Goal: Transaction & Acquisition: Book appointment/travel/reservation

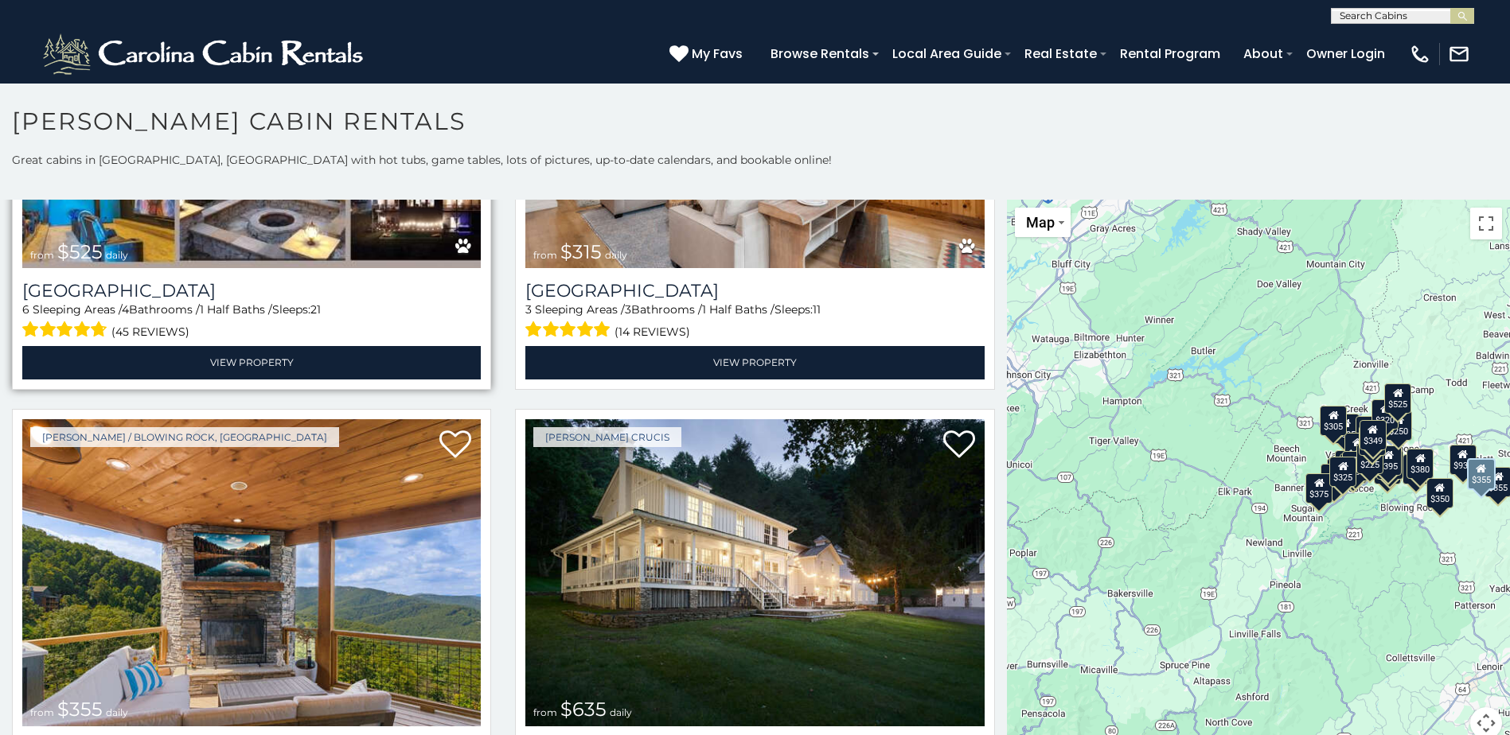
scroll to position [929, 0]
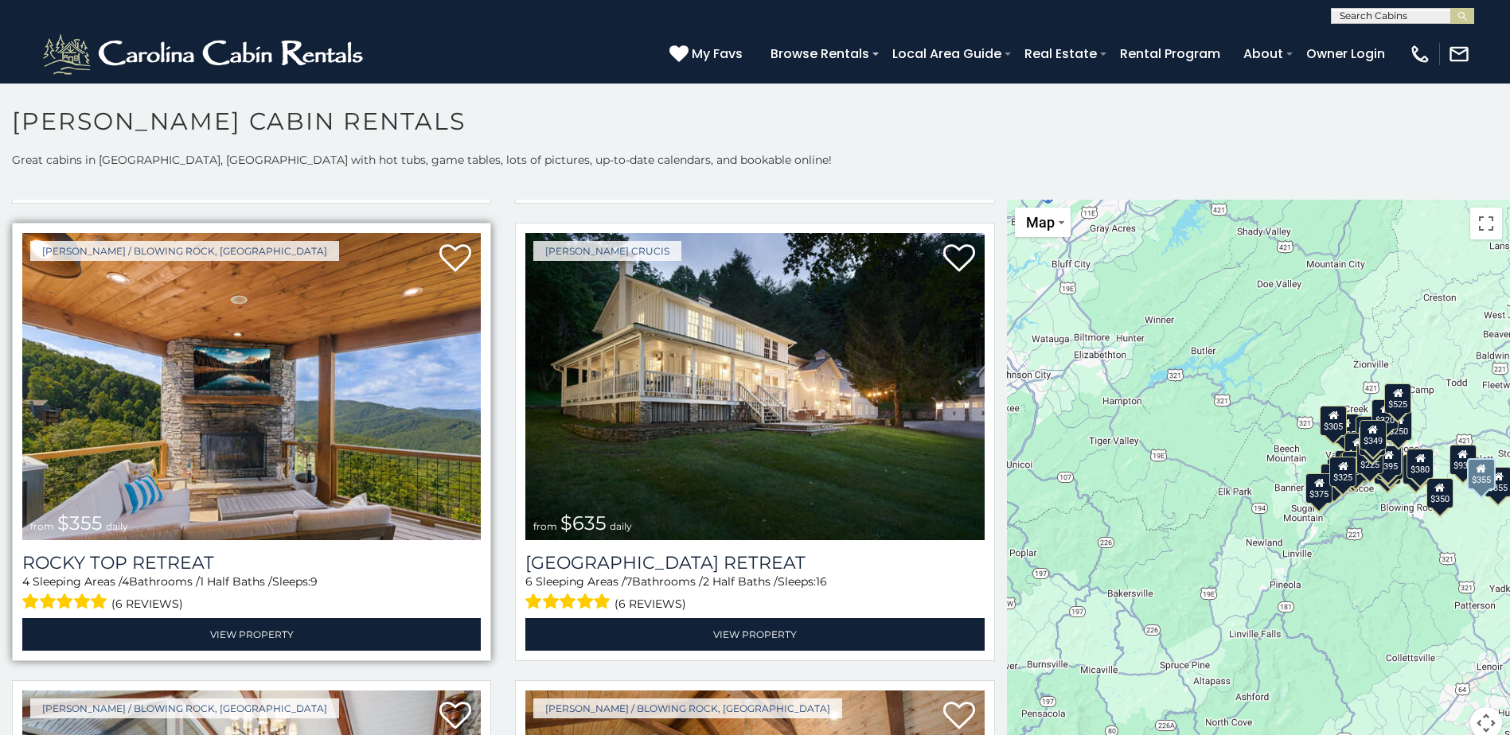
click at [232, 406] on img at bounding box center [251, 386] width 458 height 307
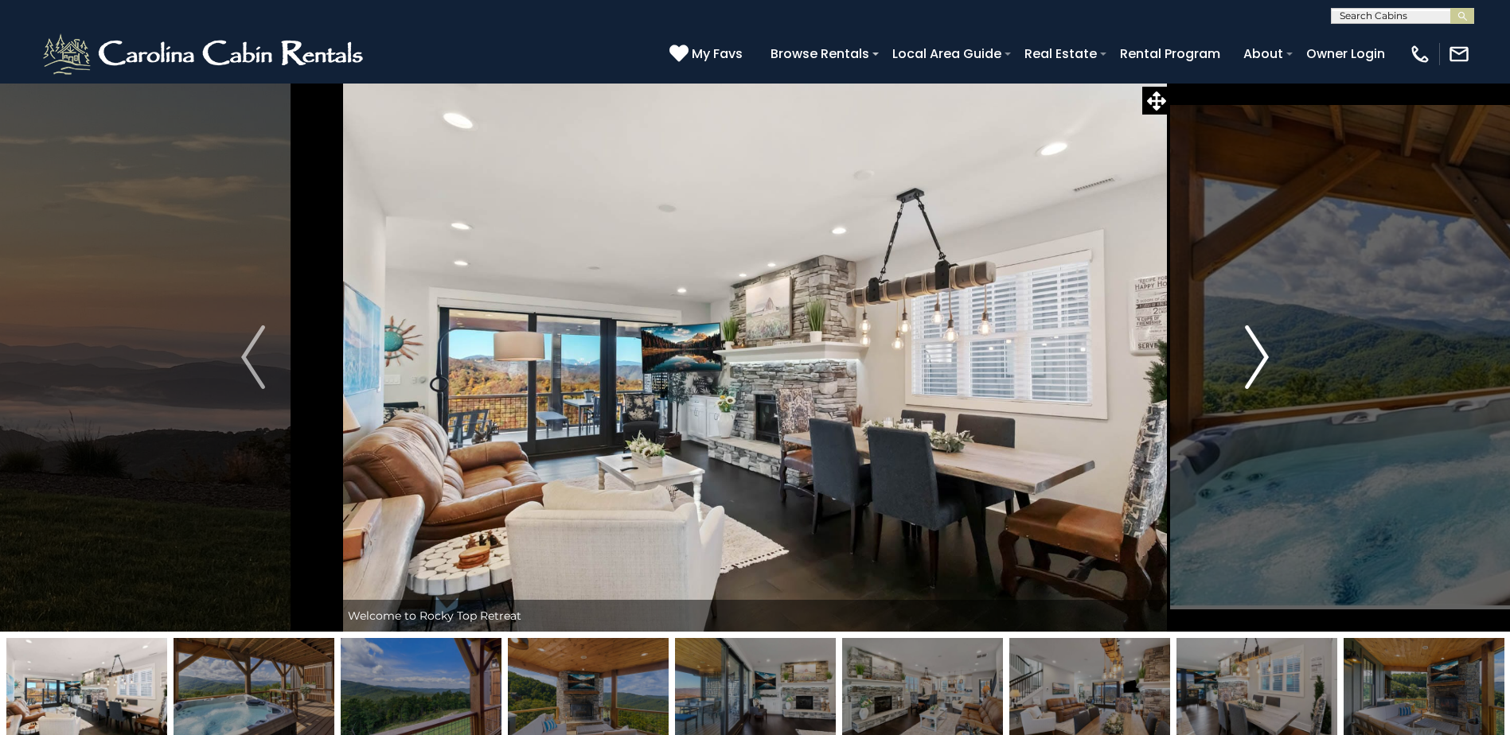
click at [1262, 353] on img "Next" at bounding box center [1257, 358] width 24 height 64
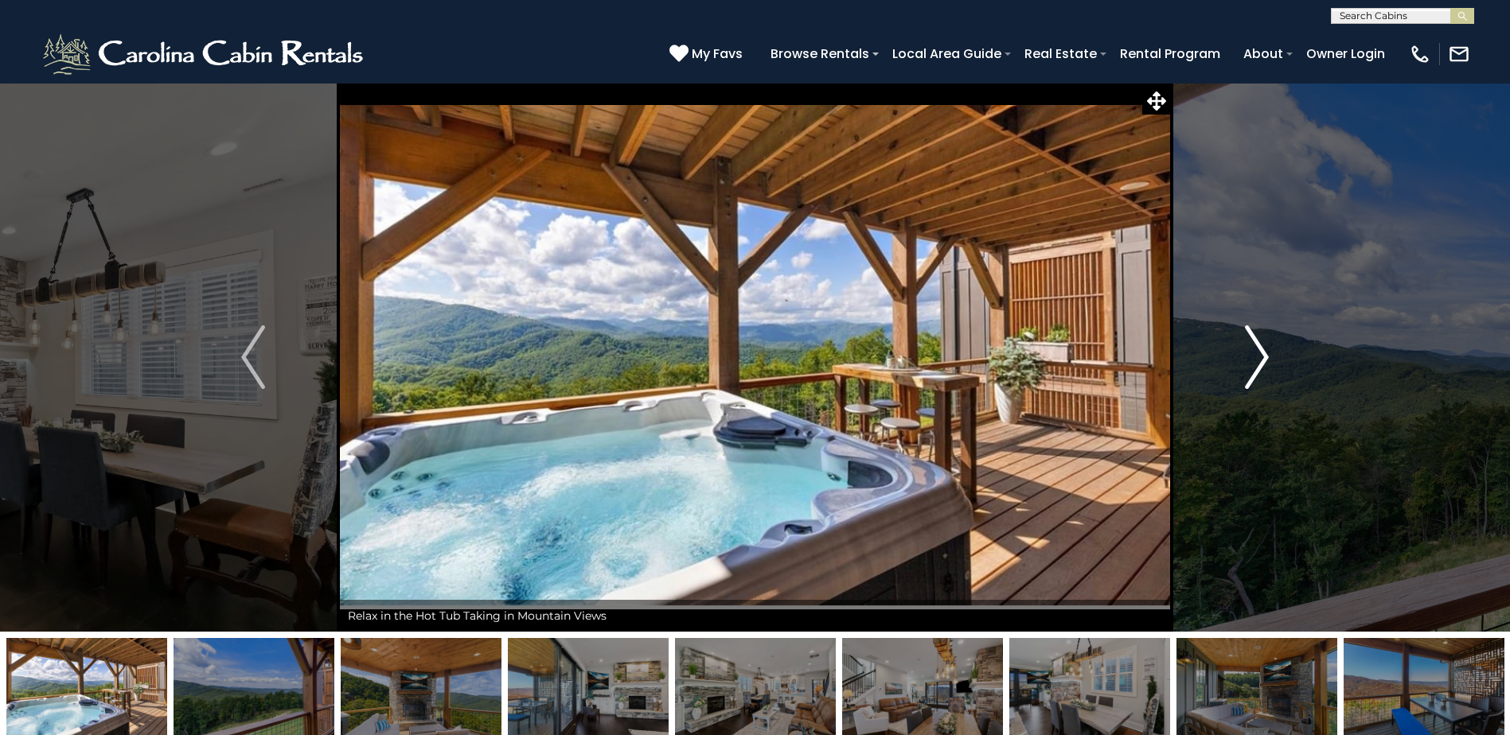
click at [1262, 353] on img "Next" at bounding box center [1257, 358] width 24 height 64
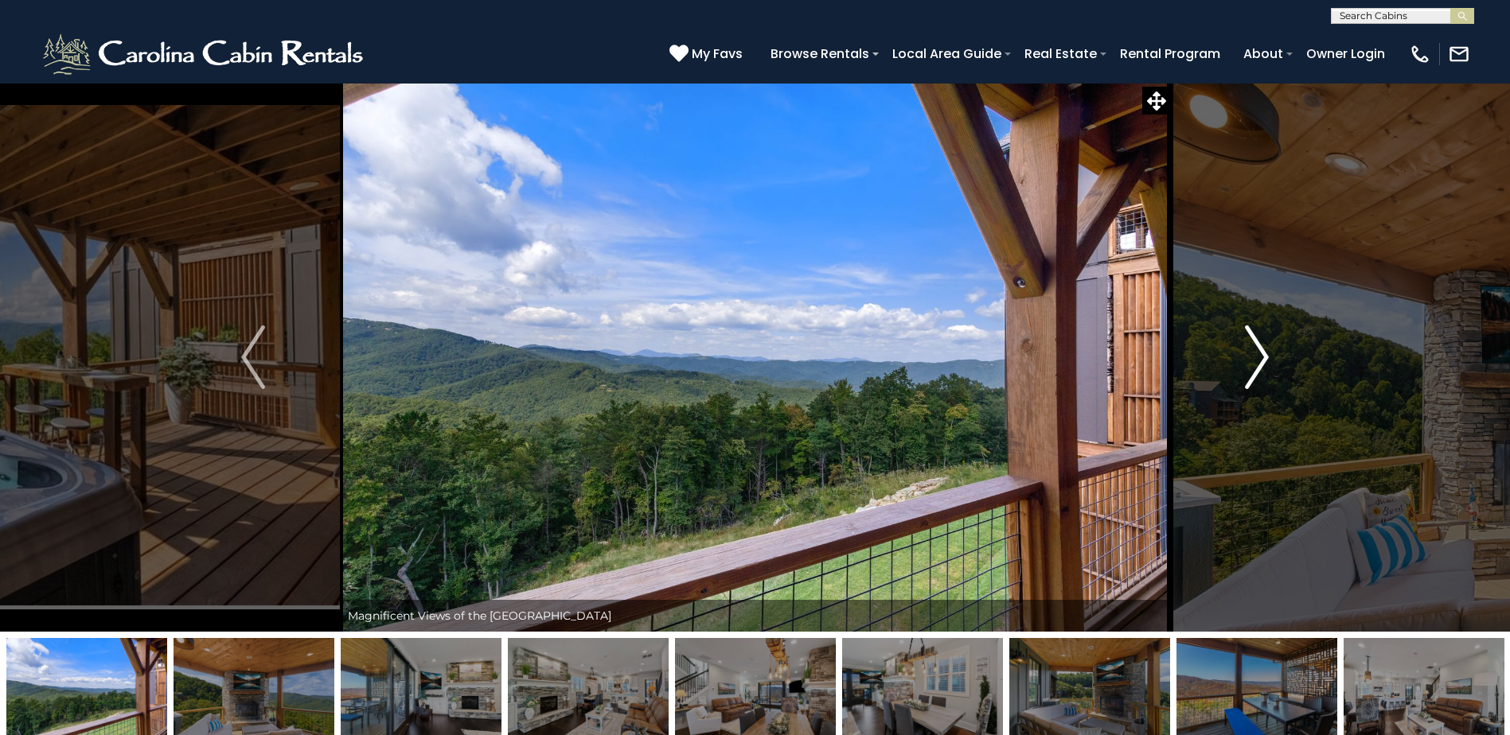
click at [1262, 353] on img "Next" at bounding box center [1257, 358] width 24 height 64
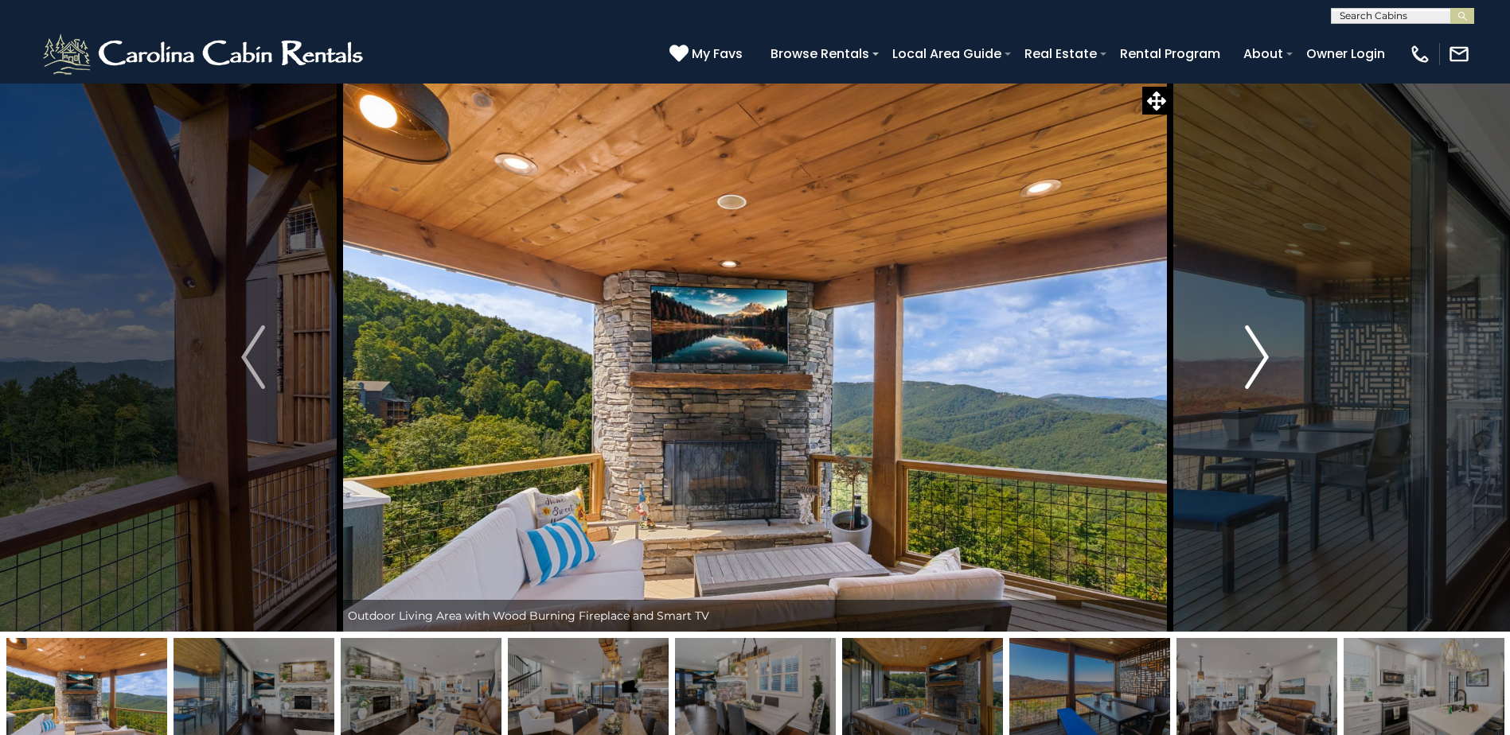
click at [1263, 353] on img "Next" at bounding box center [1257, 358] width 24 height 64
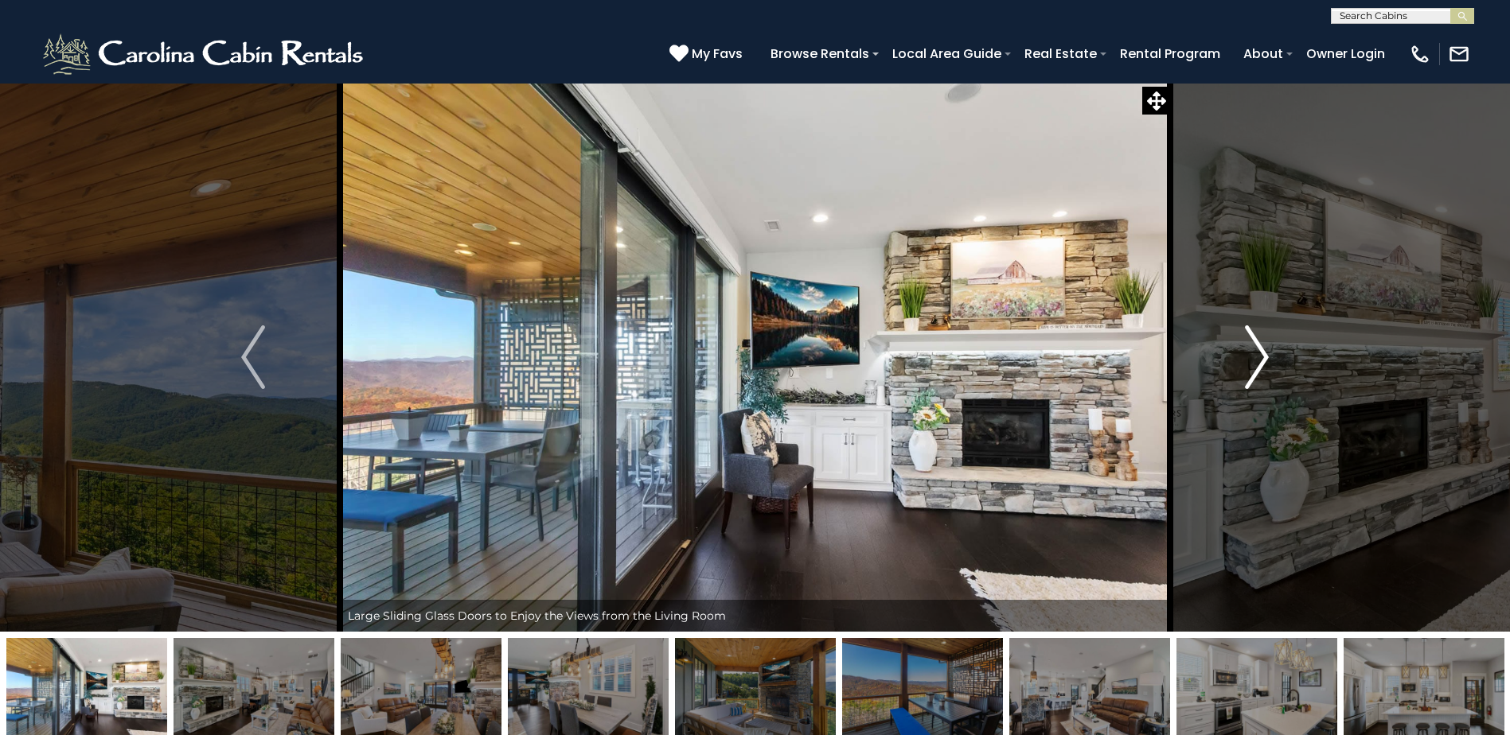
click at [1266, 351] on img "Next" at bounding box center [1257, 358] width 24 height 64
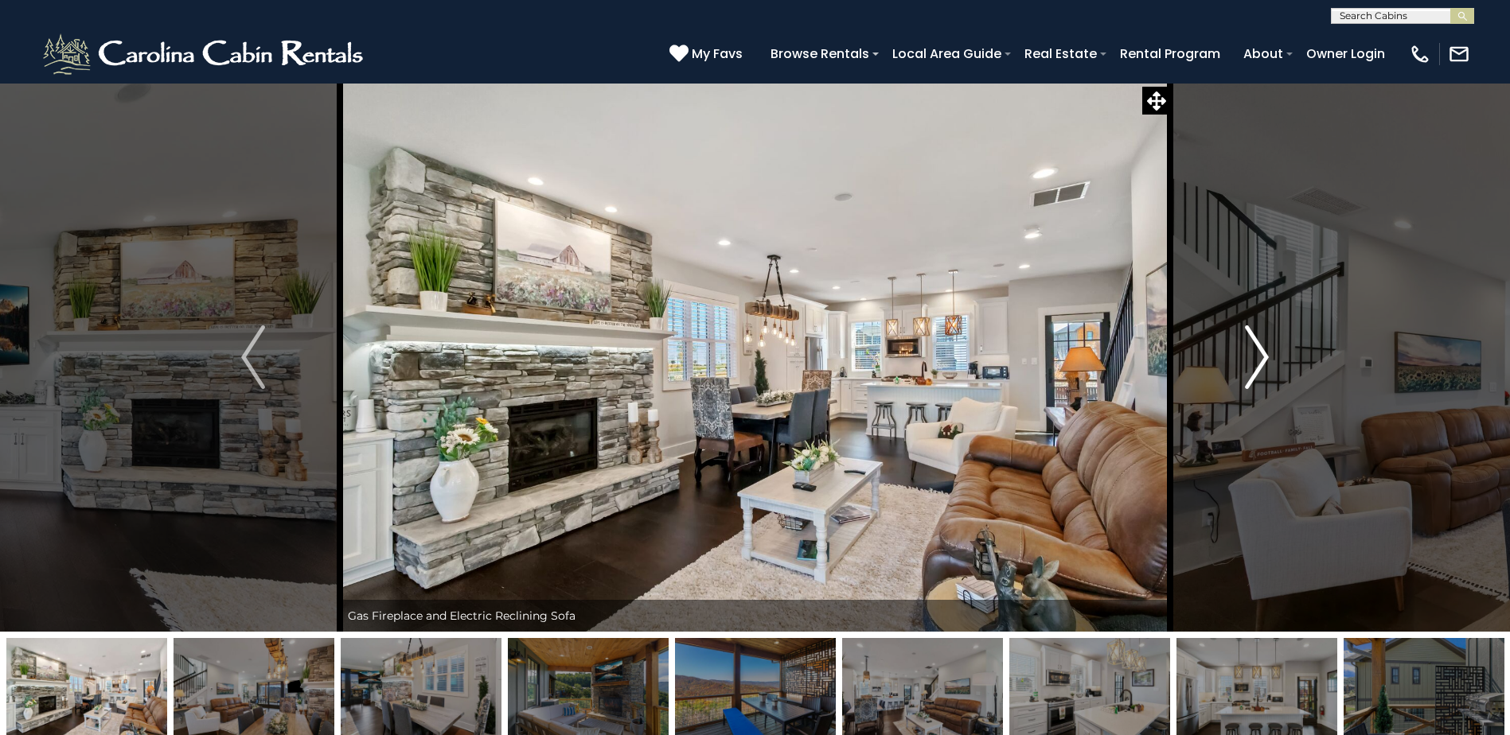
click at [1267, 350] on img "Next" at bounding box center [1257, 358] width 24 height 64
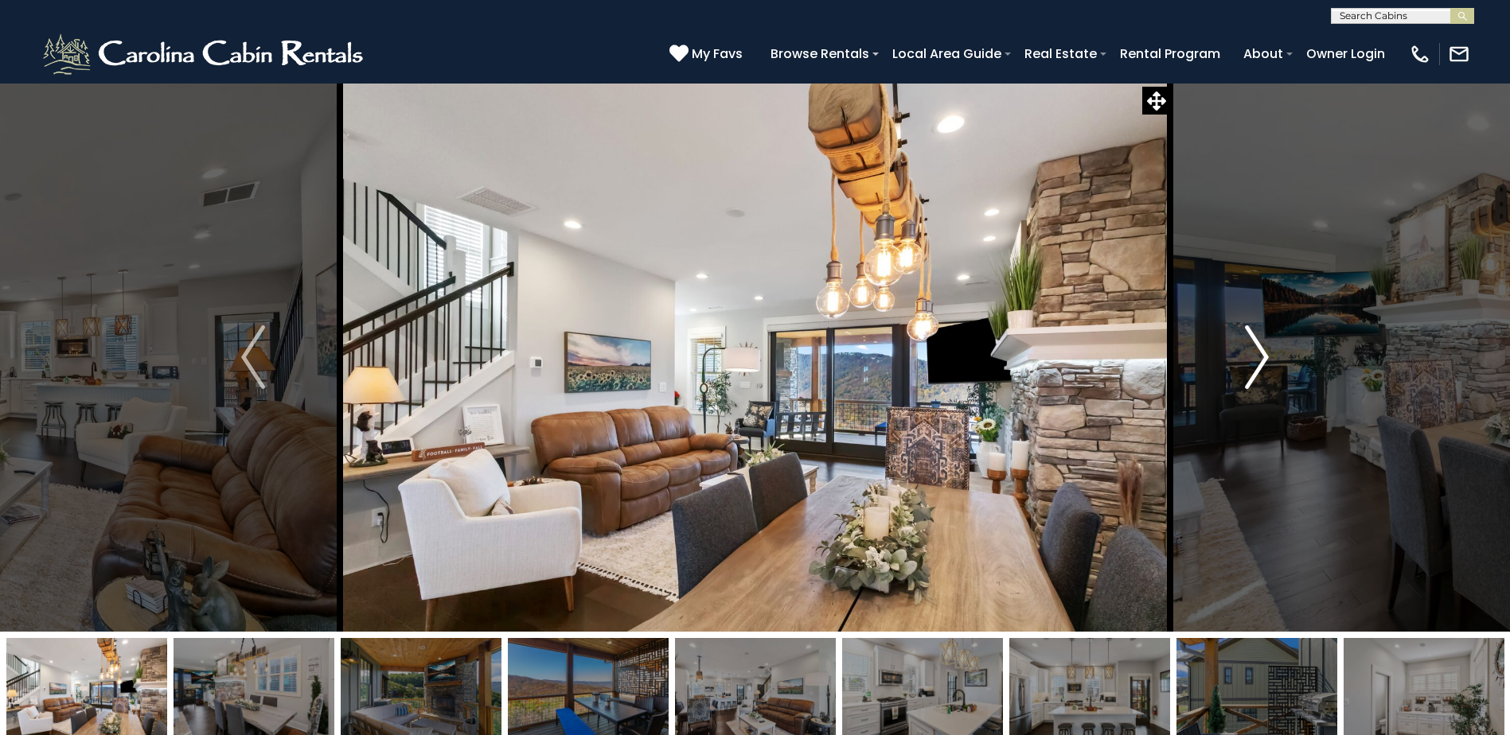
click at [1262, 354] on img "Next" at bounding box center [1257, 358] width 24 height 64
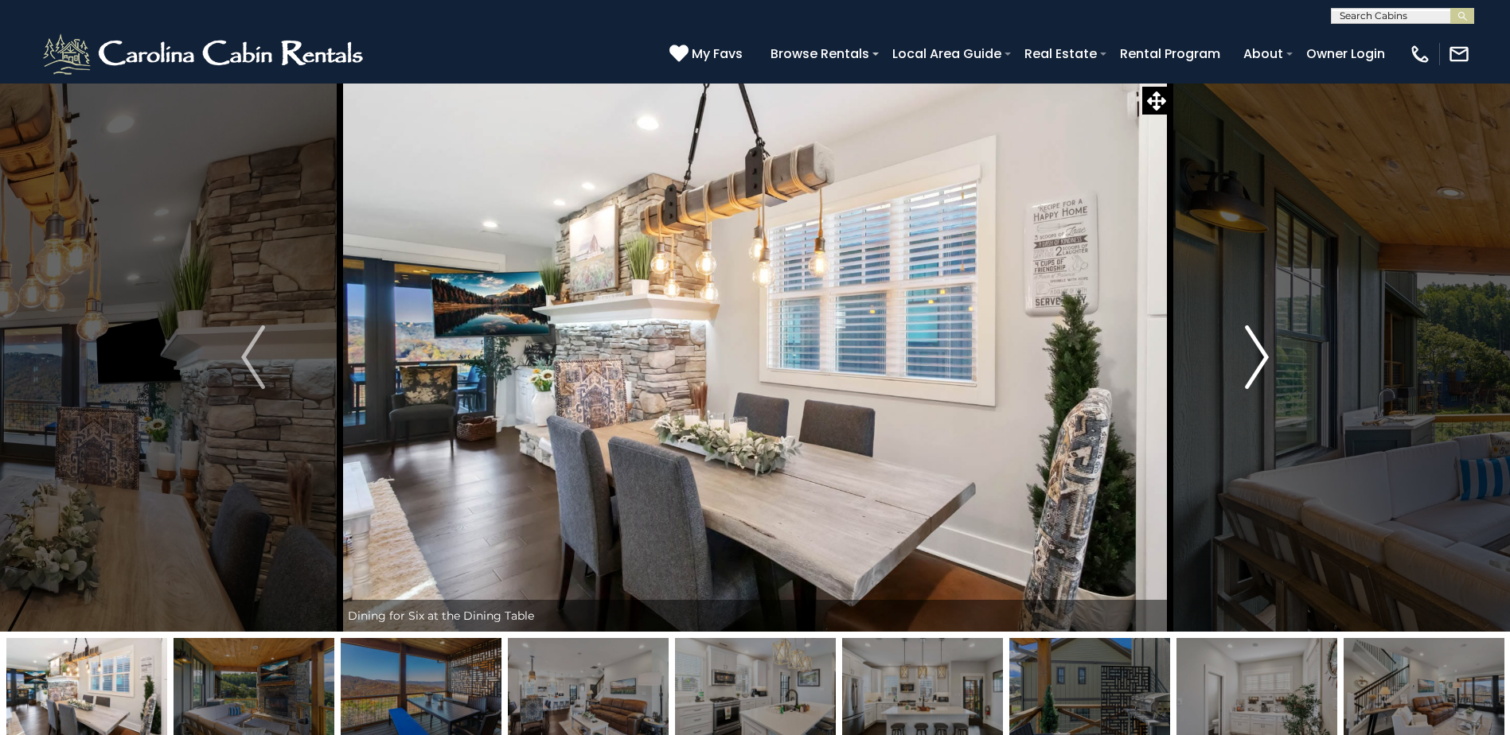
click at [1258, 354] on img "Next" at bounding box center [1257, 358] width 24 height 64
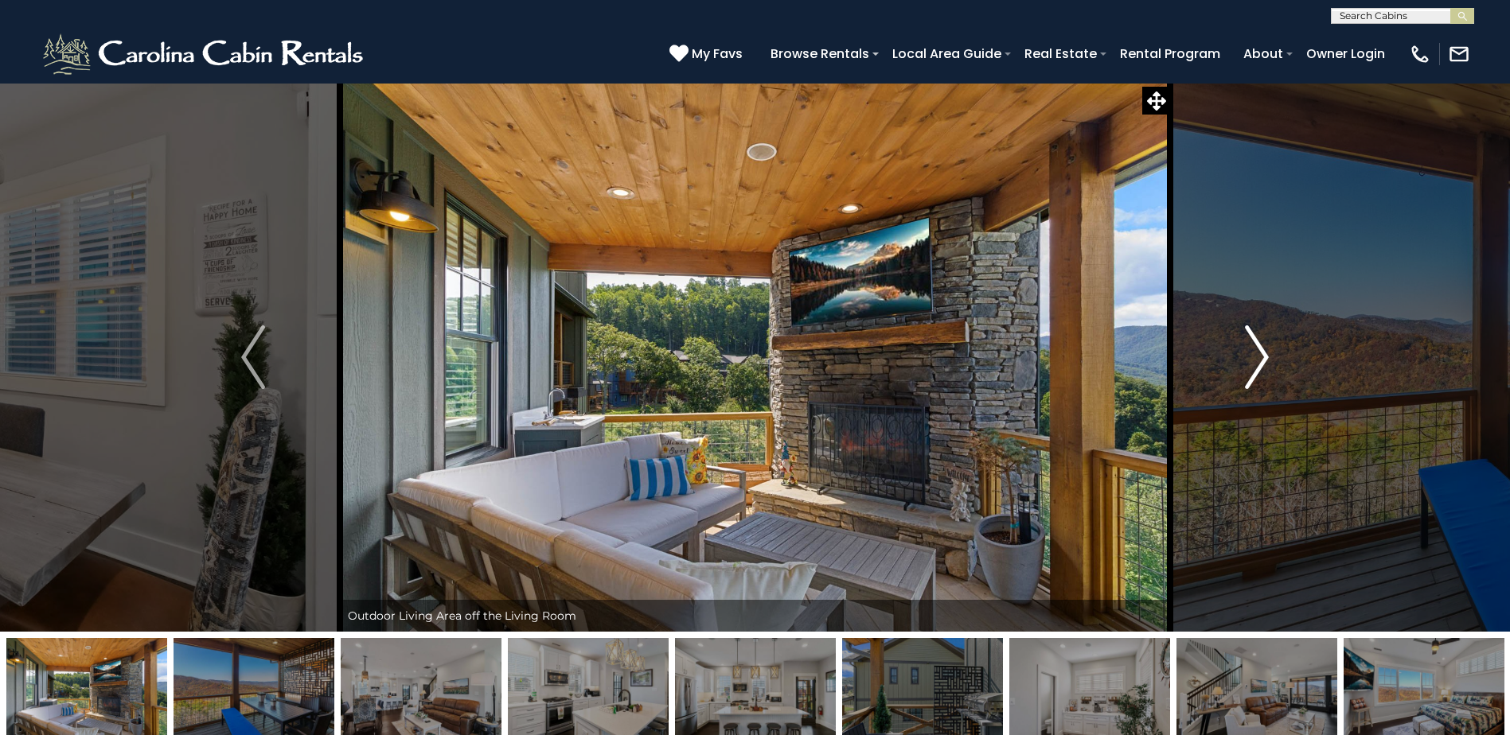
click at [1258, 354] on img "Next" at bounding box center [1257, 358] width 24 height 64
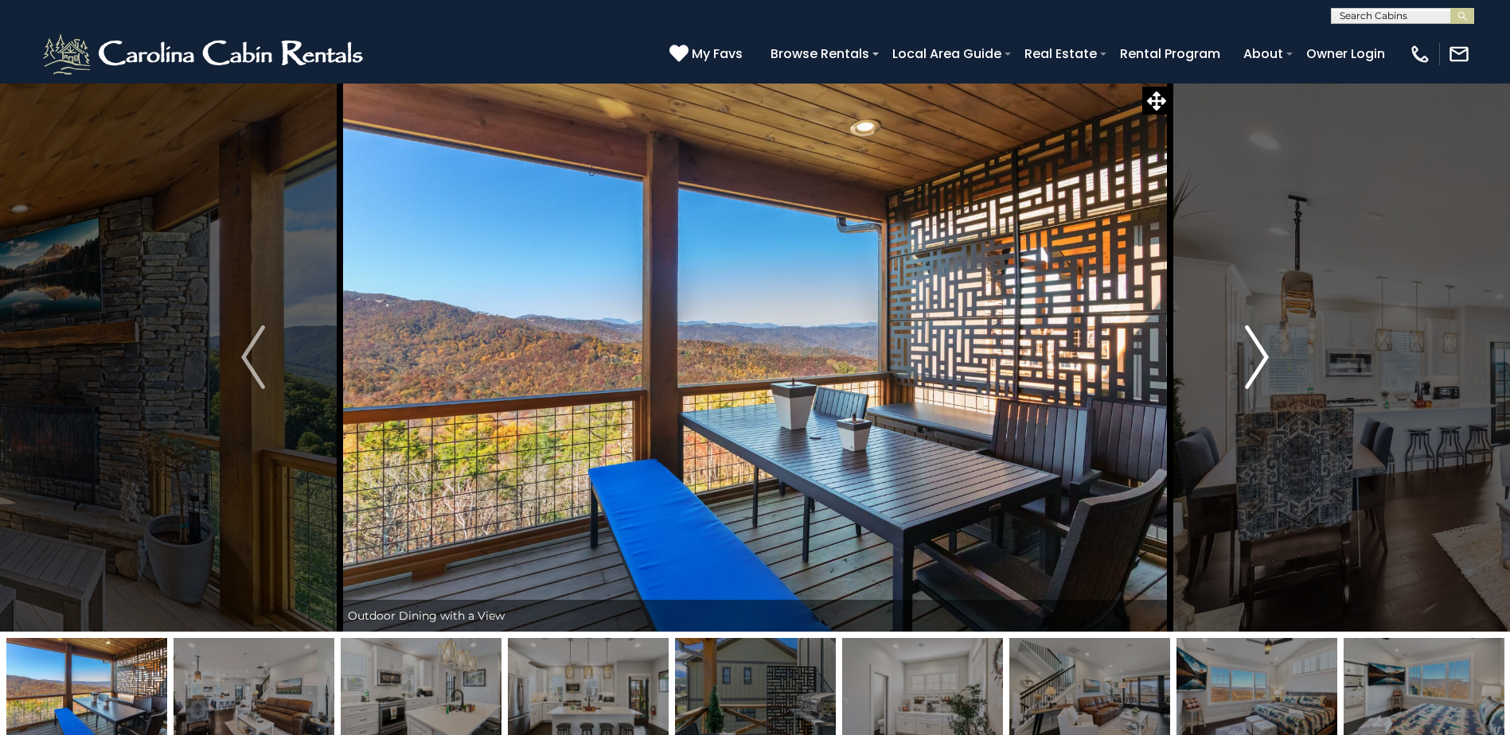
click at [1258, 354] on img "Next" at bounding box center [1257, 358] width 24 height 64
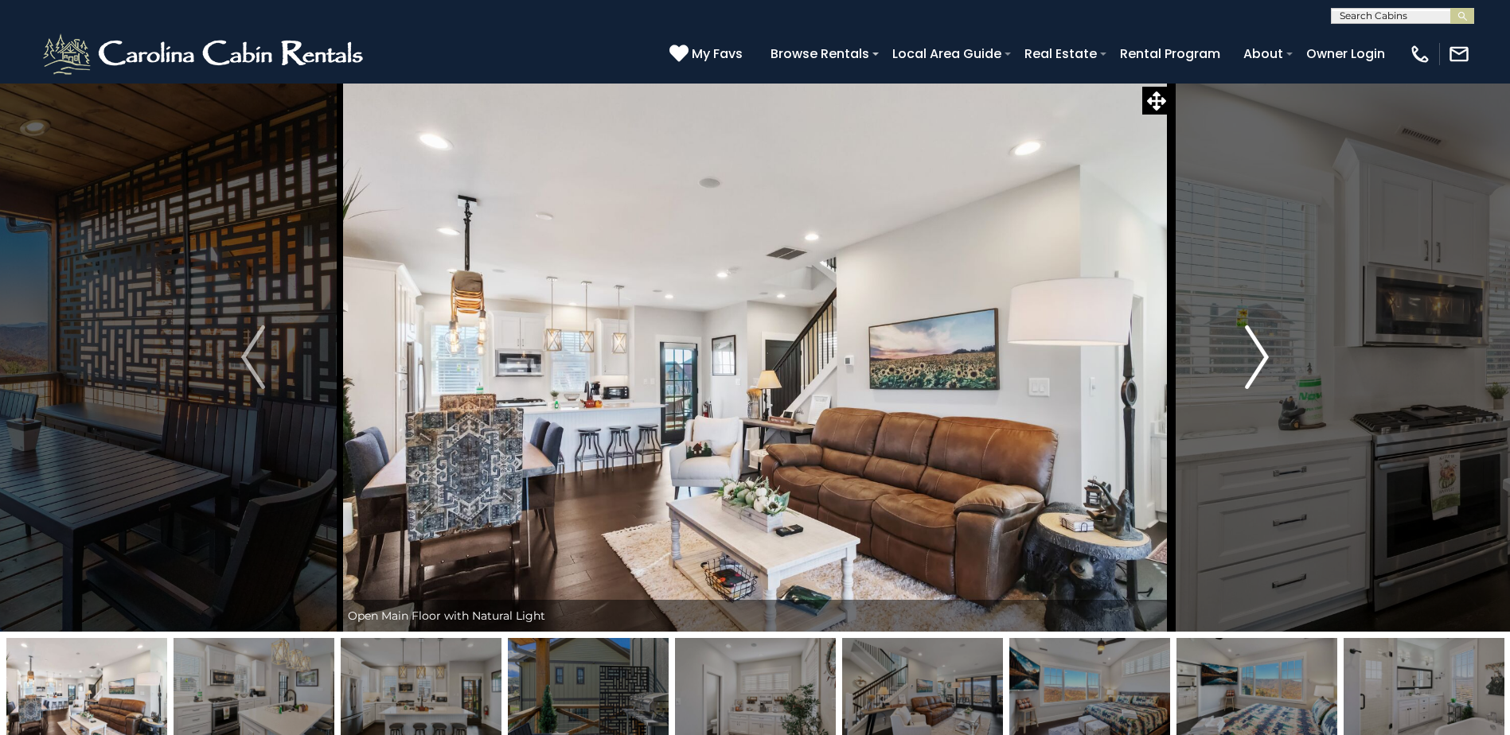
click at [1260, 353] on img "Next" at bounding box center [1257, 358] width 24 height 64
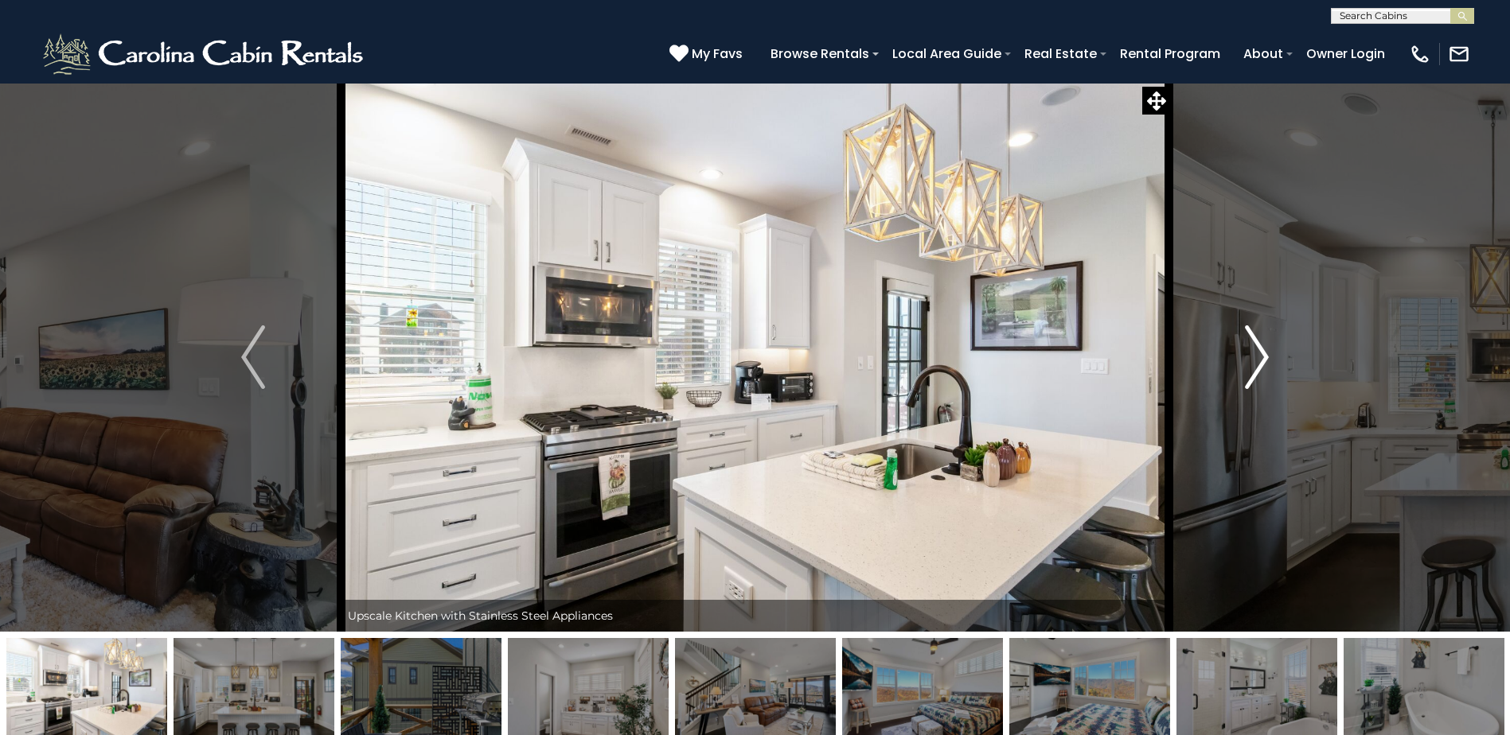
click at [1260, 353] on img "Next" at bounding box center [1257, 358] width 24 height 64
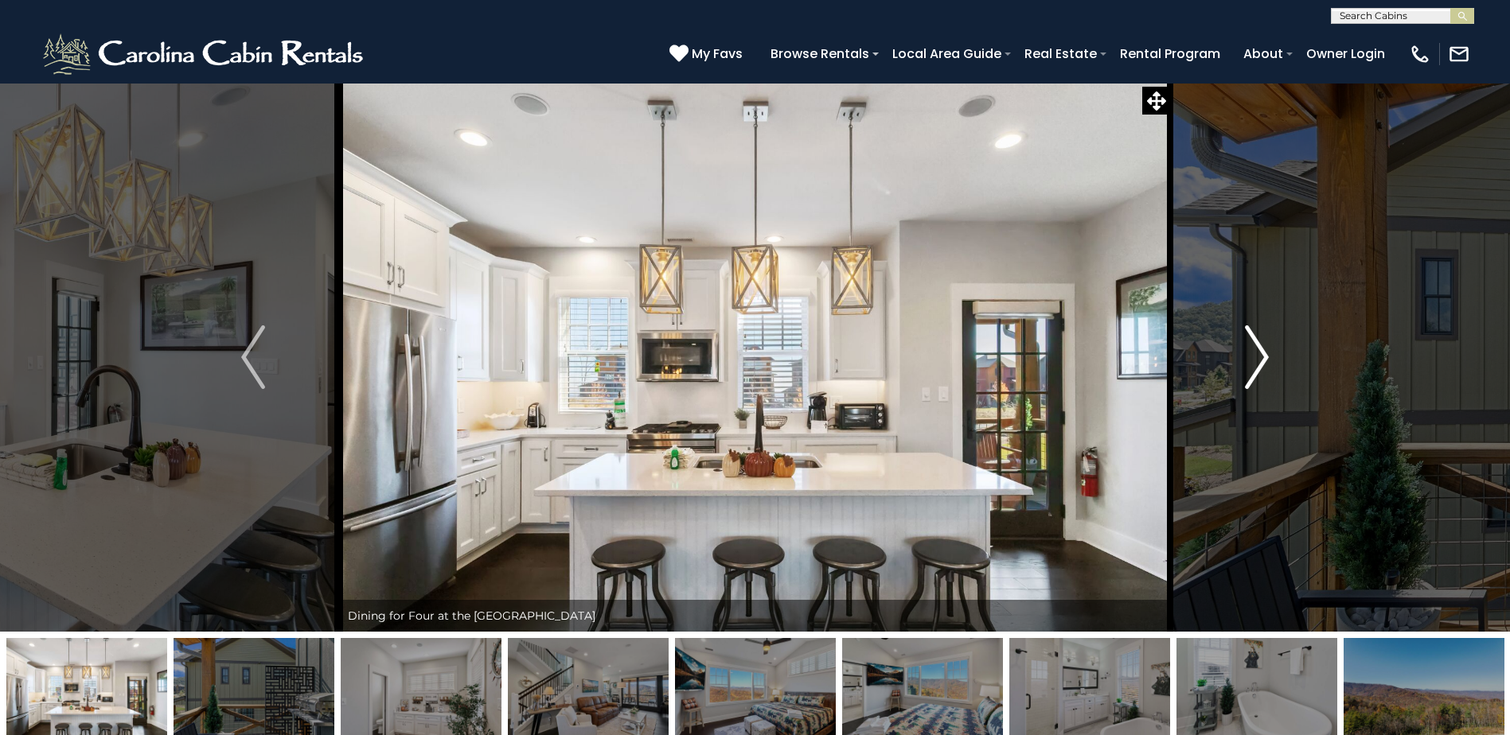
click at [1260, 353] on img "Next" at bounding box center [1257, 358] width 24 height 64
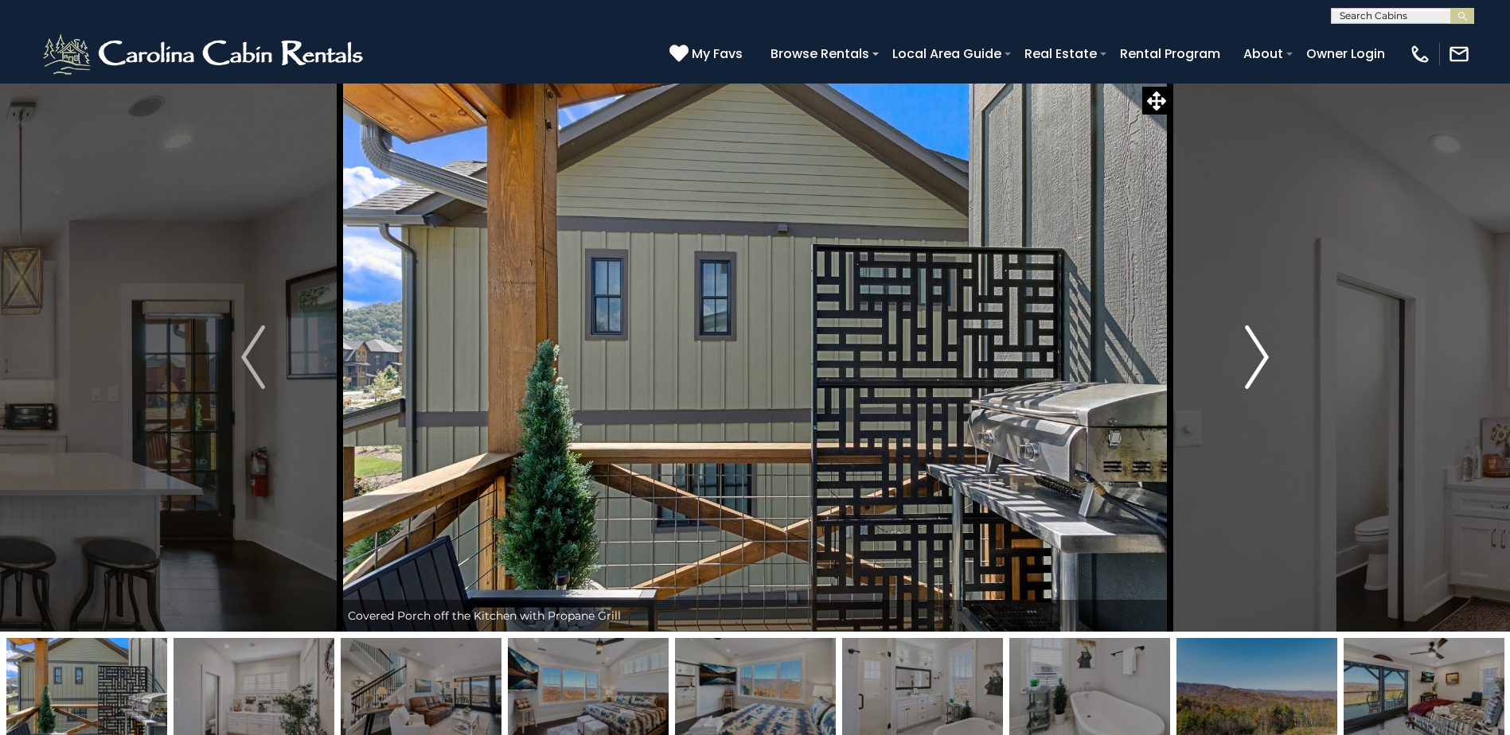
click at [1260, 353] on img "Next" at bounding box center [1257, 358] width 24 height 64
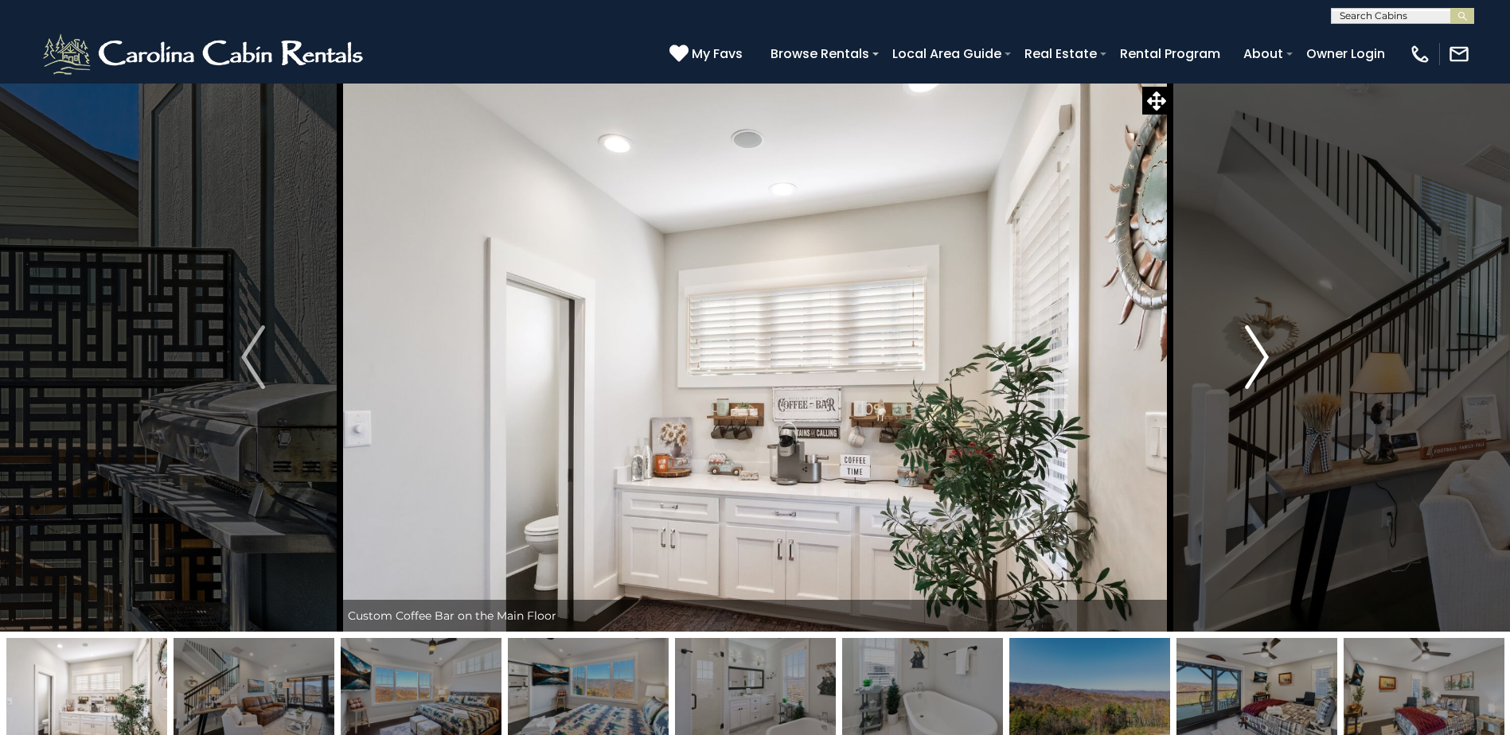
click at [1260, 353] on img "Next" at bounding box center [1257, 358] width 24 height 64
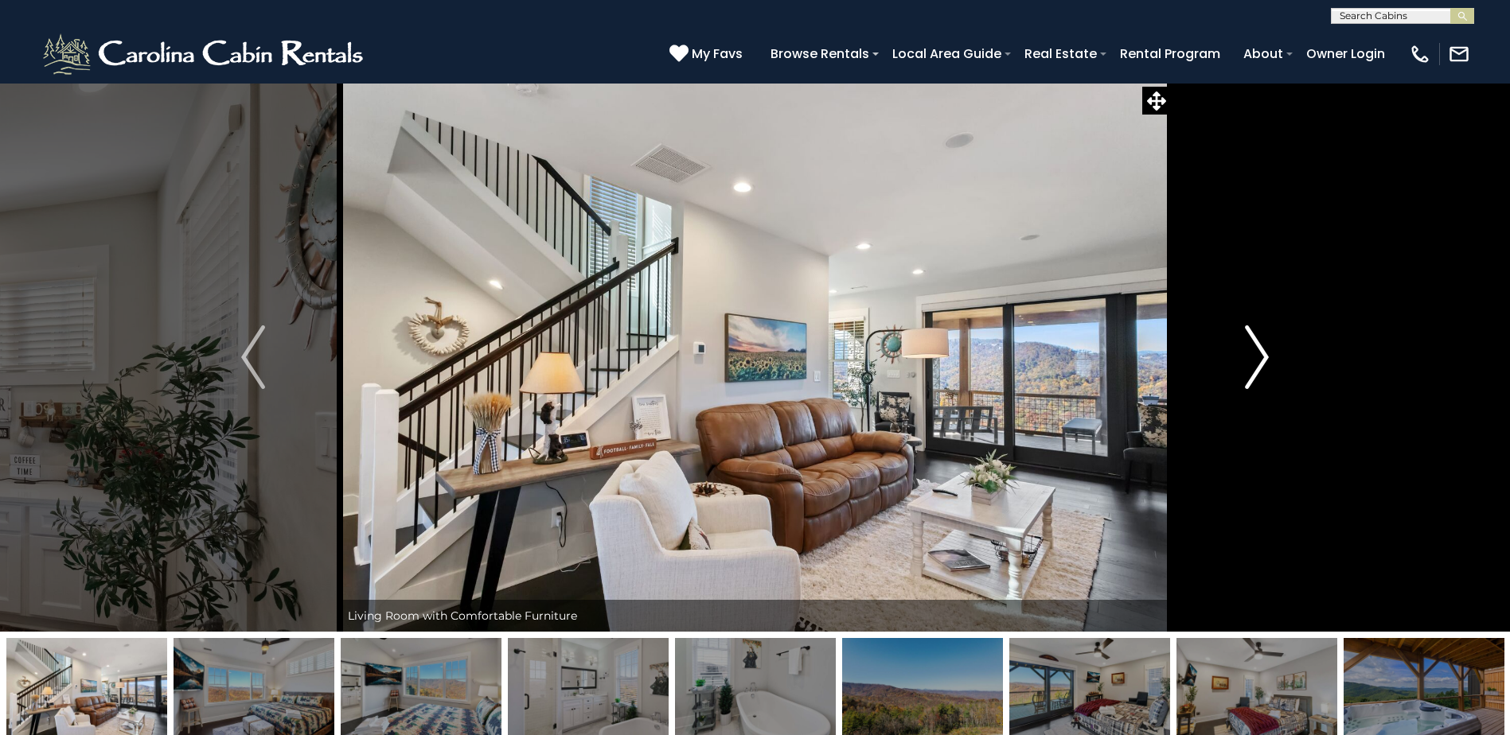
click at [1260, 353] on img "Next" at bounding box center [1257, 358] width 24 height 64
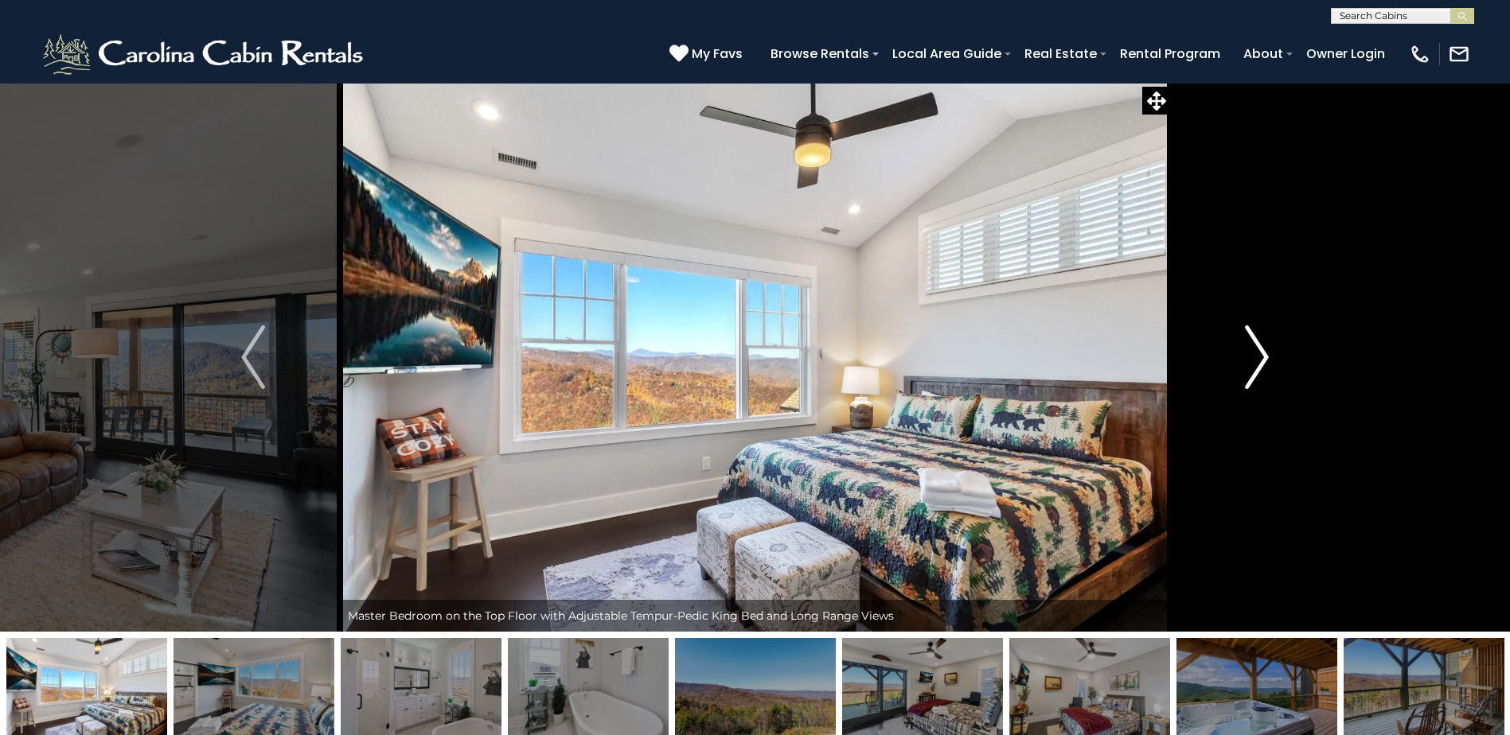
click at [1260, 353] on img "Next" at bounding box center [1257, 358] width 24 height 64
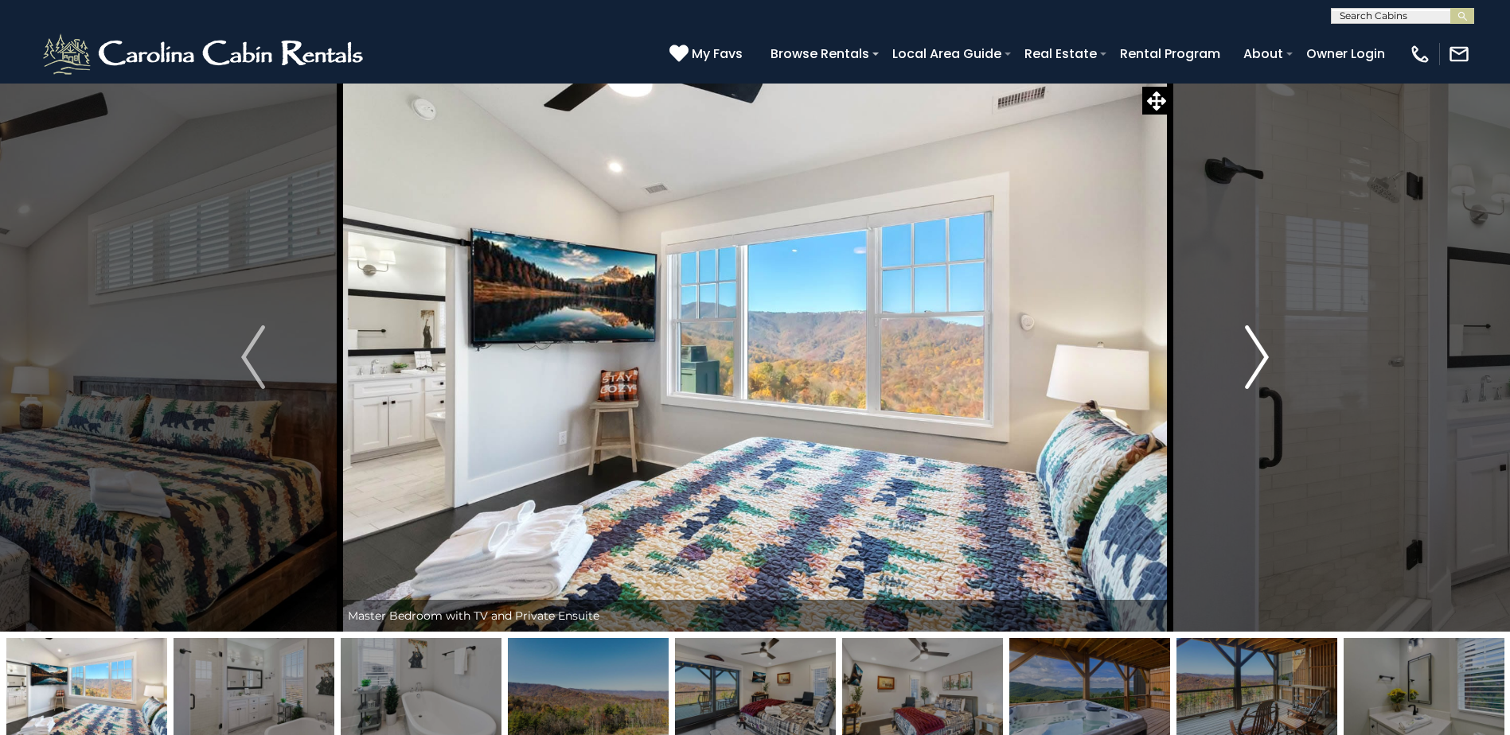
click at [1260, 353] on img "Next" at bounding box center [1257, 358] width 24 height 64
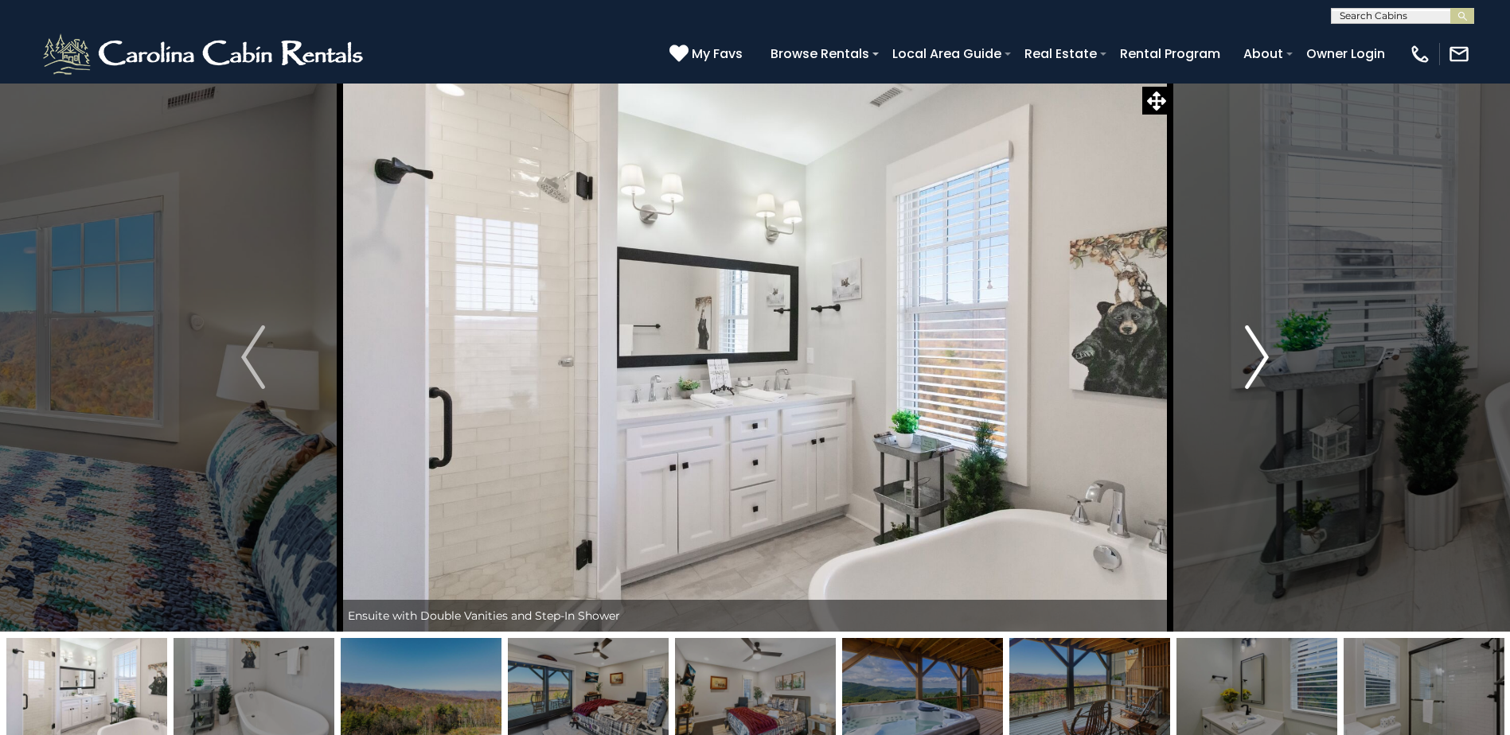
click at [1260, 353] on img "Next" at bounding box center [1257, 358] width 24 height 64
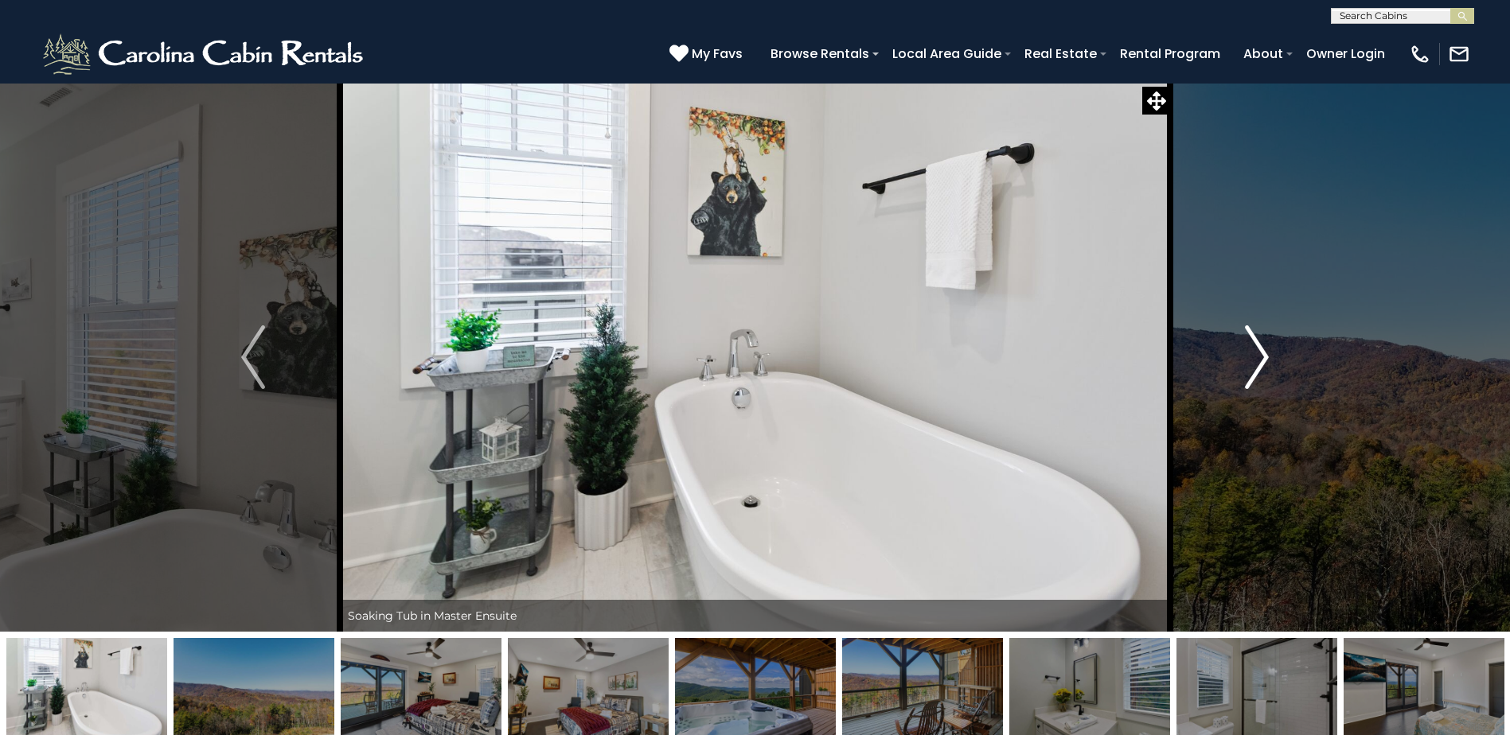
click at [1260, 353] on img "Next" at bounding box center [1257, 358] width 24 height 64
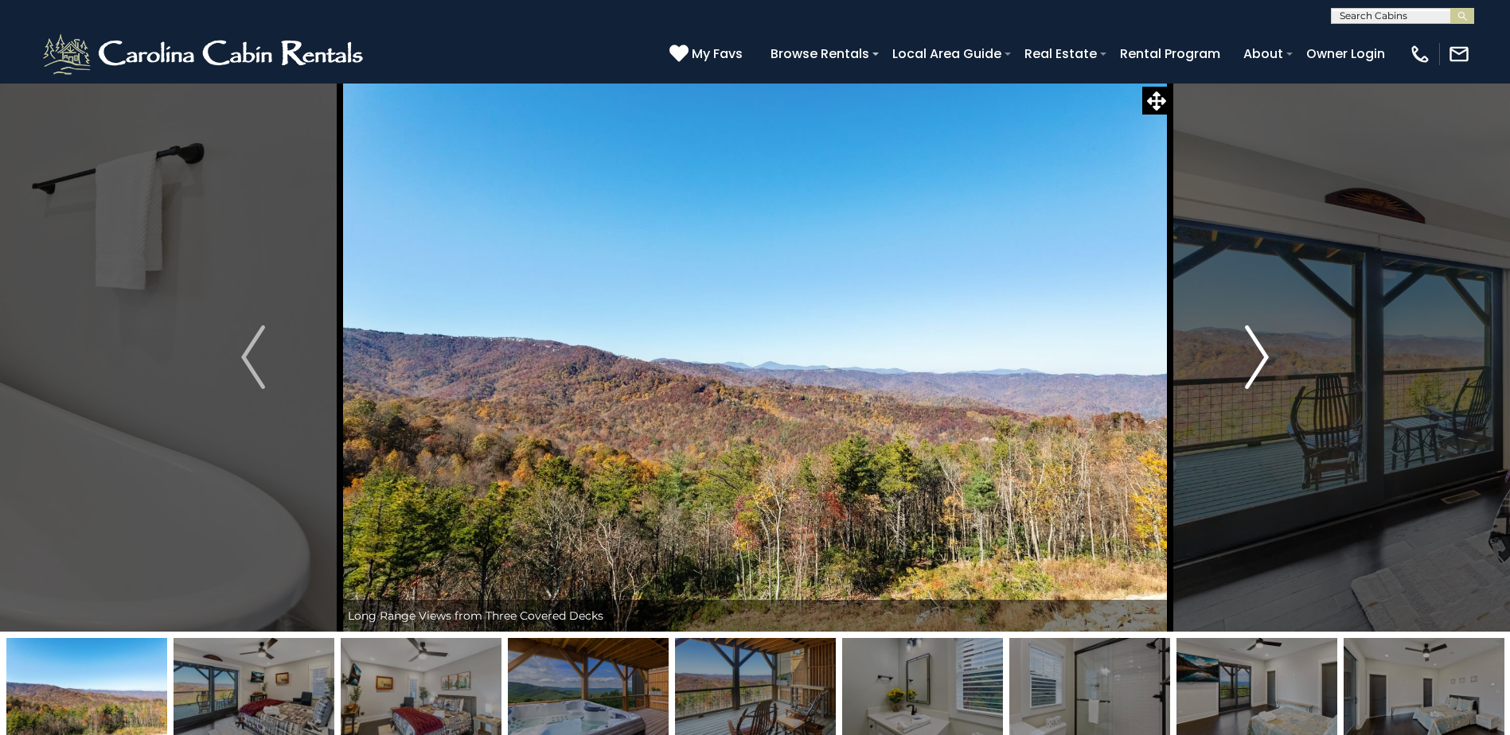
click at [1260, 353] on img "Next" at bounding box center [1257, 358] width 24 height 64
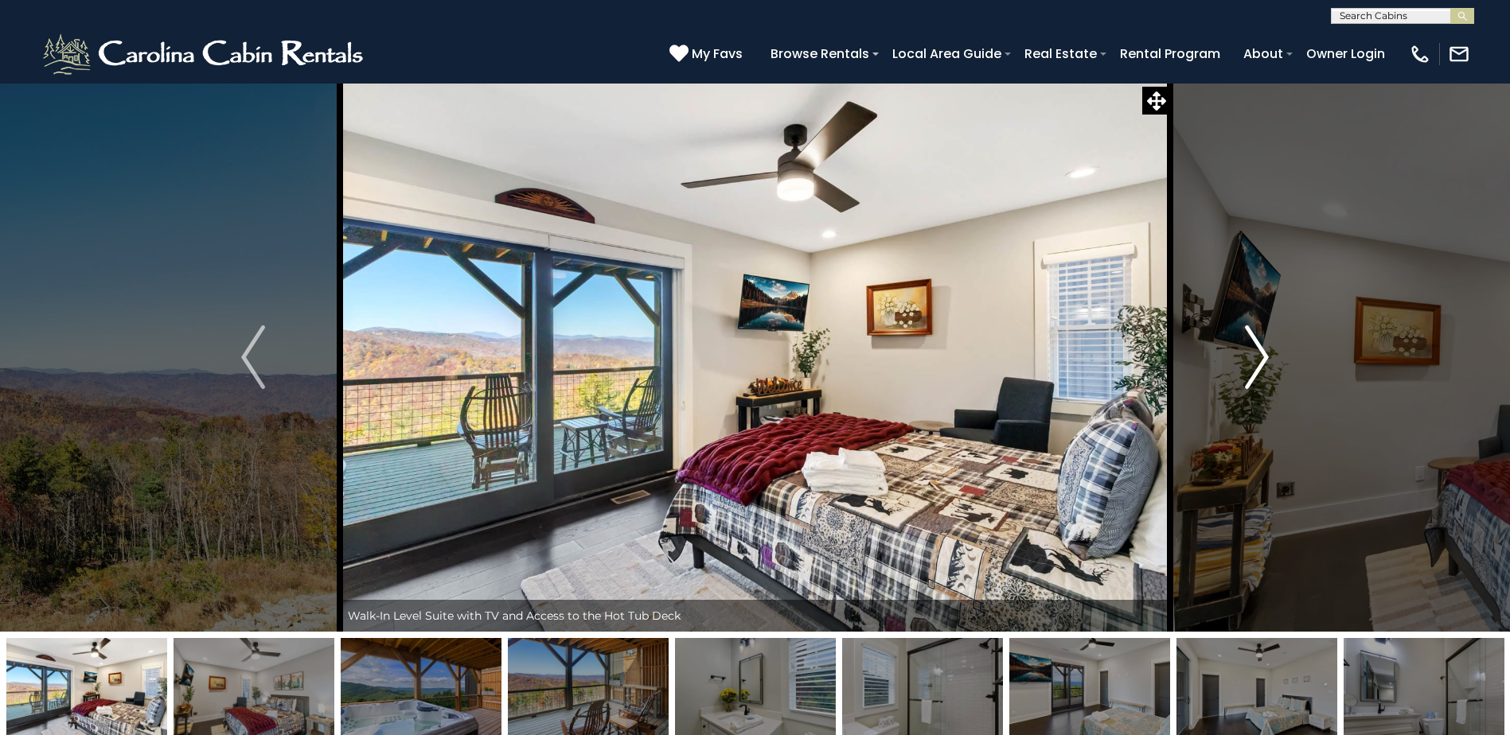
click at [1260, 353] on img "Next" at bounding box center [1257, 358] width 24 height 64
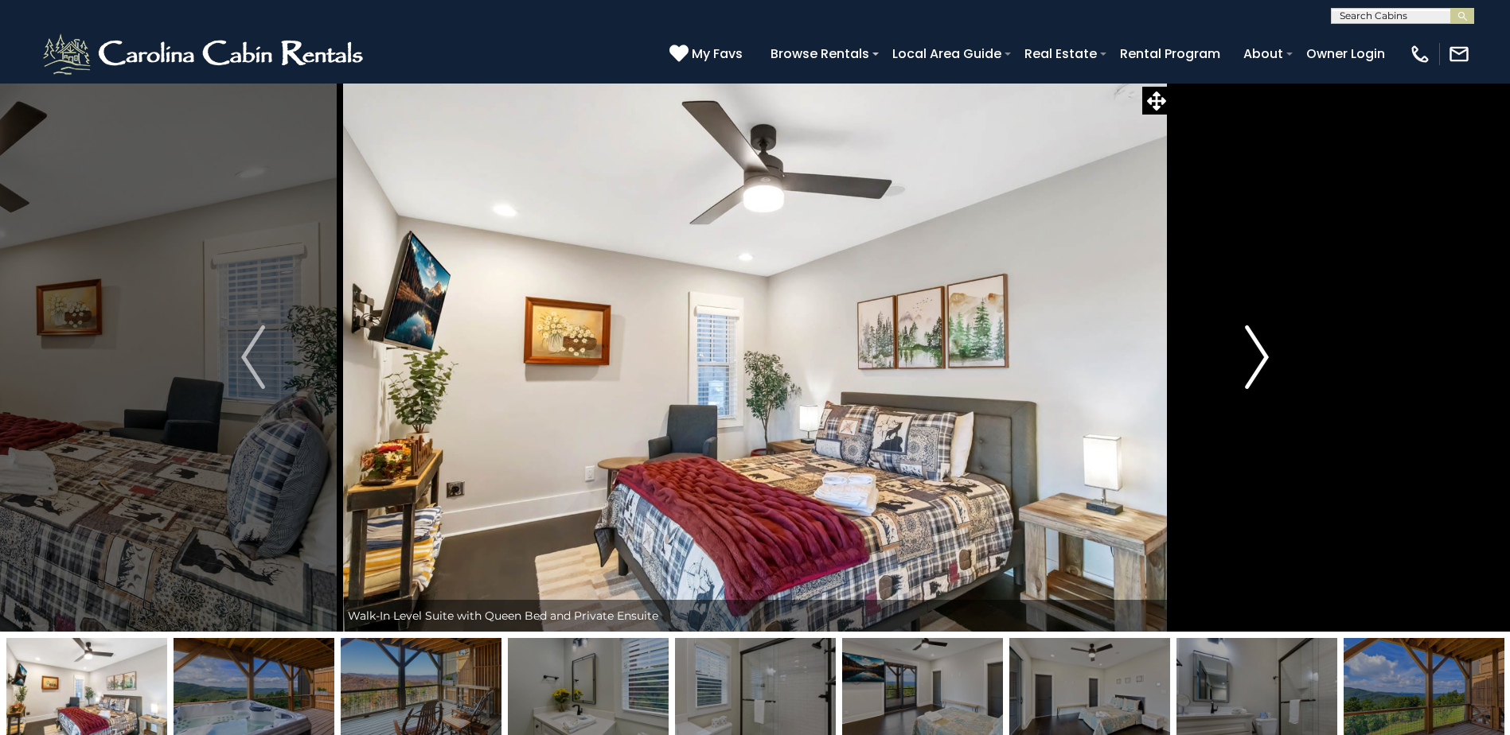
click at [1260, 353] on img "Next" at bounding box center [1257, 358] width 24 height 64
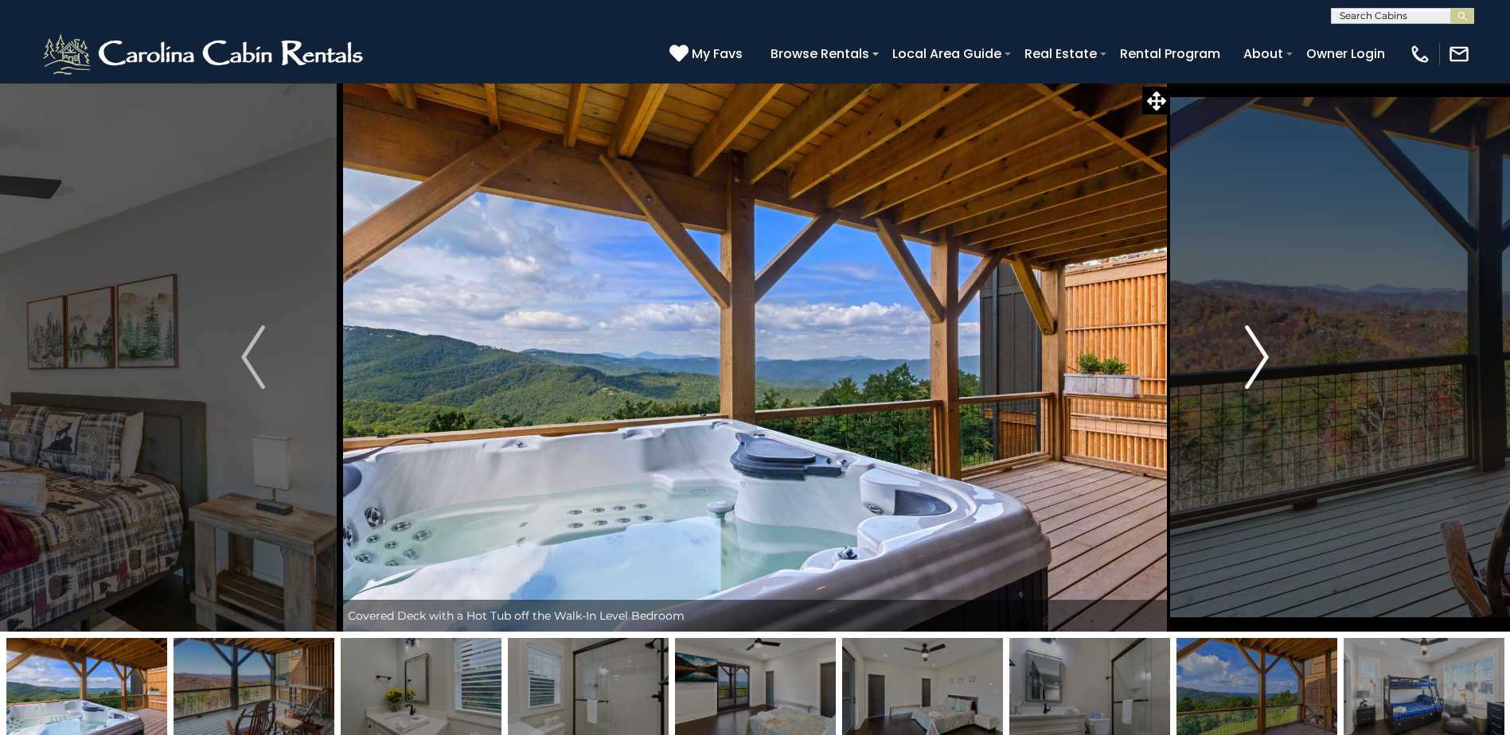
click at [1260, 353] on img "Next" at bounding box center [1257, 358] width 24 height 64
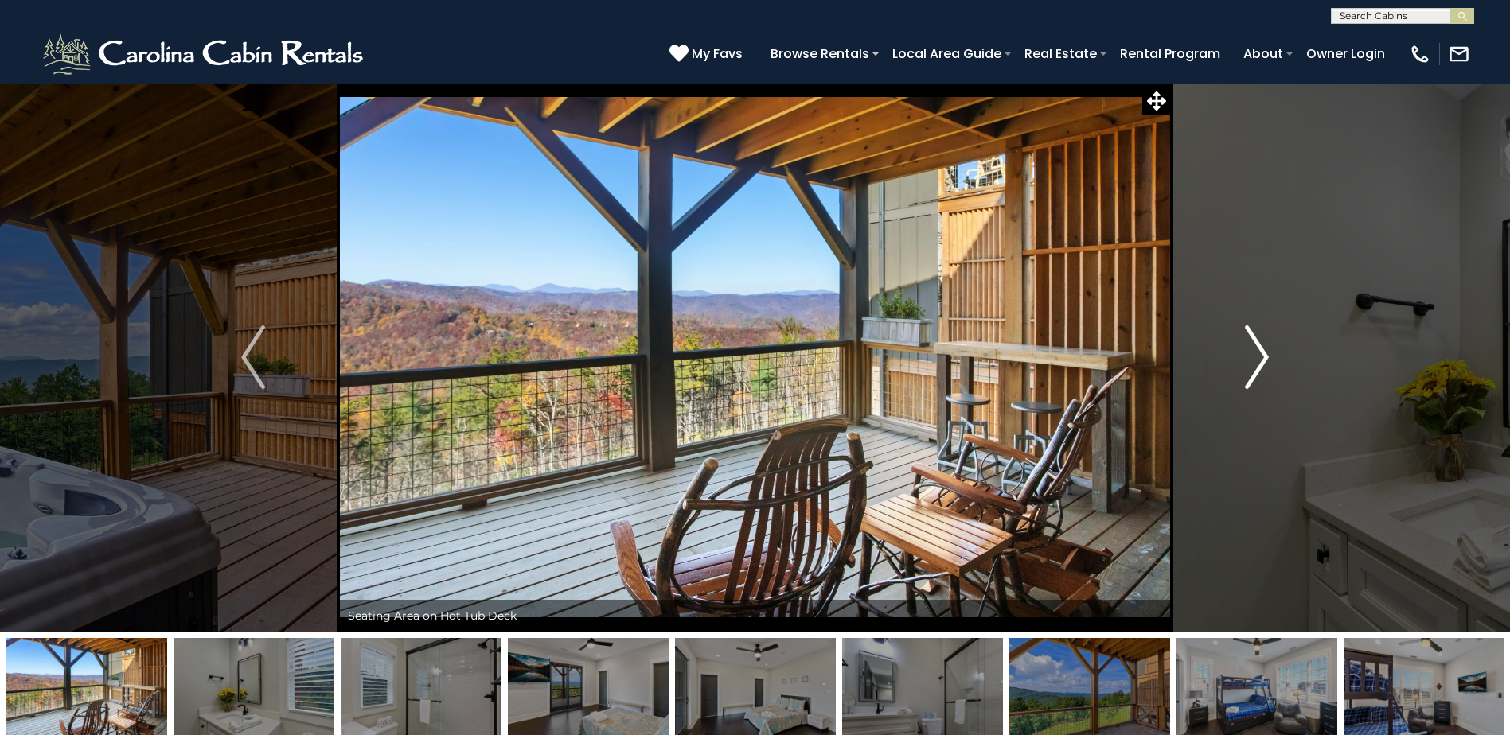
click at [1260, 353] on img "Next" at bounding box center [1257, 358] width 24 height 64
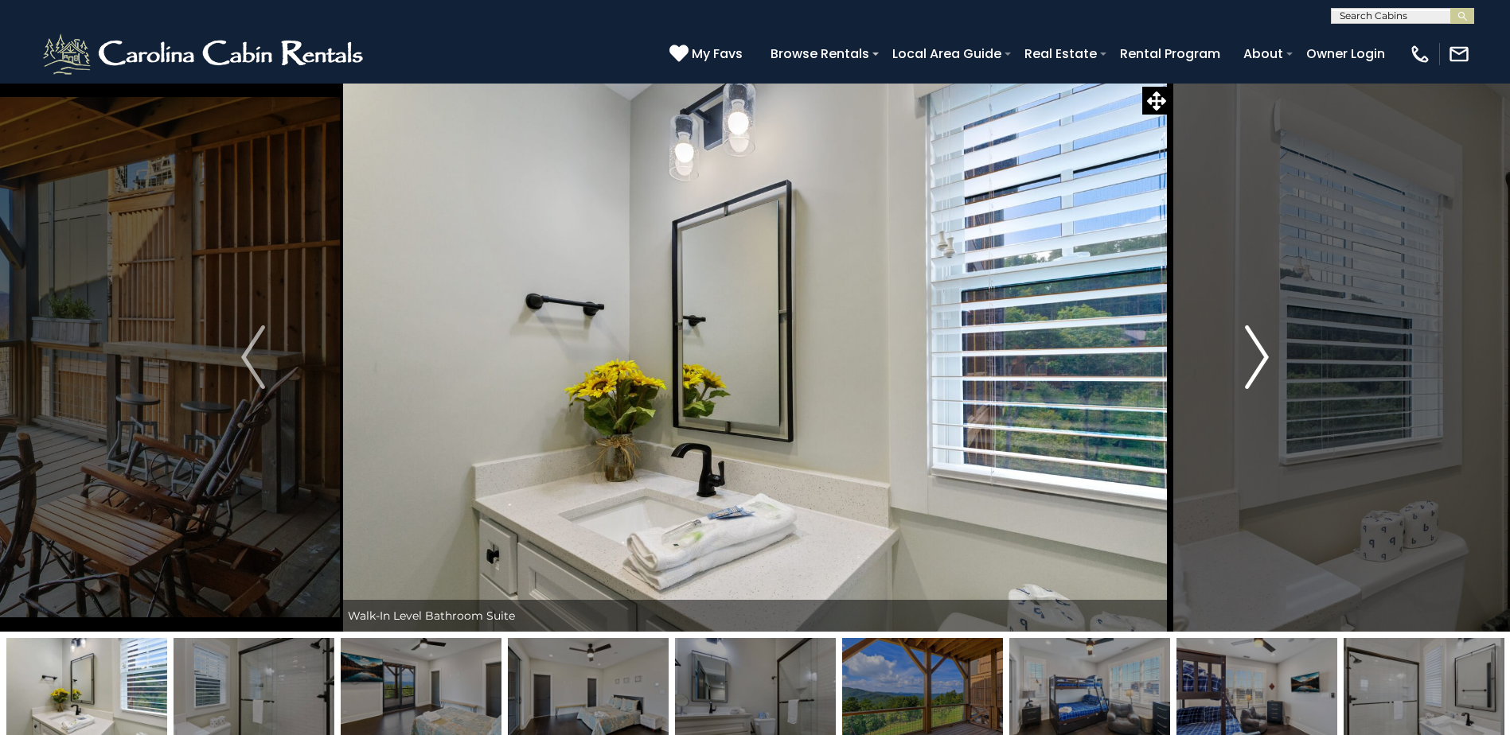
click at [1260, 353] on img "Next" at bounding box center [1257, 358] width 24 height 64
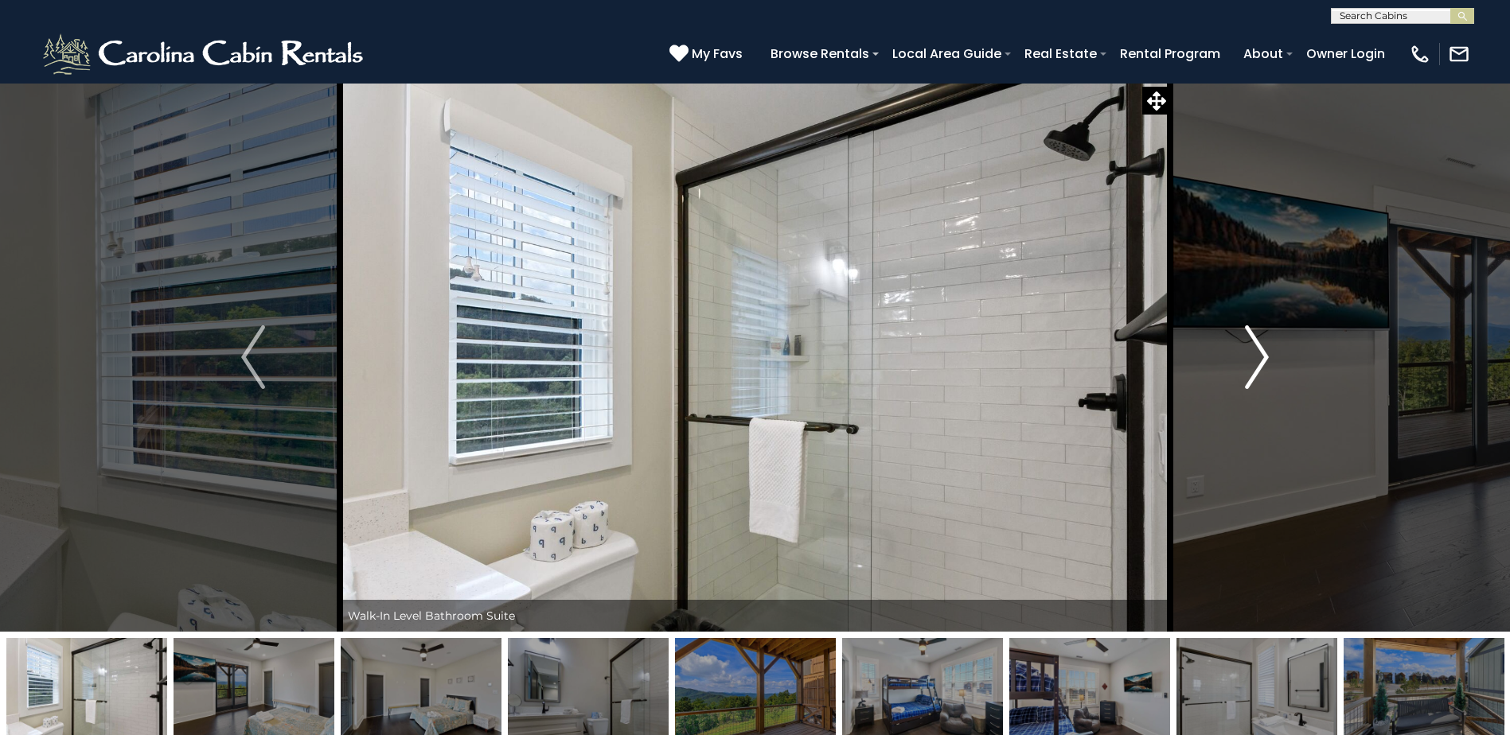
click at [1260, 353] on img "Next" at bounding box center [1257, 358] width 24 height 64
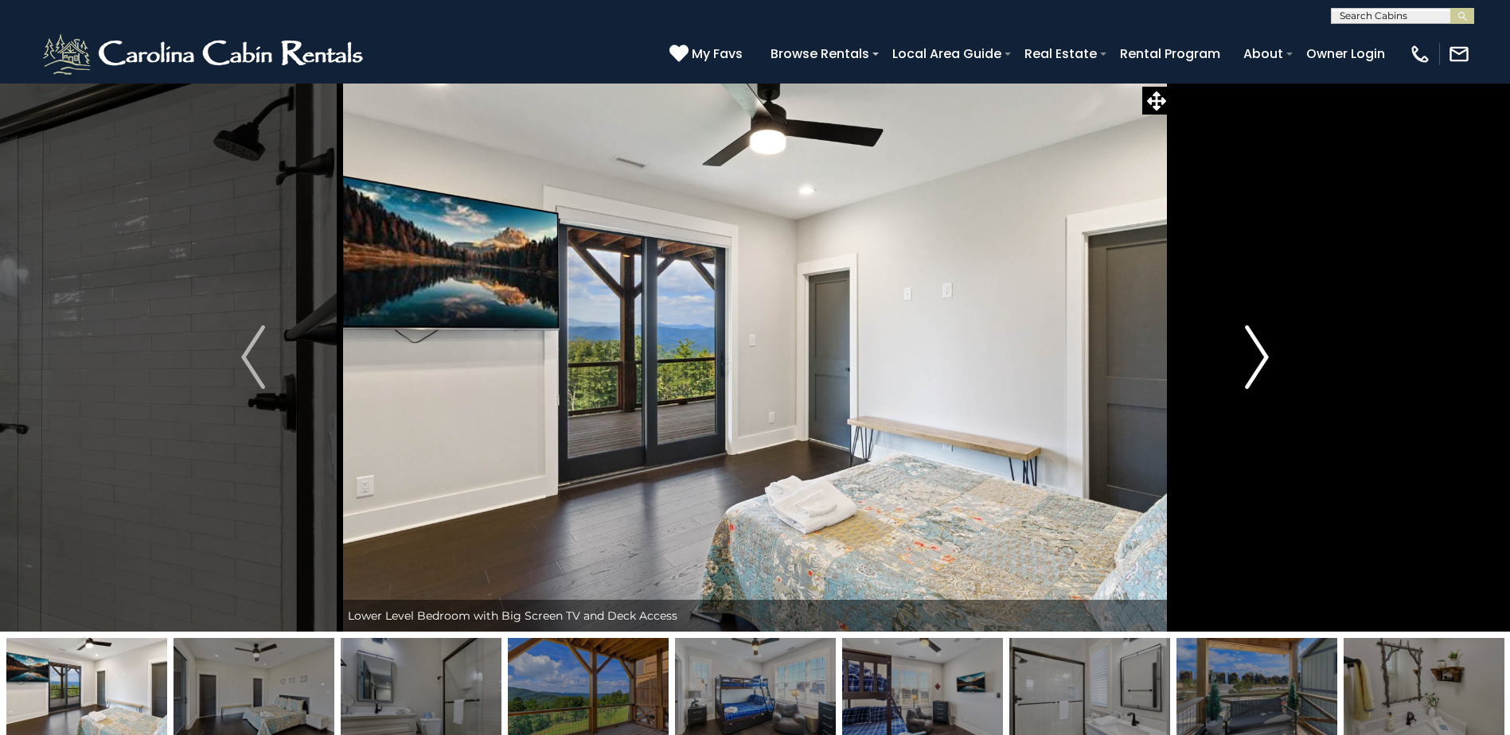
click at [1260, 353] on img "Next" at bounding box center [1257, 358] width 24 height 64
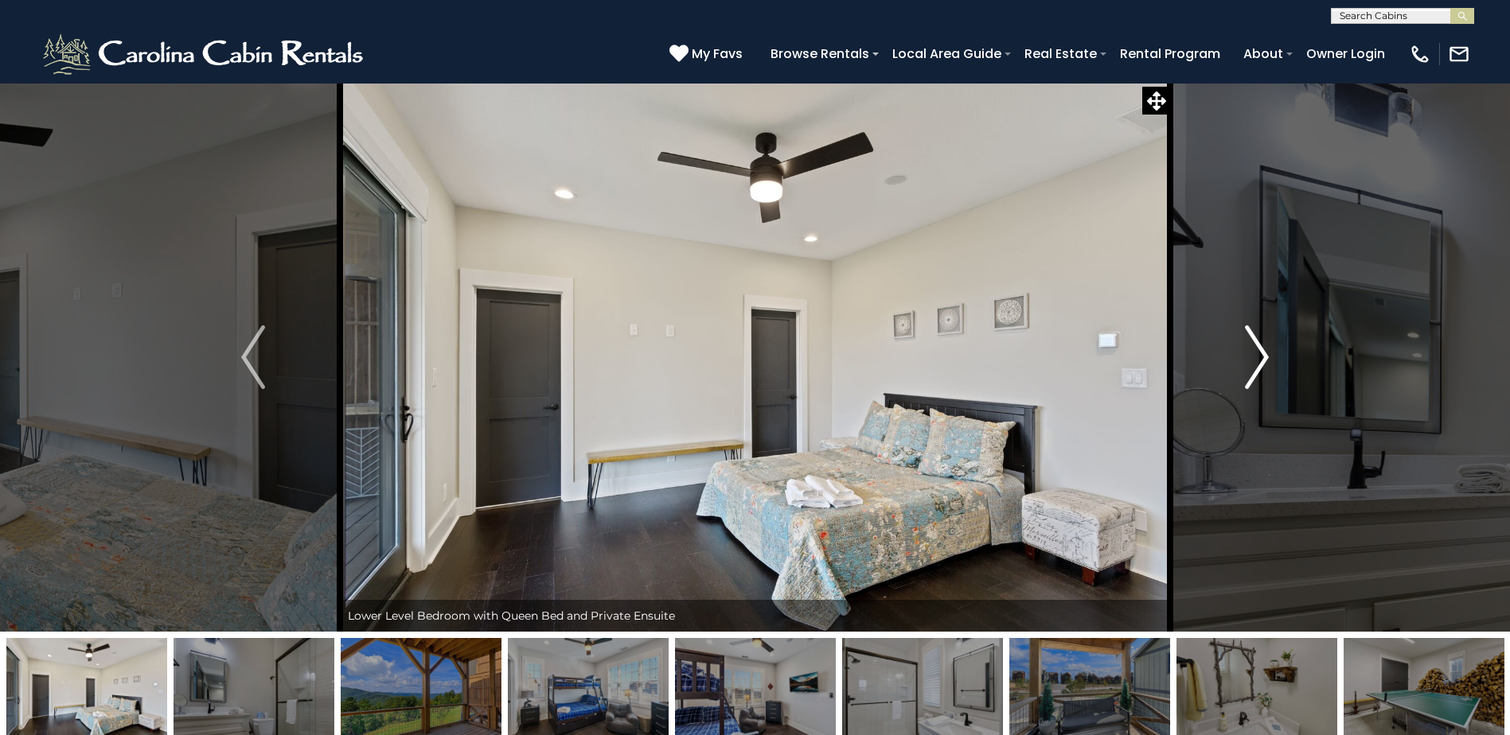
click at [1260, 353] on img "Next" at bounding box center [1257, 358] width 24 height 64
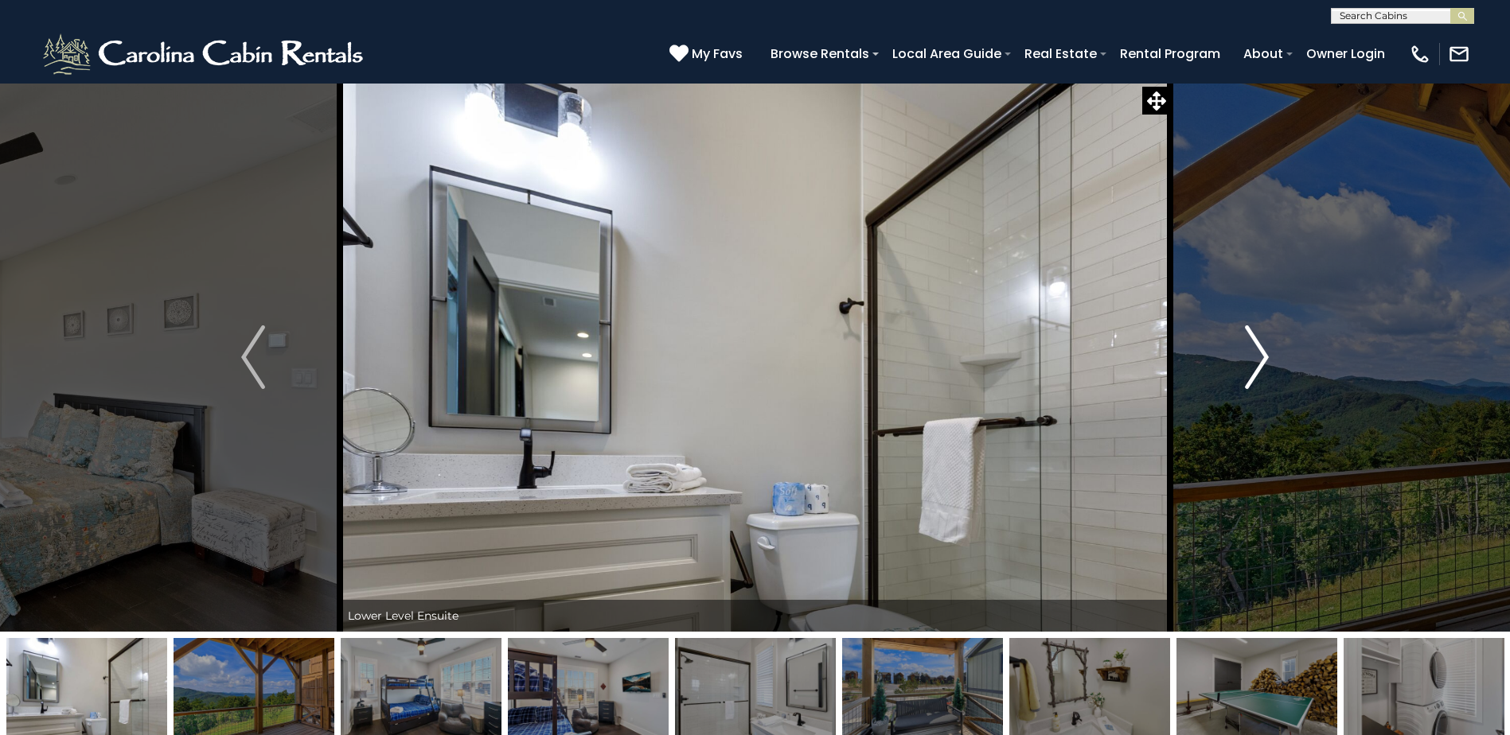
click at [1260, 353] on img "Next" at bounding box center [1257, 358] width 24 height 64
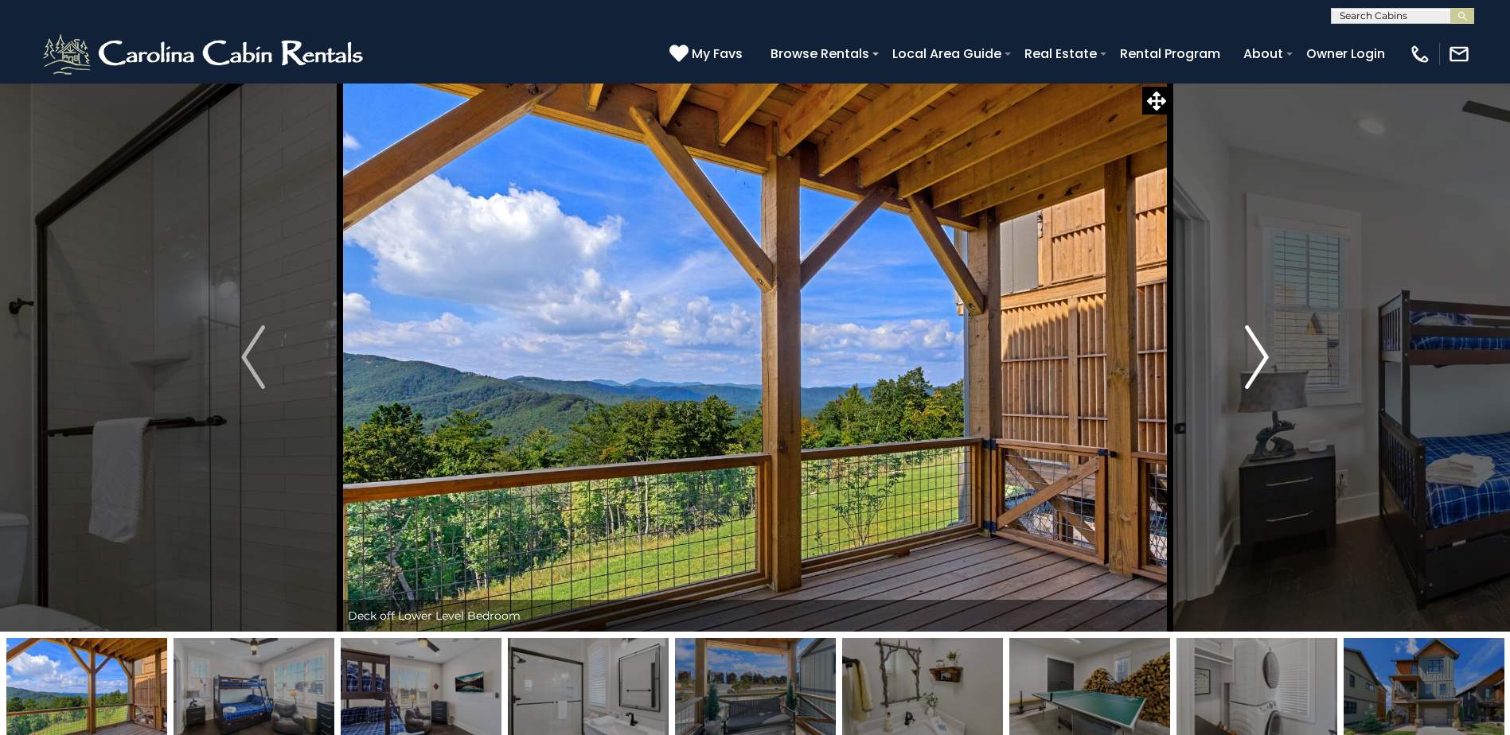
click at [1261, 349] on img "Next" at bounding box center [1257, 358] width 24 height 64
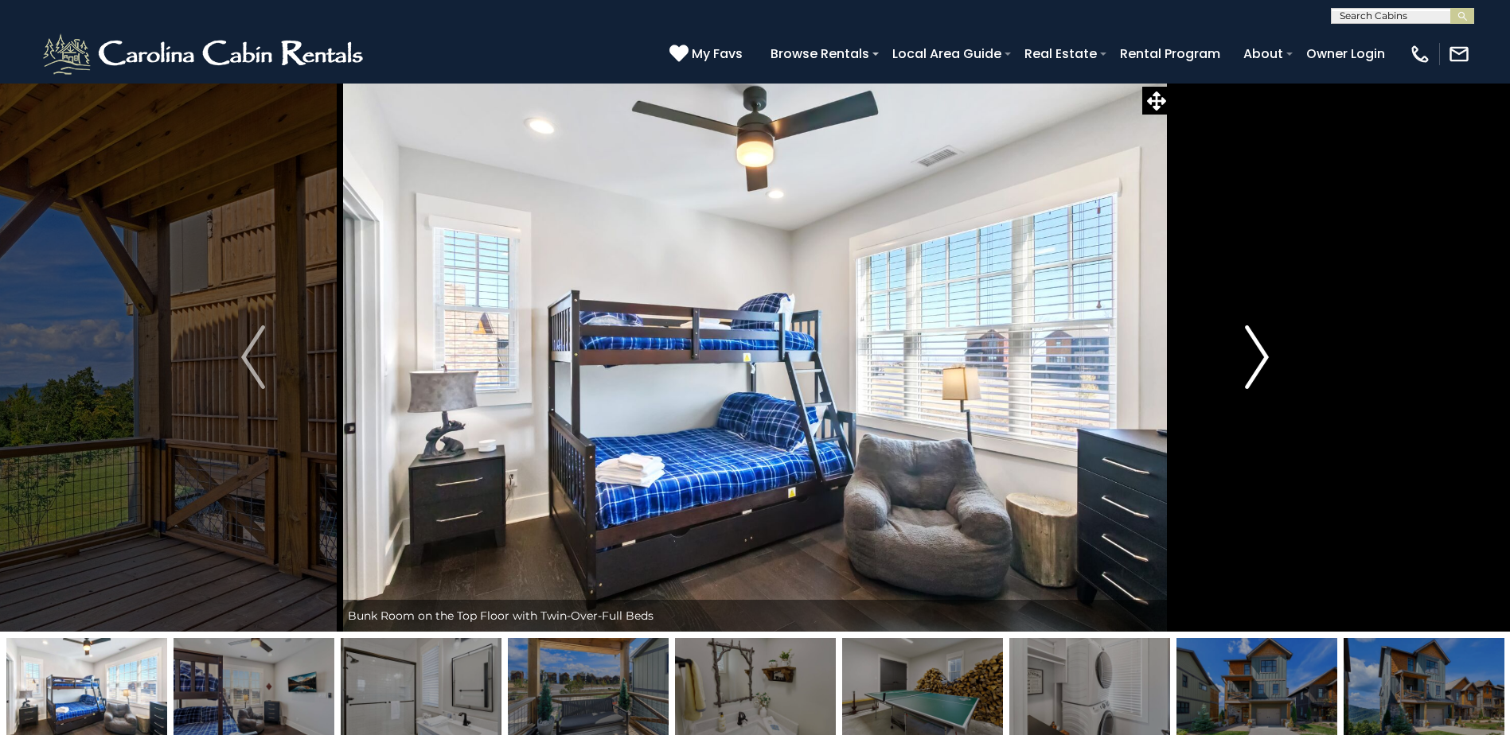
click at [1261, 349] on img "Next" at bounding box center [1257, 358] width 24 height 64
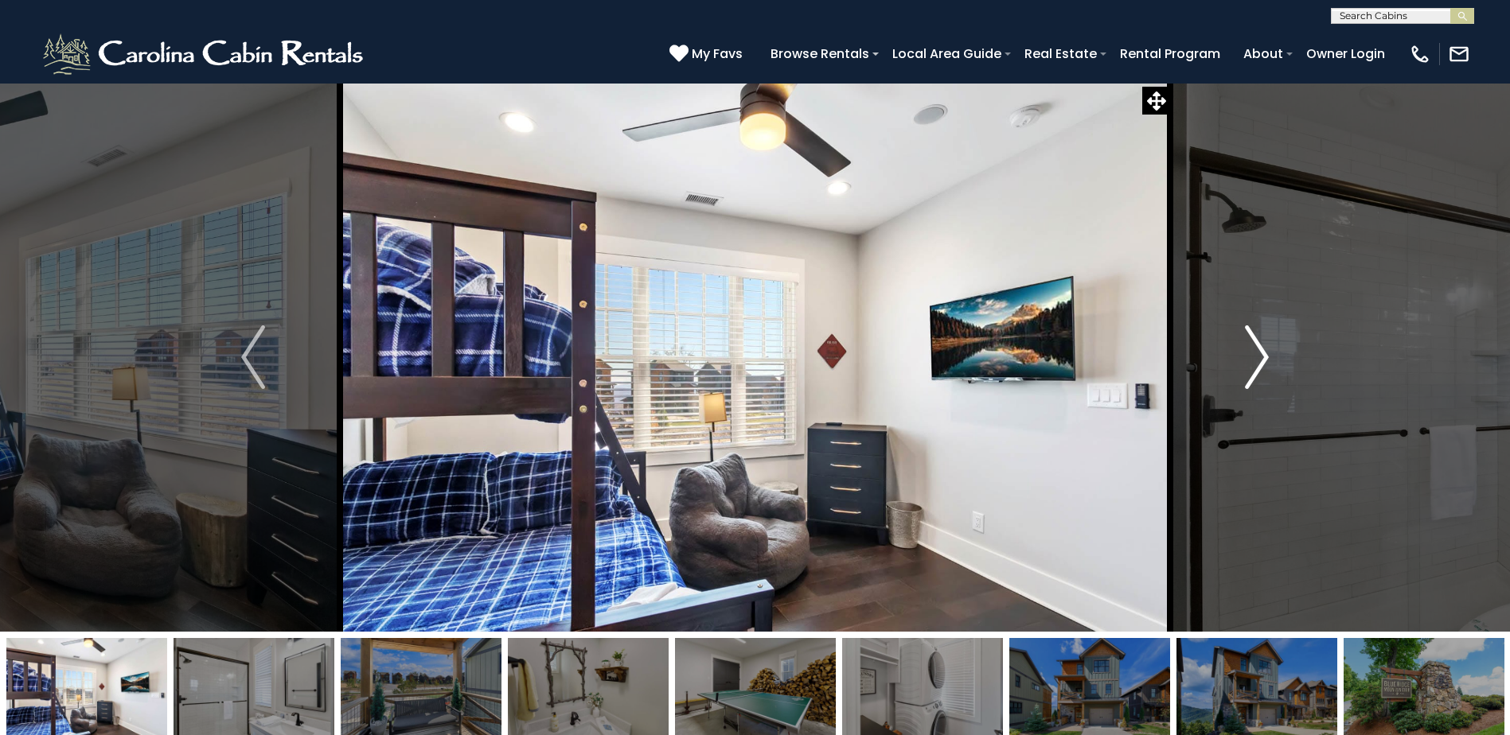
click at [1261, 349] on img "Next" at bounding box center [1257, 358] width 24 height 64
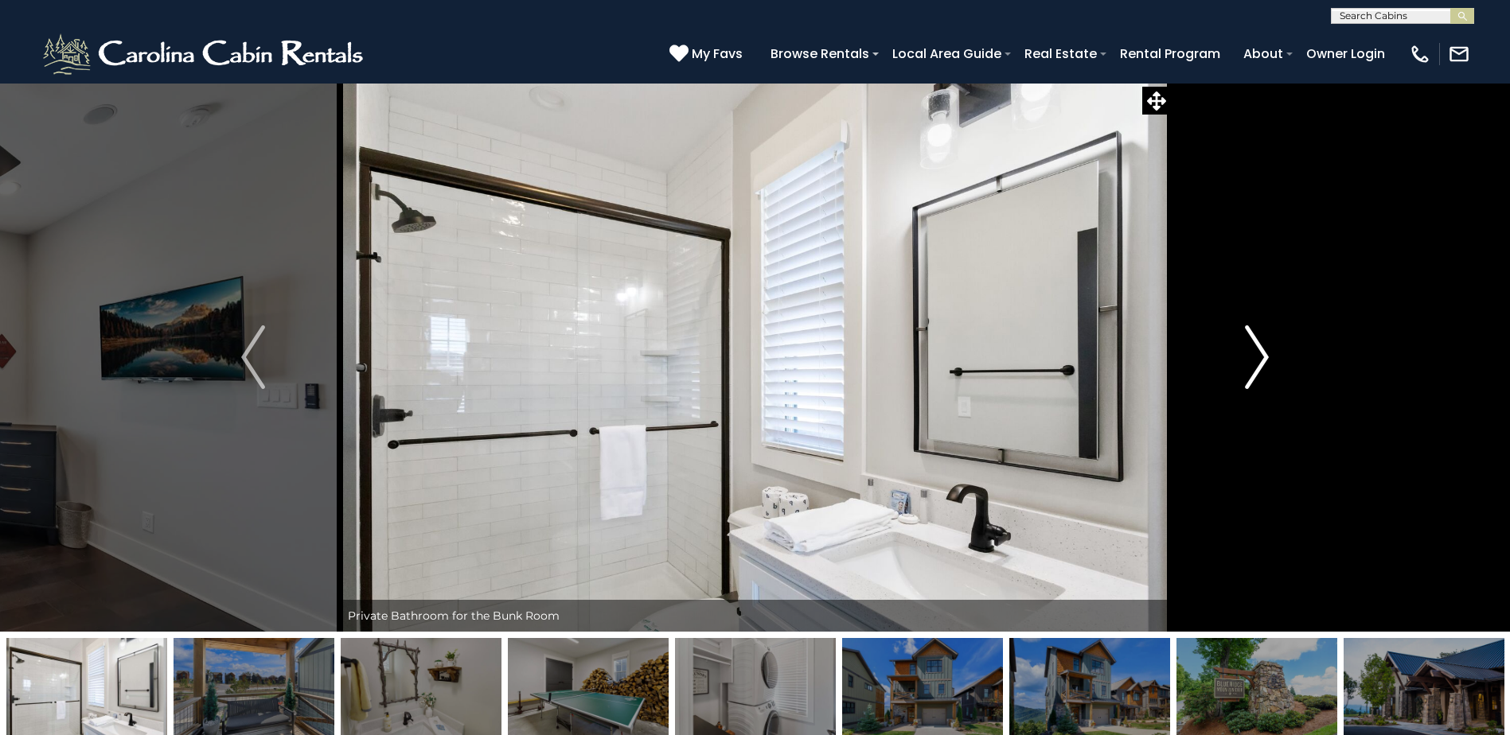
click at [1261, 349] on img "Next" at bounding box center [1257, 358] width 24 height 64
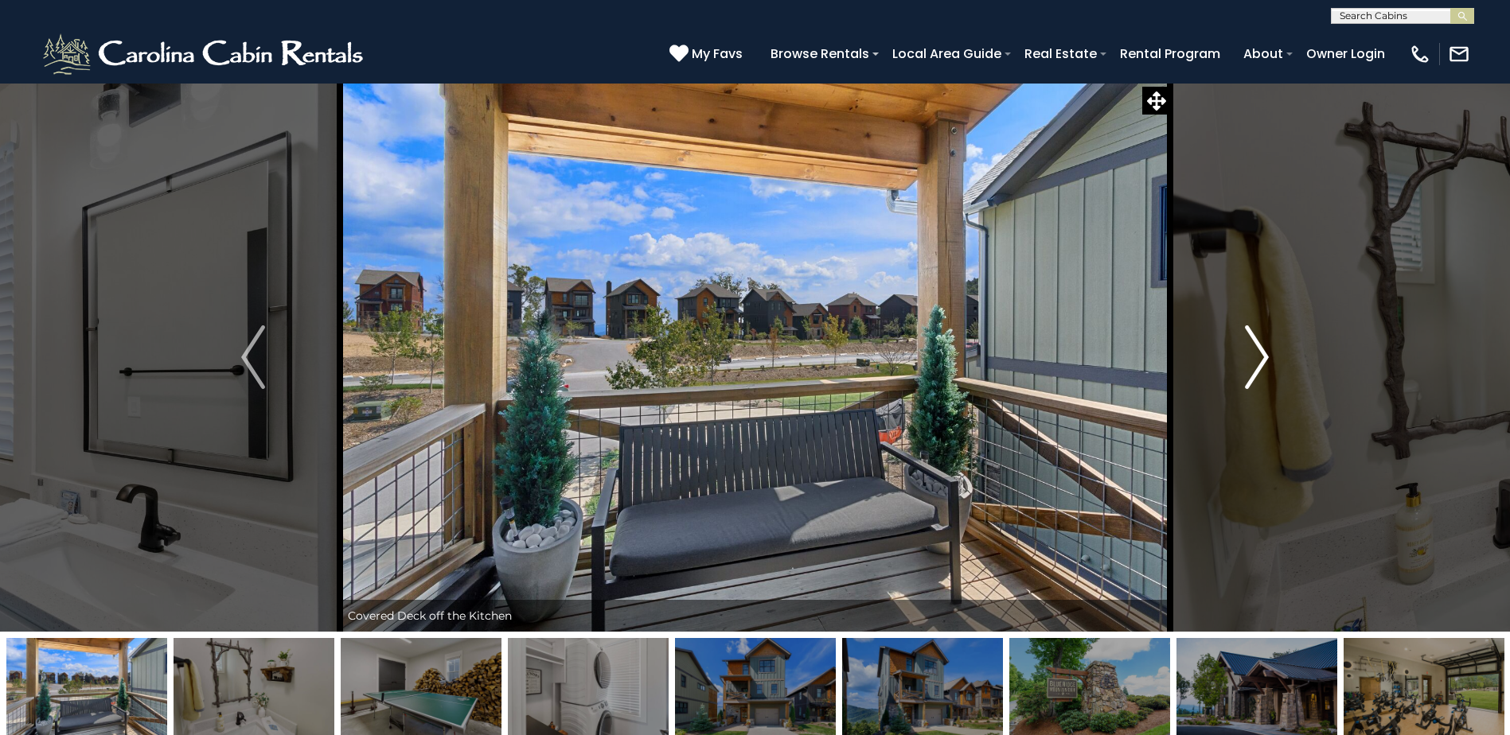
click at [1261, 349] on img "Next" at bounding box center [1257, 358] width 24 height 64
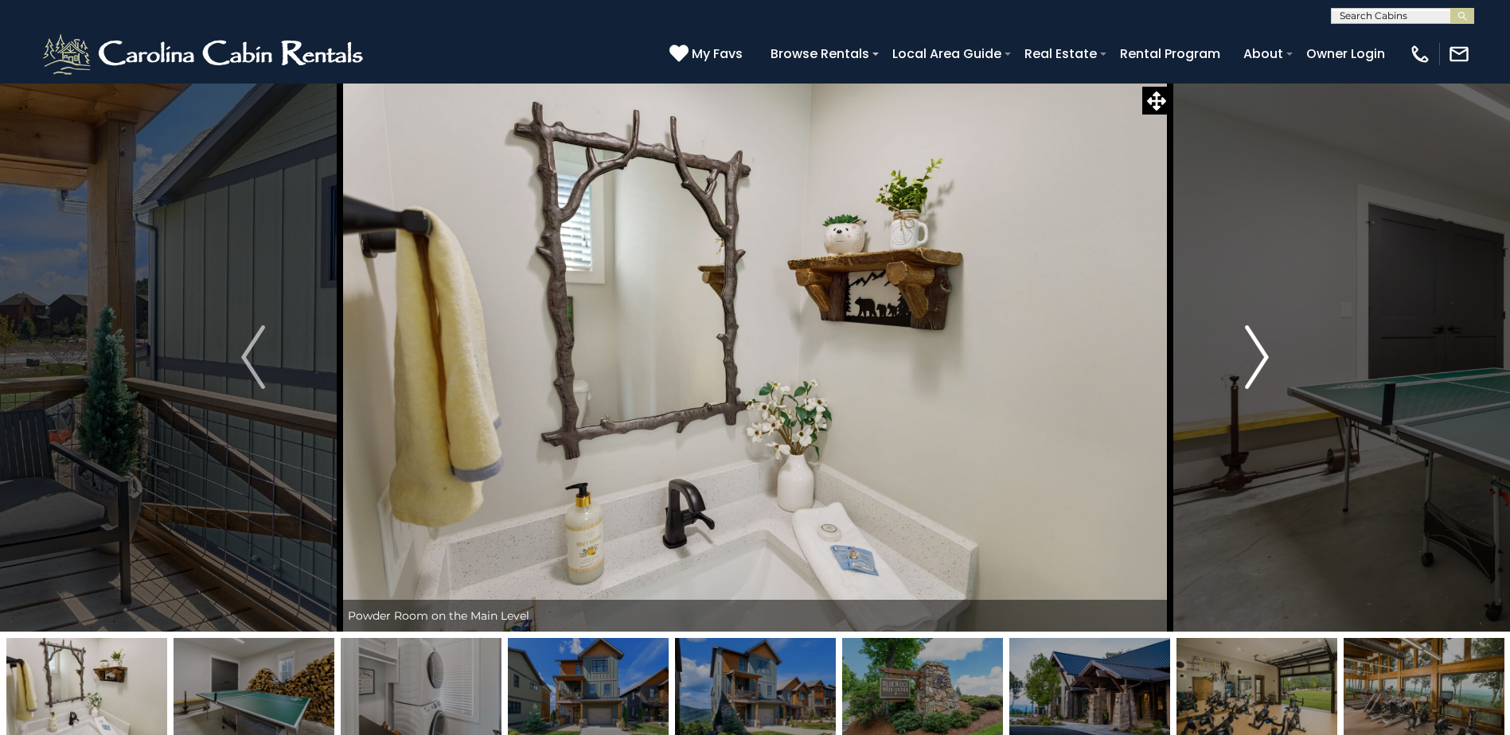
click at [1261, 349] on img "Next" at bounding box center [1257, 358] width 24 height 64
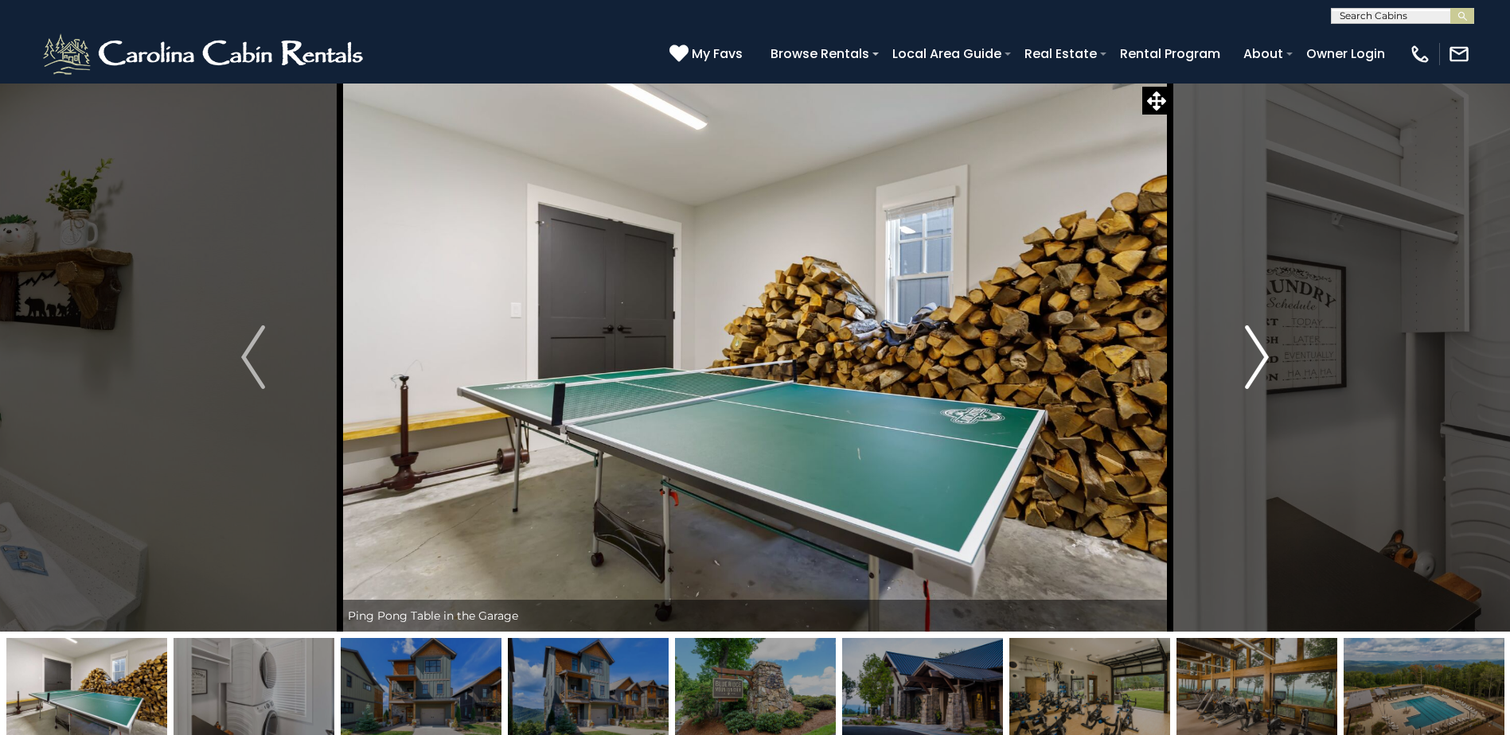
click at [1261, 349] on img "Next" at bounding box center [1257, 358] width 24 height 64
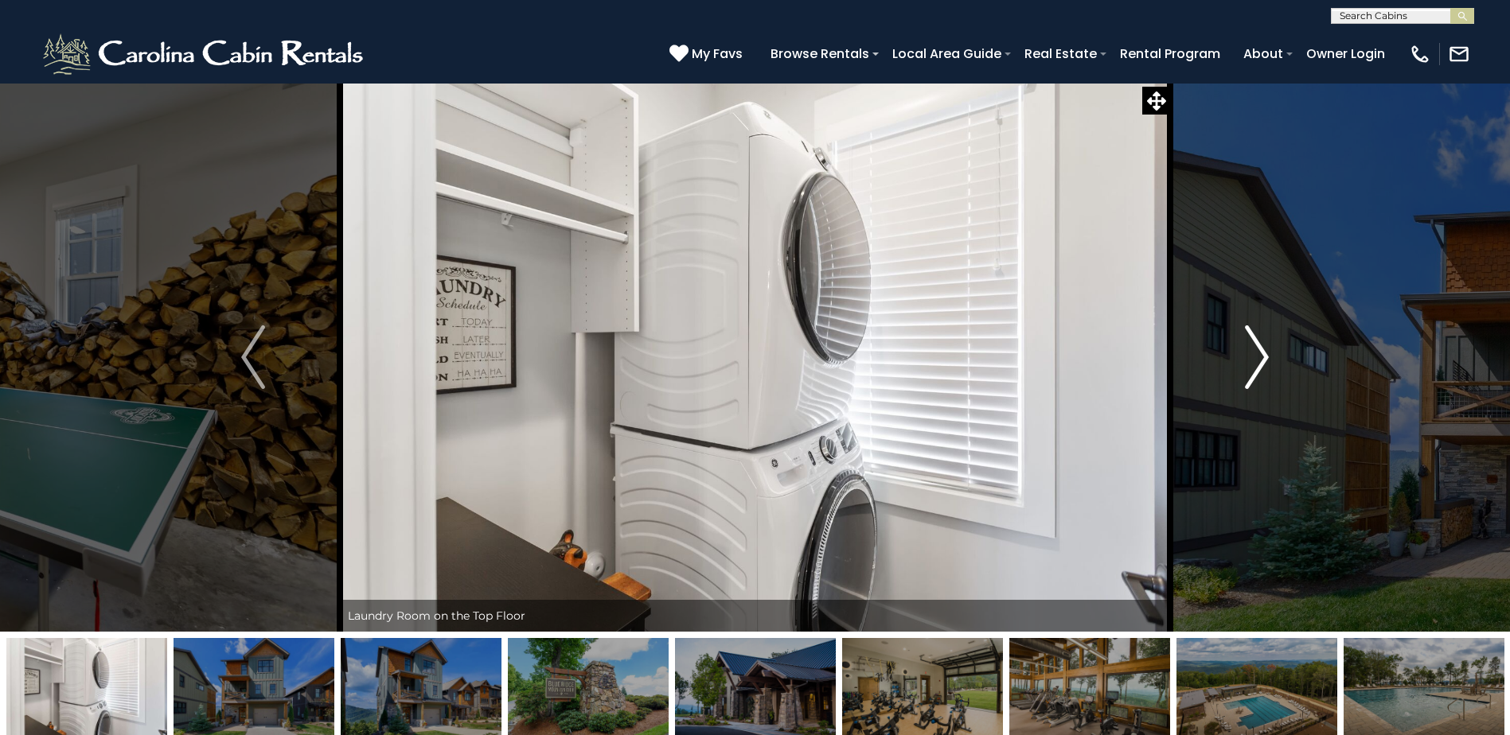
click at [1261, 349] on img "Next" at bounding box center [1257, 358] width 24 height 64
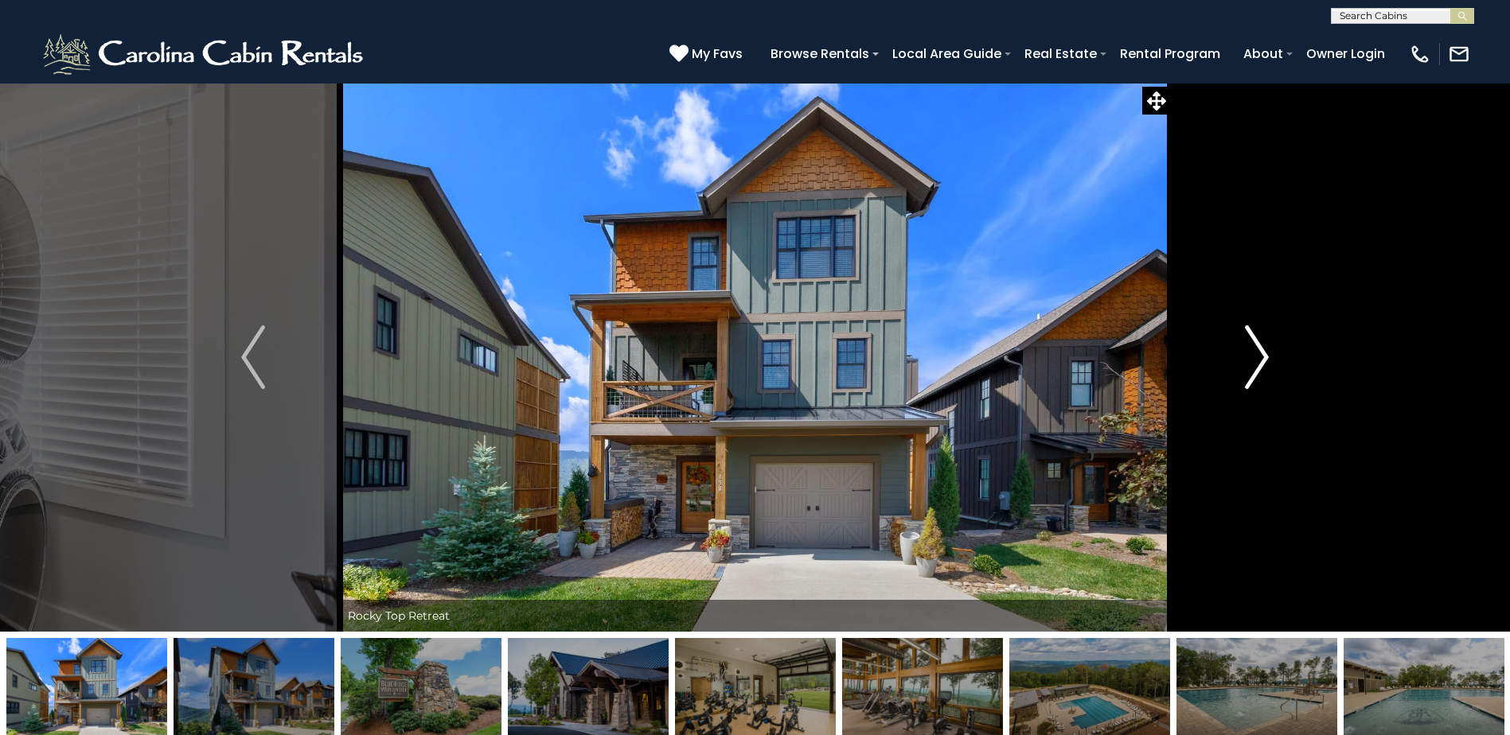
click at [1261, 349] on img "Next" at bounding box center [1257, 358] width 24 height 64
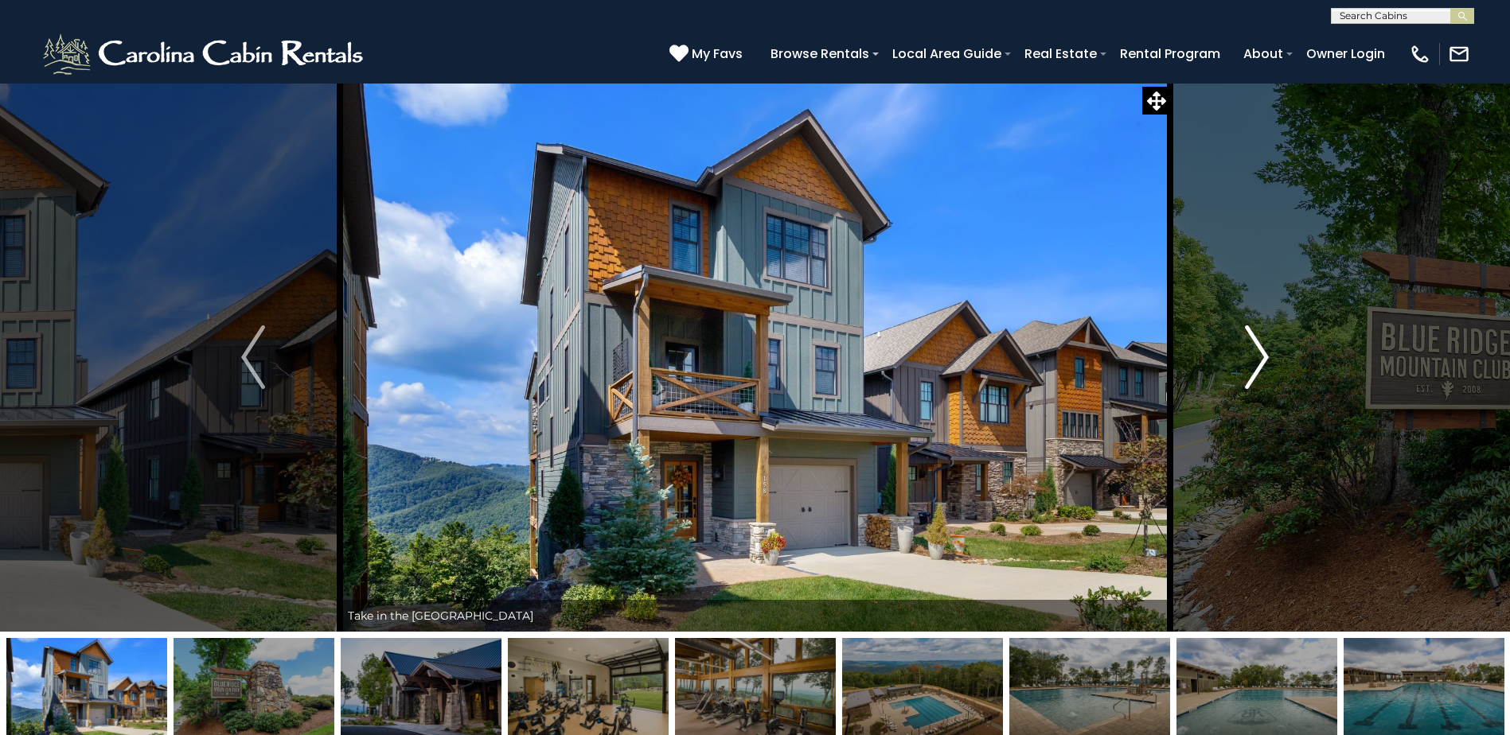
click at [1261, 349] on img "Next" at bounding box center [1257, 358] width 24 height 64
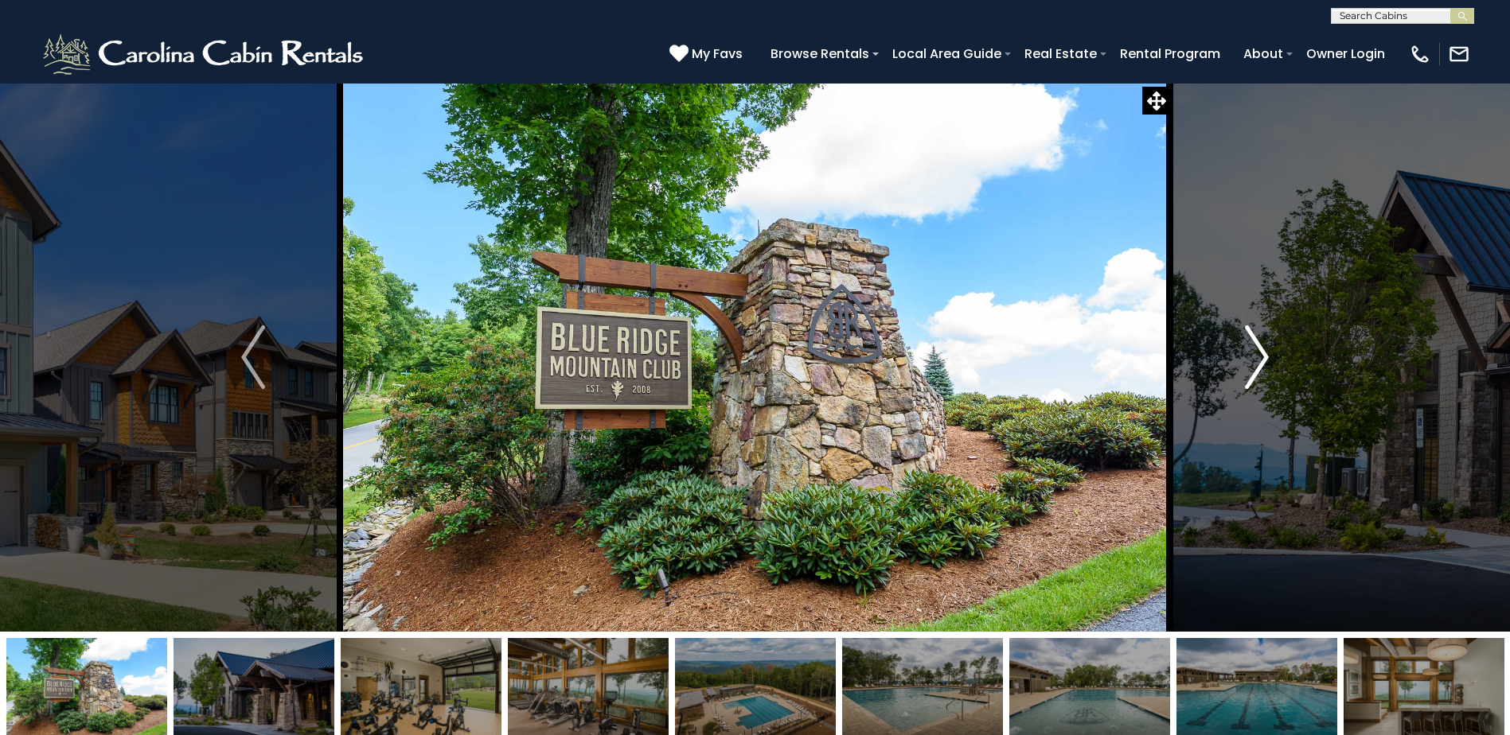
click at [1261, 349] on img "Next" at bounding box center [1257, 358] width 24 height 64
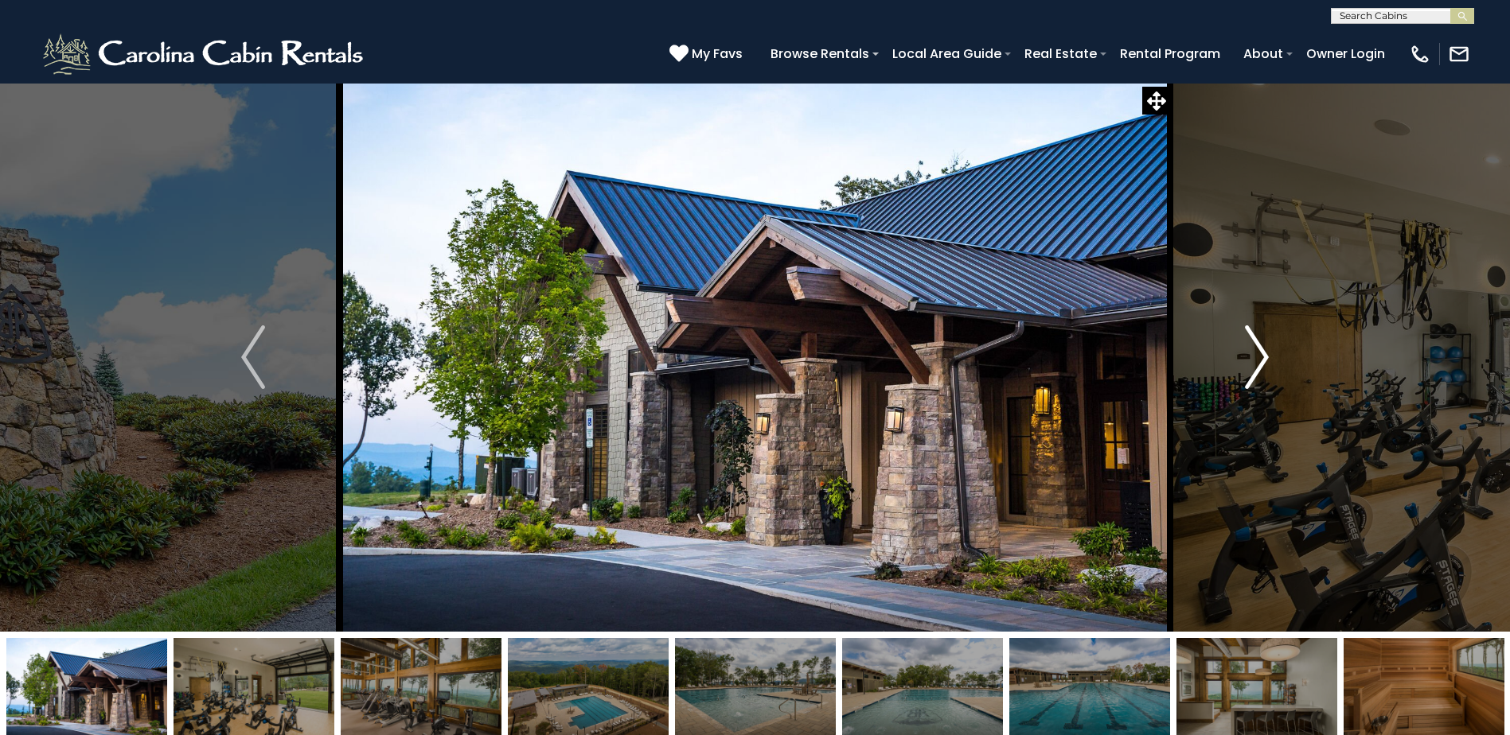
click at [1261, 349] on img "Next" at bounding box center [1257, 358] width 24 height 64
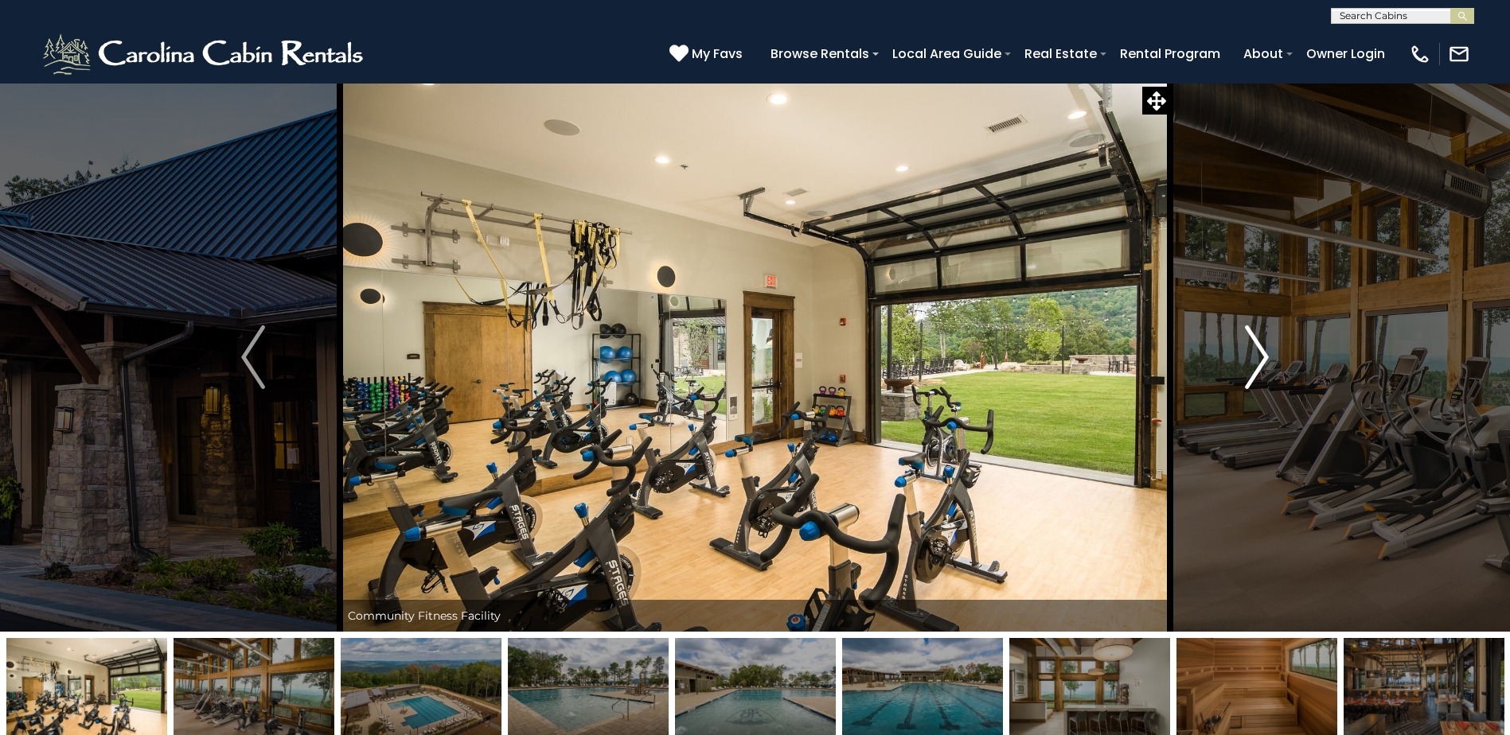
click at [1261, 349] on img "Next" at bounding box center [1257, 358] width 24 height 64
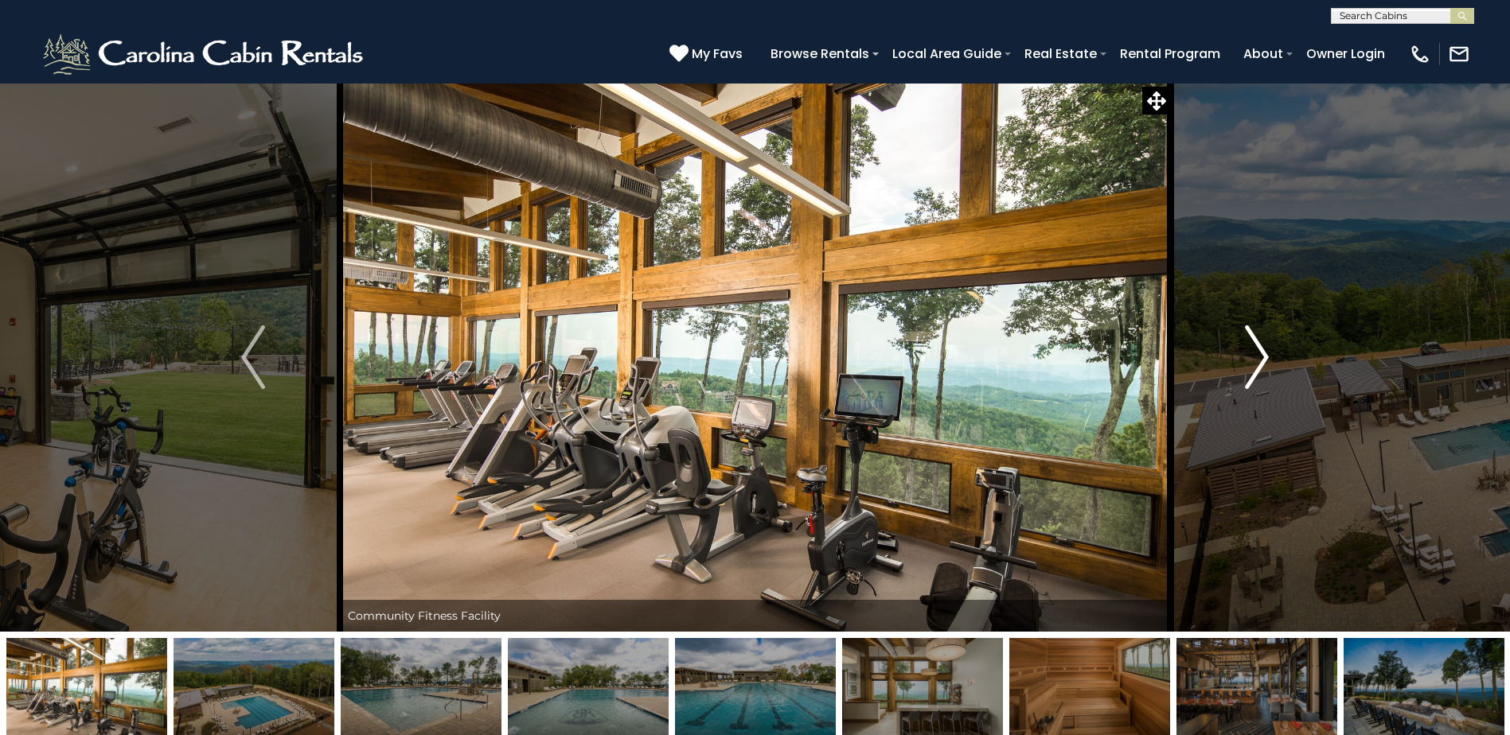
click at [1261, 349] on img "Next" at bounding box center [1257, 358] width 24 height 64
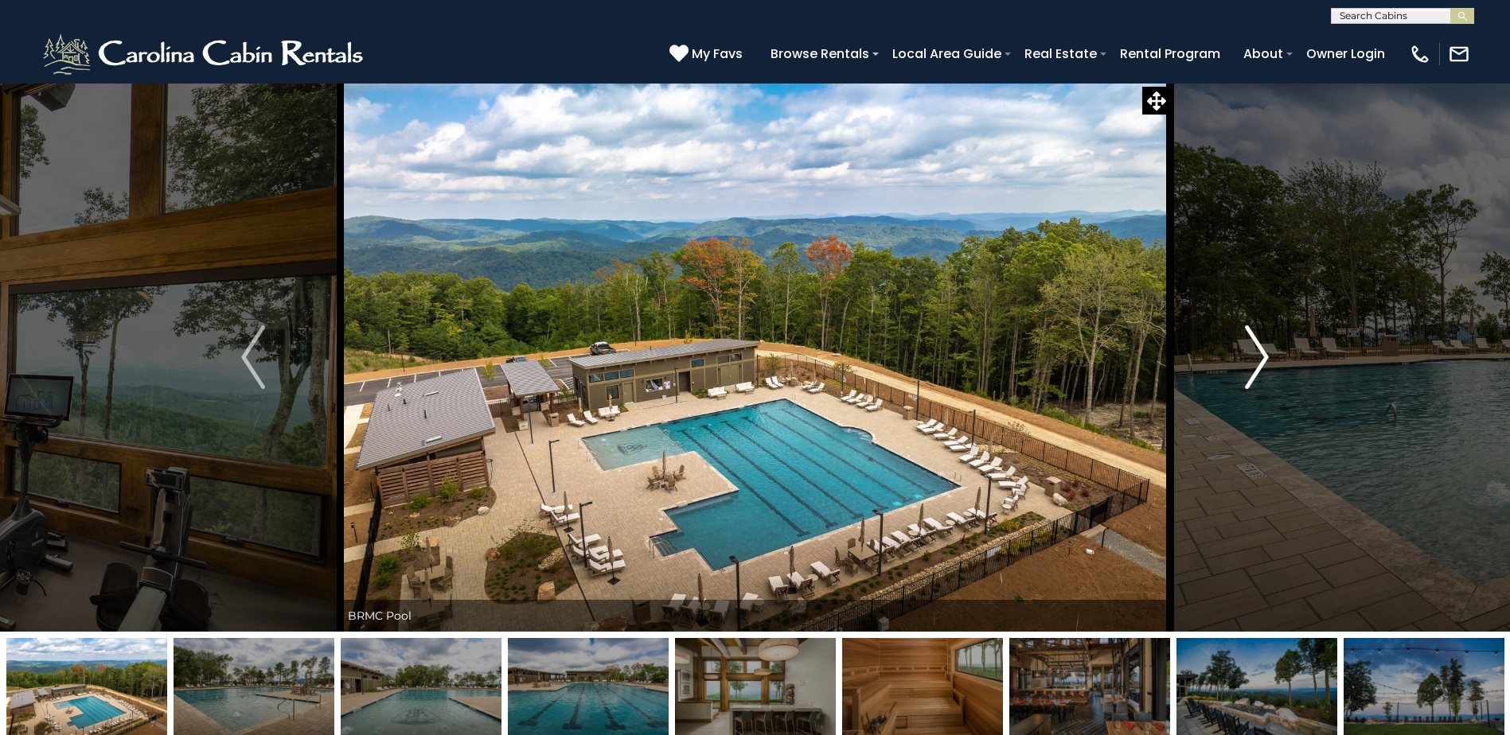
click at [1261, 349] on img "Next" at bounding box center [1257, 358] width 24 height 64
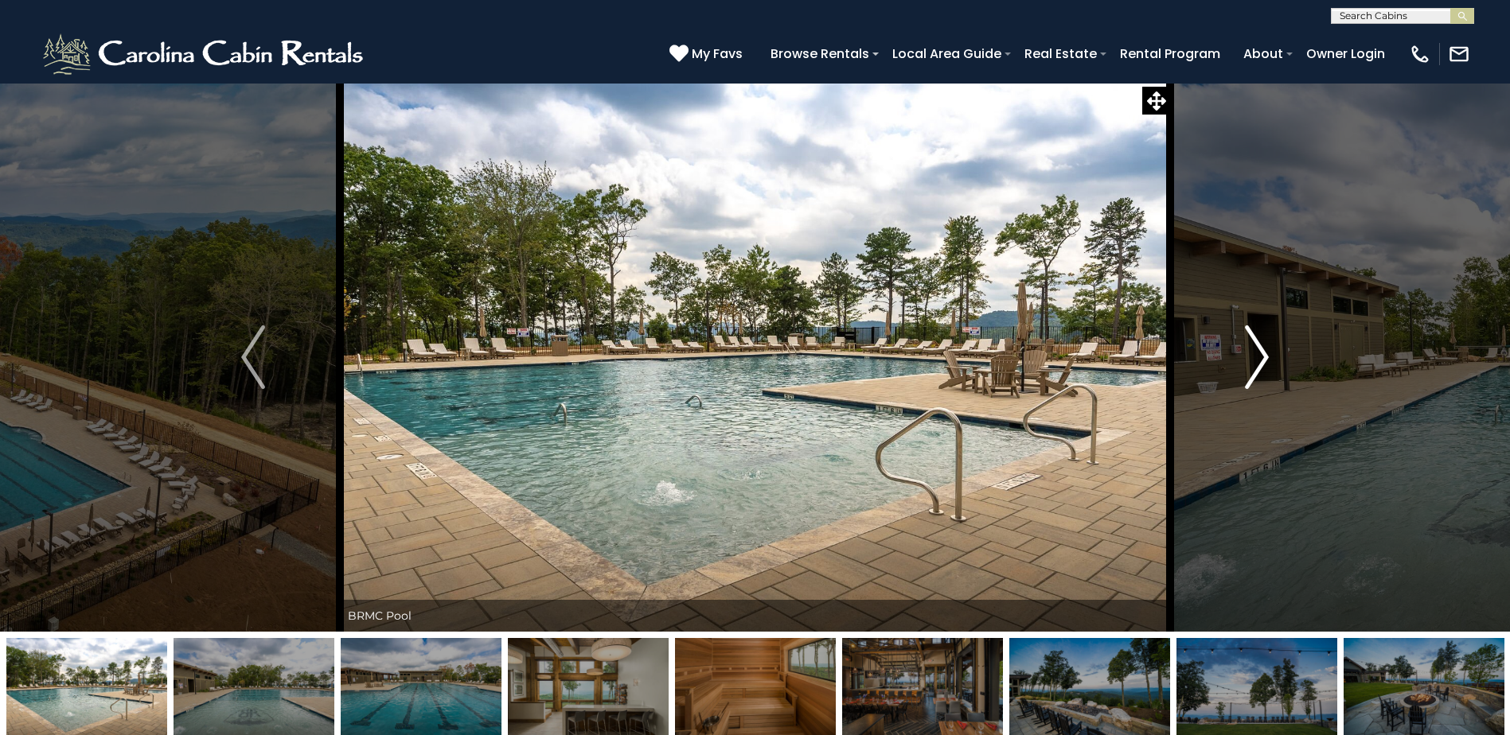
click at [1261, 349] on img "Next" at bounding box center [1257, 358] width 24 height 64
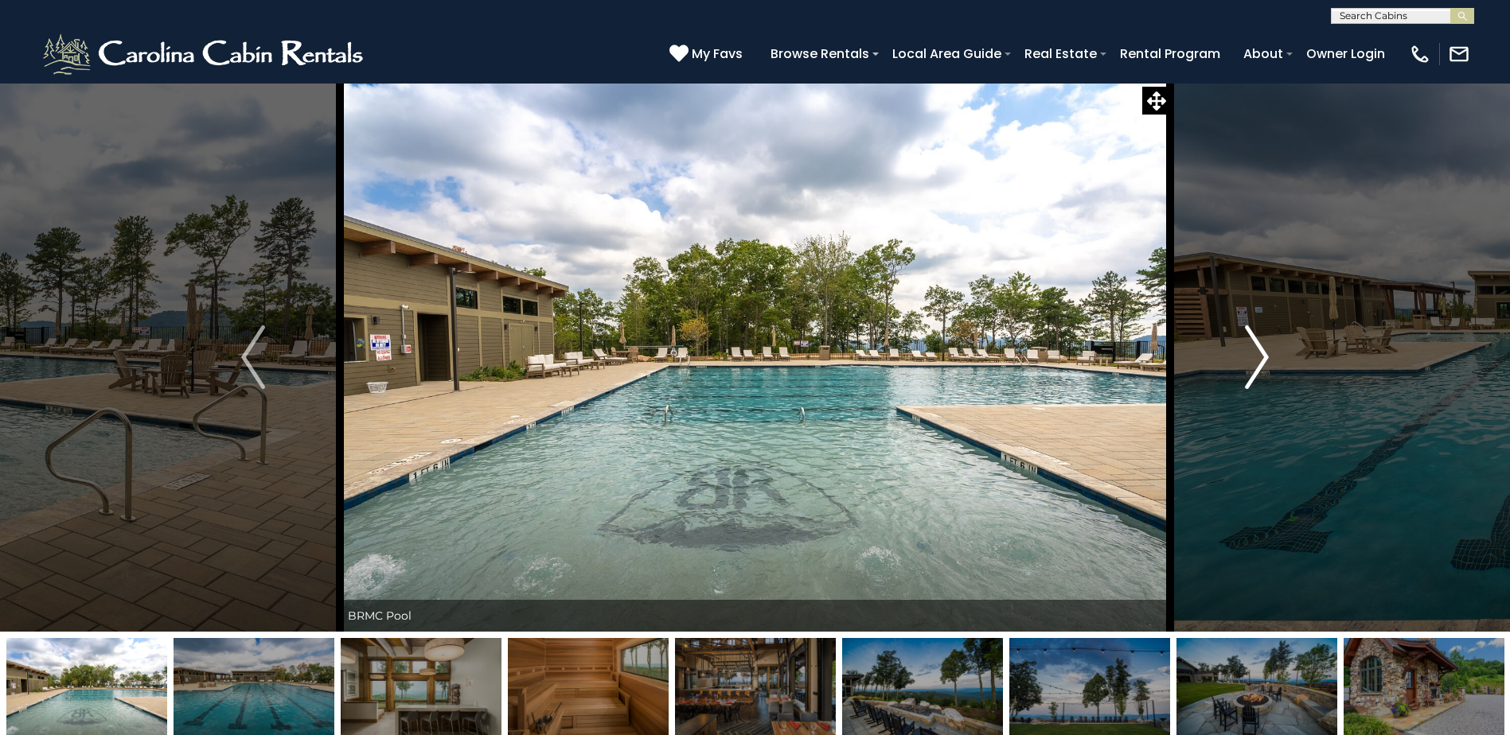
click at [1261, 349] on img "Next" at bounding box center [1257, 358] width 24 height 64
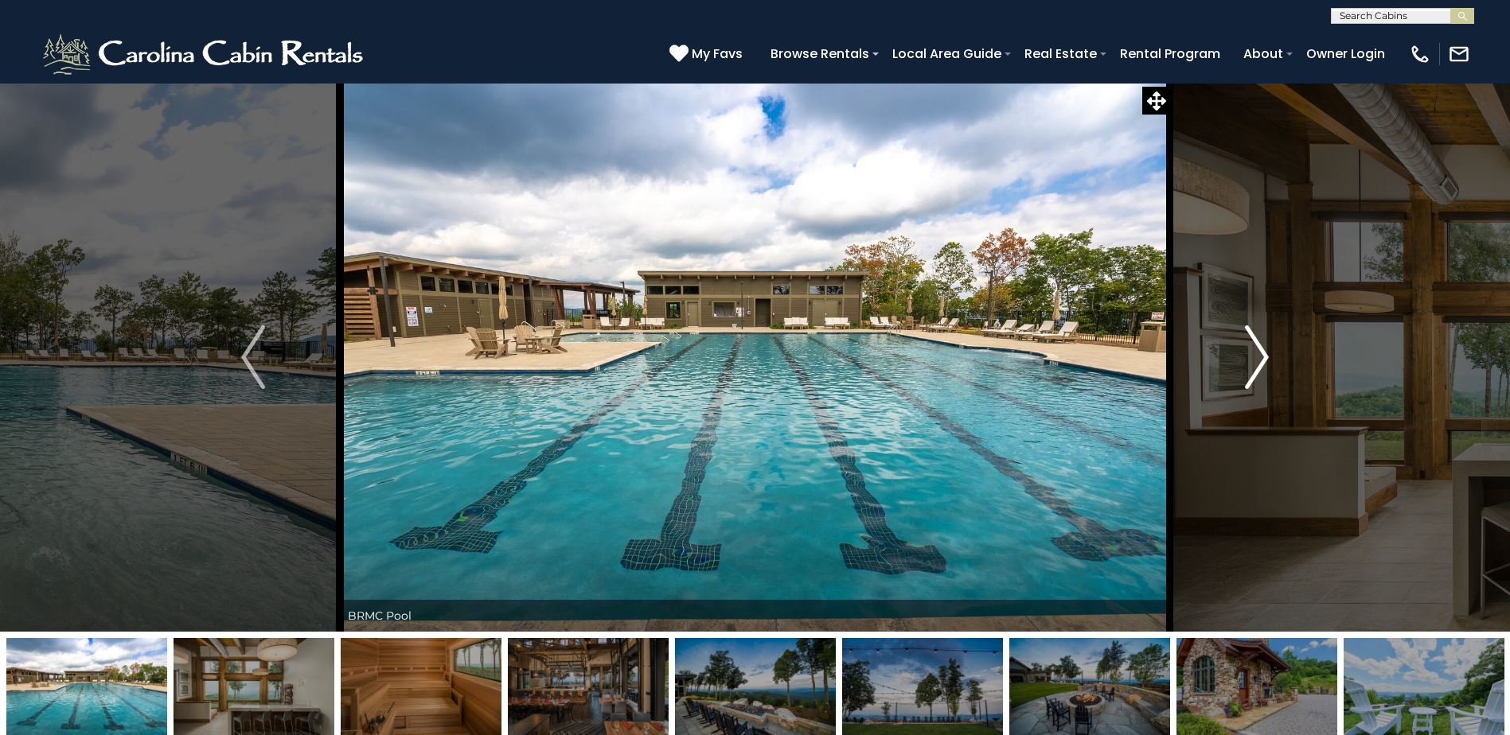
click at [1261, 349] on img "Next" at bounding box center [1257, 358] width 24 height 64
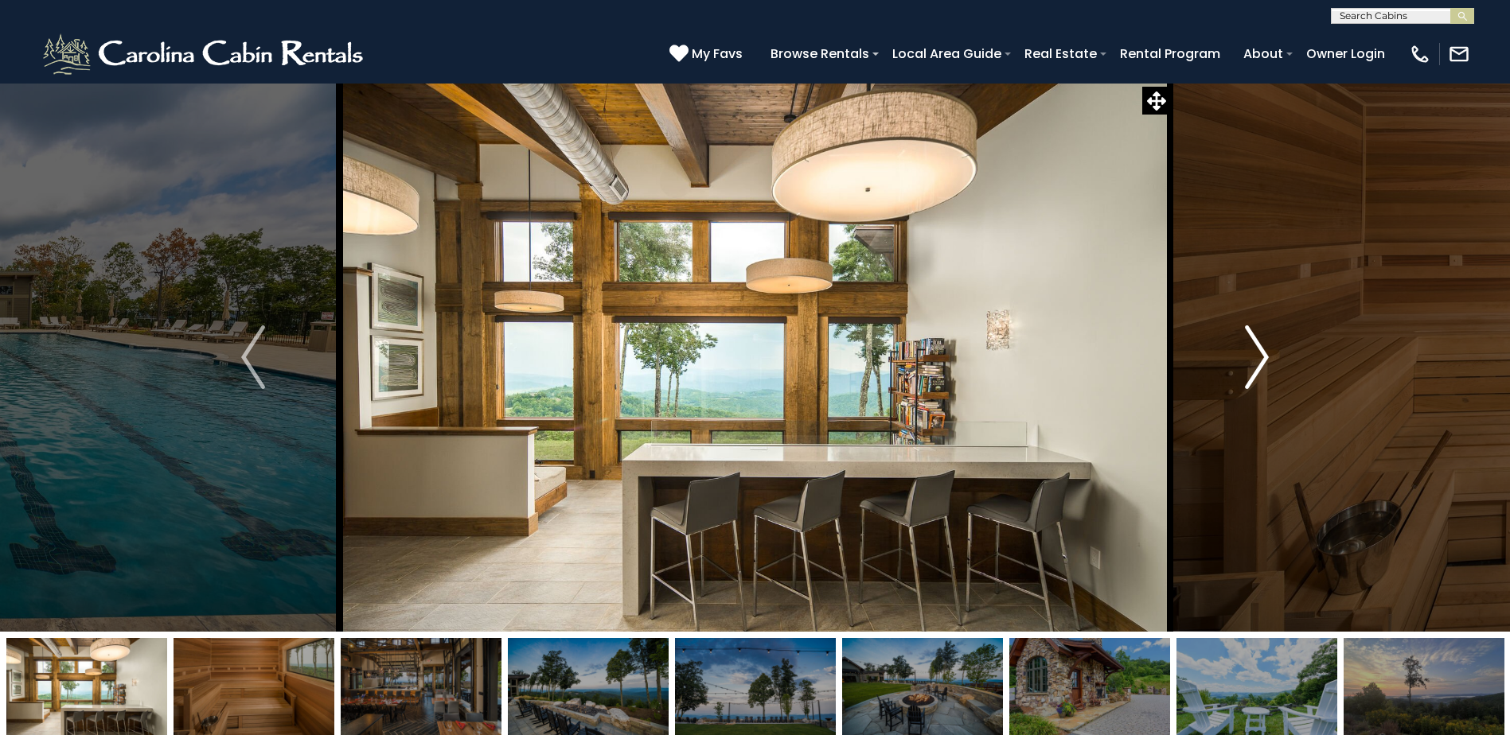
click at [1261, 349] on img "Next" at bounding box center [1257, 358] width 24 height 64
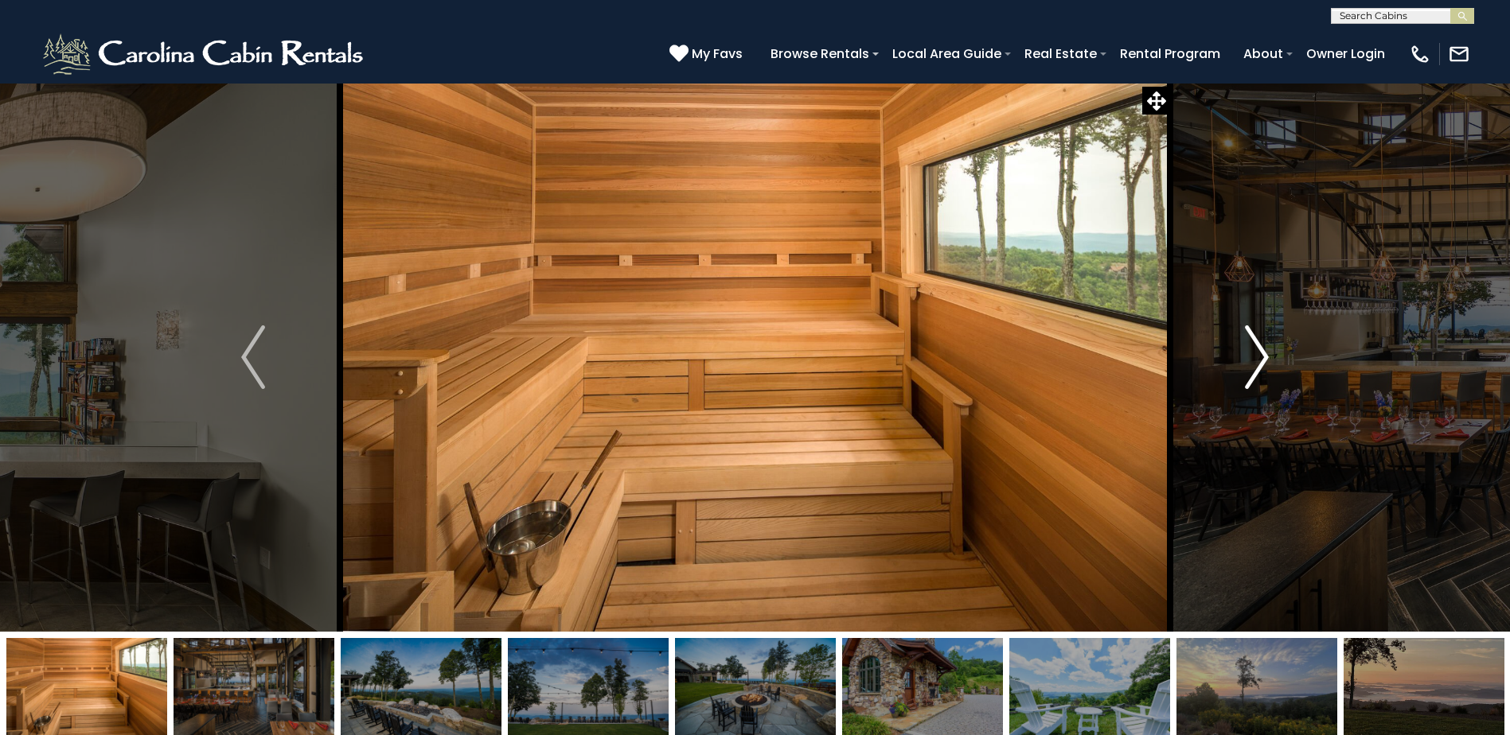
click at [1260, 349] on img "Next" at bounding box center [1257, 358] width 24 height 64
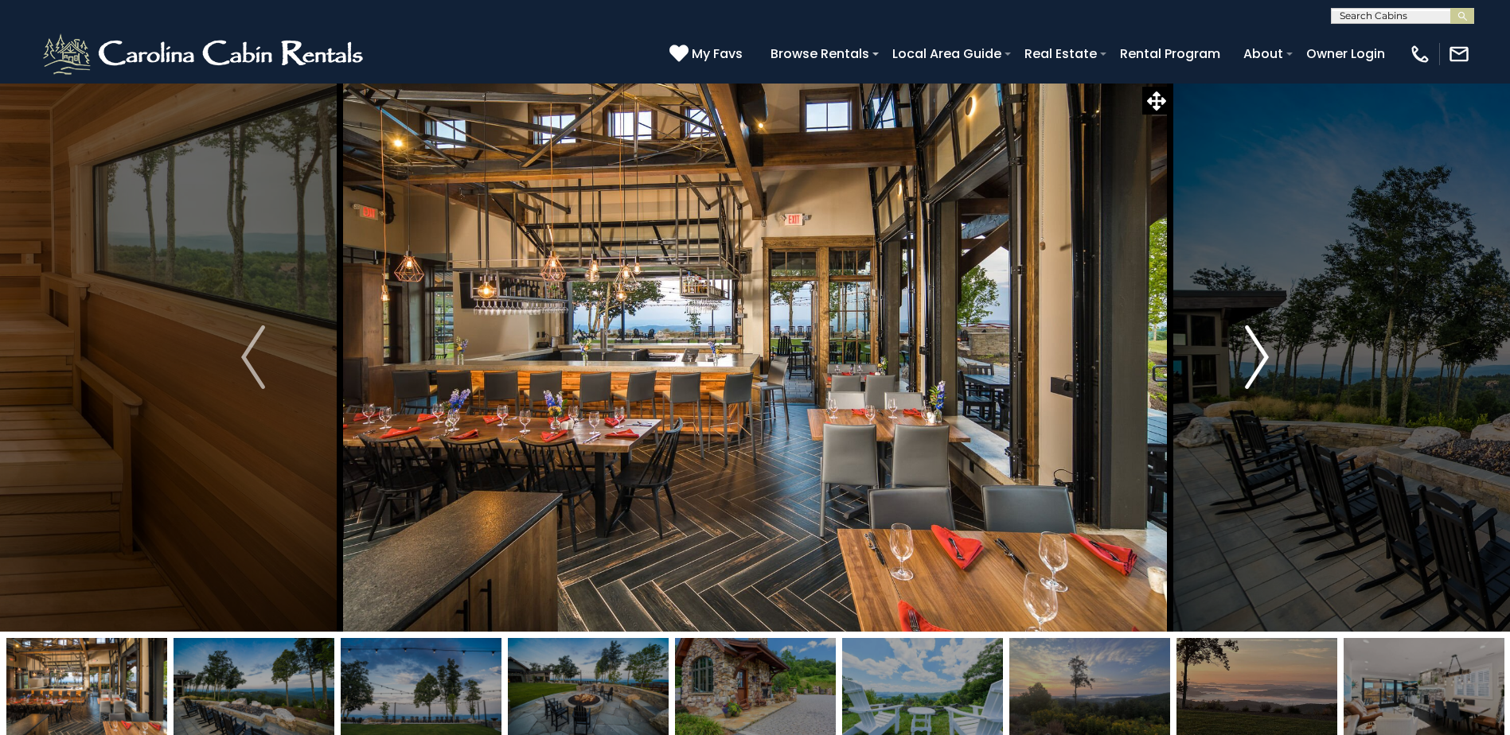
click at [1260, 349] on img "Next" at bounding box center [1257, 358] width 24 height 64
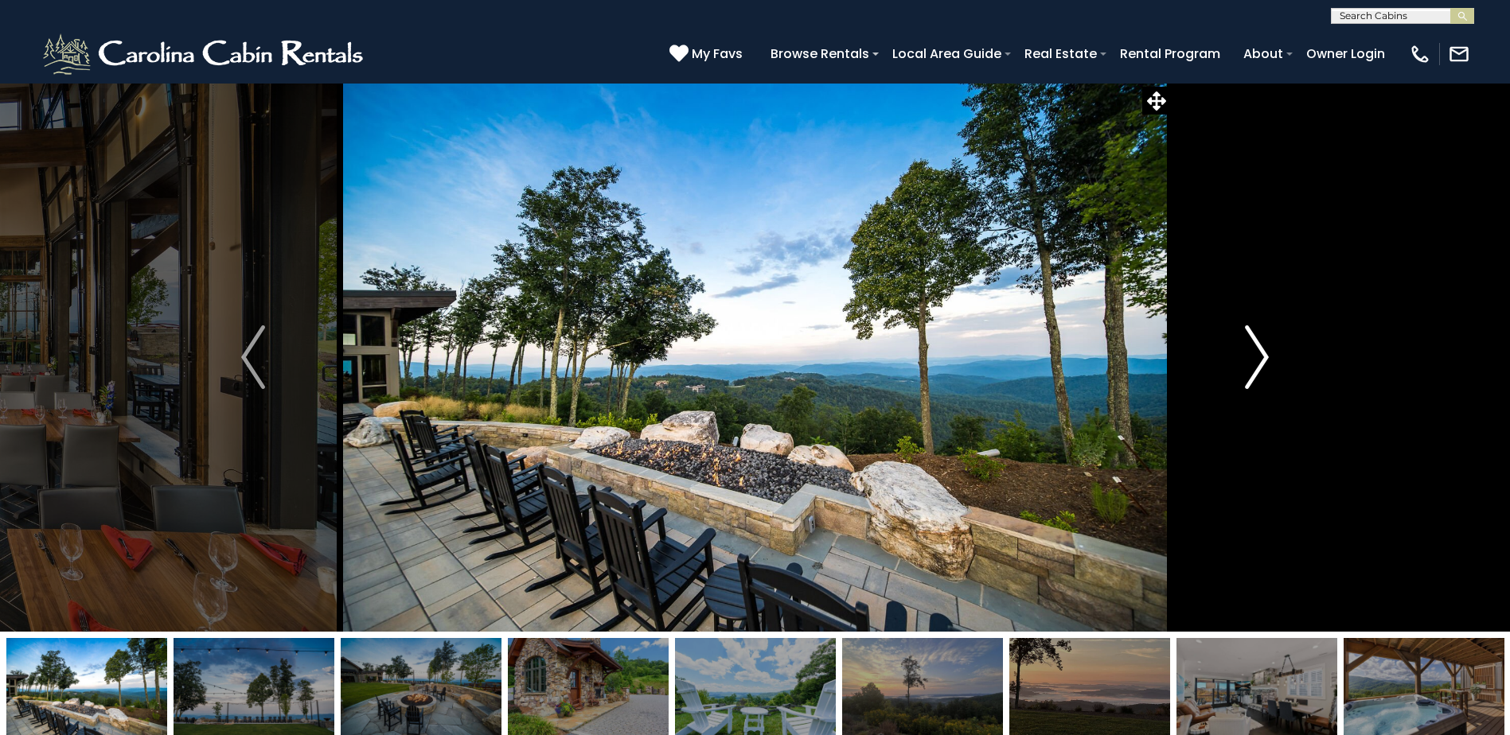
click at [1260, 349] on img "Next" at bounding box center [1257, 358] width 24 height 64
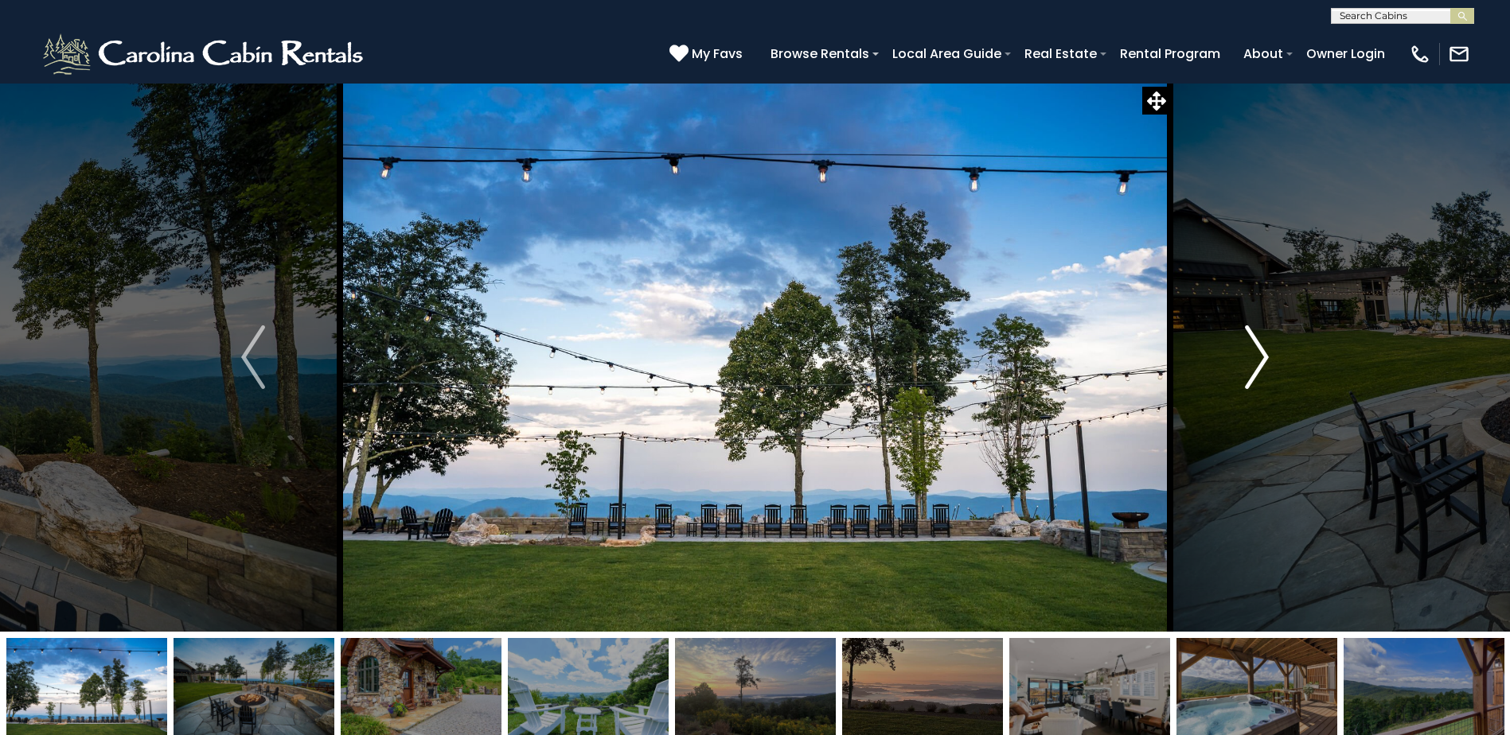
click at [1260, 349] on img "Next" at bounding box center [1257, 358] width 24 height 64
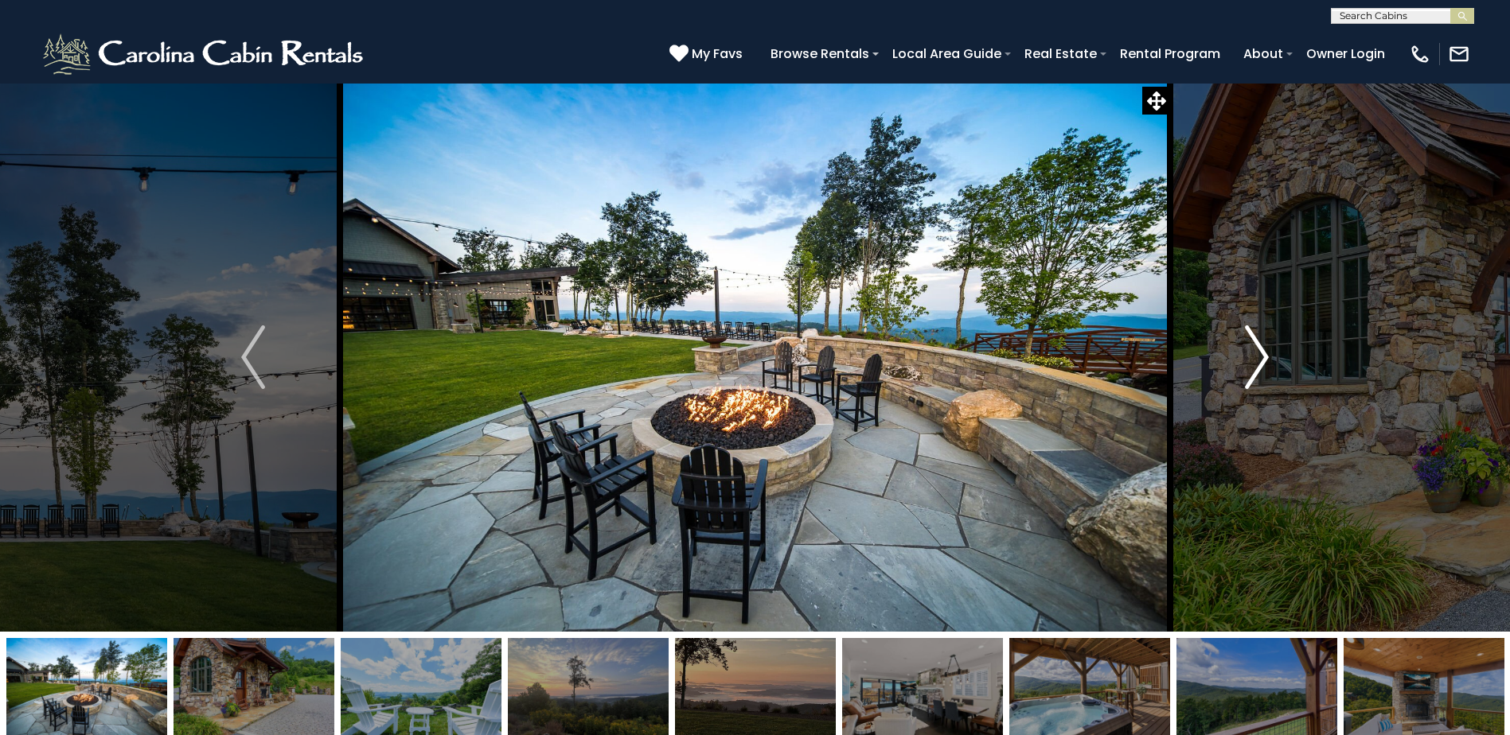
click at [1260, 349] on img "Next" at bounding box center [1257, 358] width 24 height 64
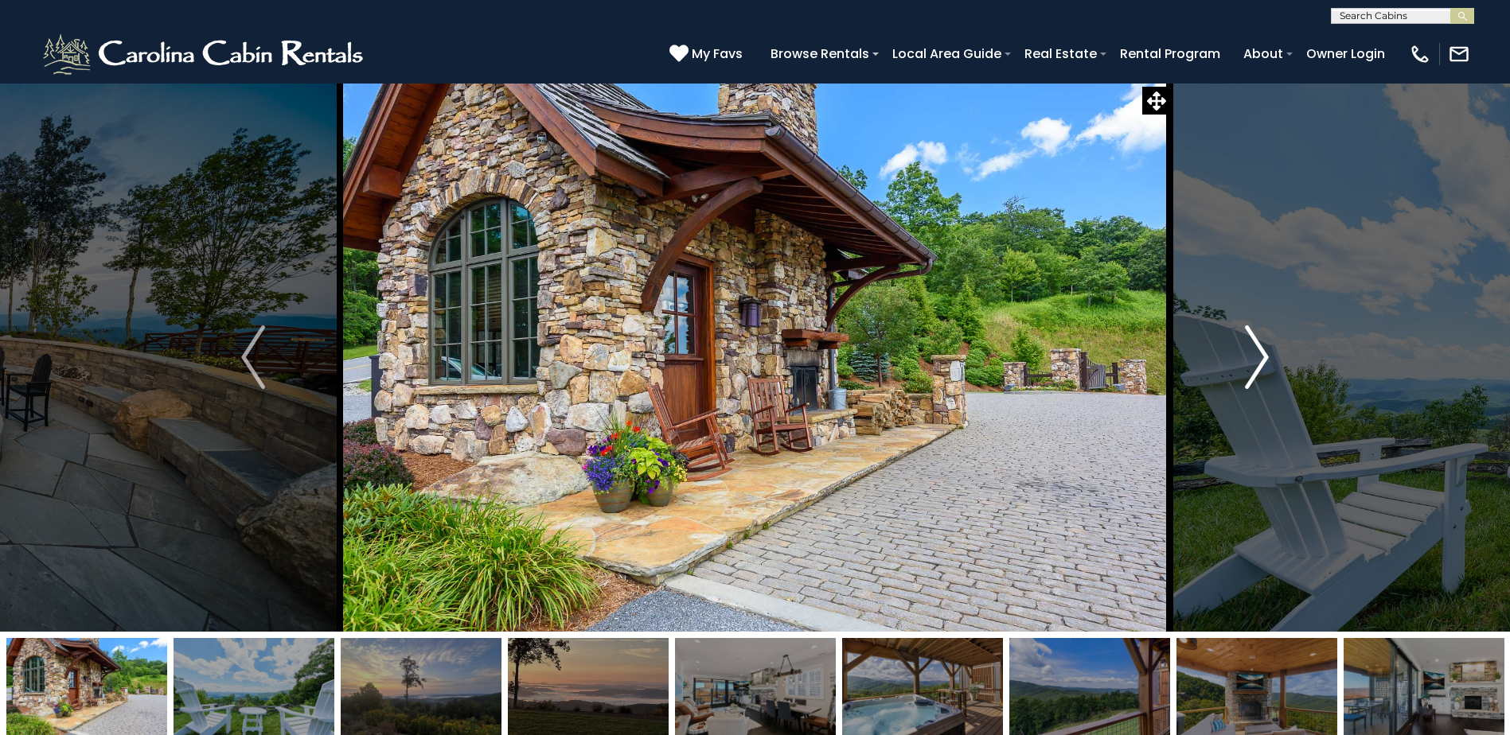
click at [1260, 349] on img "Next" at bounding box center [1257, 358] width 24 height 64
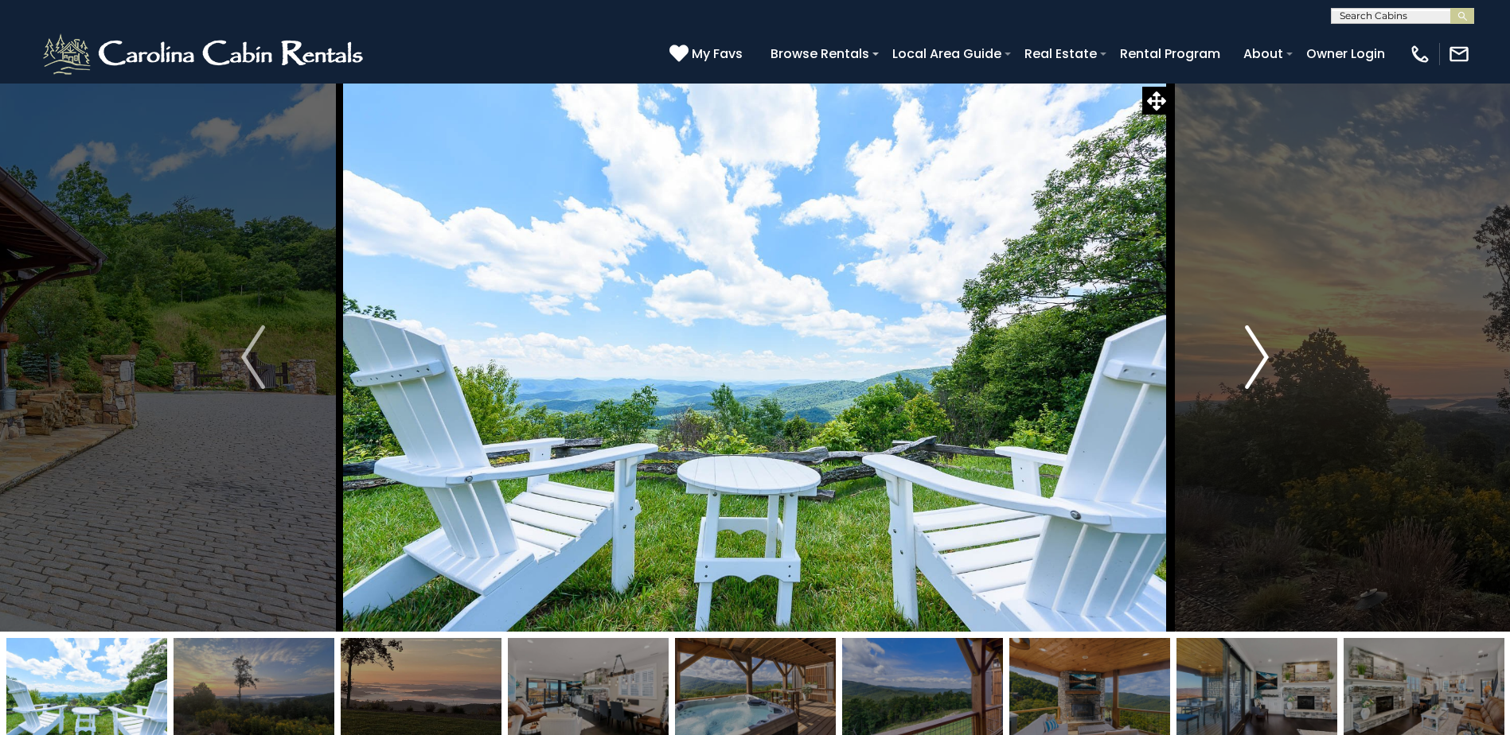
click at [1260, 349] on img "Next" at bounding box center [1257, 358] width 24 height 64
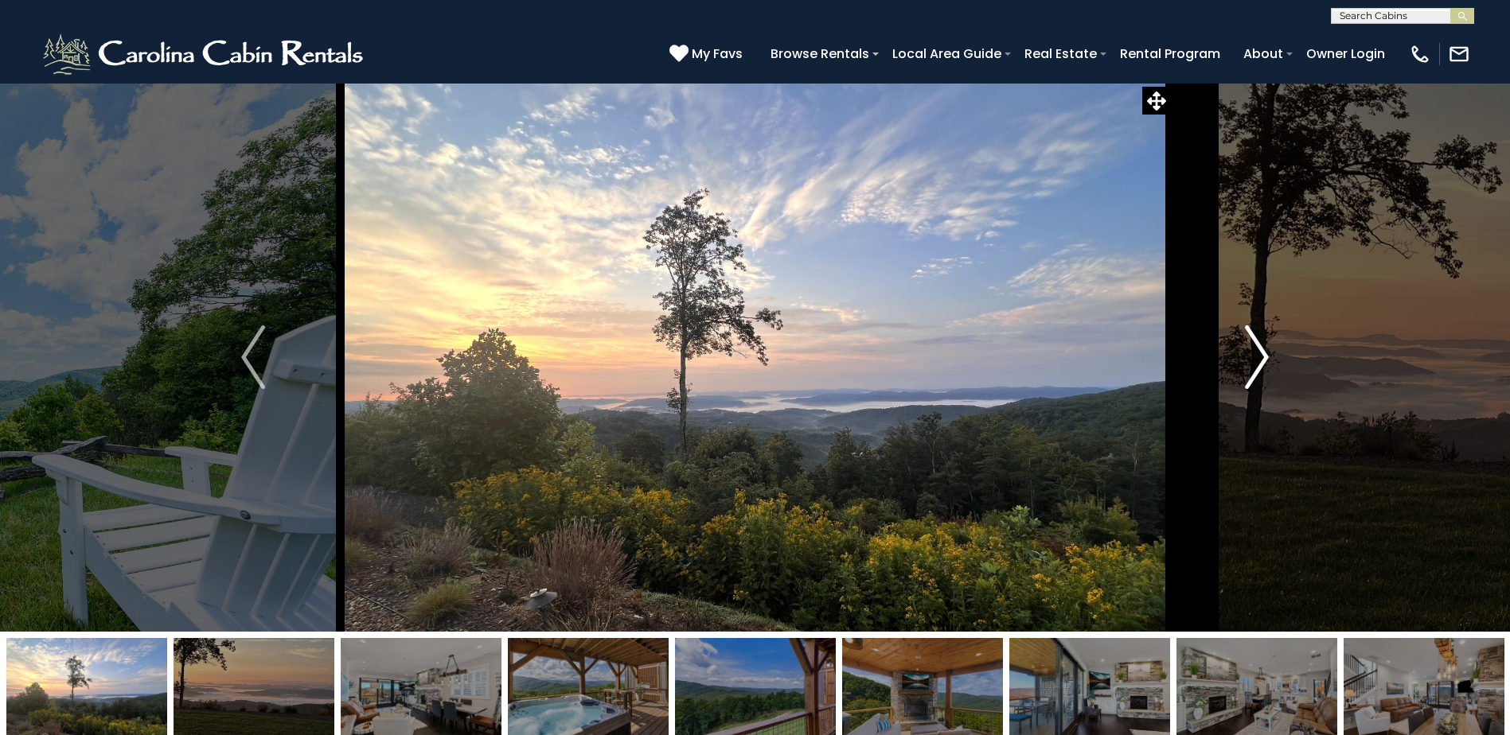
click at [1260, 349] on img "Next" at bounding box center [1257, 358] width 24 height 64
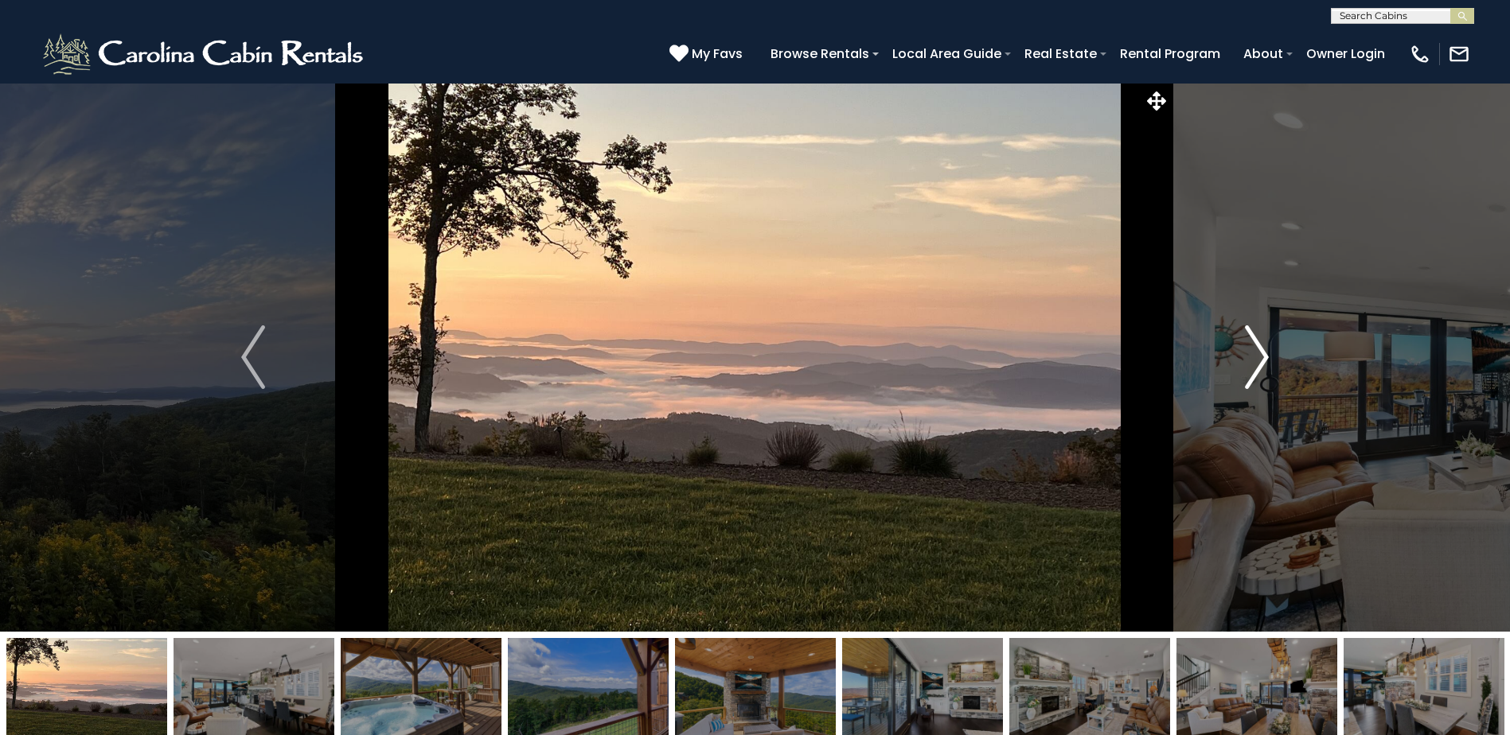
click at [1260, 349] on img "Next" at bounding box center [1257, 358] width 24 height 64
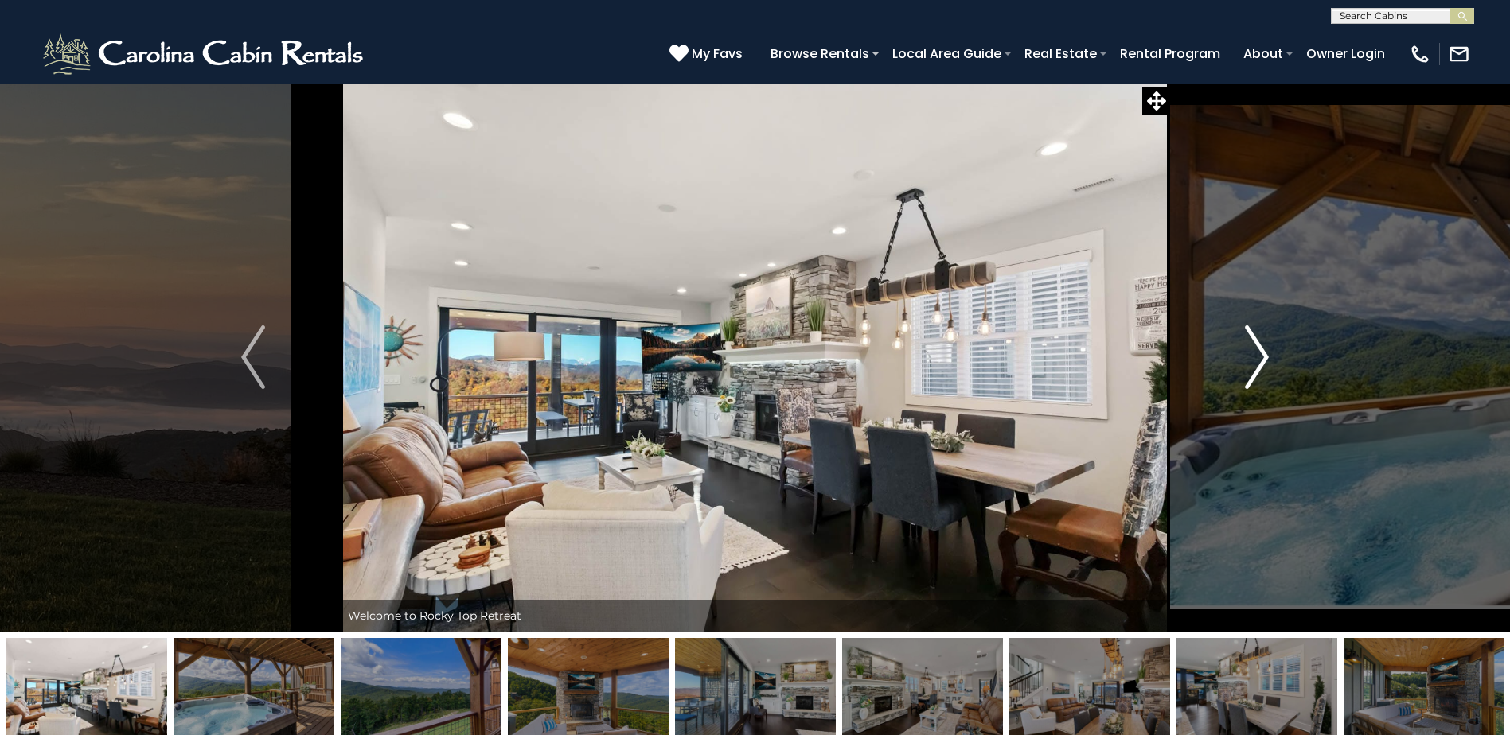
click at [1260, 349] on img "Next" at bounding box center [1257, 358] width 24 height 64
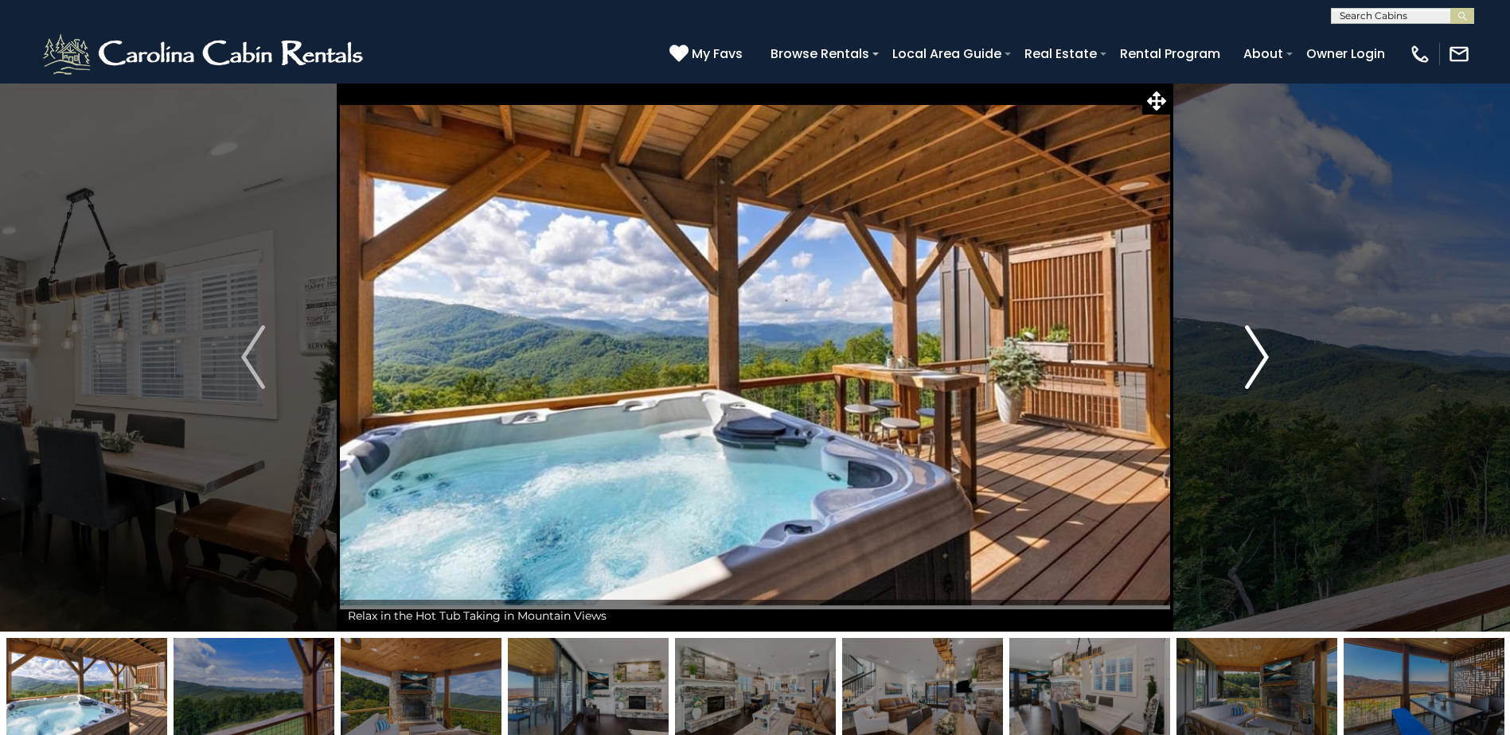
click at [1260, 349] on img "Next" at bounding box center [1257, 358] width 24 height 64
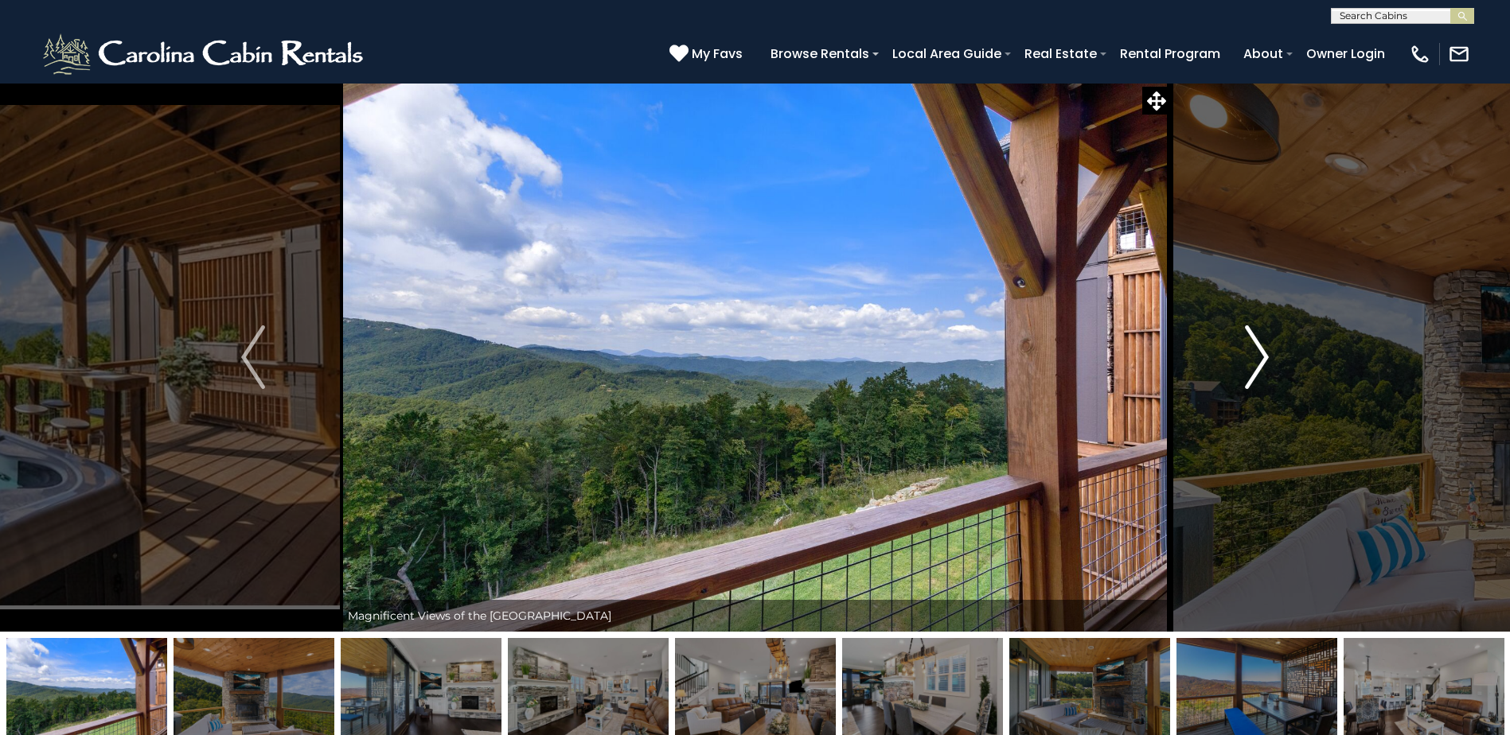
click at [1260, 349] on img "Next" at bounding box center [1257, 358] width 24 height 64
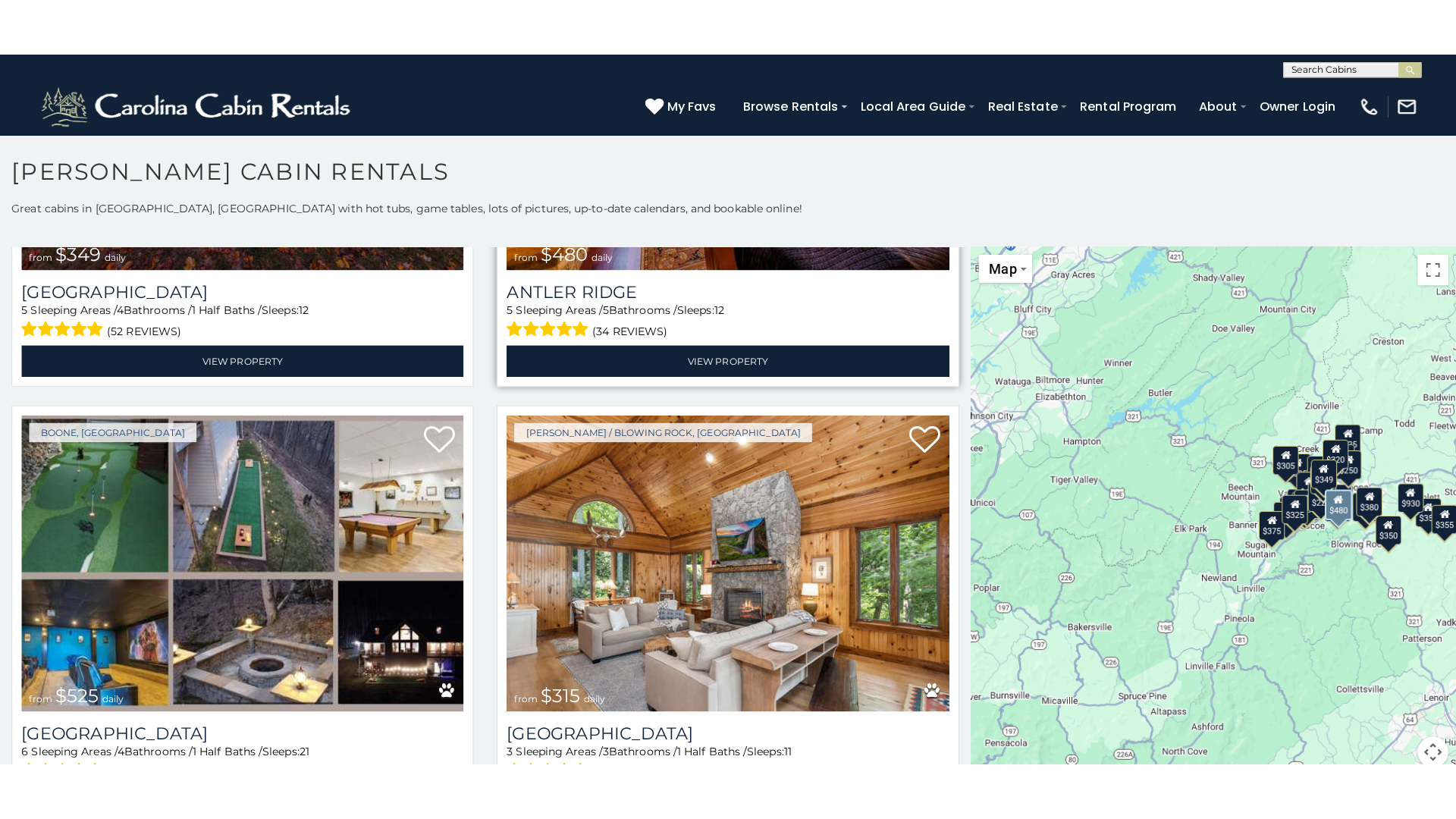
scroll to position [354, 0]
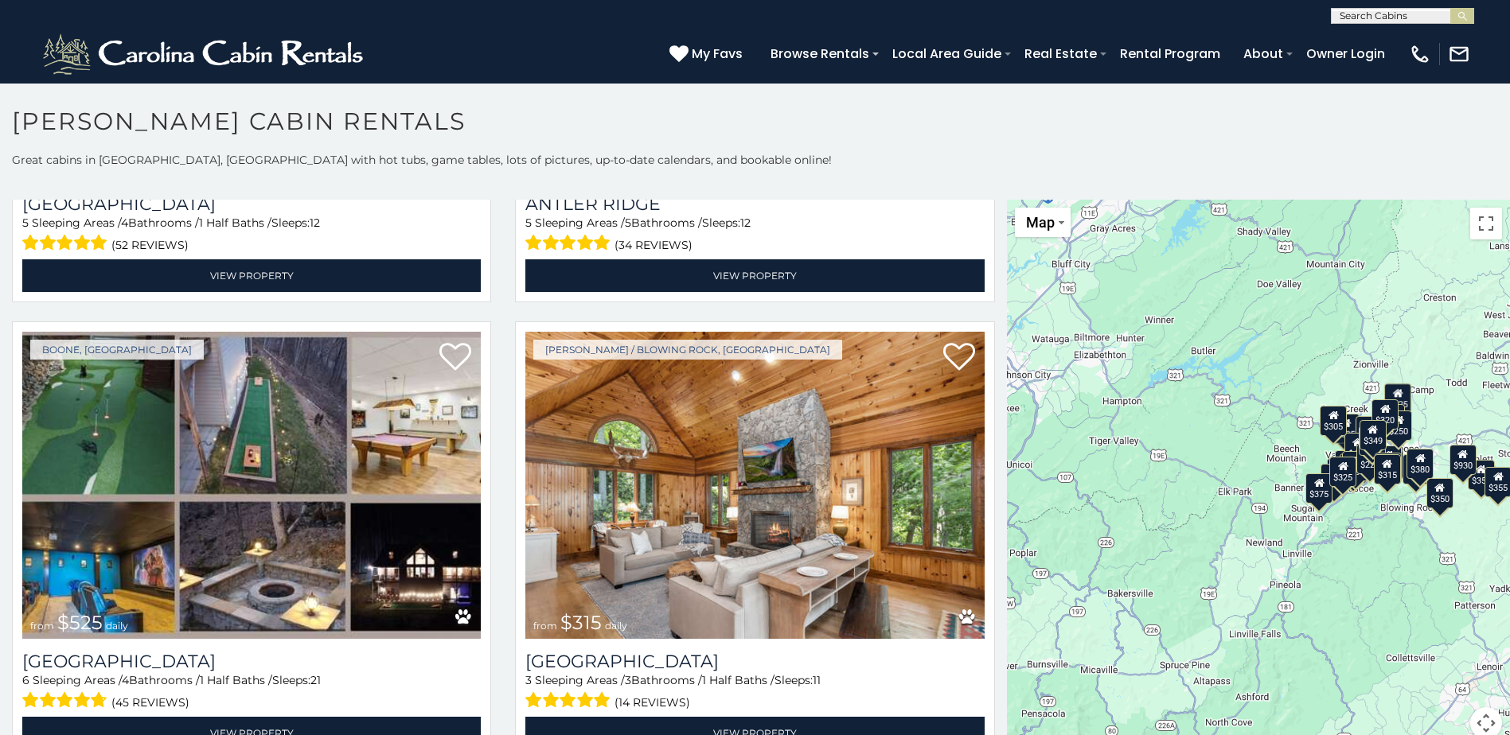
click at [1383, 478] on div "$315" at bounding box center [1386, 469] width 27 height 30
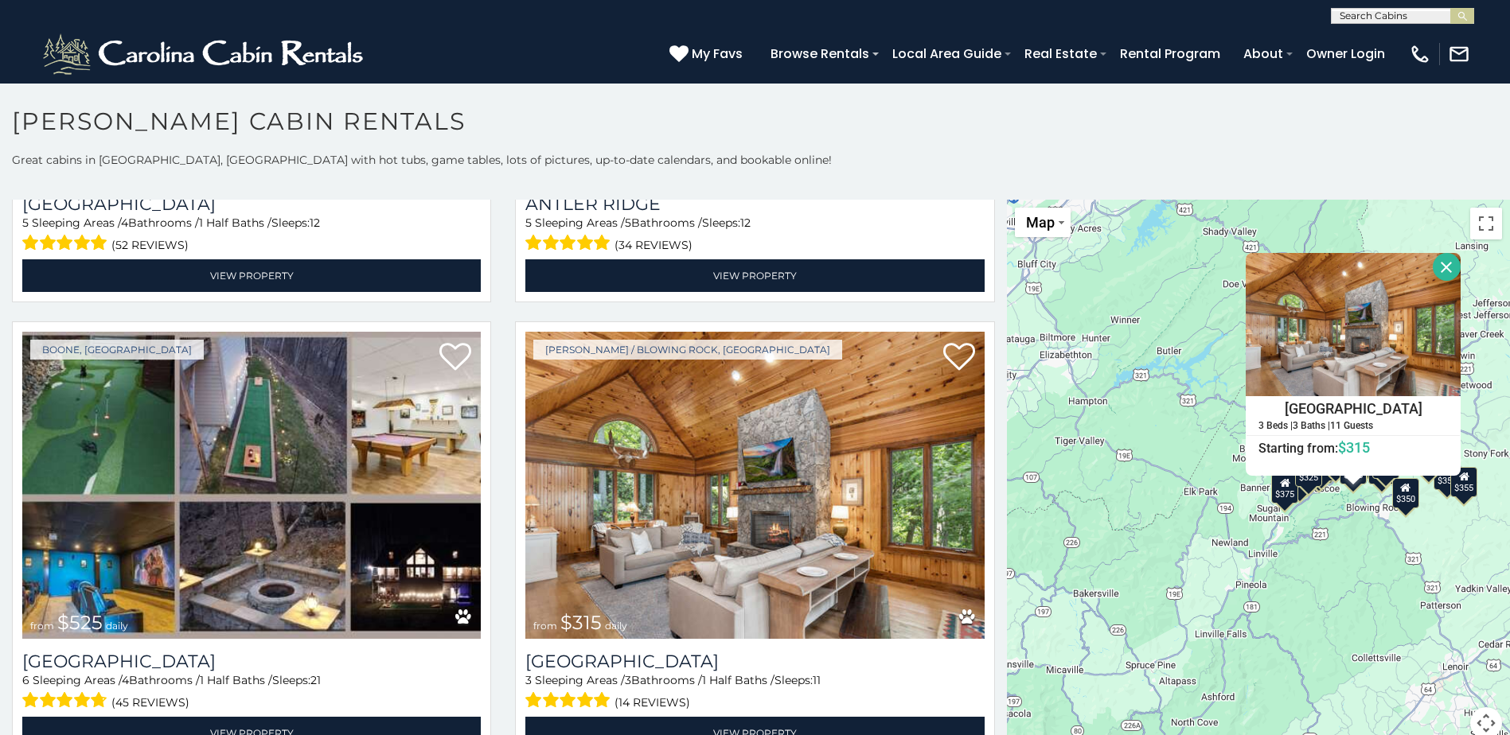
click at [1331, 515] on div "$349 $480 $525 $315 $355 $635 $675 $930 $400 $451 $330 $400 $485 $460 $395 $695…" at bounding box center [1258, 479] width 503 height 559
click at [1438, 257] on button "Close" at bounding box center [1447, 267] width 28 height 28
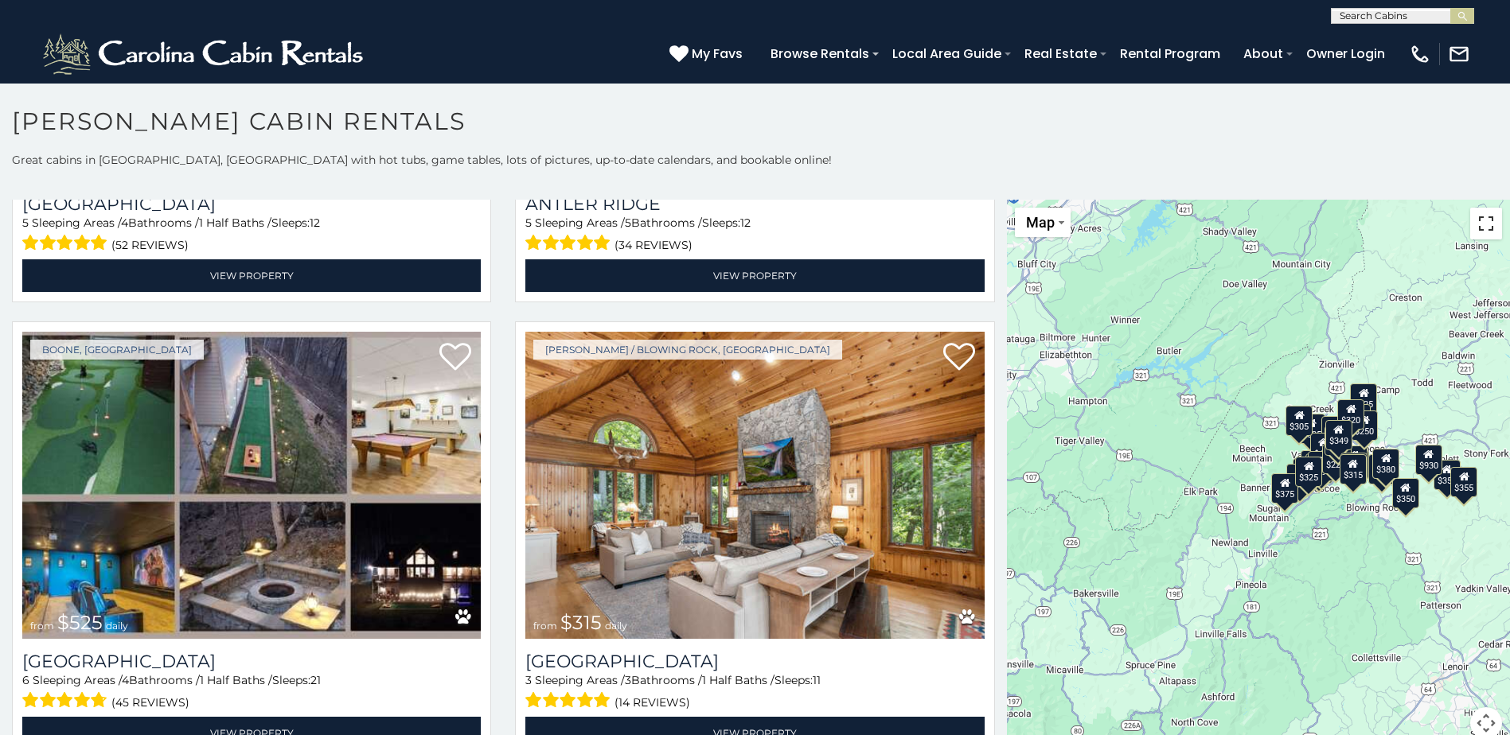
drag, startPoint x: 1480, startPoint y: 217, endPoint x: 1483, endPoint y: 300, distance: 82.8
click at [1480, 217] on button "Toggle fullscreen view" at bounding box center [1486, 224] width 32 height 32
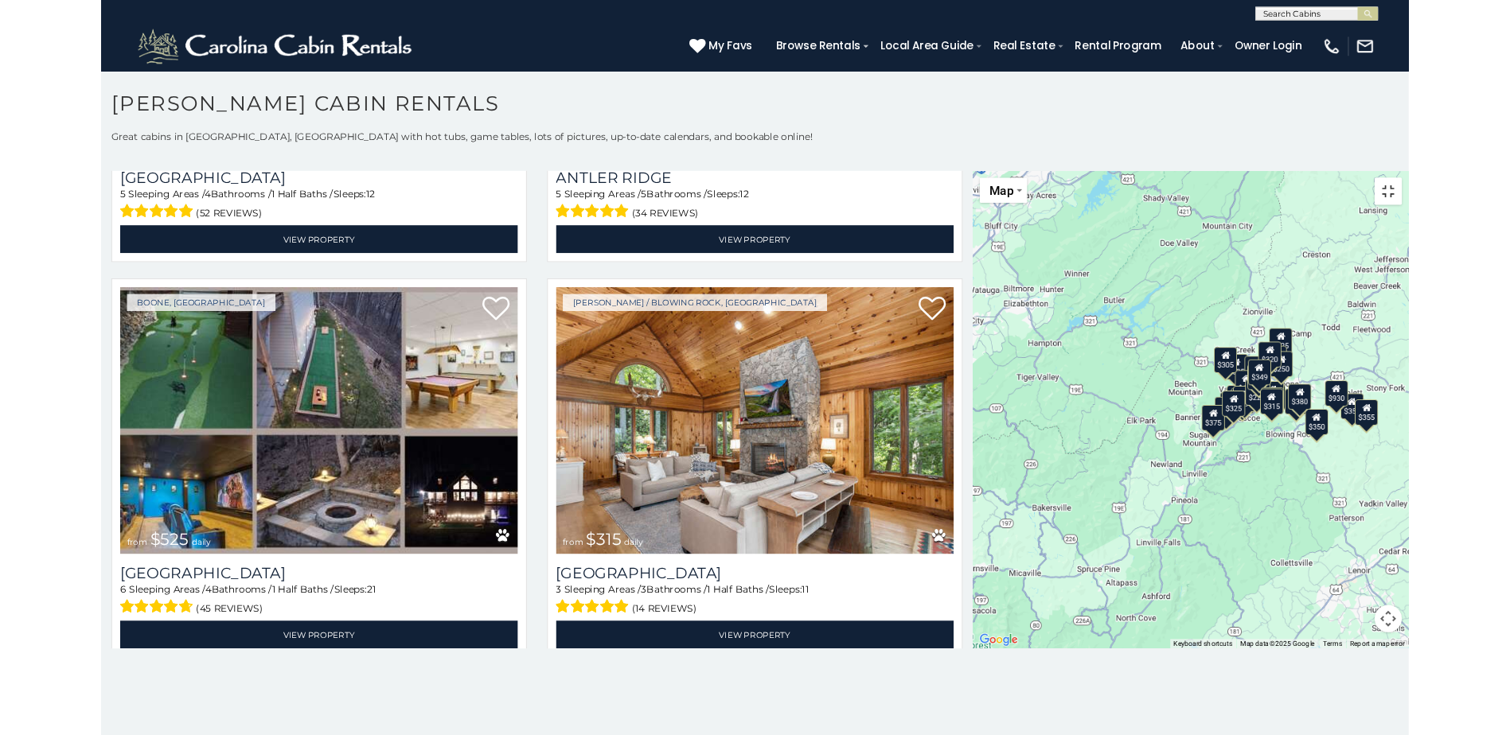
scroll to position [377, 0]
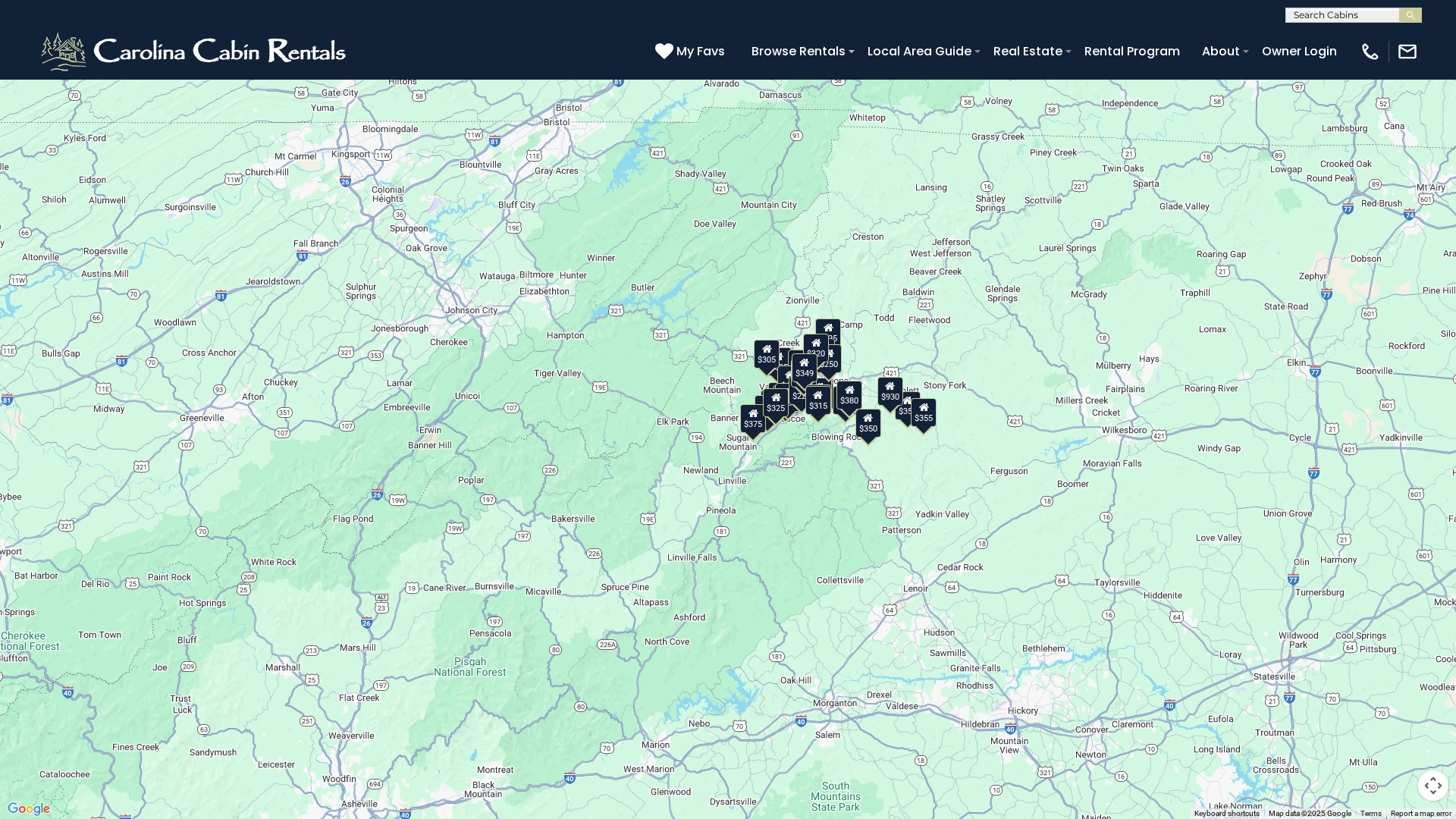
click at [821, 509] on div "$349 $480 $525 $315 $355 $635 $675 $930 $400 $451 $330 $400 $485 $460 $395 $695…" at bounding box center [728, 410] width 1456 height 819
click at [822, 508] on div "$349 $480 $525 $315 $355 $635 $675 $930 $400 $451 $330 $400 $485 $460 $395 $695…" at bounding box center [728, 410] width 1456 height 819
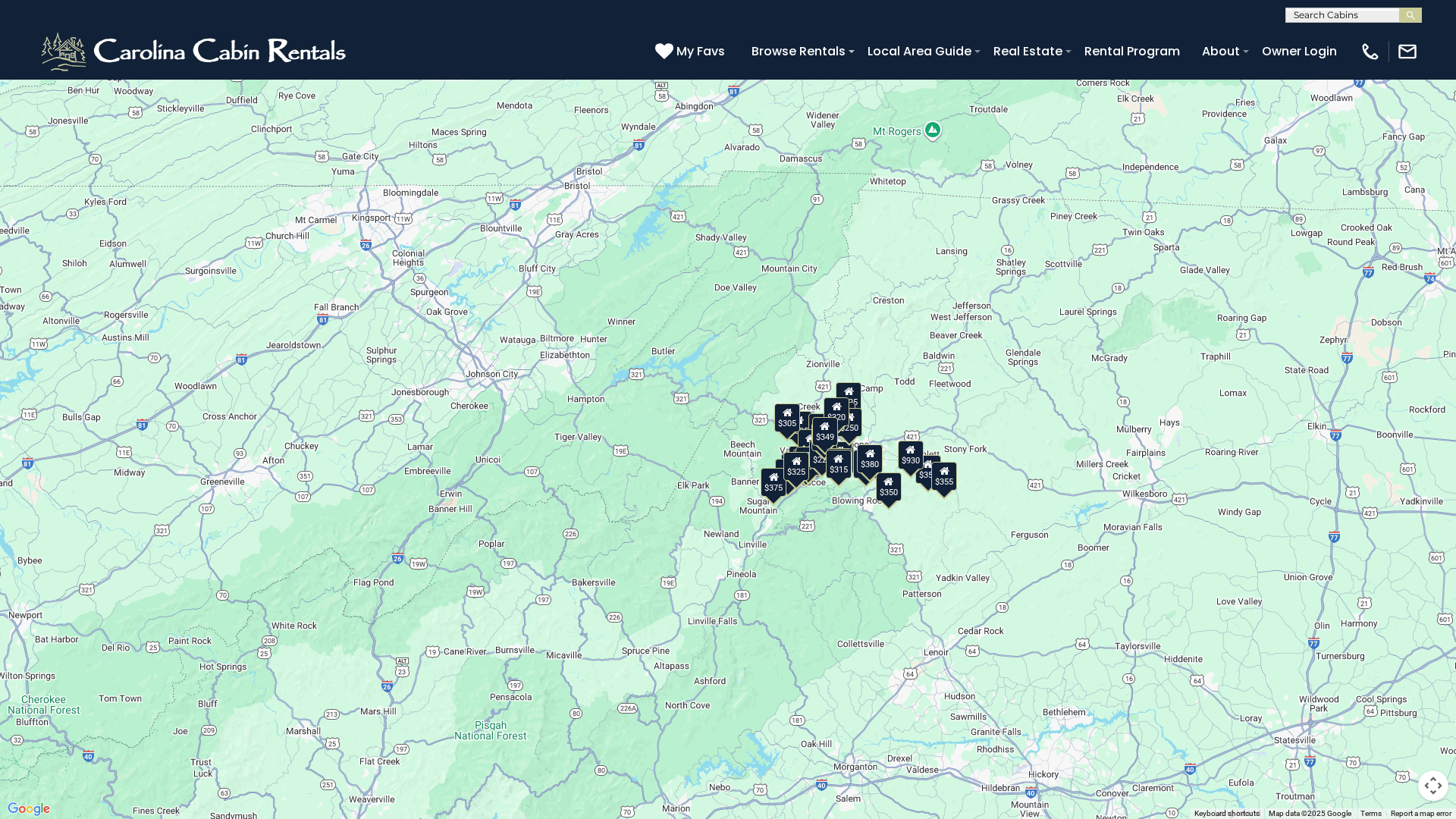
drag, startPoint x: 938, startPoint y: 469, endPoint x: 809, endPoint y: 479, distance: 129.4
click at [861, 548] on div "$349 $480 $525 $315 $355 $635 $675 $930 $400 $451 $330 $400 $485 $460 $395 $695…" at bounding box center [728, 410] width 1456 height 819
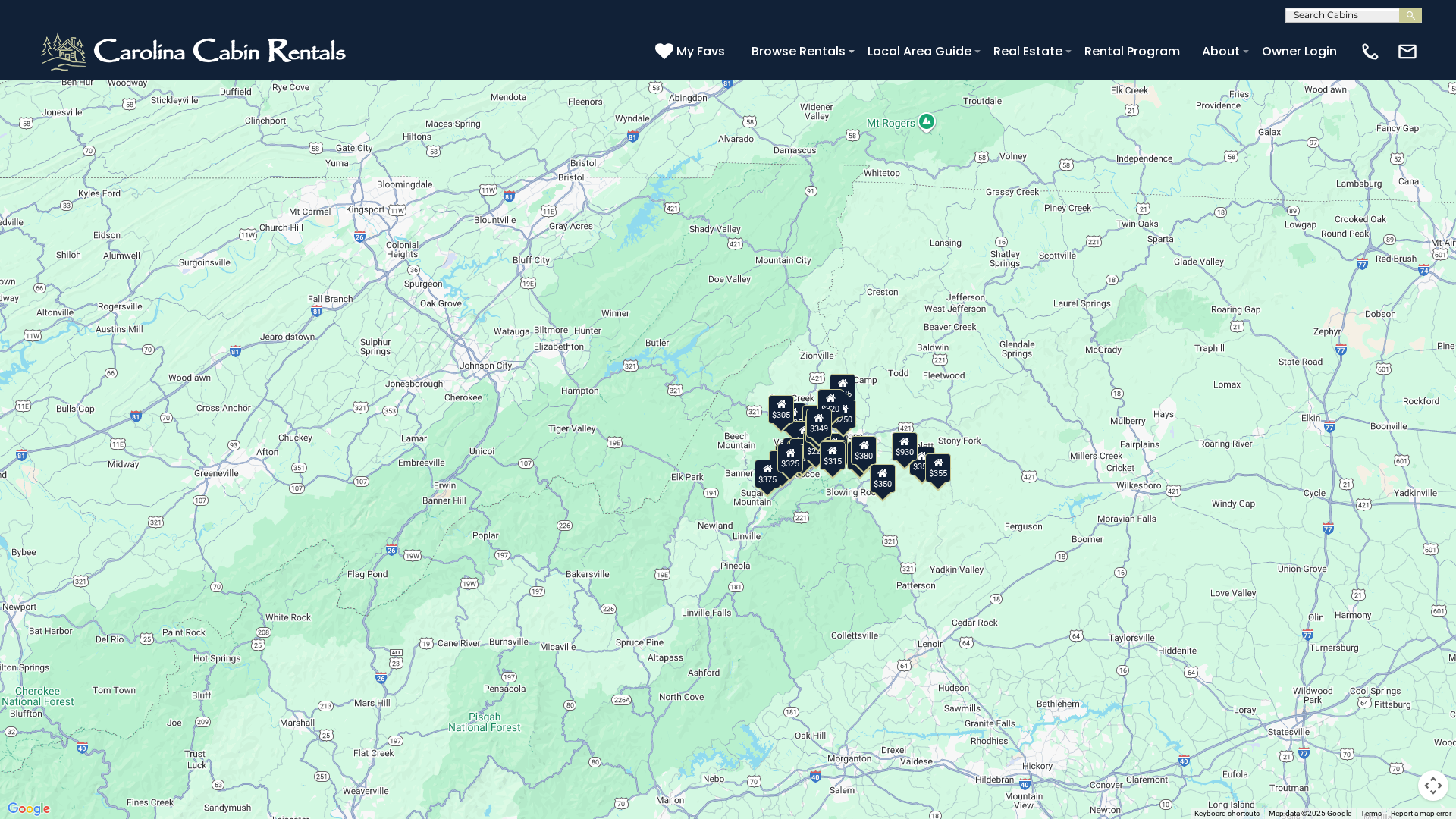
click at [31, 30] on button "Map" at bounding box center [34, 21] width 53 height 28
click at [108, 159] on div "$349 $480 $525 $315 $355 $635 $675 $930 $400 $451 $330 $400 $485 $460 $395 $695…" at bounding box center [728, 410] width 1456 height 819
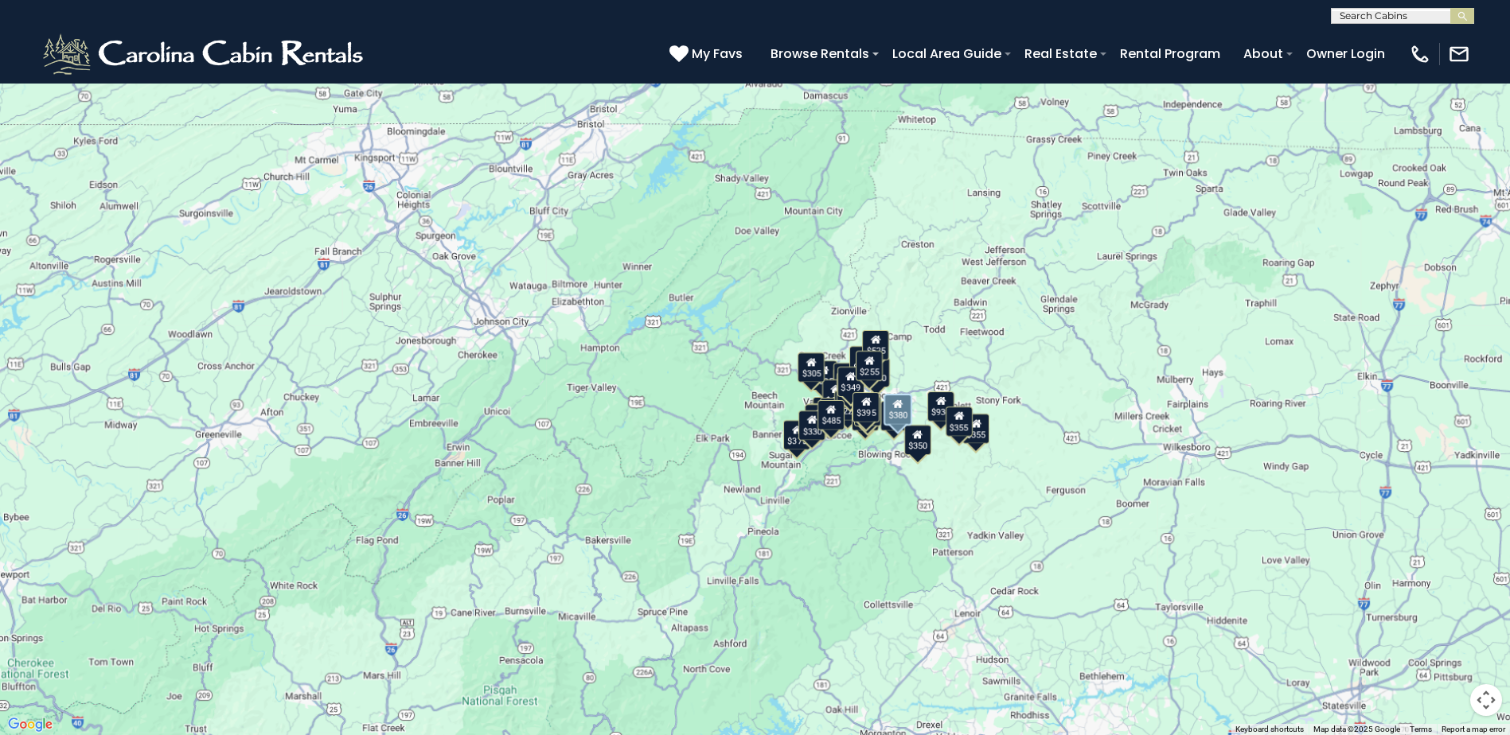
scroll to position [5014, 0]
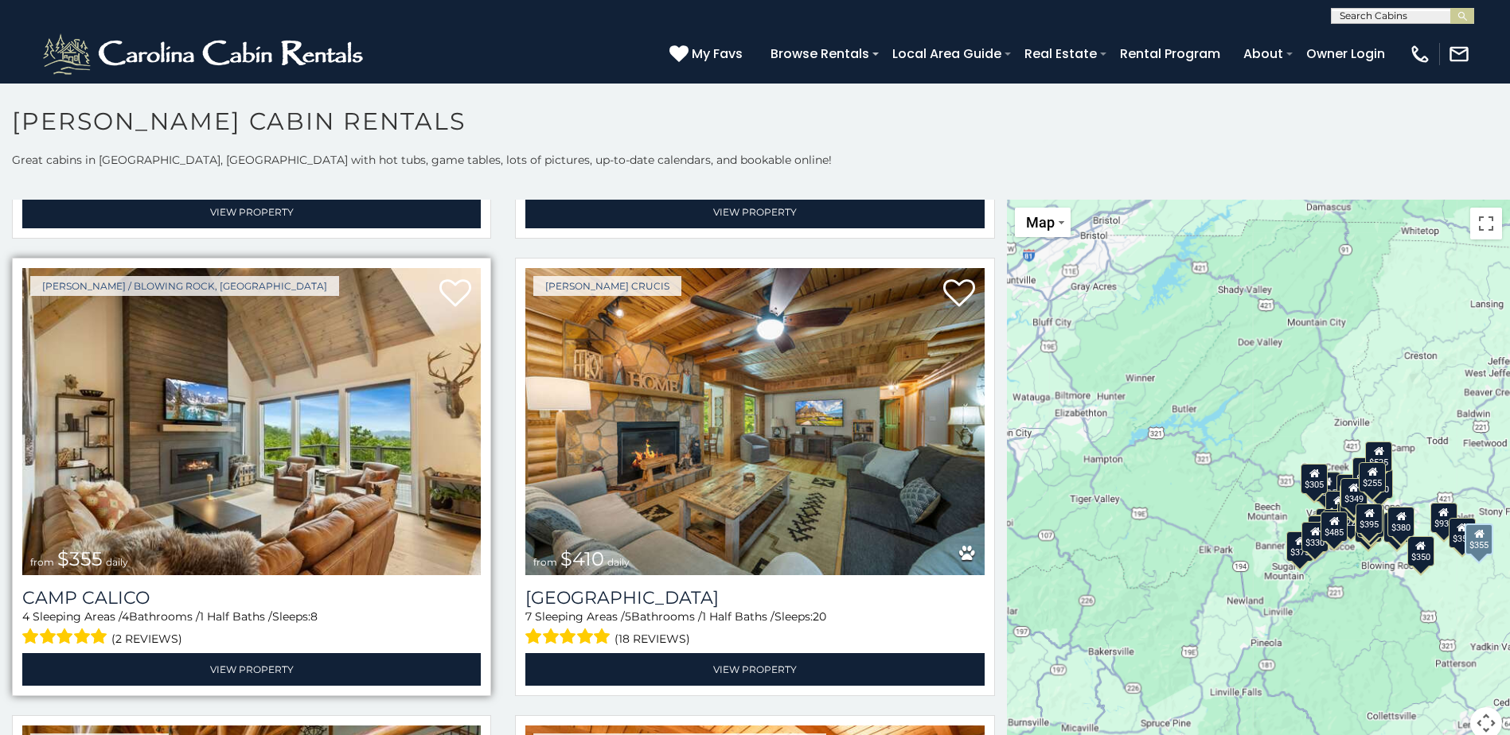
click at [240, 399] on img at bounding box center [251, 421] width 458 height 307
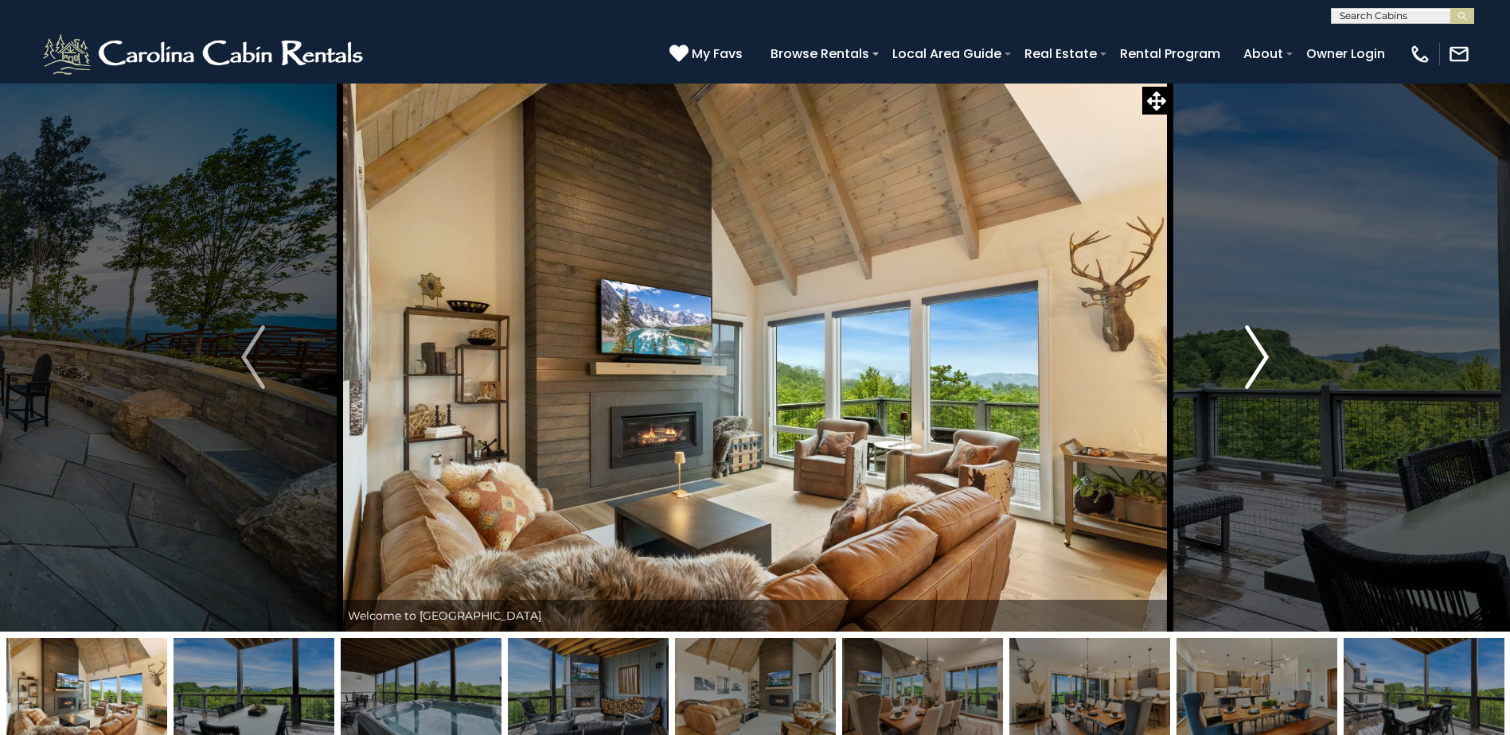
click at [1258, 354] on img "Next" at bounding box center [1257, 358] width 24 height 64
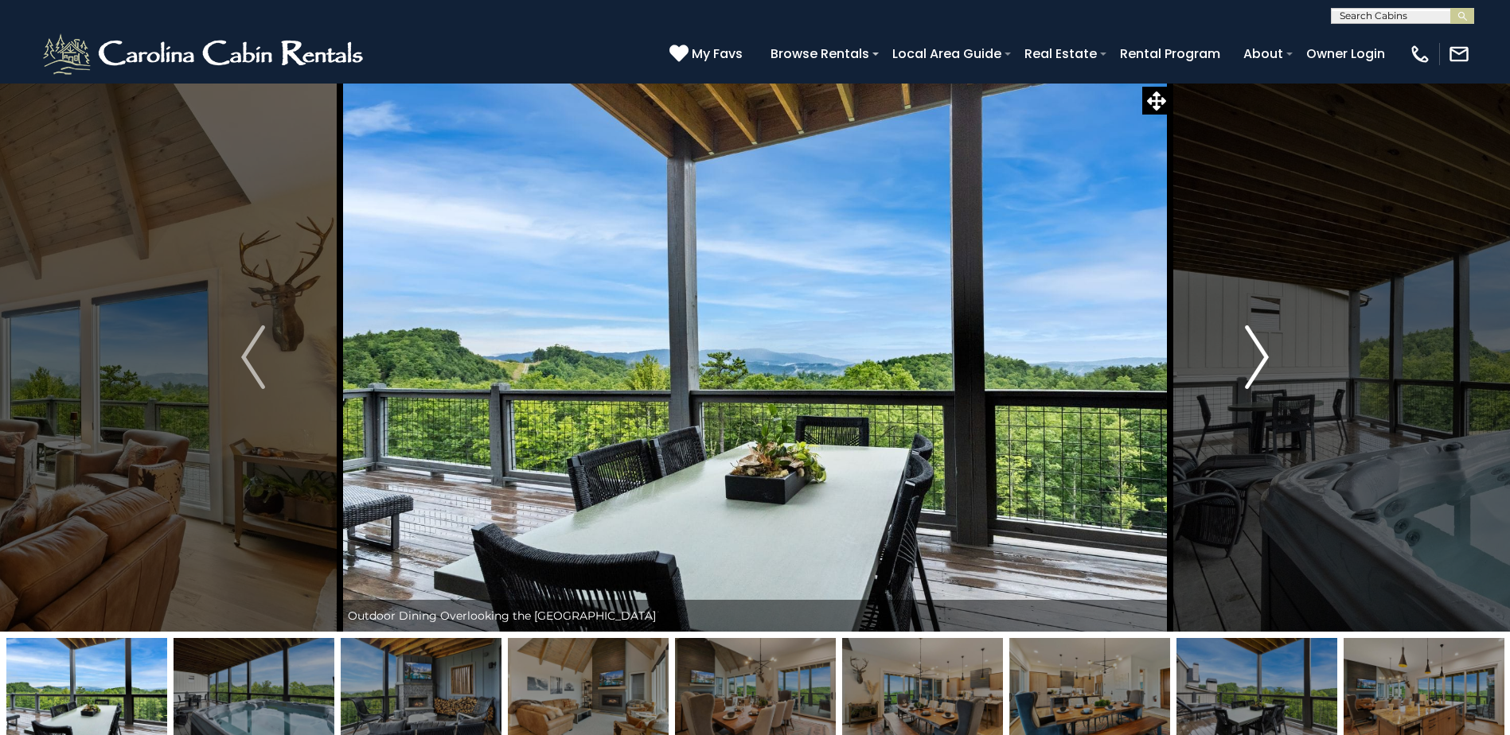
click at [1259, 352] on img "Next" at bounding box center [1257, 358] width 24 height 64
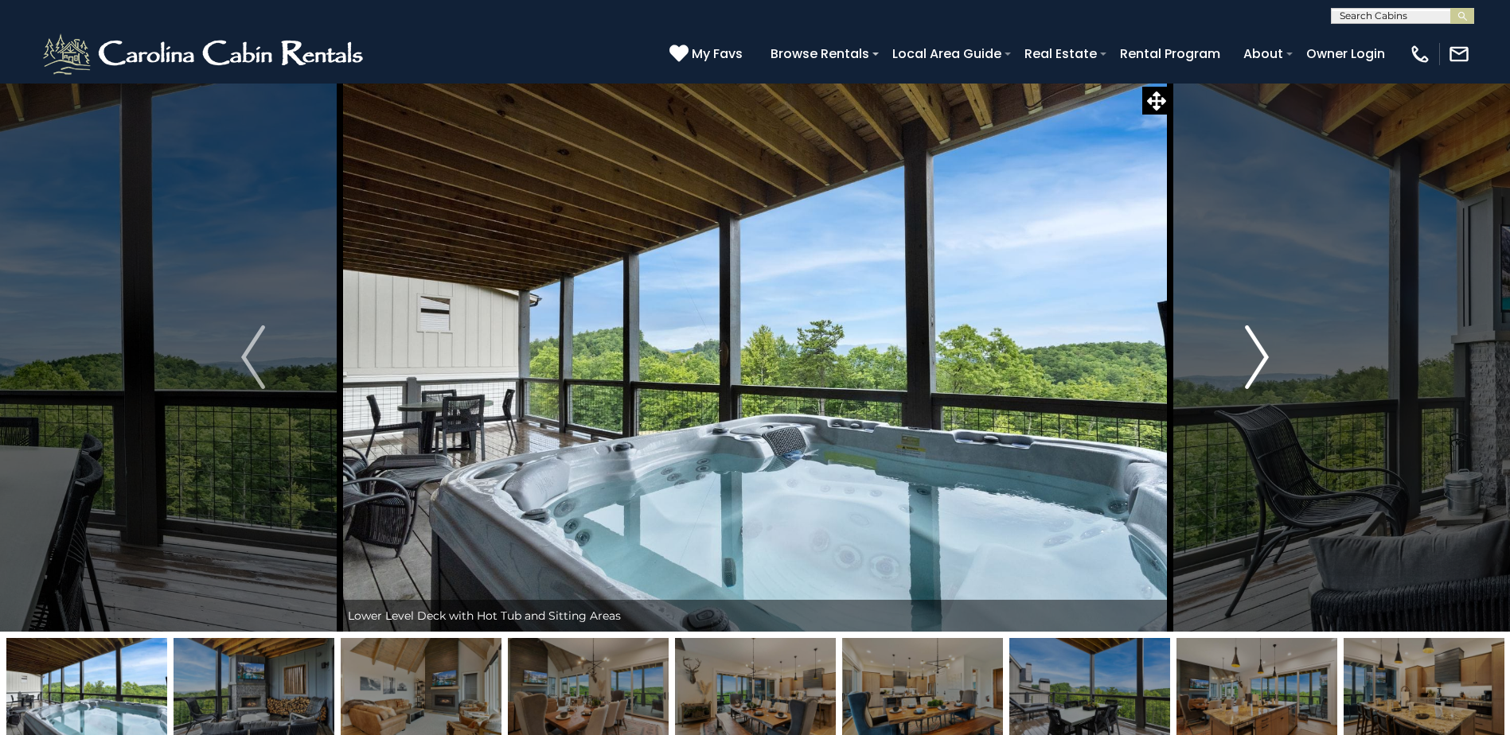
click at [1259, 352] on img "Next" at bounding box center [1257, 358] width 24 height 64
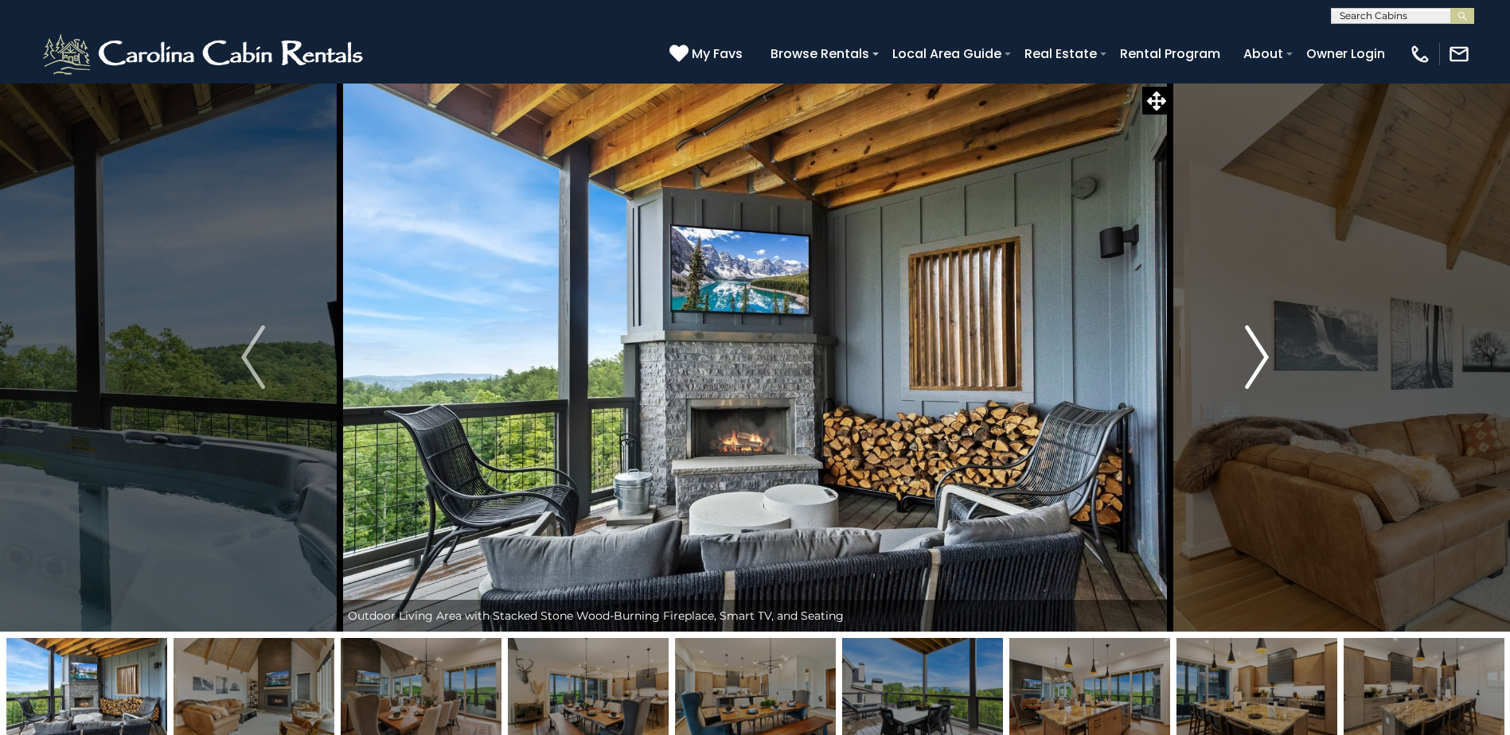
click at [1259, 352] on img "Next" at bounding box center [1257, 358] width 24 height 64
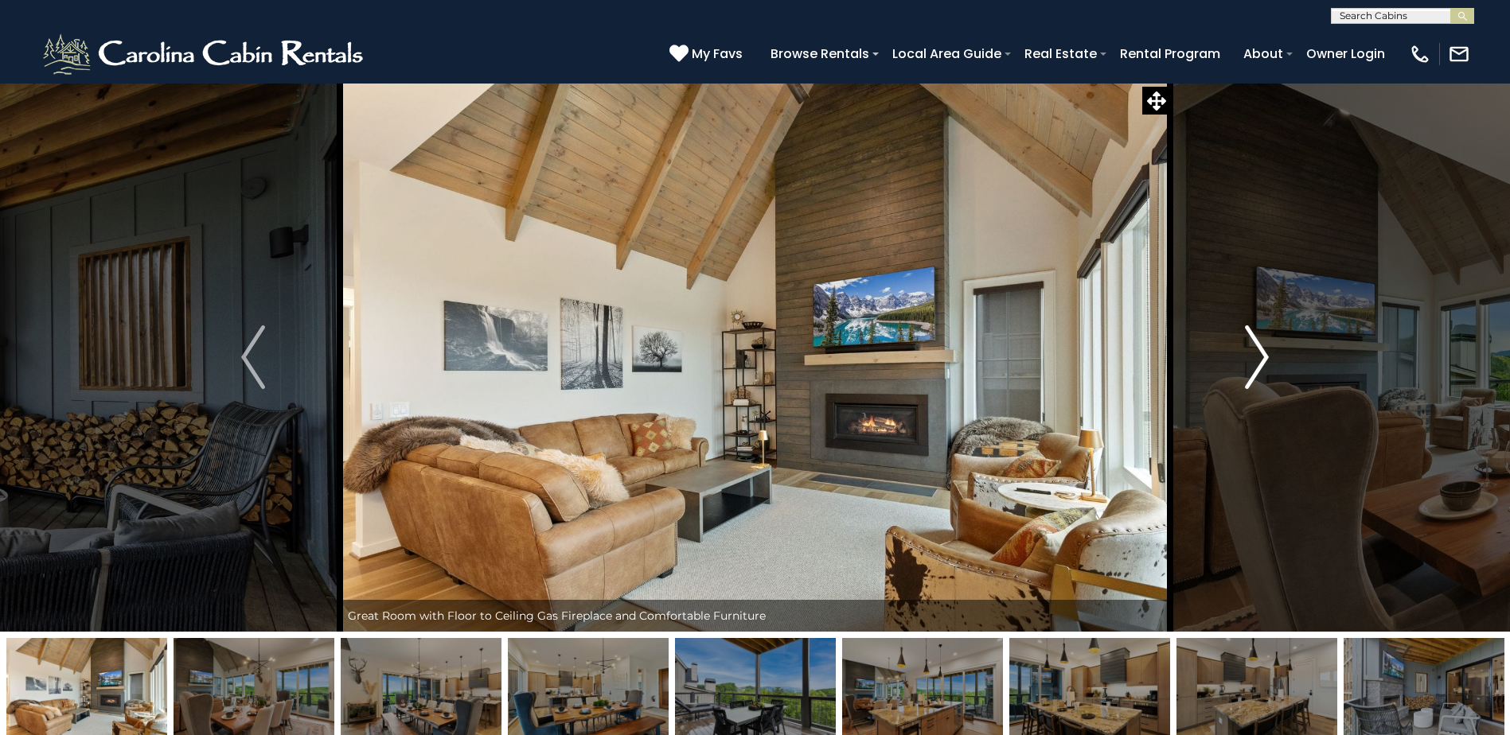
click at [1259, 352] on img "Next" at bounding box center [1257, 358] width 24 height 64
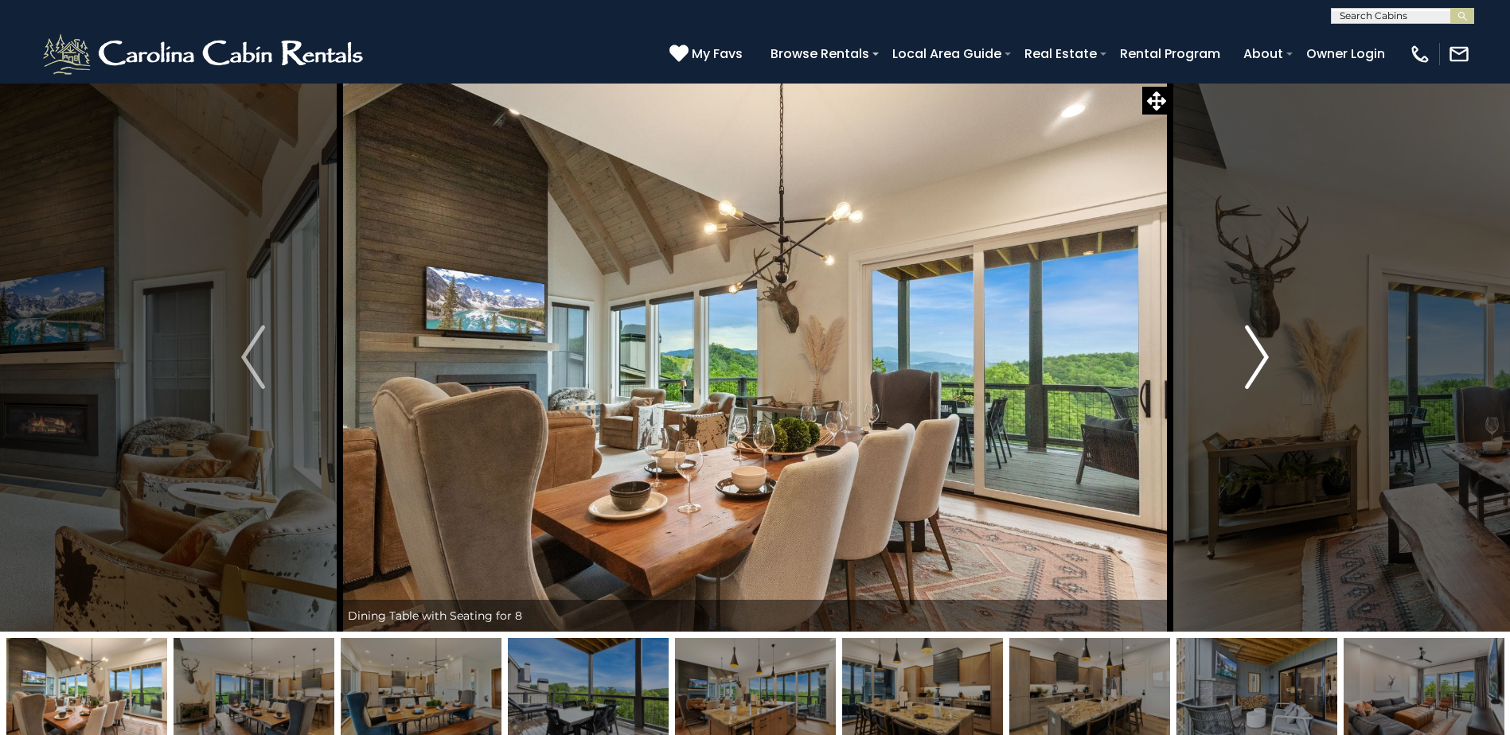
click at [1259, 352] on img "Next" at bounding box center [1257, 358] width 24 height 64
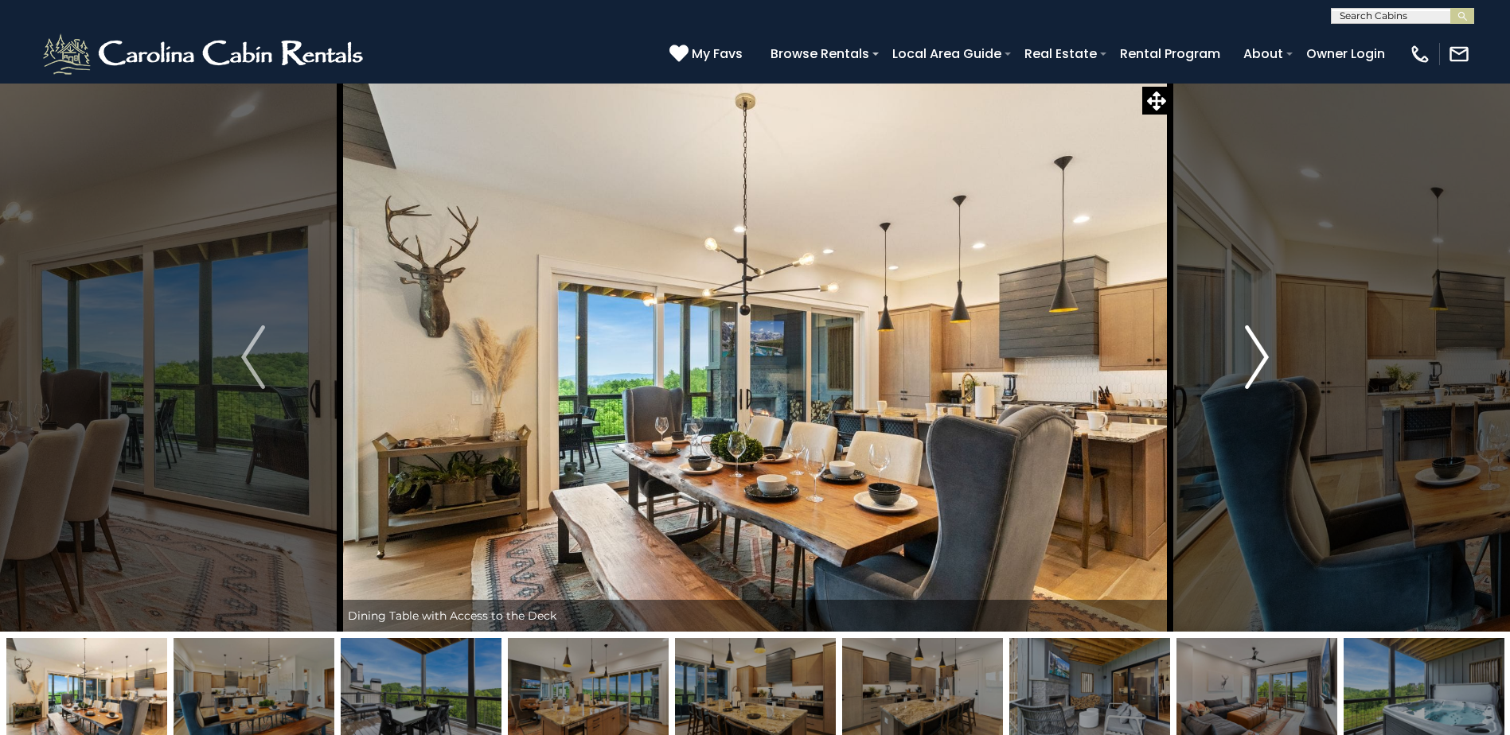
click at [1259, 352] on img "Next" at bounding box center [1257, 358] width 24 height 64
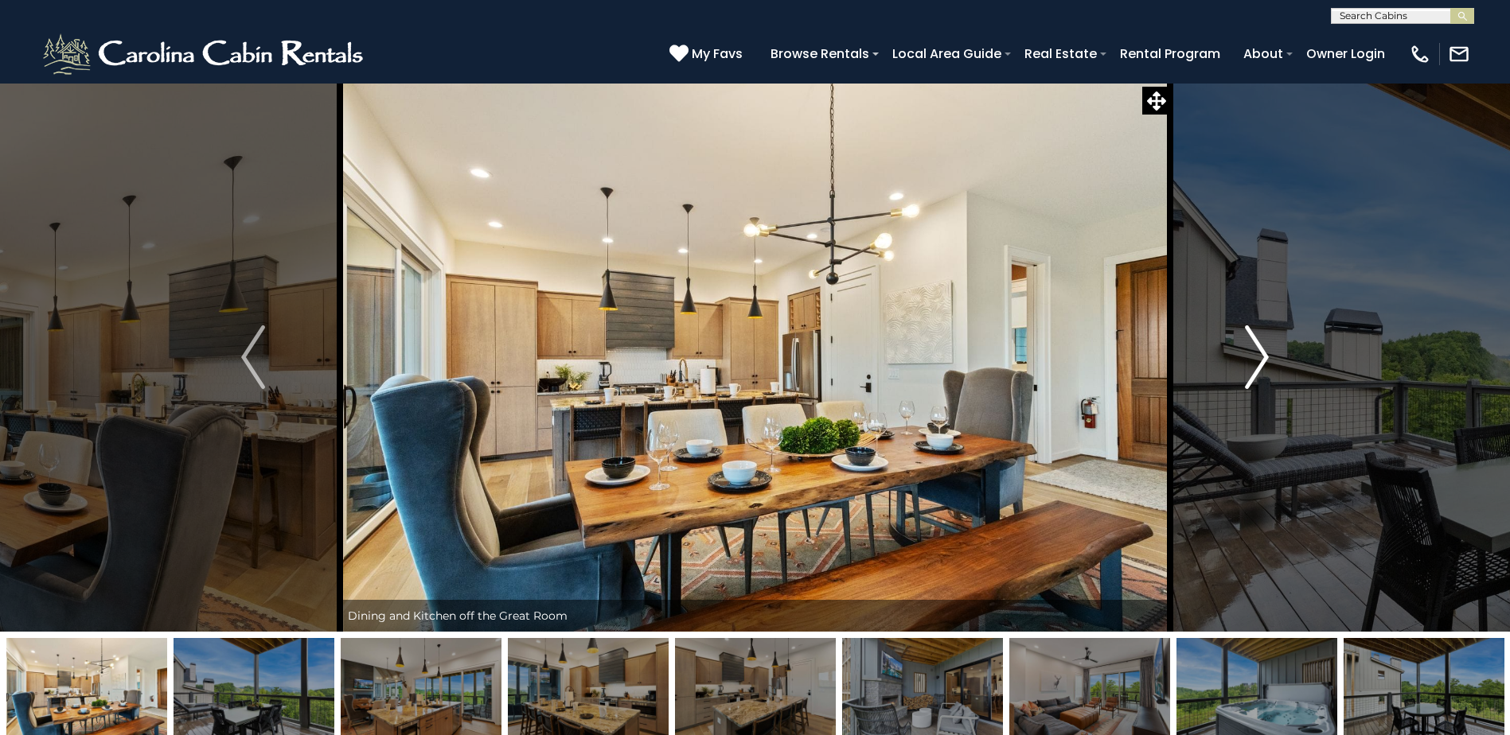
click at [1259, 352] on img "Next" at bounding box center [1257, 358] width 24 height 64
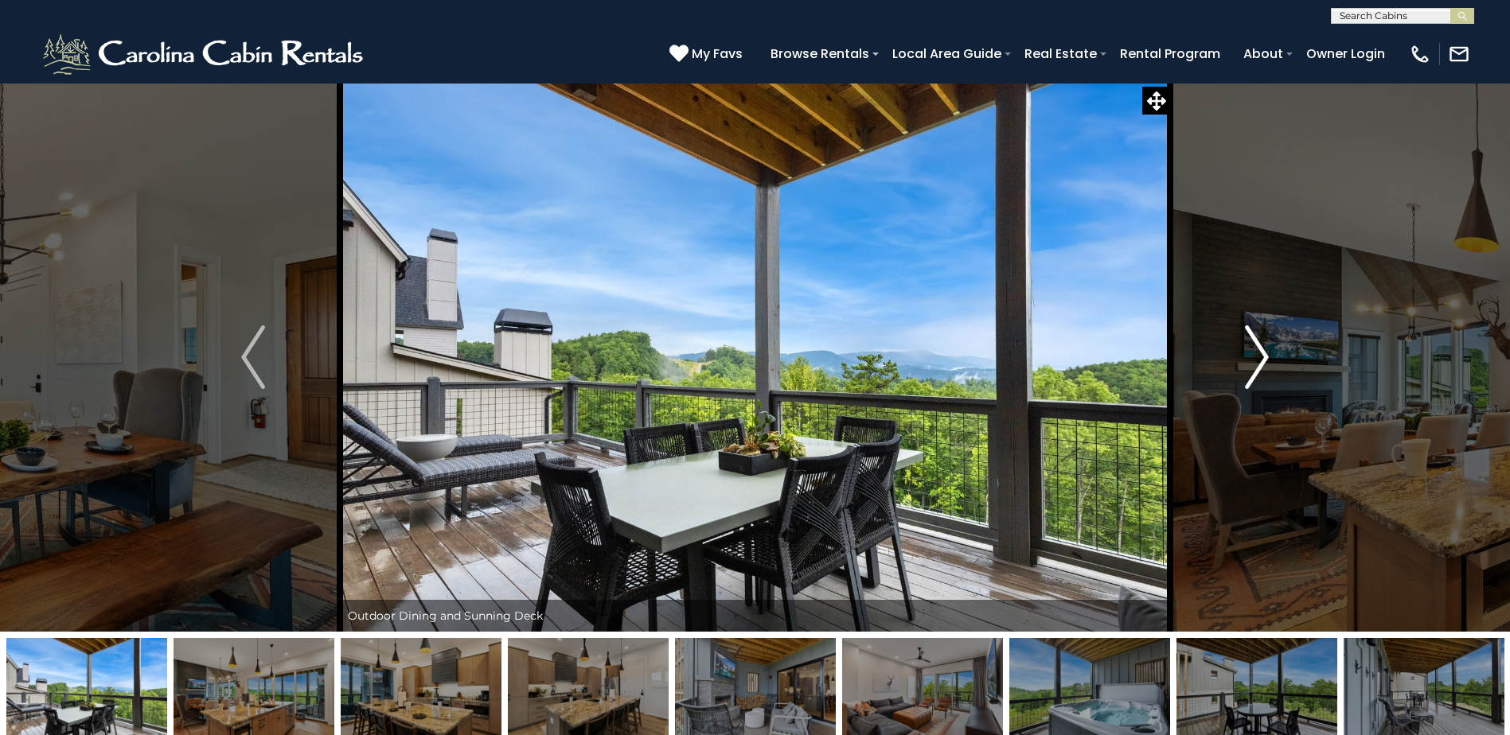
click at [1259, 352] on img "Next" at bounding box center [1257, 358] width 24 height 64
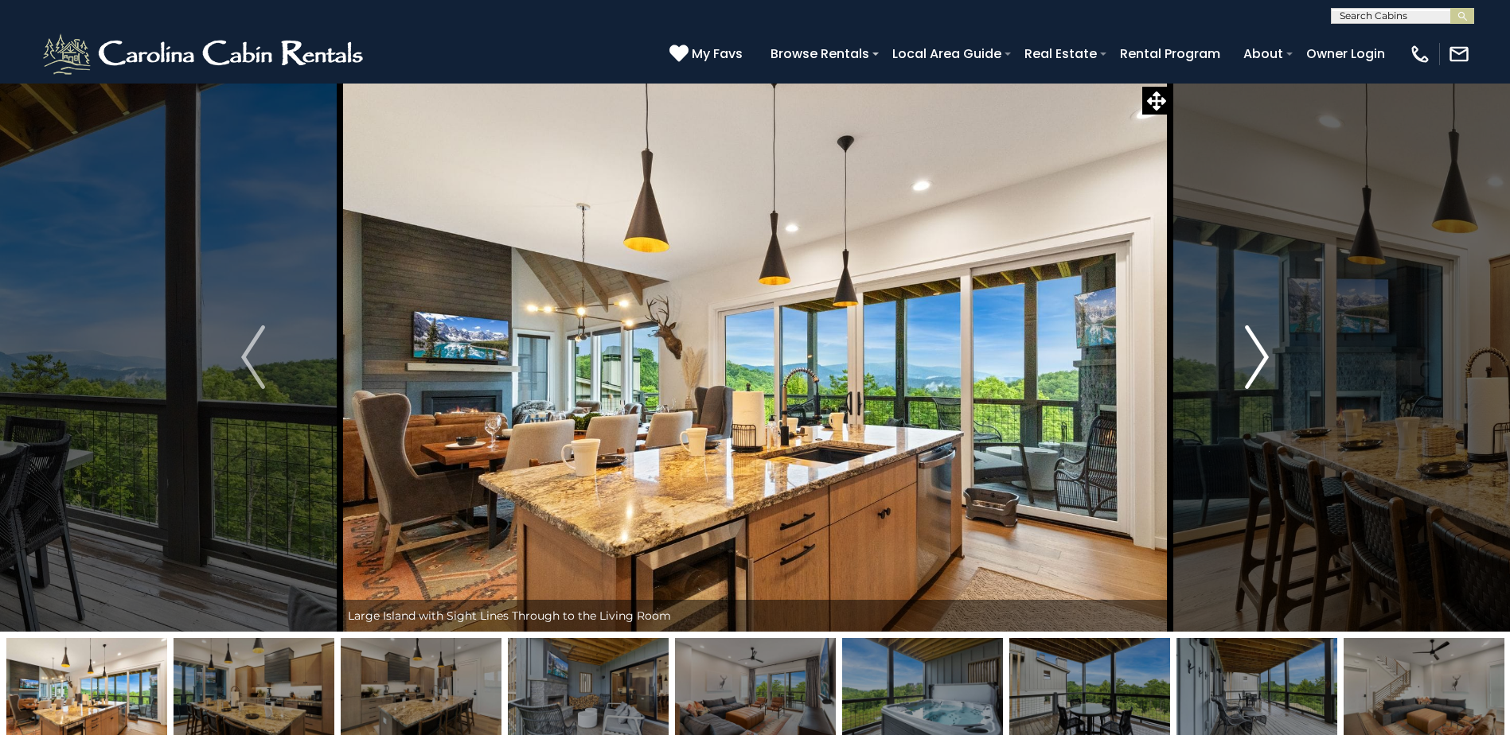
click at [1259, 352] on img "Next" at bounding box center [1257, 358] width 24 height 64
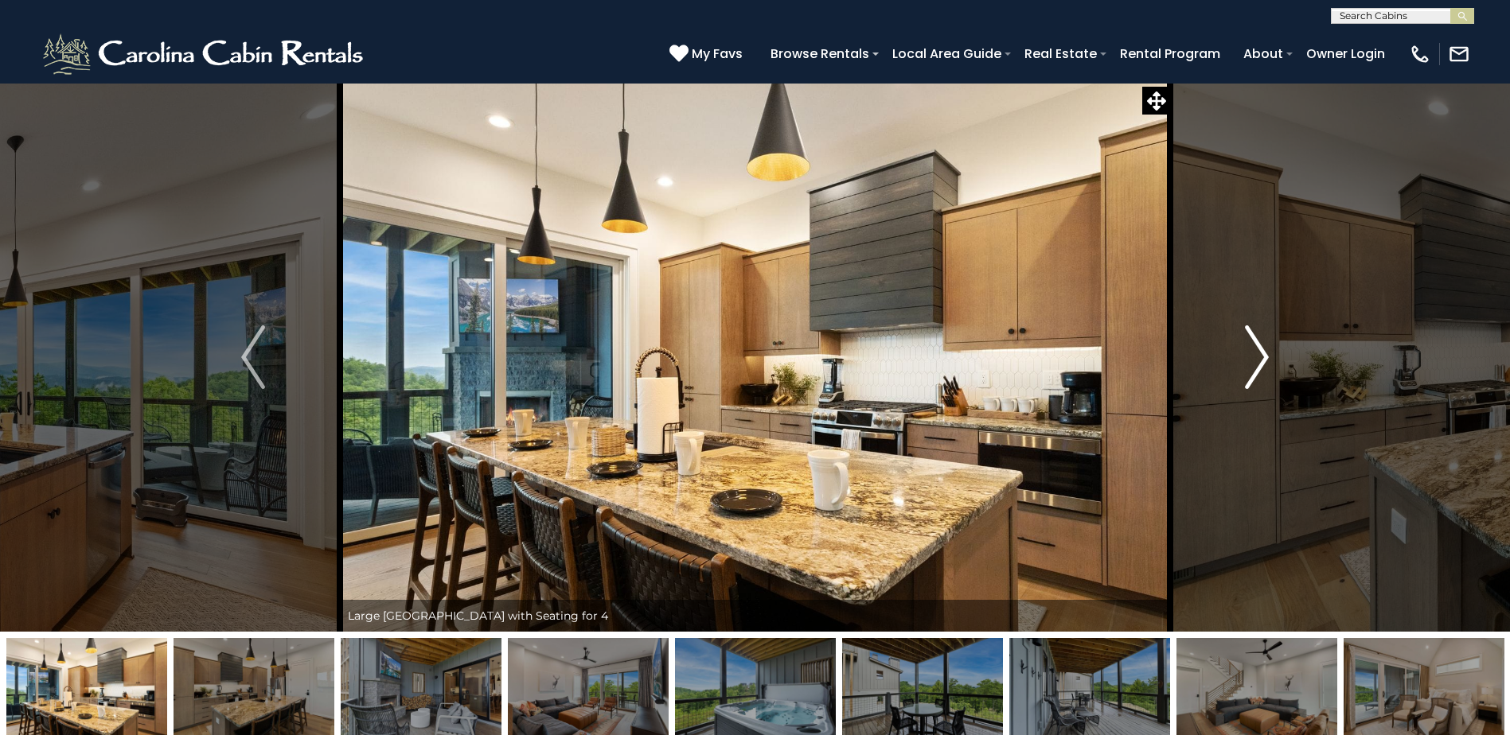
click at [1259, 352] on img "Next" at bounding box center [1257, 358] width 24 height 64
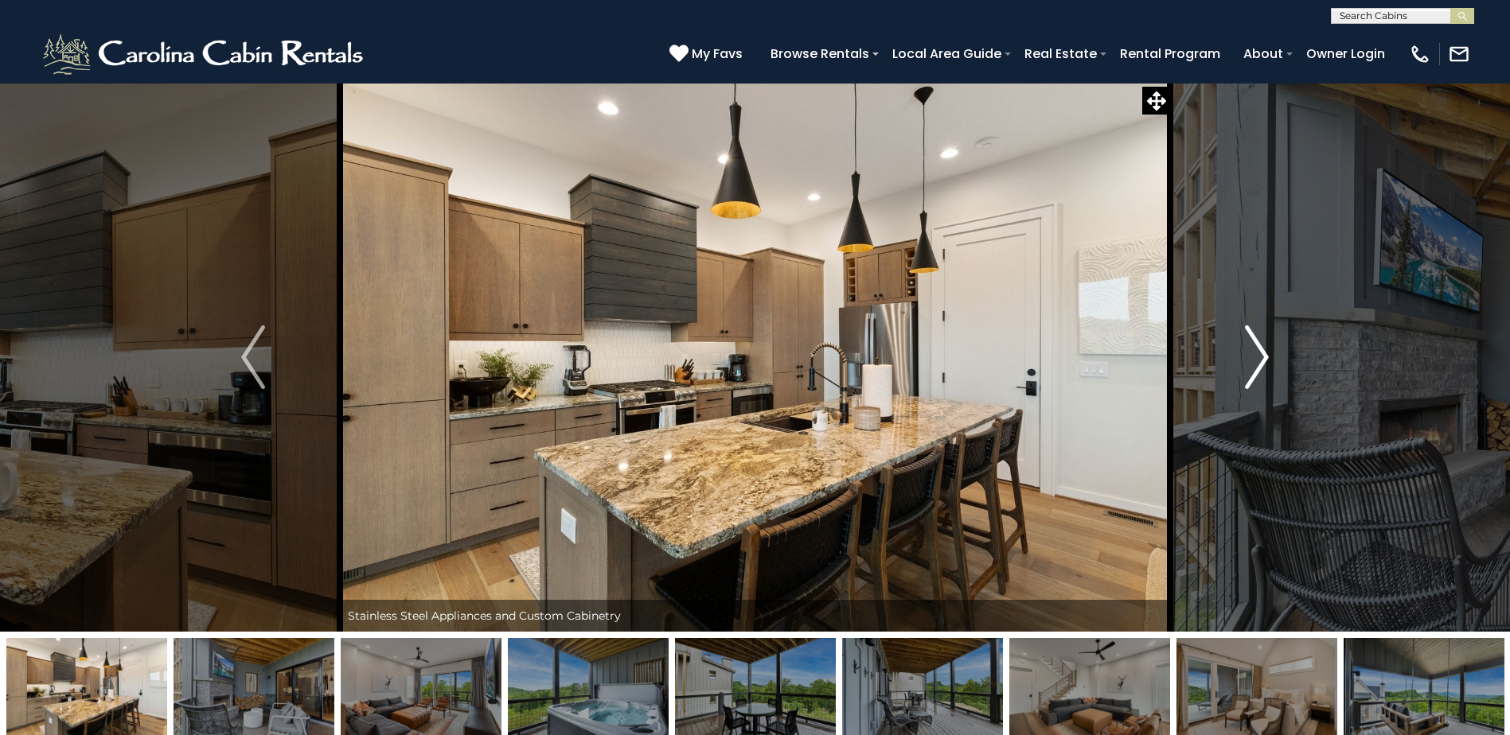
click at [1259, 352] on img "Next" at bounding box center [1257, 358] width 24 height 64
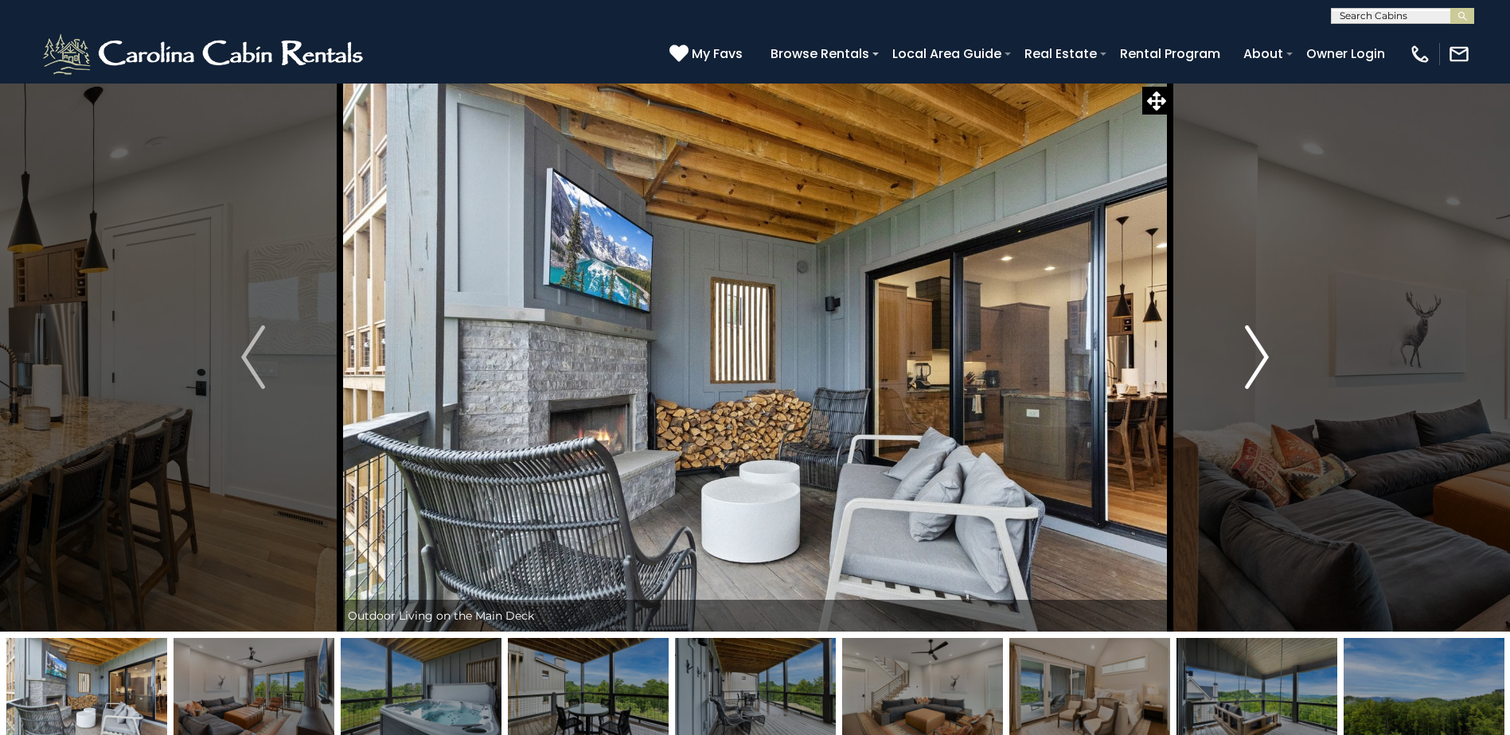
click at [1259, 352] on img "Next" at bounding box center [1257, 358] width 24 height 64
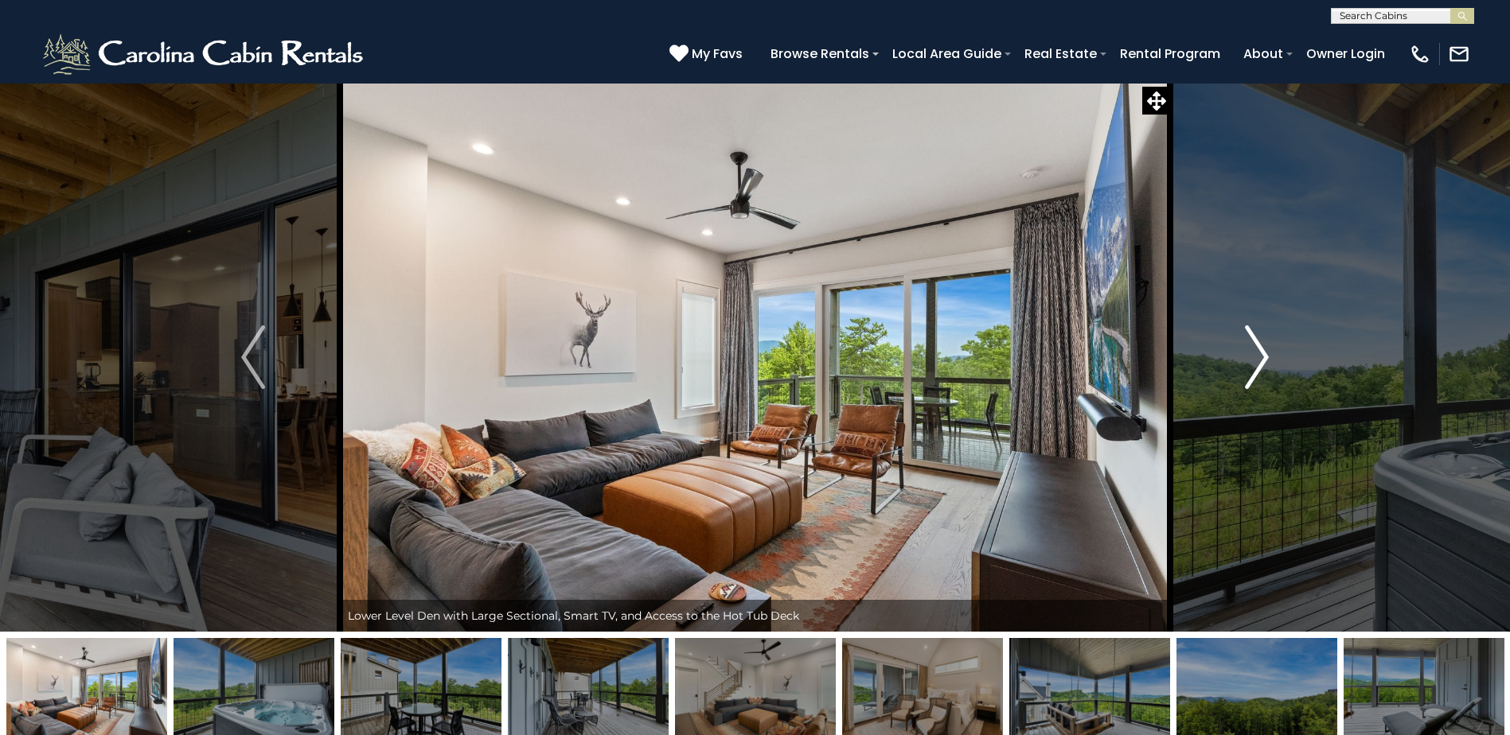
click at [1259, 352] on img "Next" at bounding box center [1257, 358] width 24 height 64
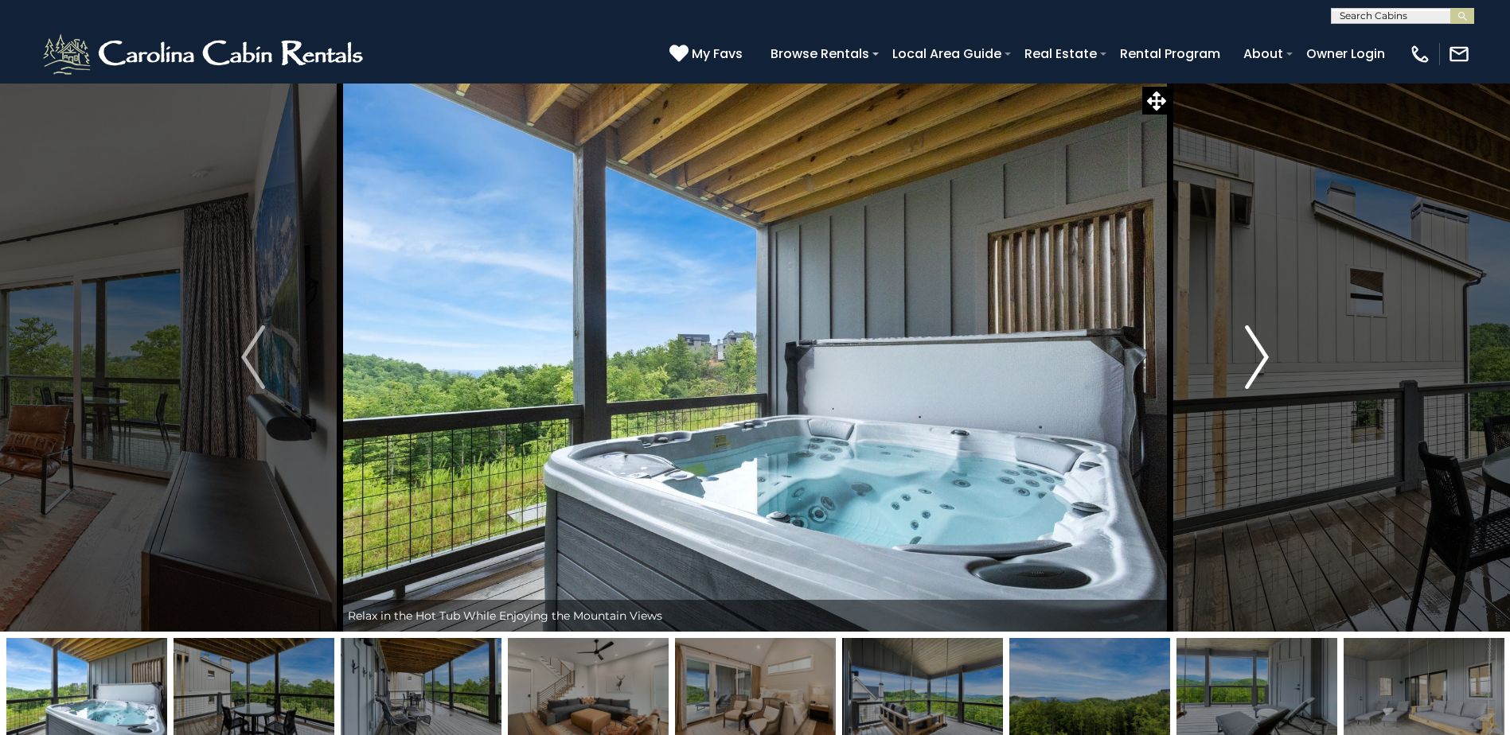
click at [1261, 351] on img "Next" at bounding box center [1257, 358] width 24 height 64
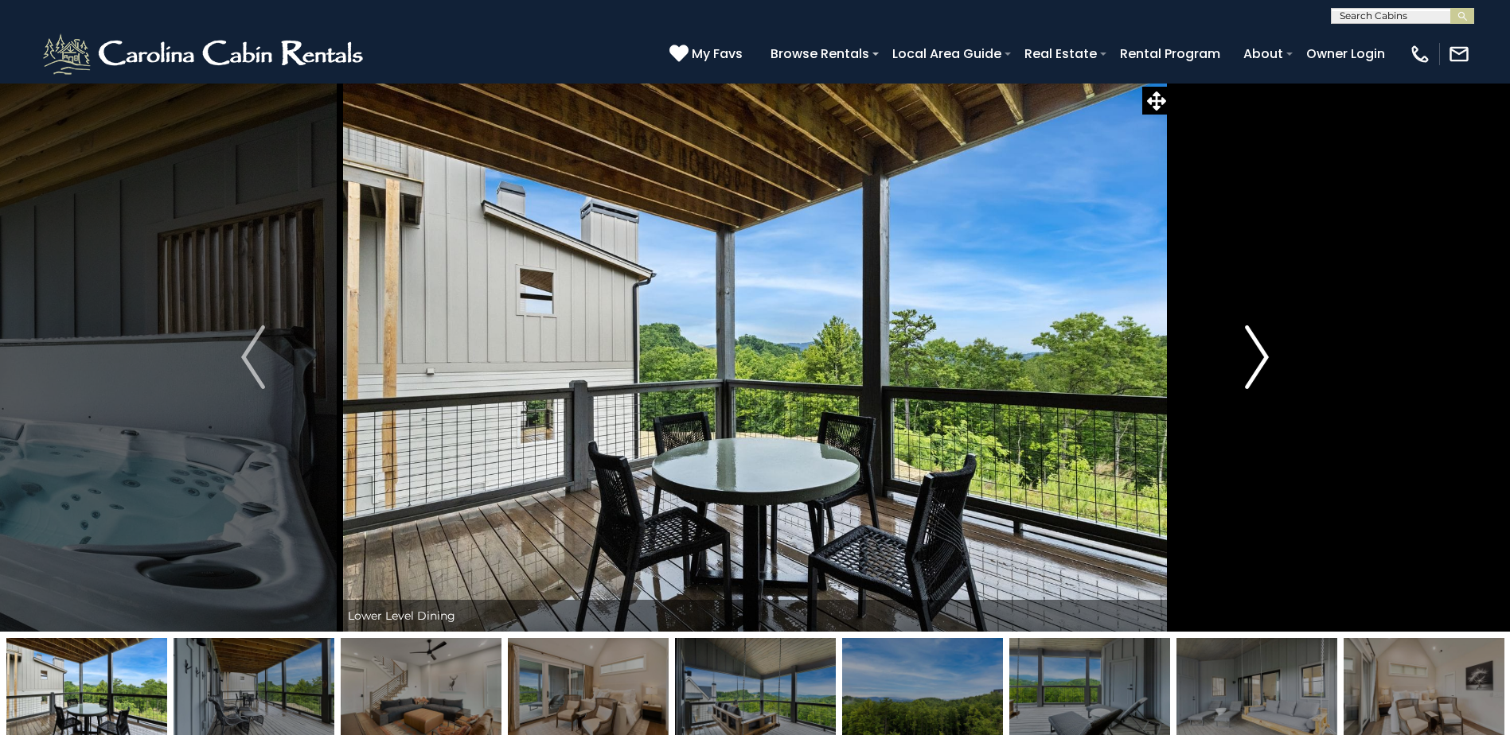
click at [1262, 350] on img "Next" at bounding box center [1257, 358] width 24 height 64
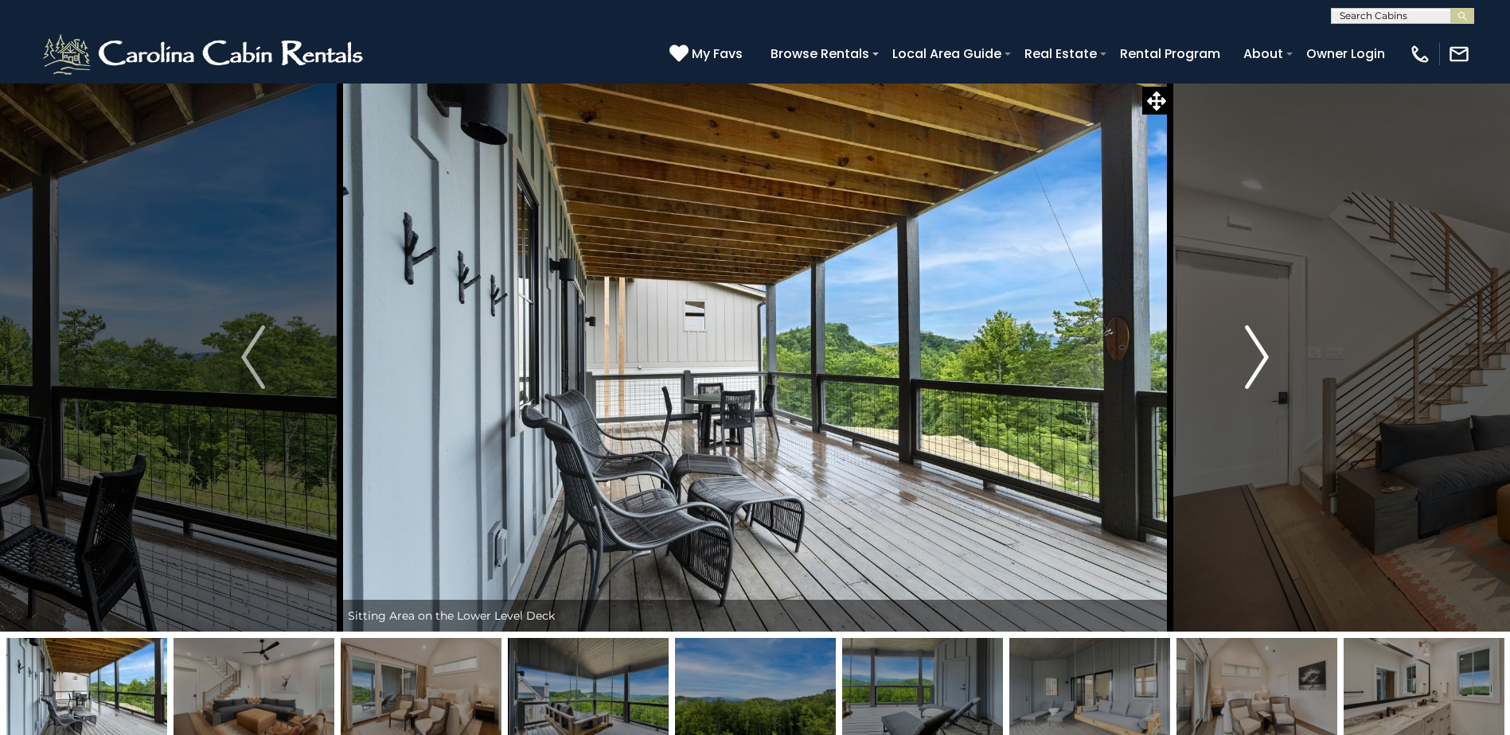
click at [1262, 350] on img "Next" at bounding box center [1257, 358] width 24 height 64
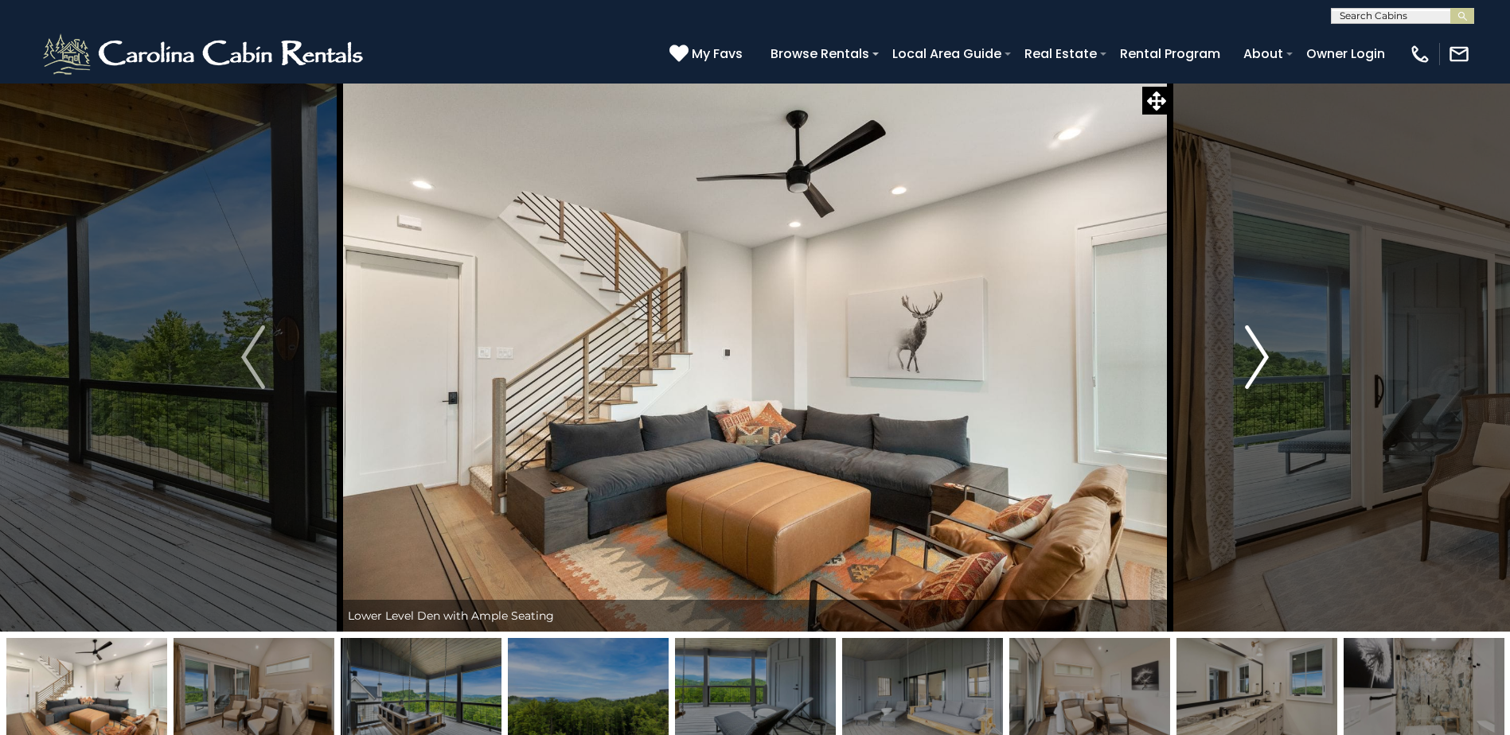
click at [1262, 350] on img "Next" at bounding box center [1257, 358] width 24 height 64
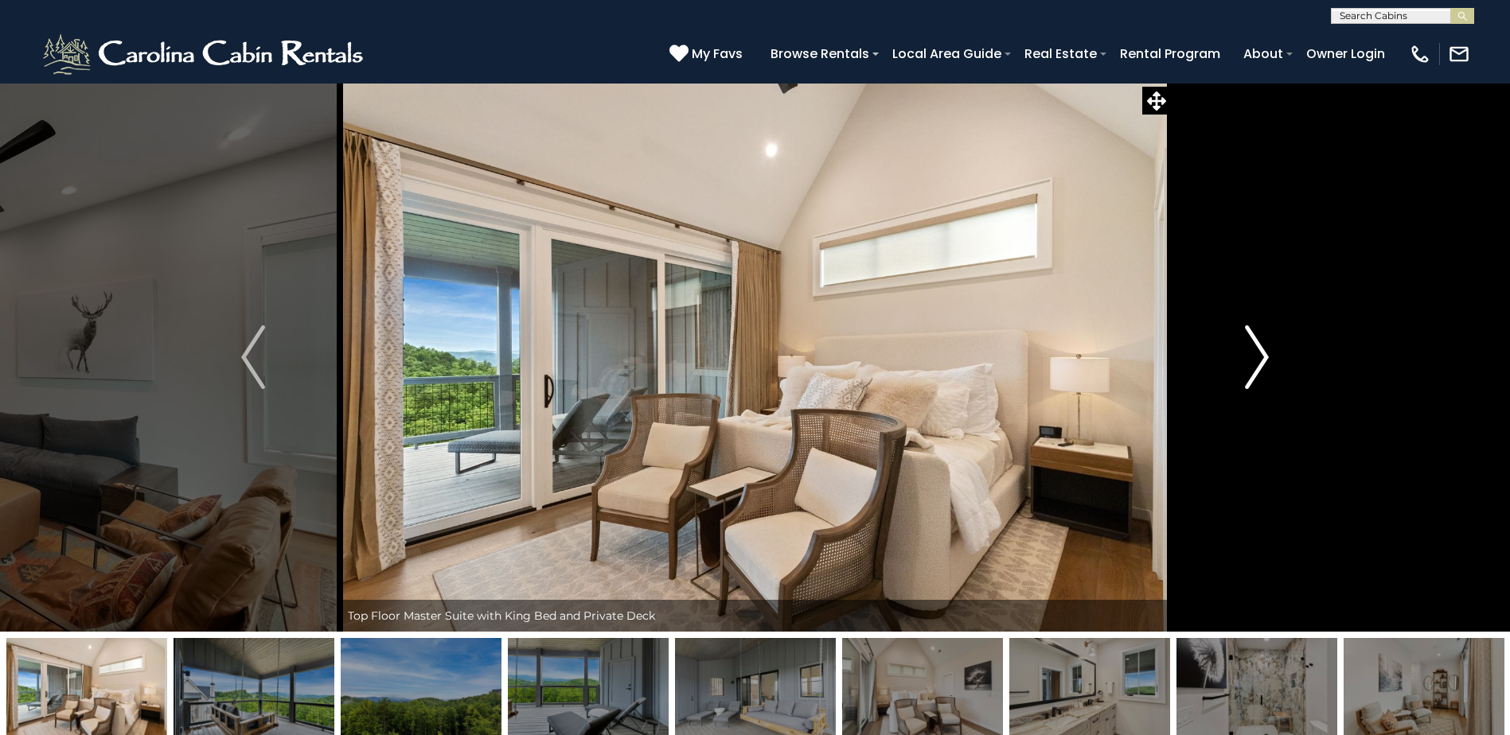
click at [1262, 350] on img "Next" at bounding box center [1257, 358] width 24 height 64
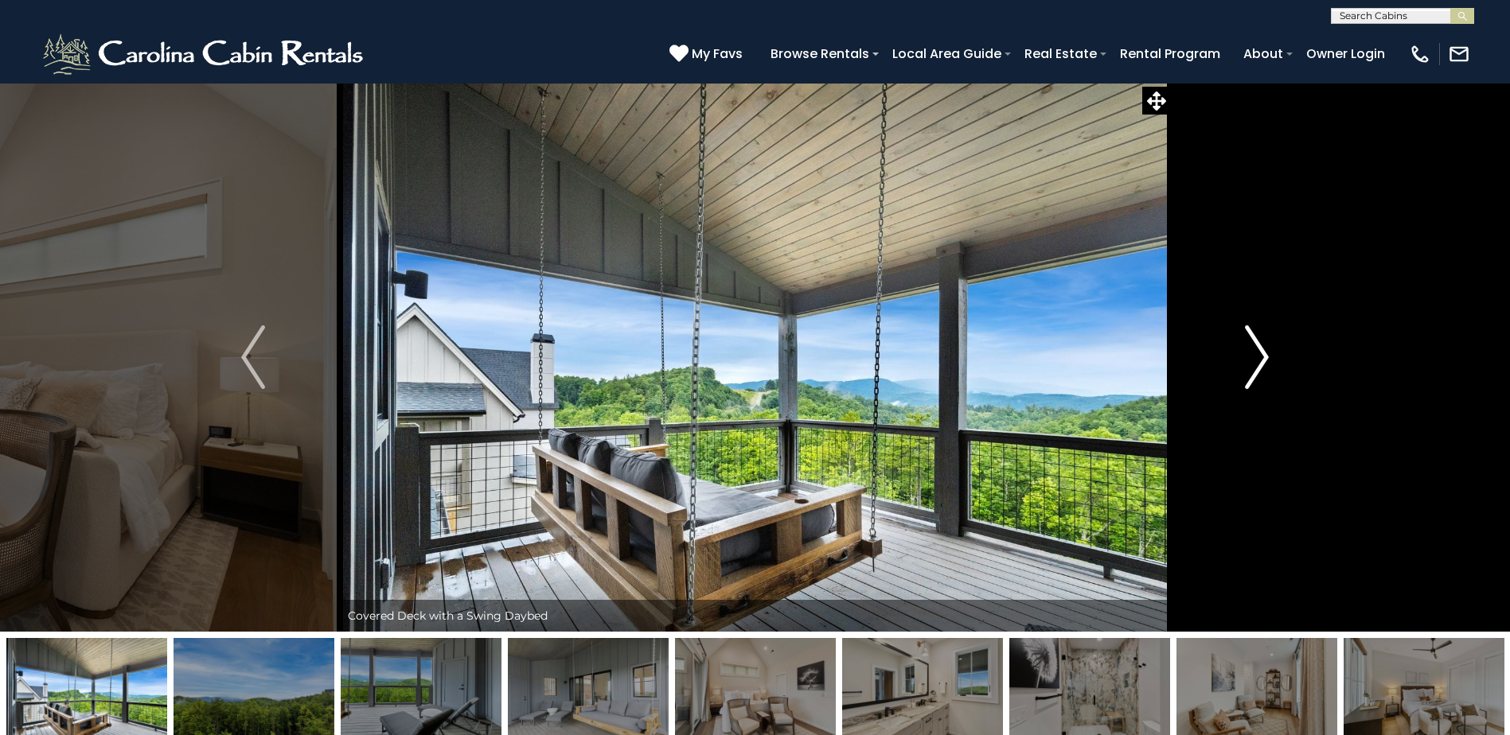
click at [1262, 350] on img "Next" at bounding box center [1257, 358] width 24 height 64
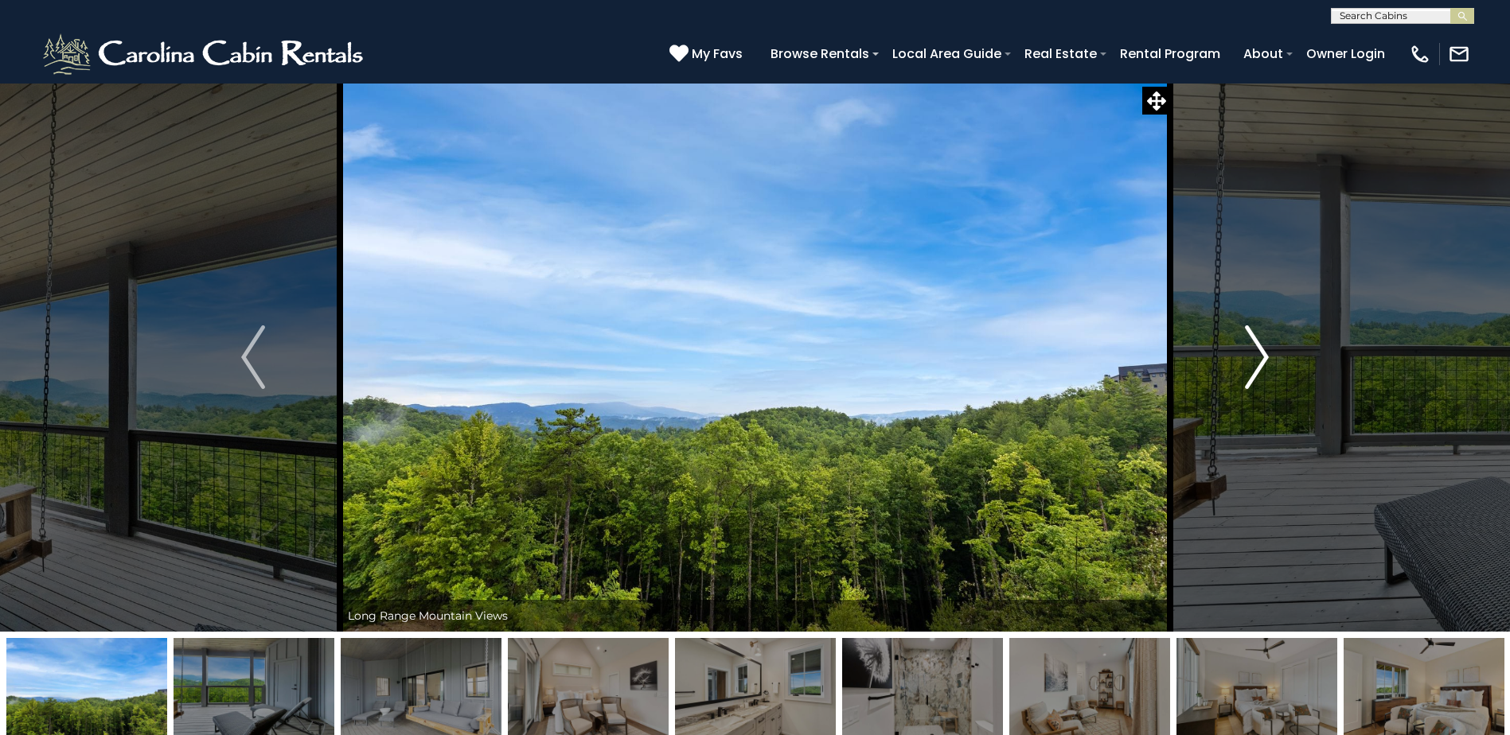
click at [1263, 350] on img "Next" at bounding box center [1257, 358] width 24 height 64
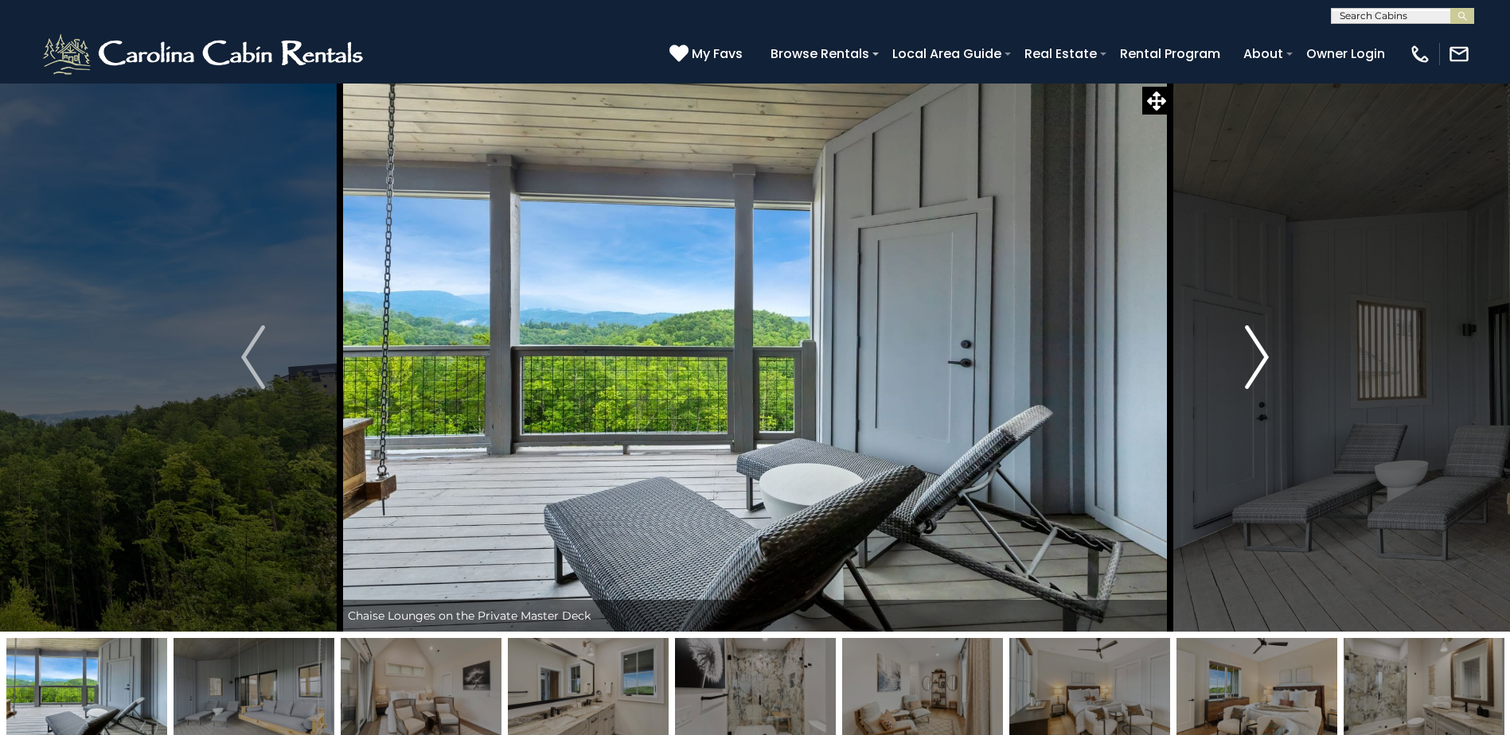
click at [1263, 350] on img "Next" at bounding box center [1257, 358] width 24 height 64
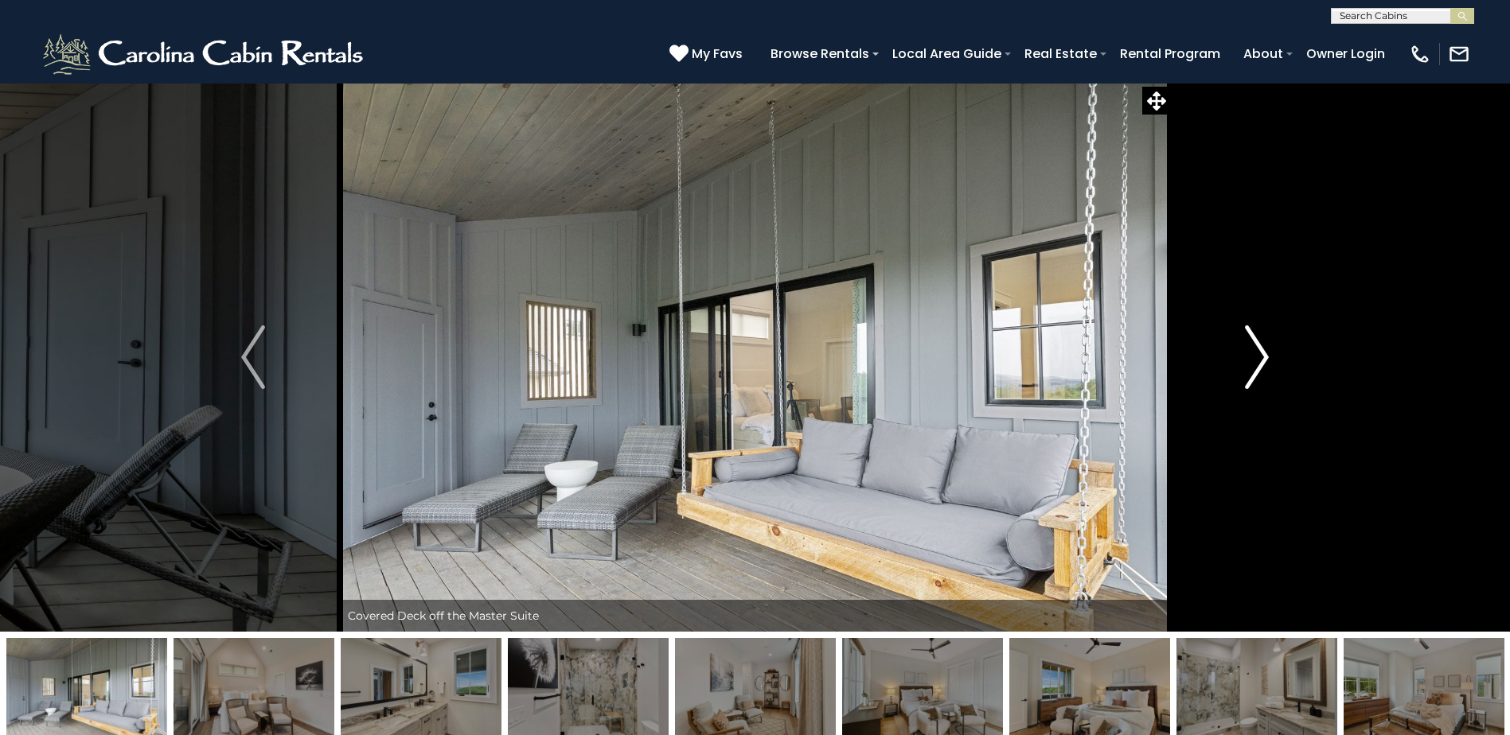
click at [1263, 350] on img "Next" at bounding box center [1257, 358] width 24 height 64
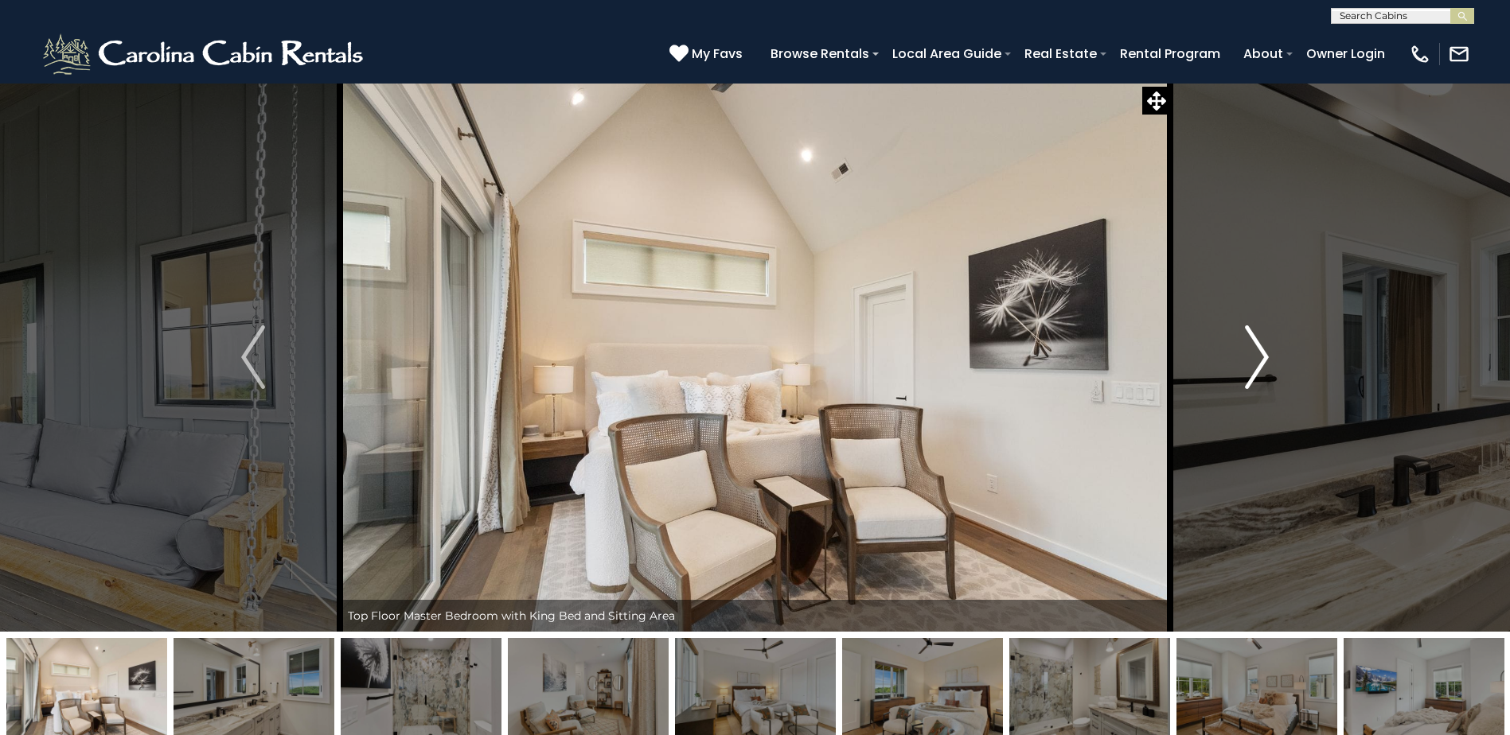
click at [1262, 360] on img "Next" at bounding box center [1257, 358] width 24 height 64
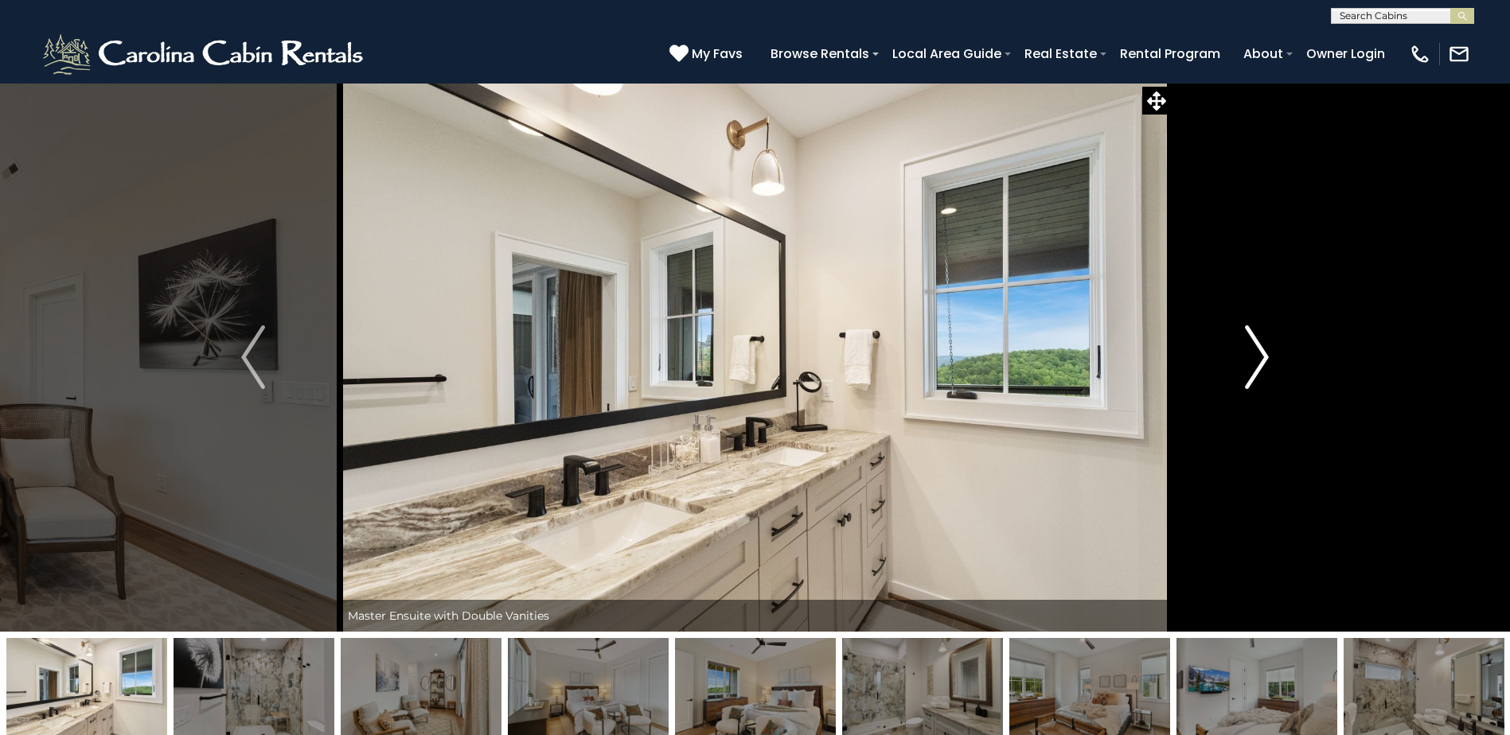
click at [1262, 357] on img "Next" at bounding box center [1257, 358] width 24 height 64
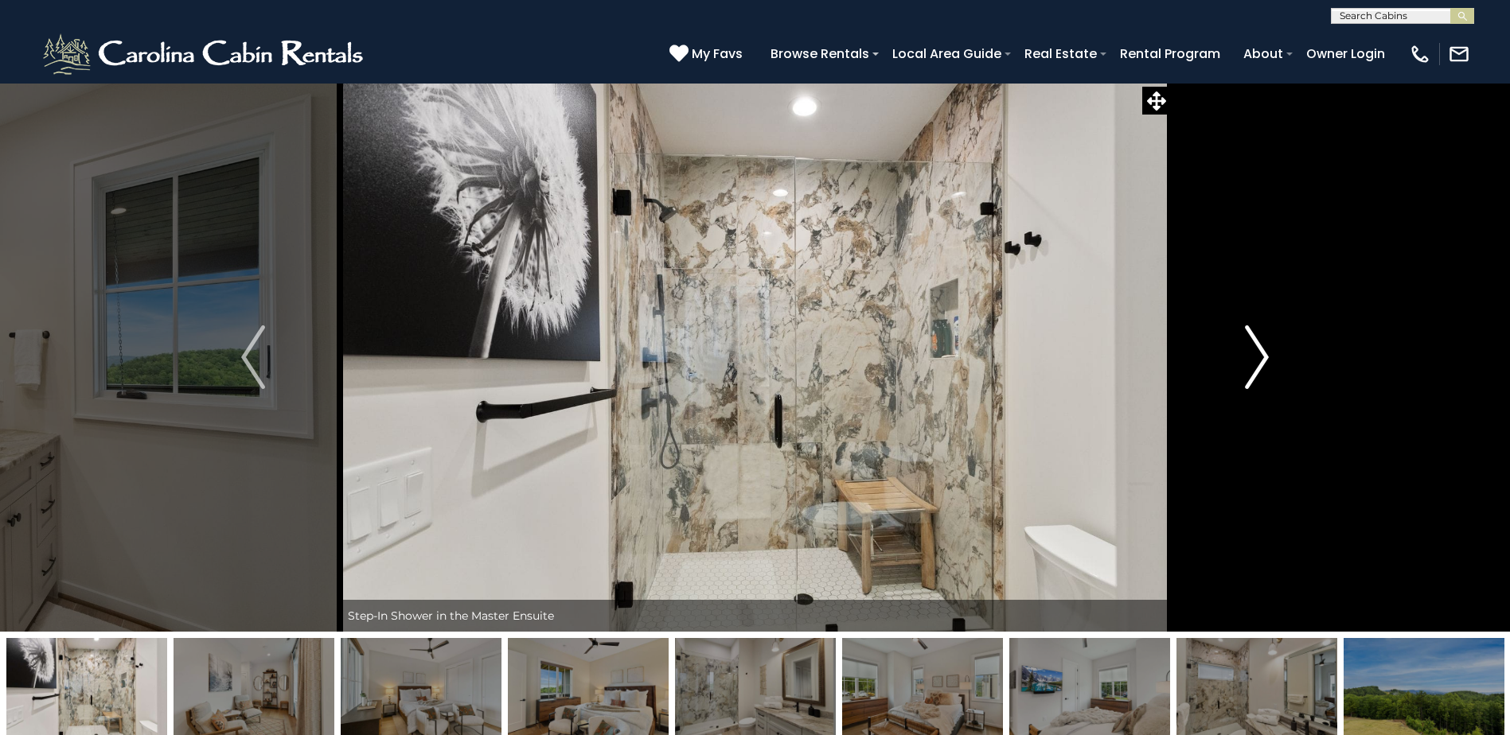
click at [1263, 357] on img "Next" at bounding box center [1257, 358] width 24 height 64
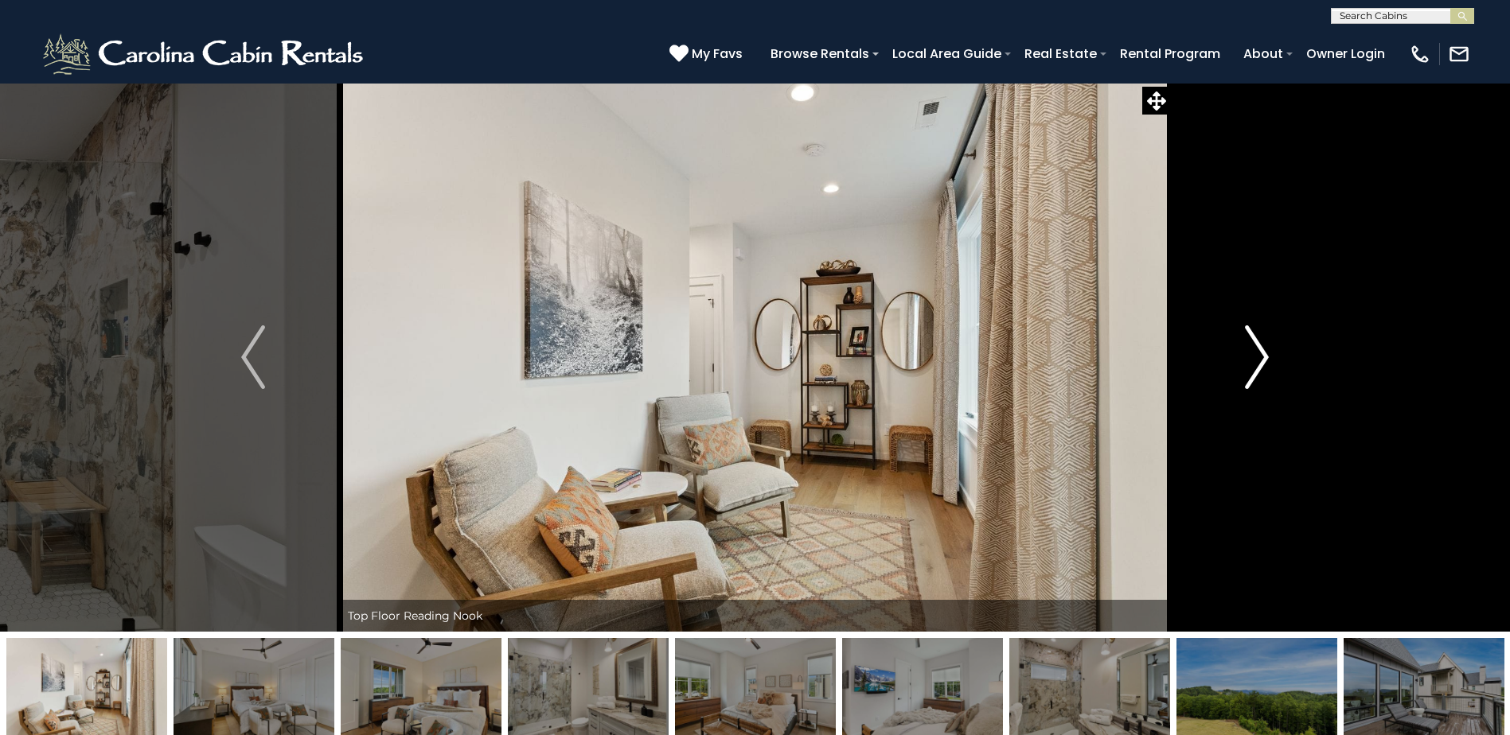
click at [1263, 357] on img "Next" at bounding box center [1257, 358] width 24 height 64
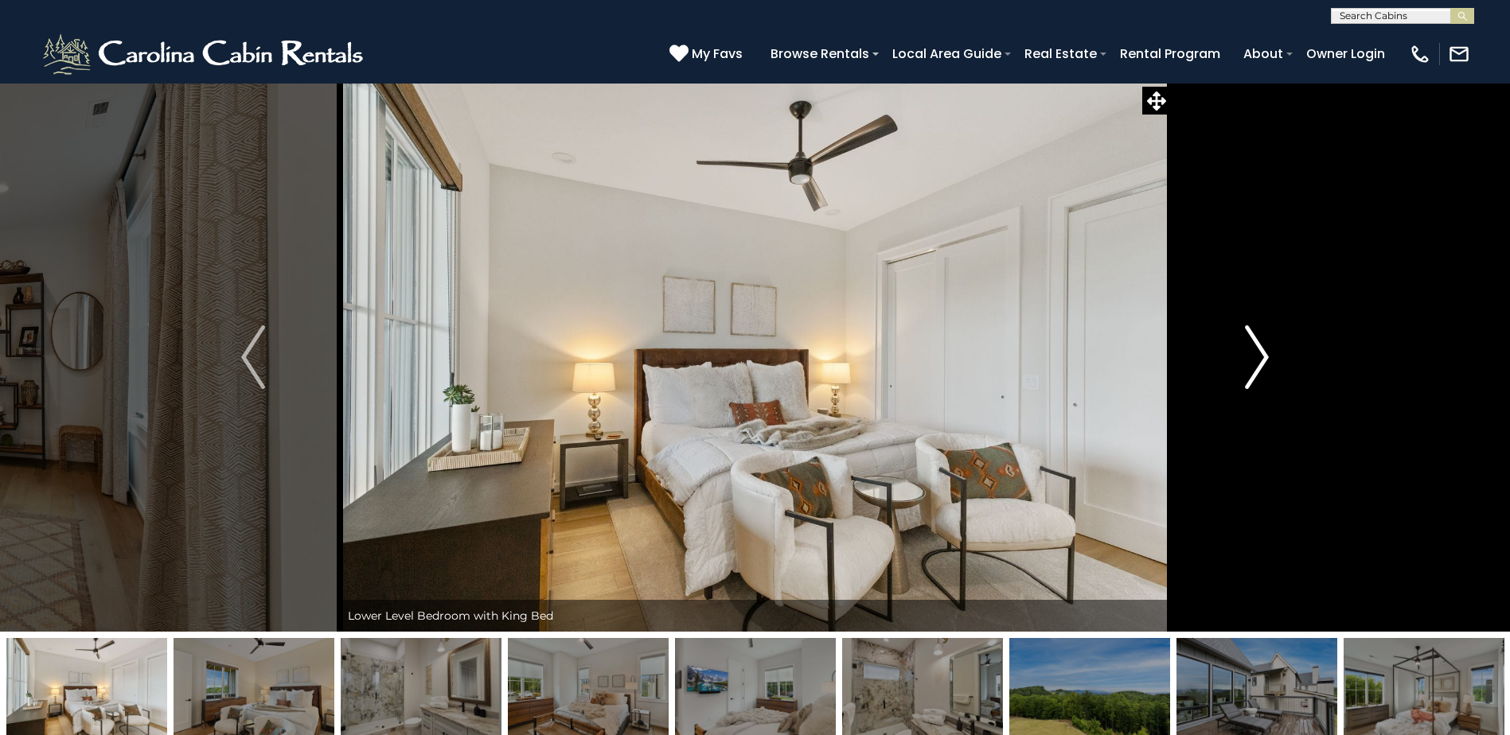
click at [1263, 357] on img "Next" at bounding box center [1257, 358] width 24 height 64
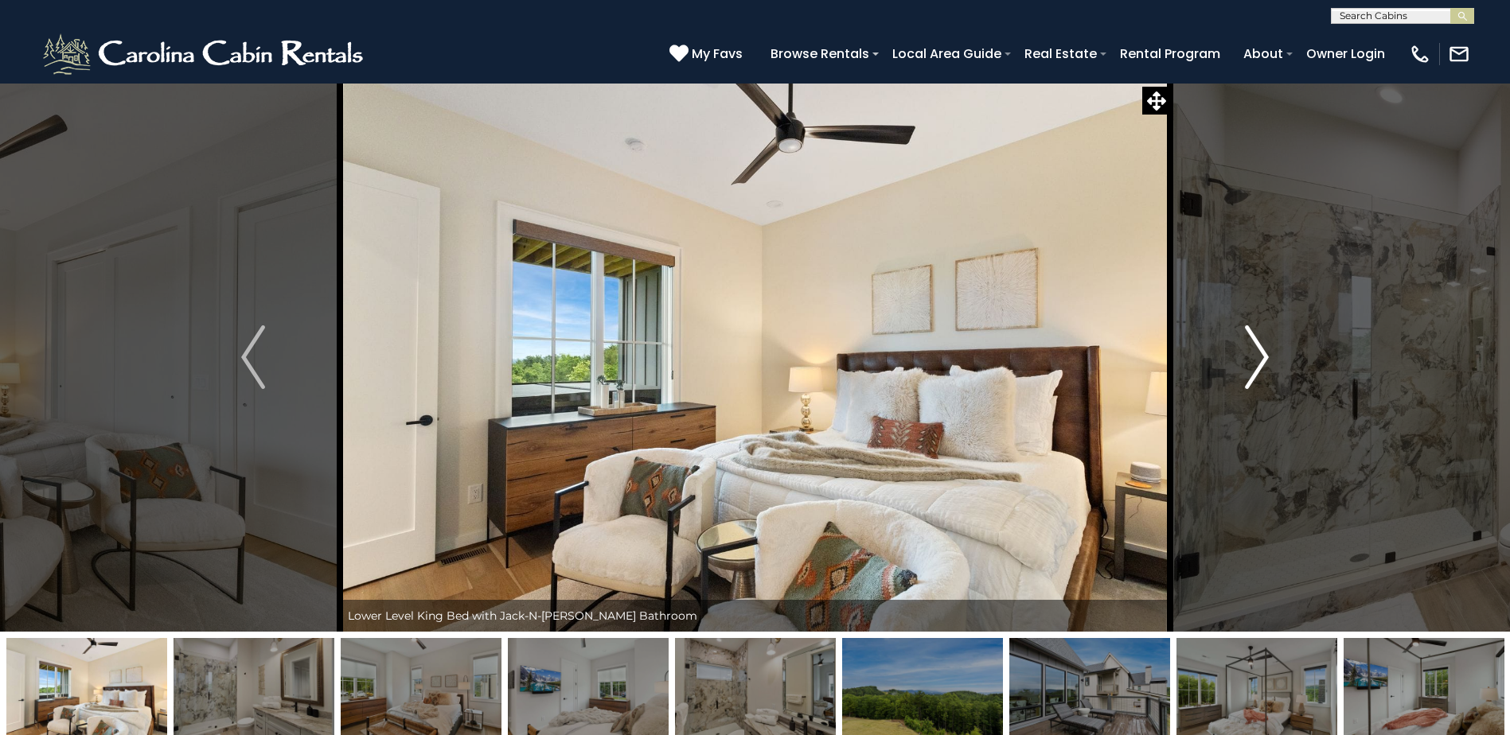
click at [1263, 357] on img "Next" at bounding box center [1257, 358] width 24 height 64
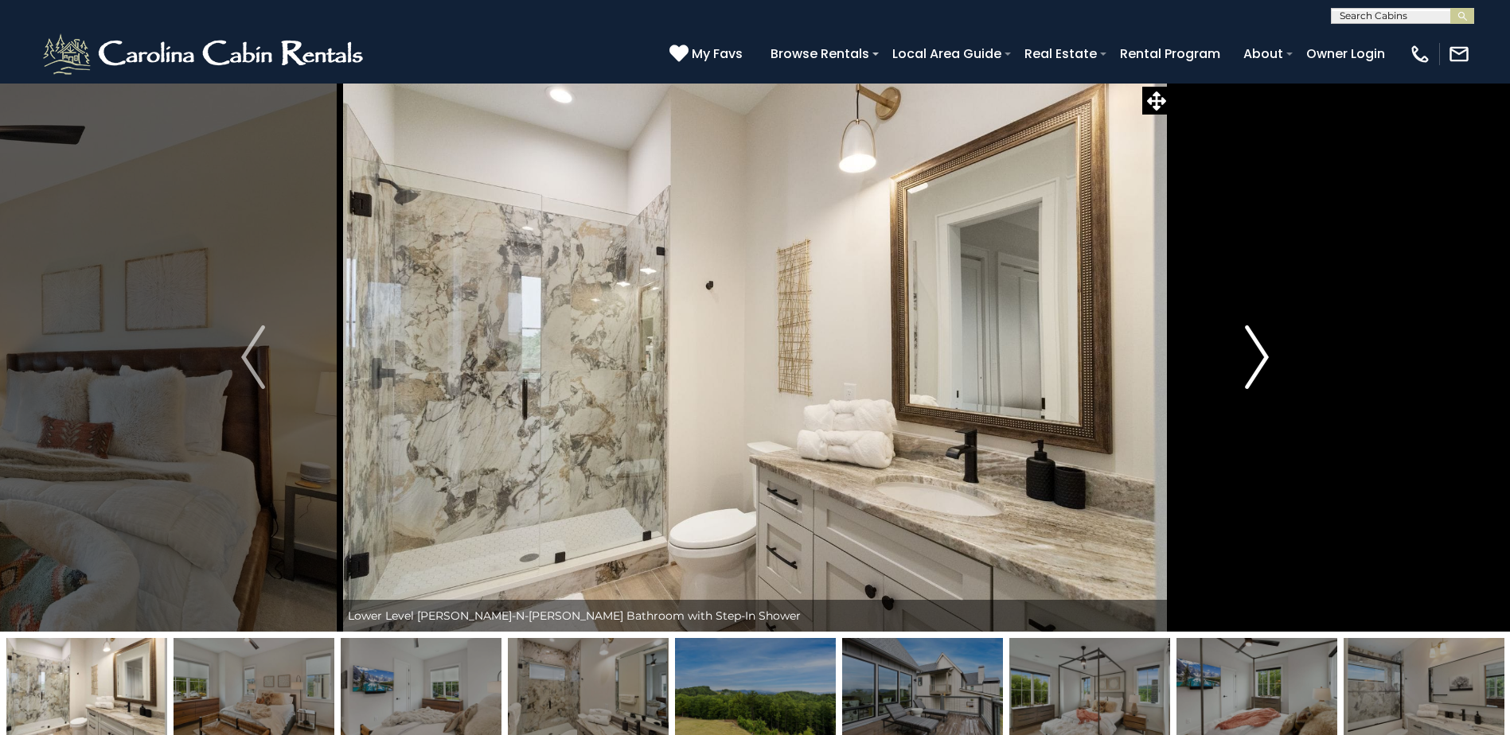
click at [1263, 357] on img "Next" at bounding box center [1257, 358] width 24 height 64
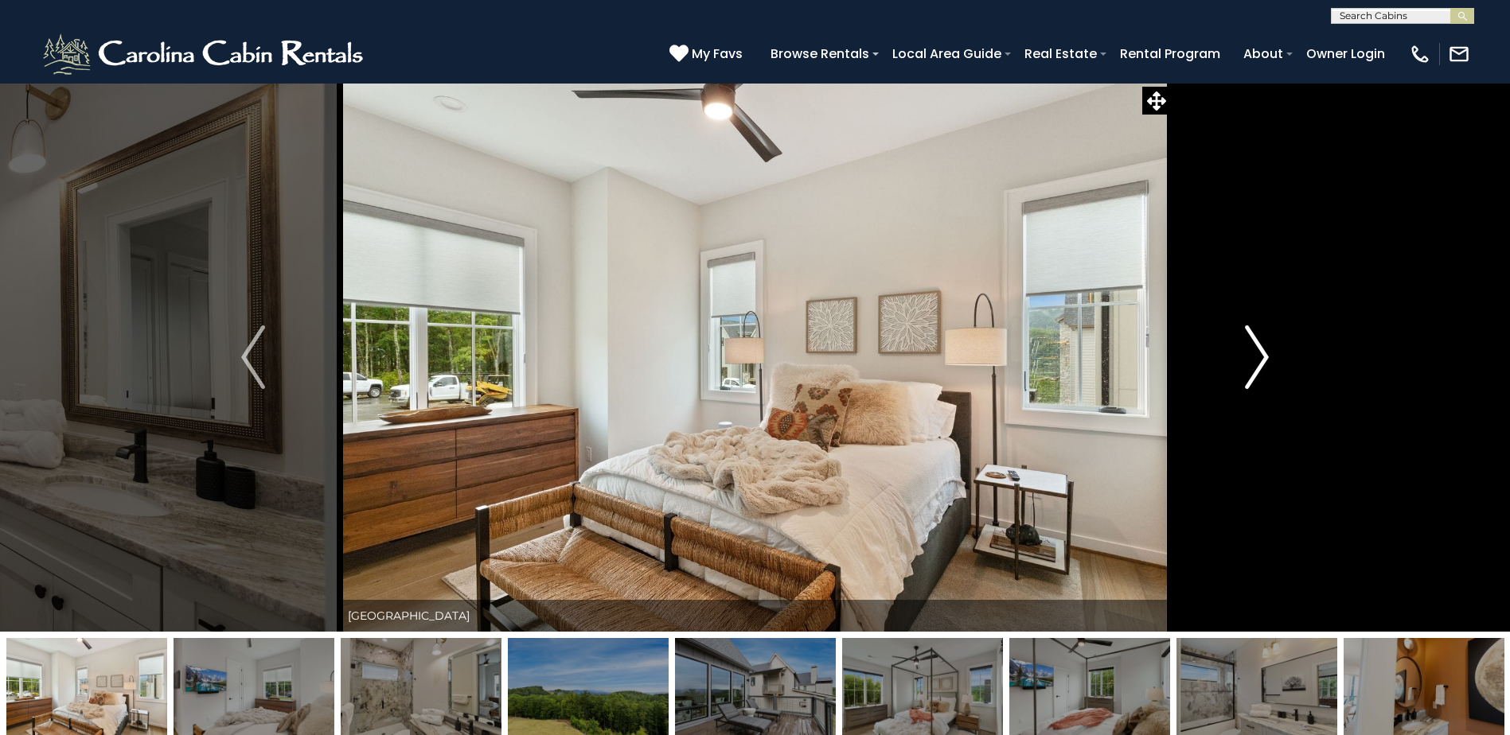
click at [1263, 357] on img "Next" at bounding box center [1257, 358] width 24 height 64
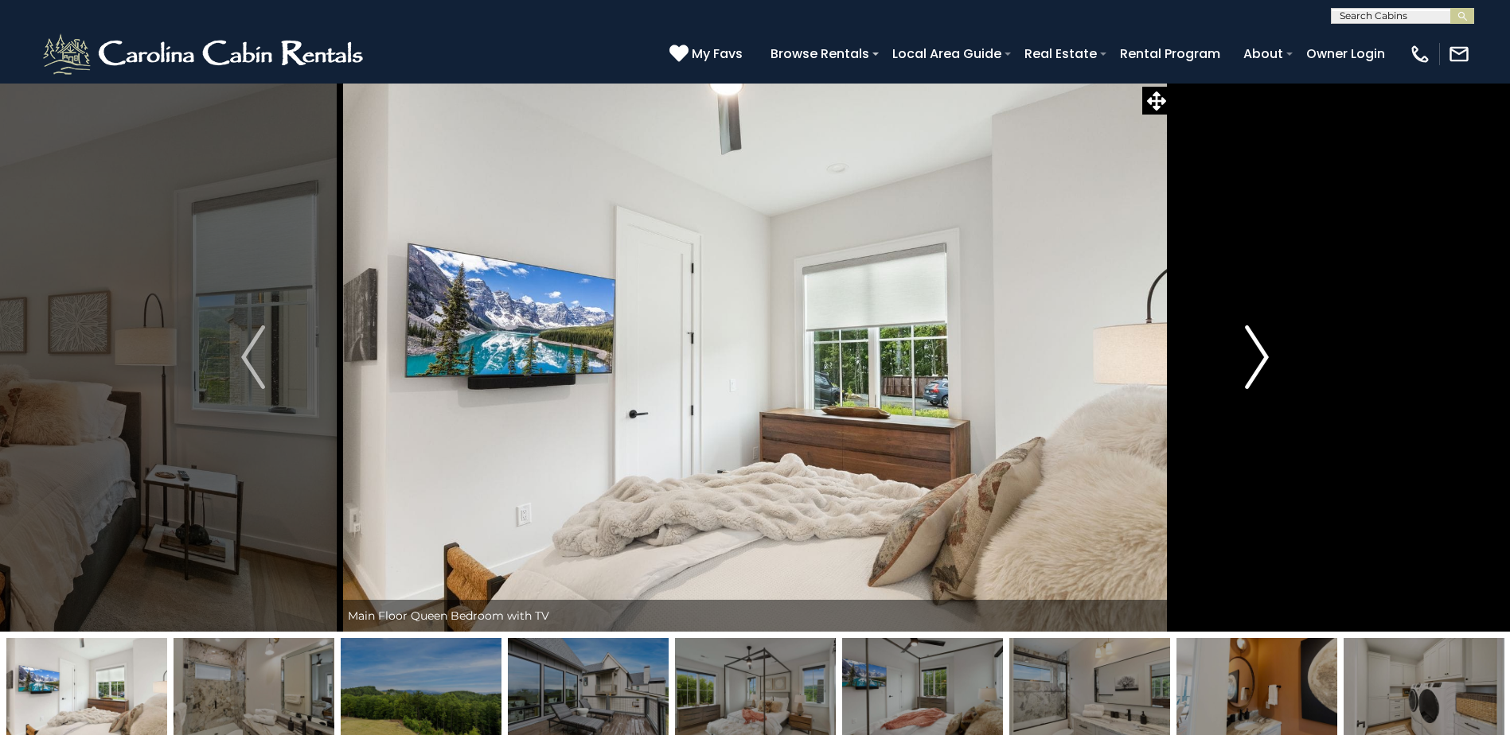
click at [1263, 357] on img "Next" at bounding box center [1257, 358] width 24 height 64
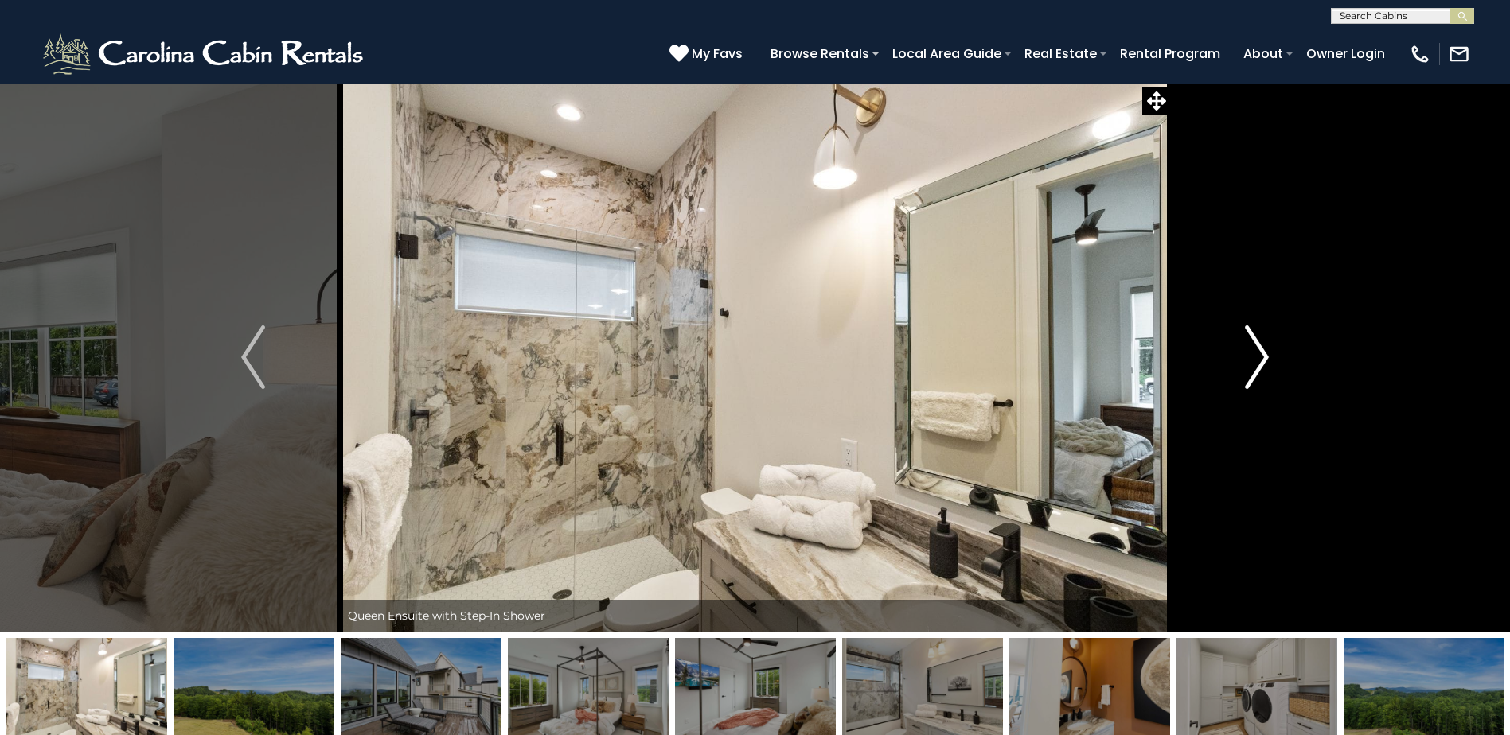
click at [1263, 357] on img "Next" at bounding box center [1257, 358] width 24 height 64
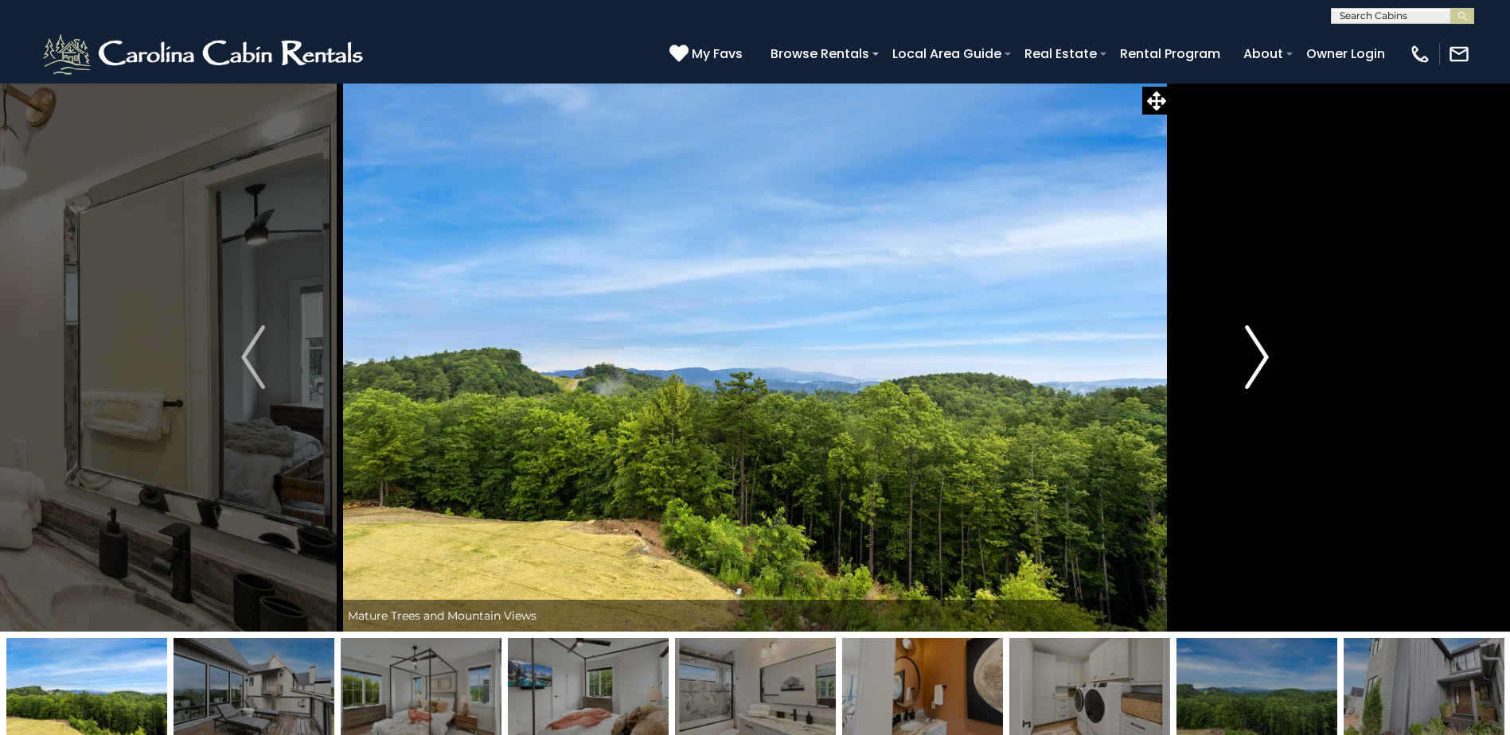
click at [1263, 357] on img "Next" at bounding box center [1257, 358] width 24 height 64
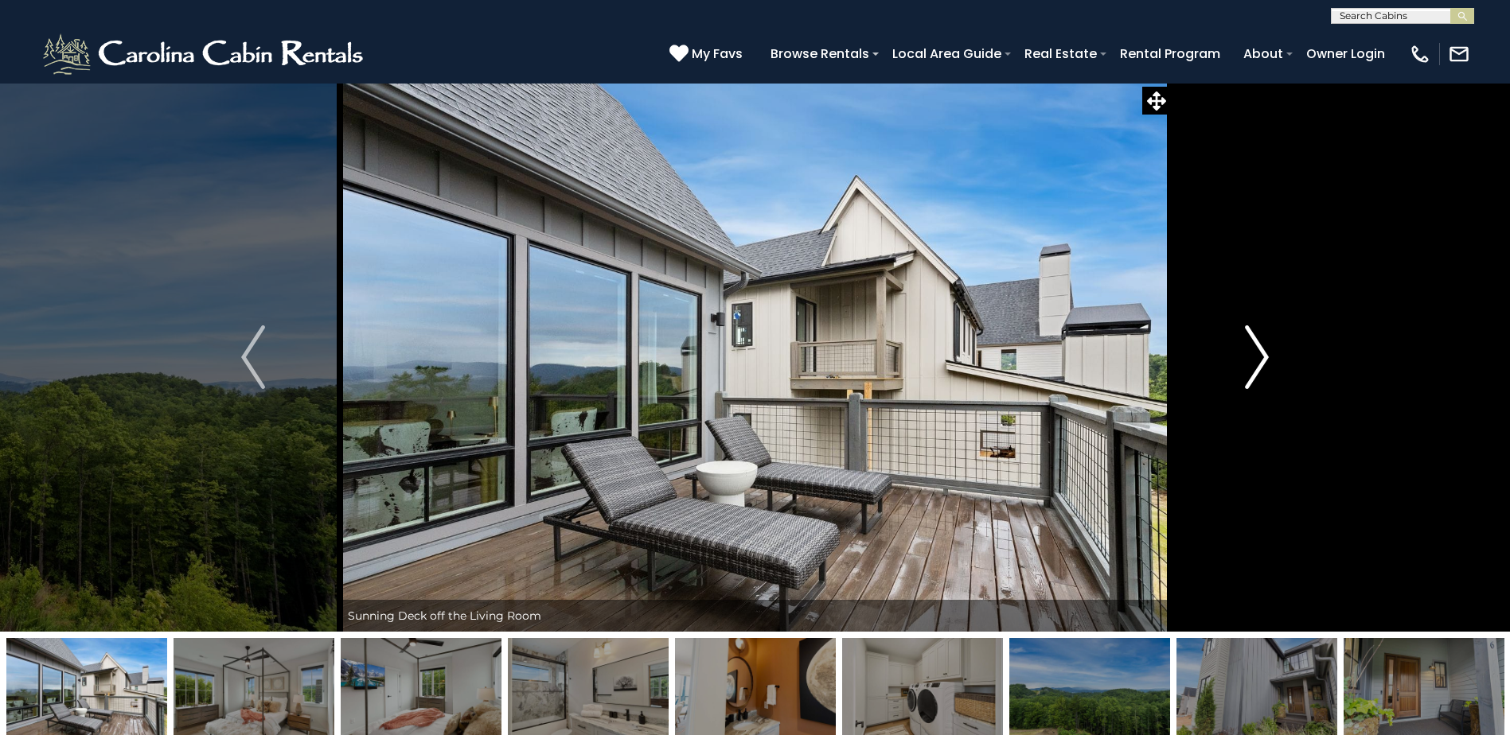
click at [1263, 357] on img "Next" at bounding box center [1257, 358] width 24 height 64
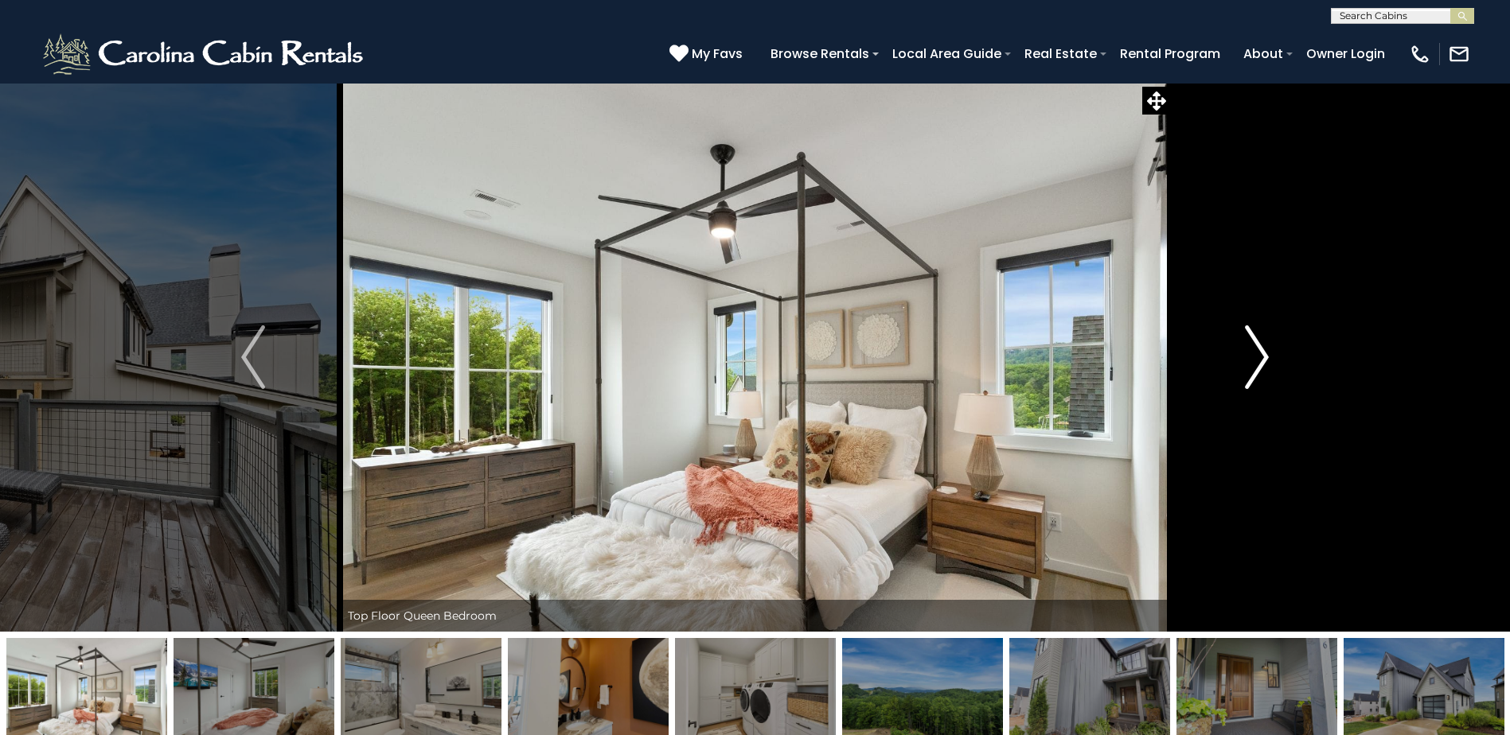
click at [1263, 357] on img "Next" at bounding box center [1257, 358] width 24 height 64
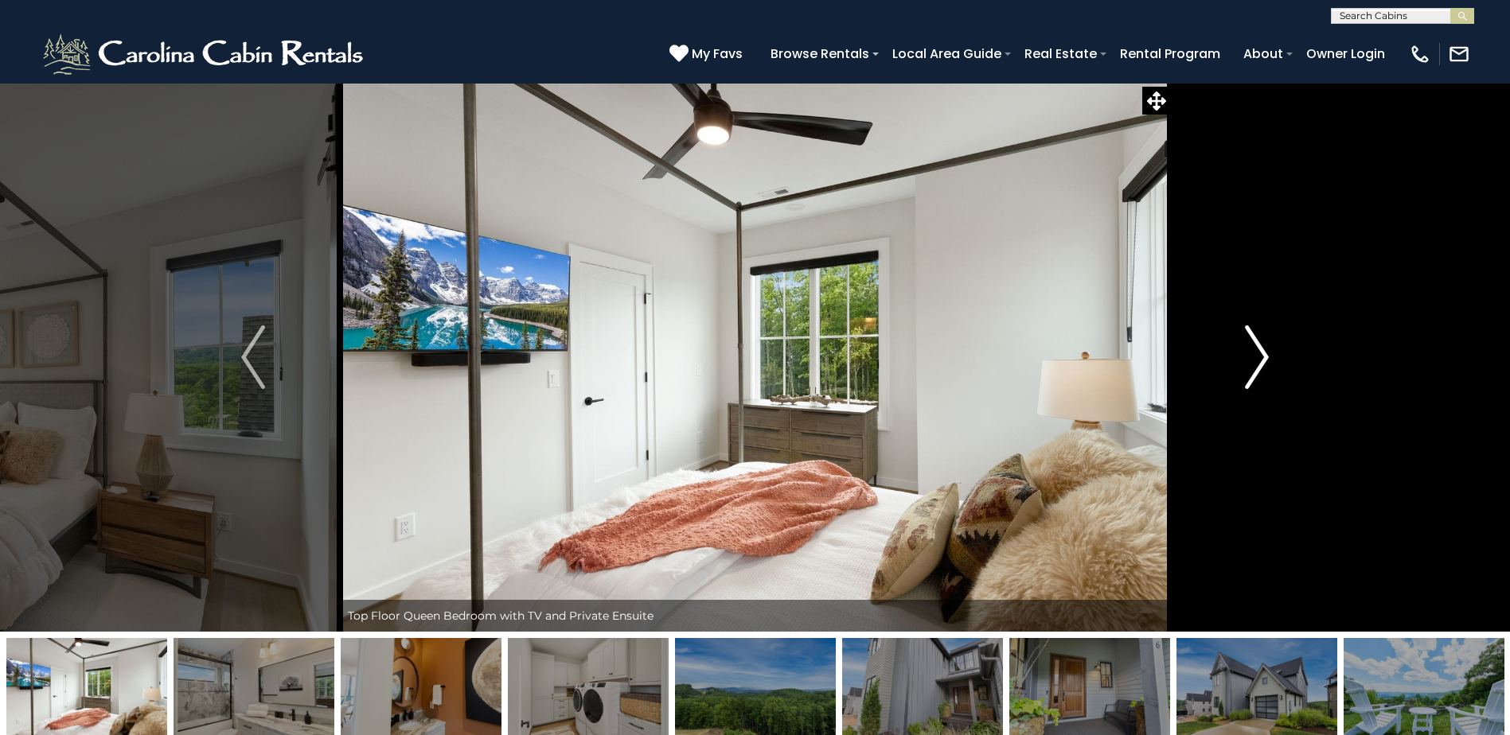
click at [1263, 357] on img "Next" at bounding box center [1257, 358] width 24 height 64
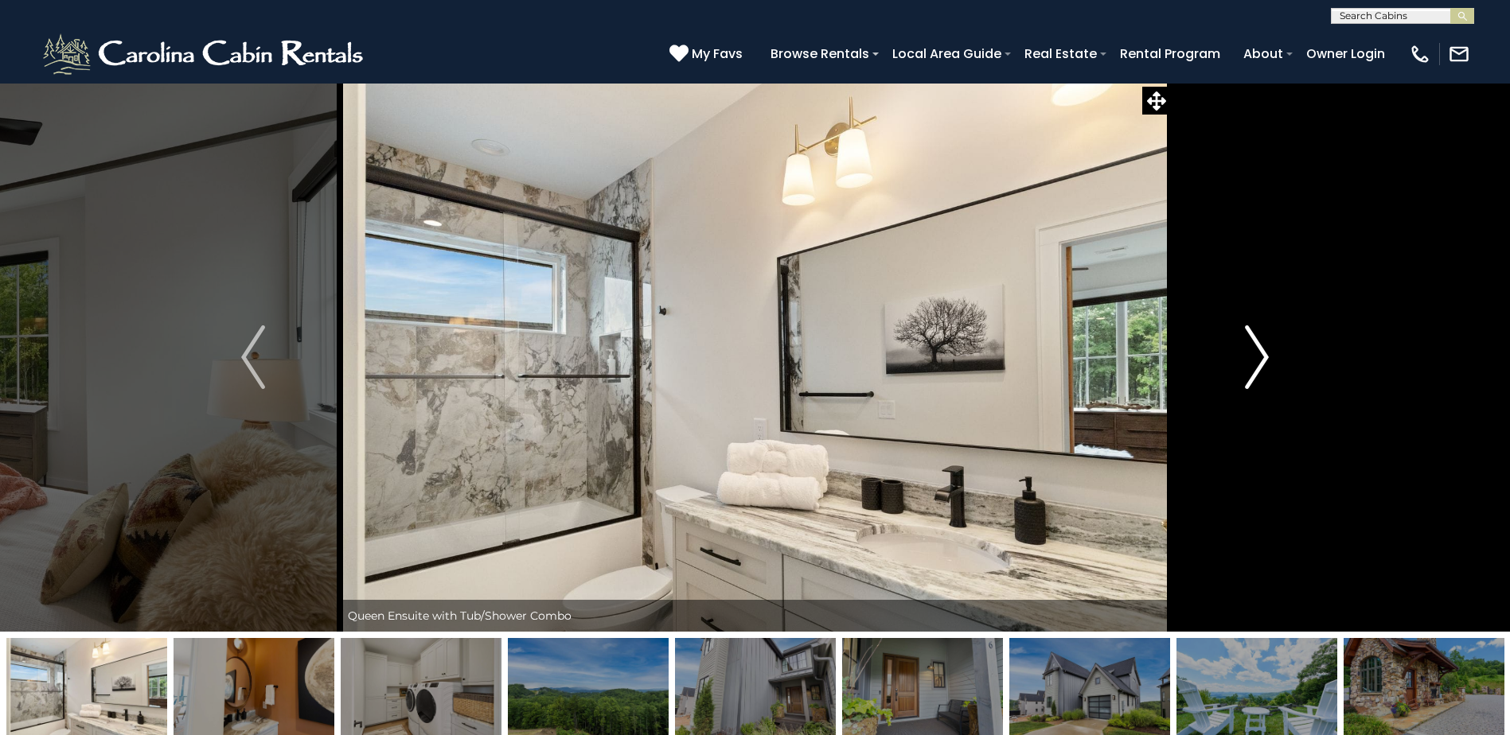
click at [1262, 357] on img "Next" at bounding box center [1257, 358] width 24 height 64
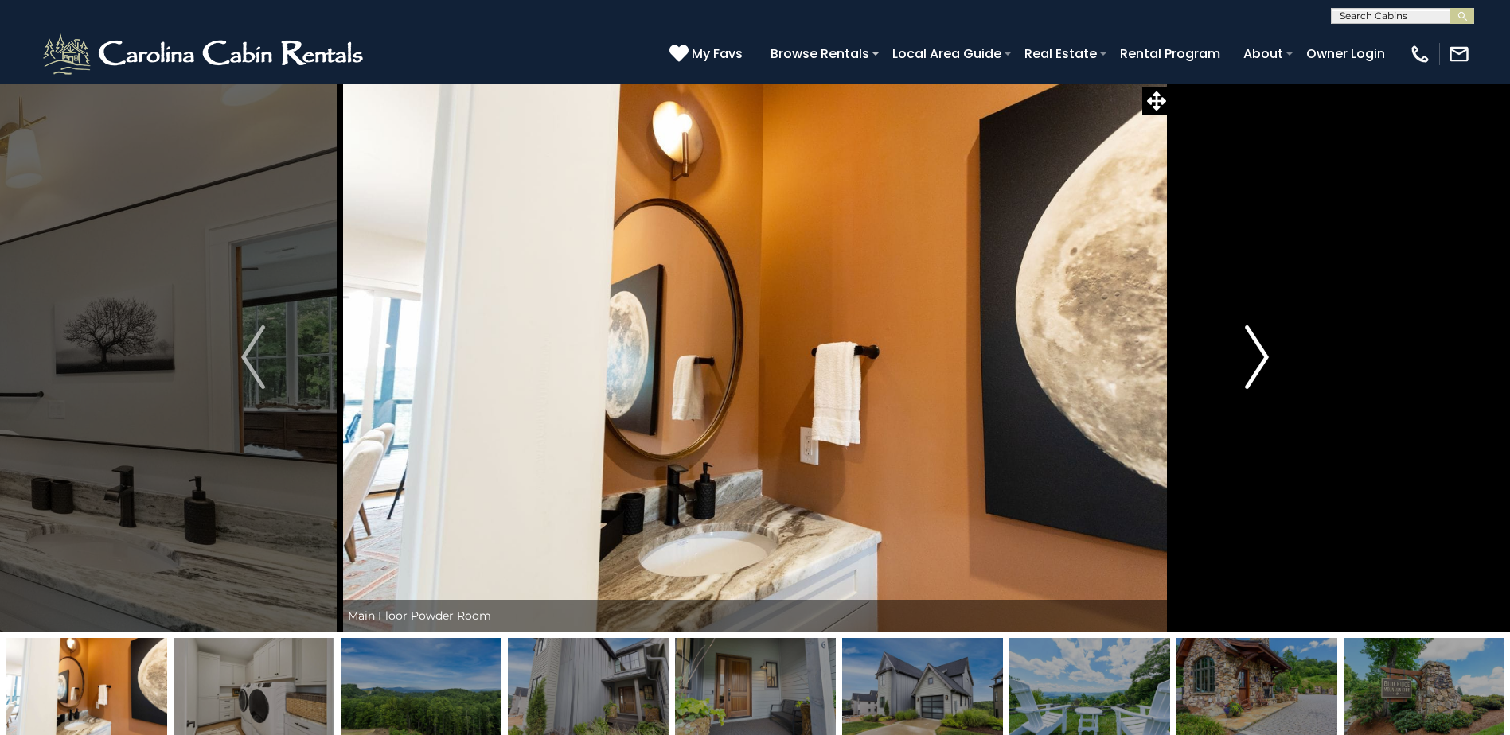
click at [1263, 350] on img "Next" at bounding box center [1257, 358] width 24 height 64
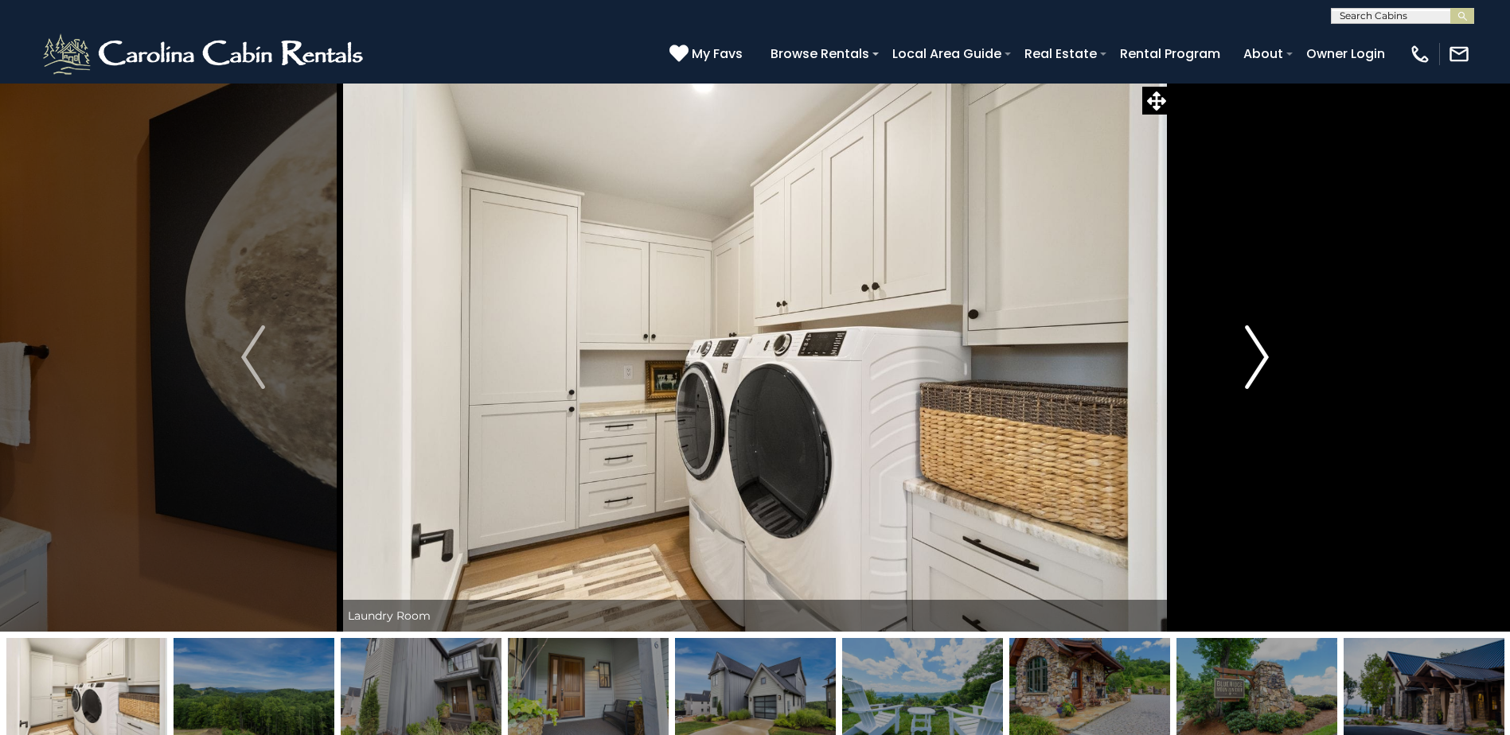
click at [1260, 350] on img "Next" at bounding box center [1257, 358] width 24 height 64
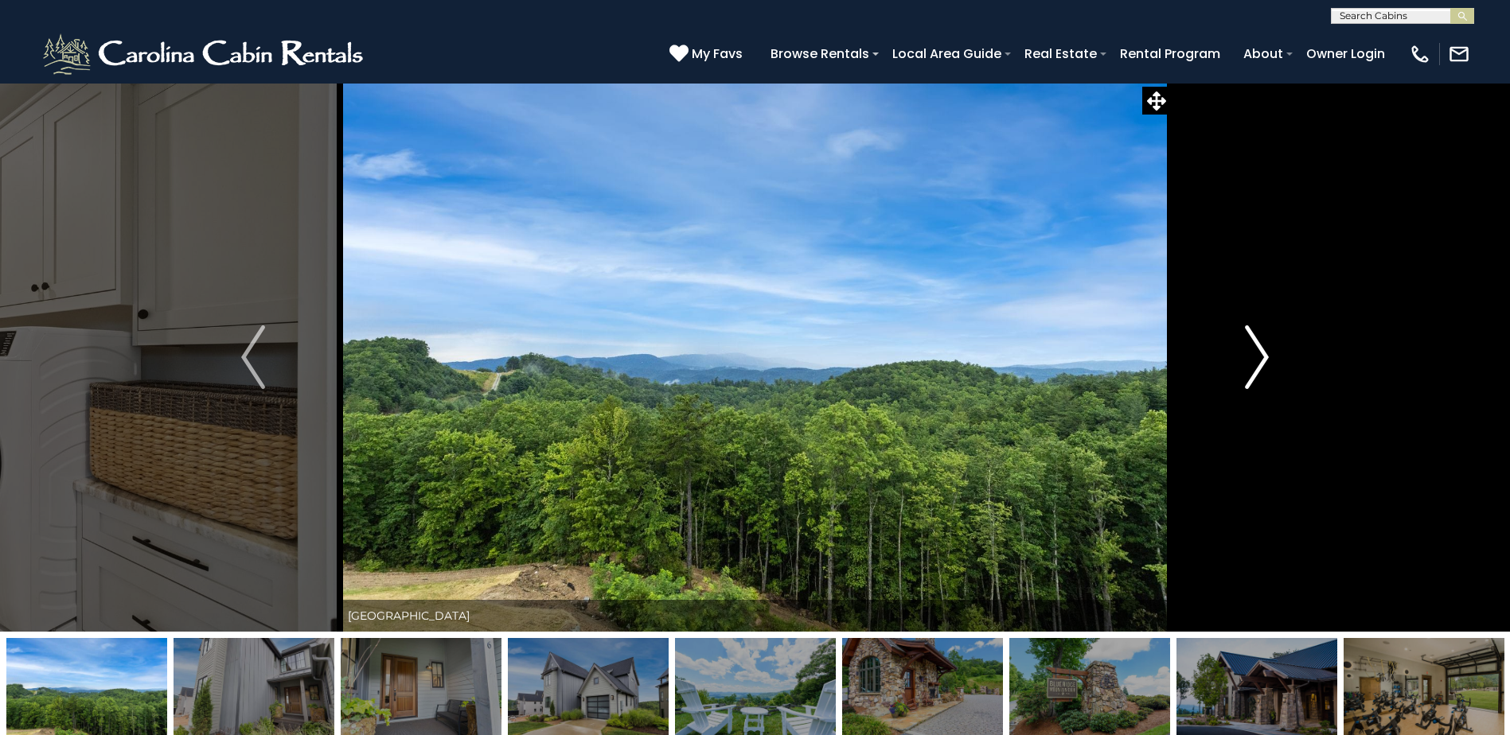
click at [1260, 350] on img "Next" at bounding box center [1257, 358] width 24 height 64
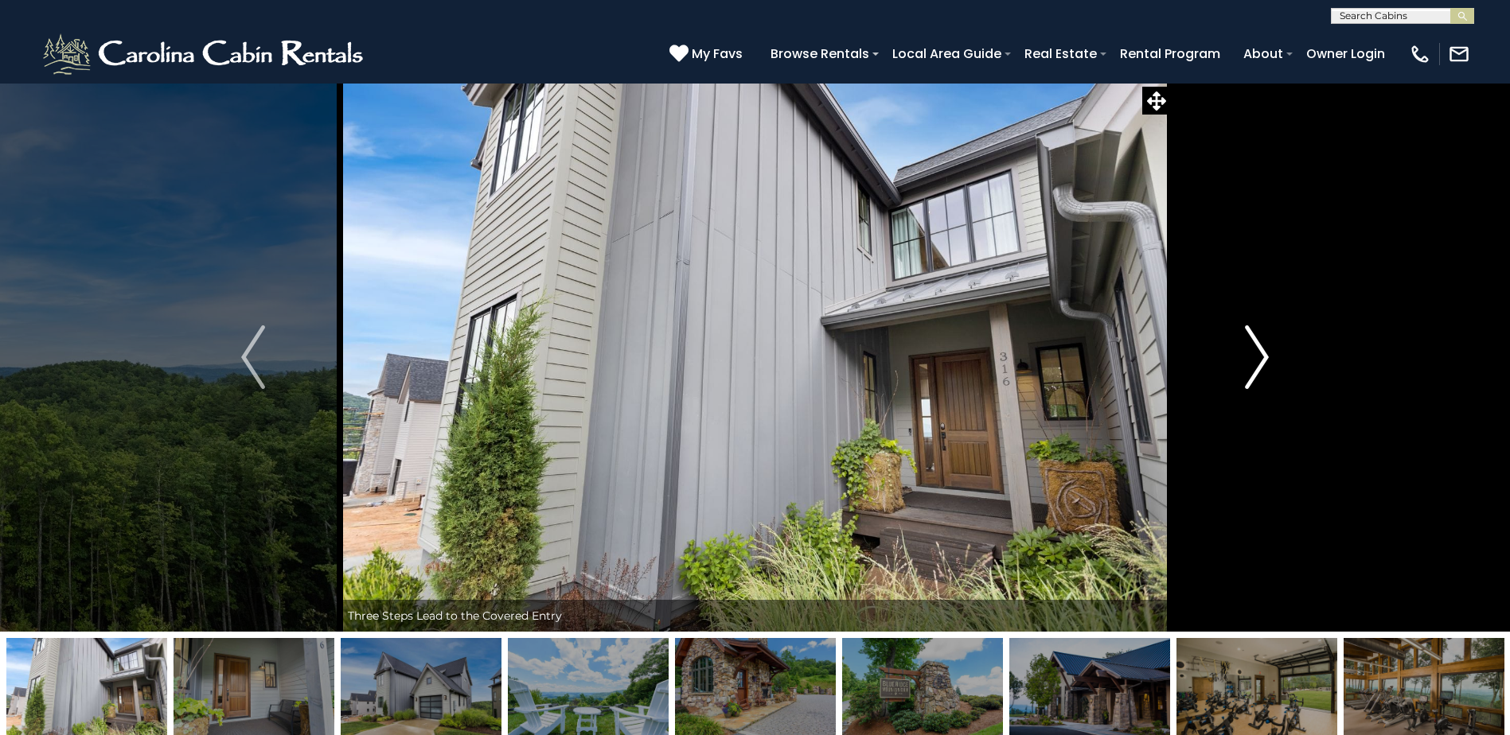
click at [1260, 350] on img "Next" at bounding box center [1257, 358] width 24 height 64
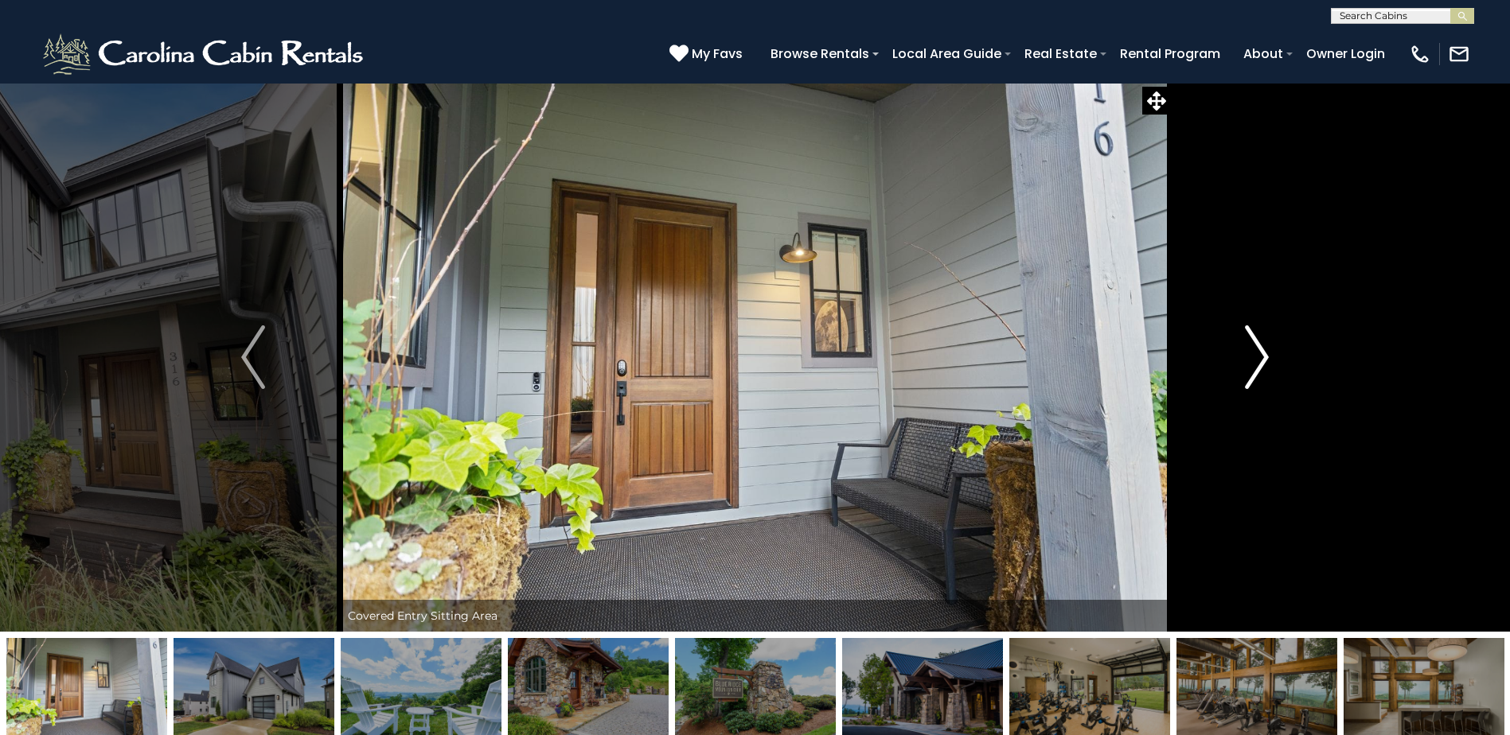
click at [1260, 350] on img "Next" at bounding box center [1257, 358] width 24 height 64
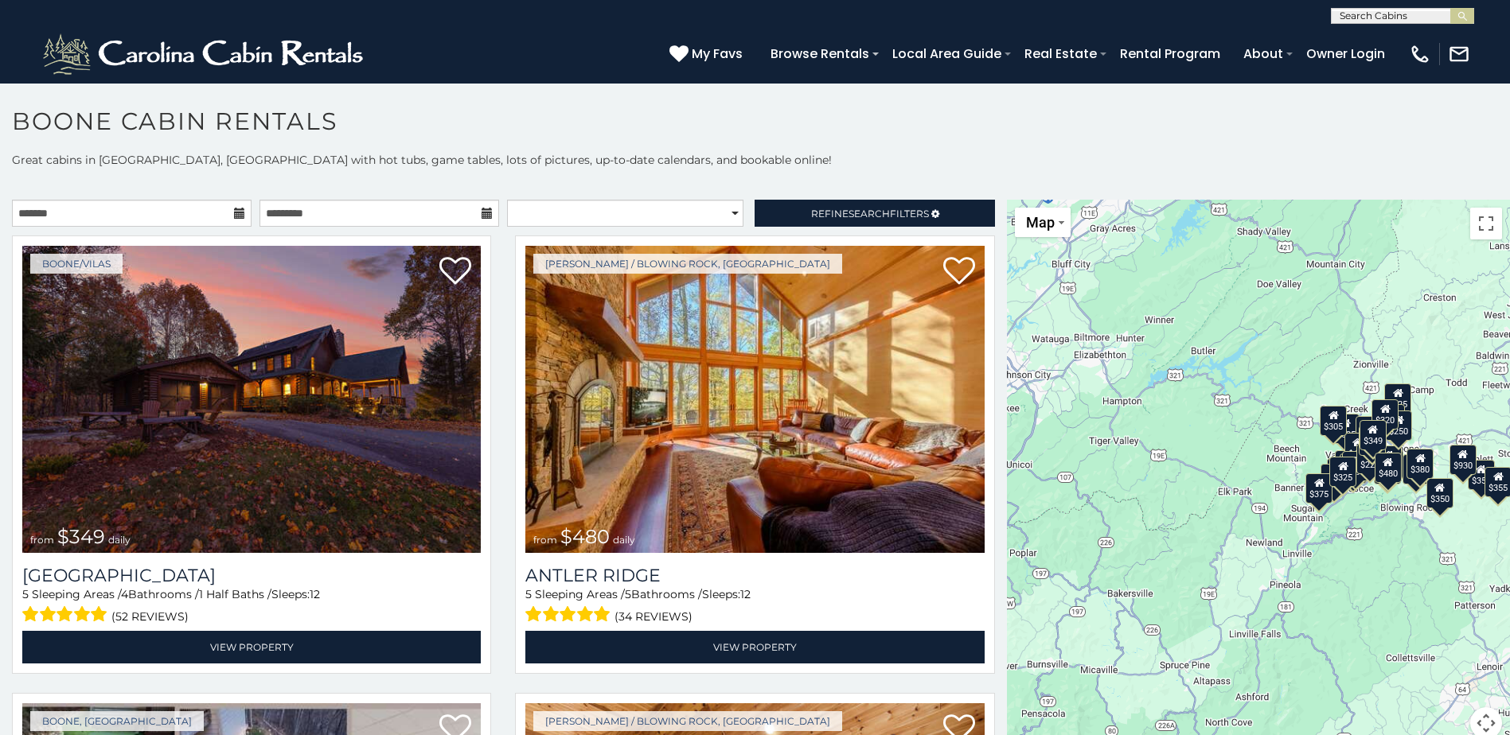
click at [1477, 720] on button "Map camera controls" at bounding box center [1486, 724] width 32 height 32
click at [1435, 676] on button "Move right" at bounding box center [1446, 684] width 32 height 32
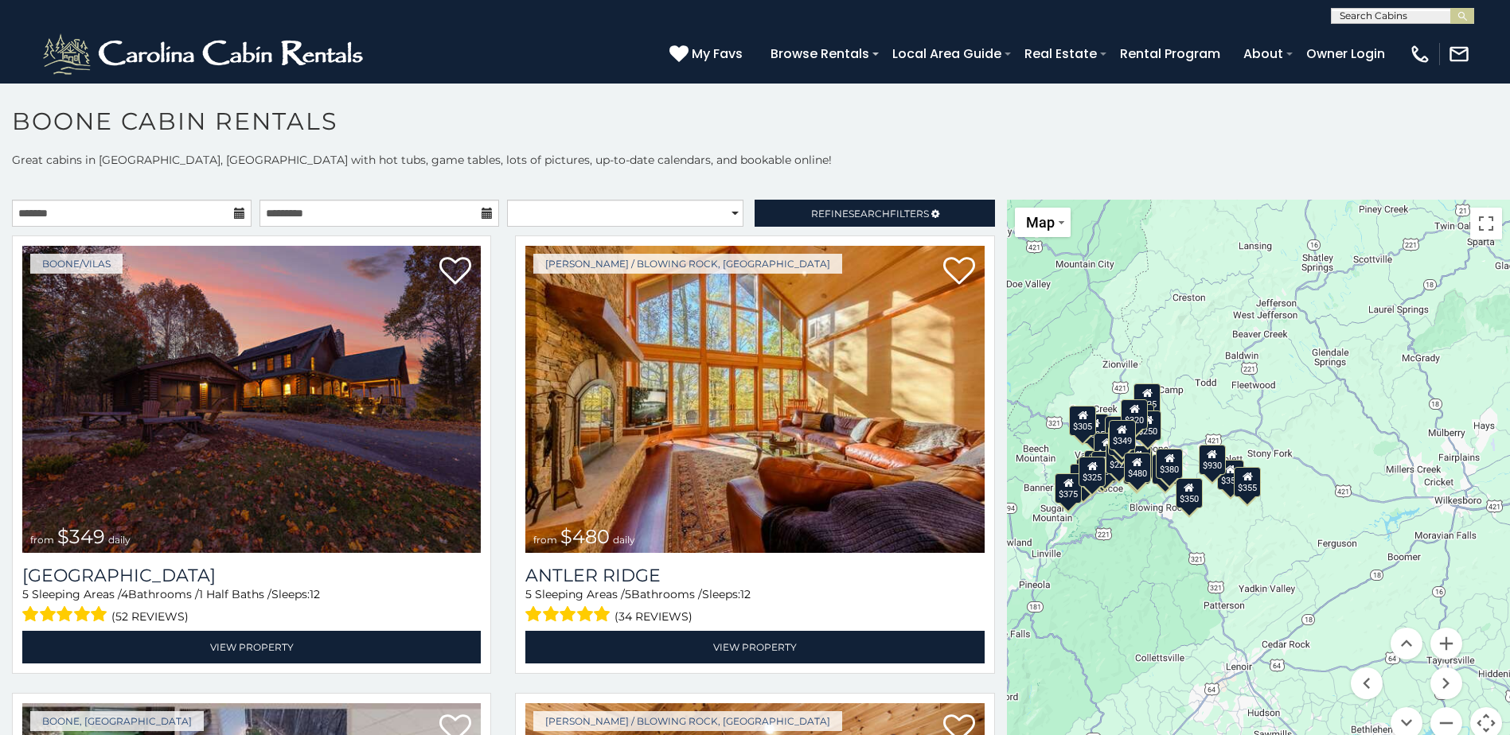
click at [1150, 524] on div "$349 $480 $525 $315 $355 $635 $675 $930 $400 $451 $330 $400 $485 $460 $395 $695…" at bounding box center [1258, 479] width 503 height 559
click at [848, 216] on span "Search" at bounding box center [868, 214] width 41 height 12
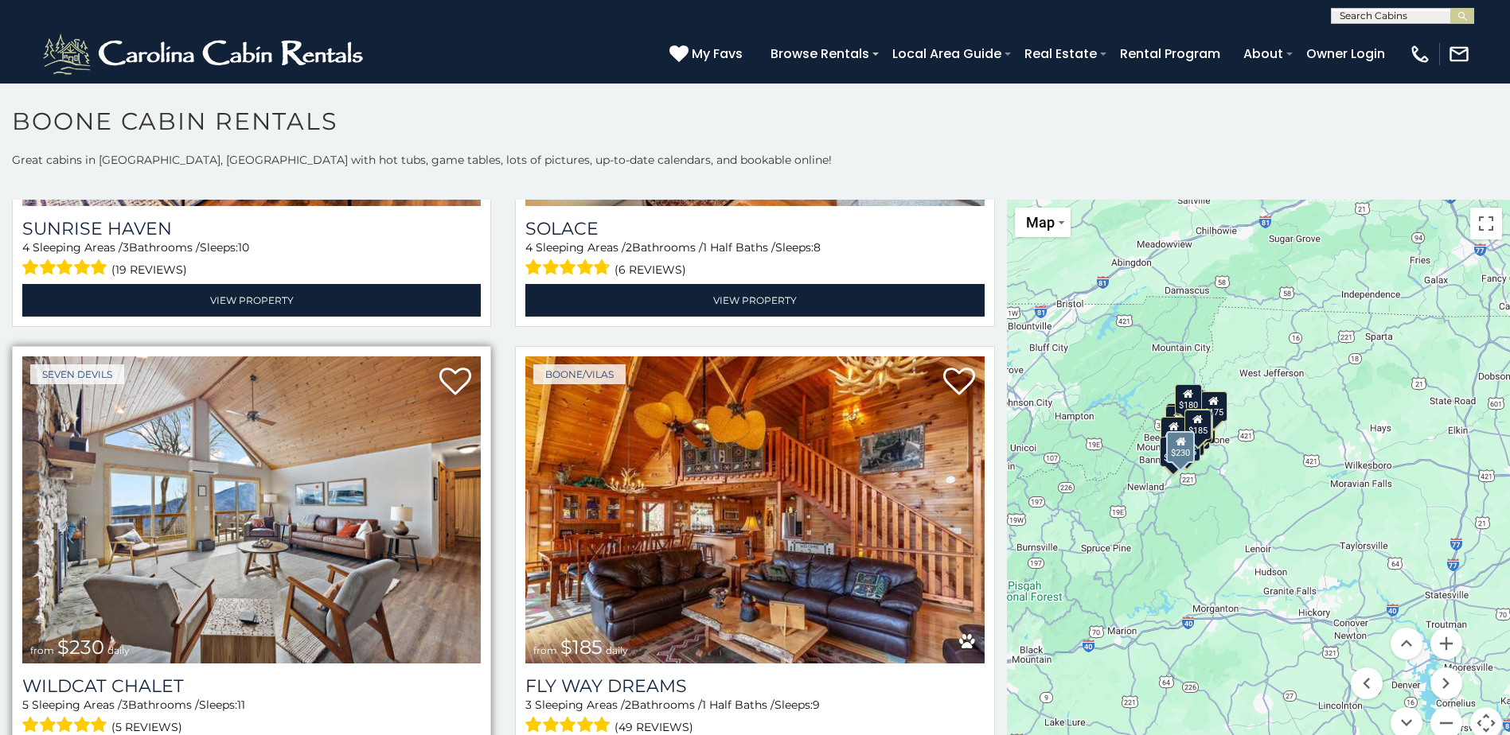
scroll to position [5571, 0]
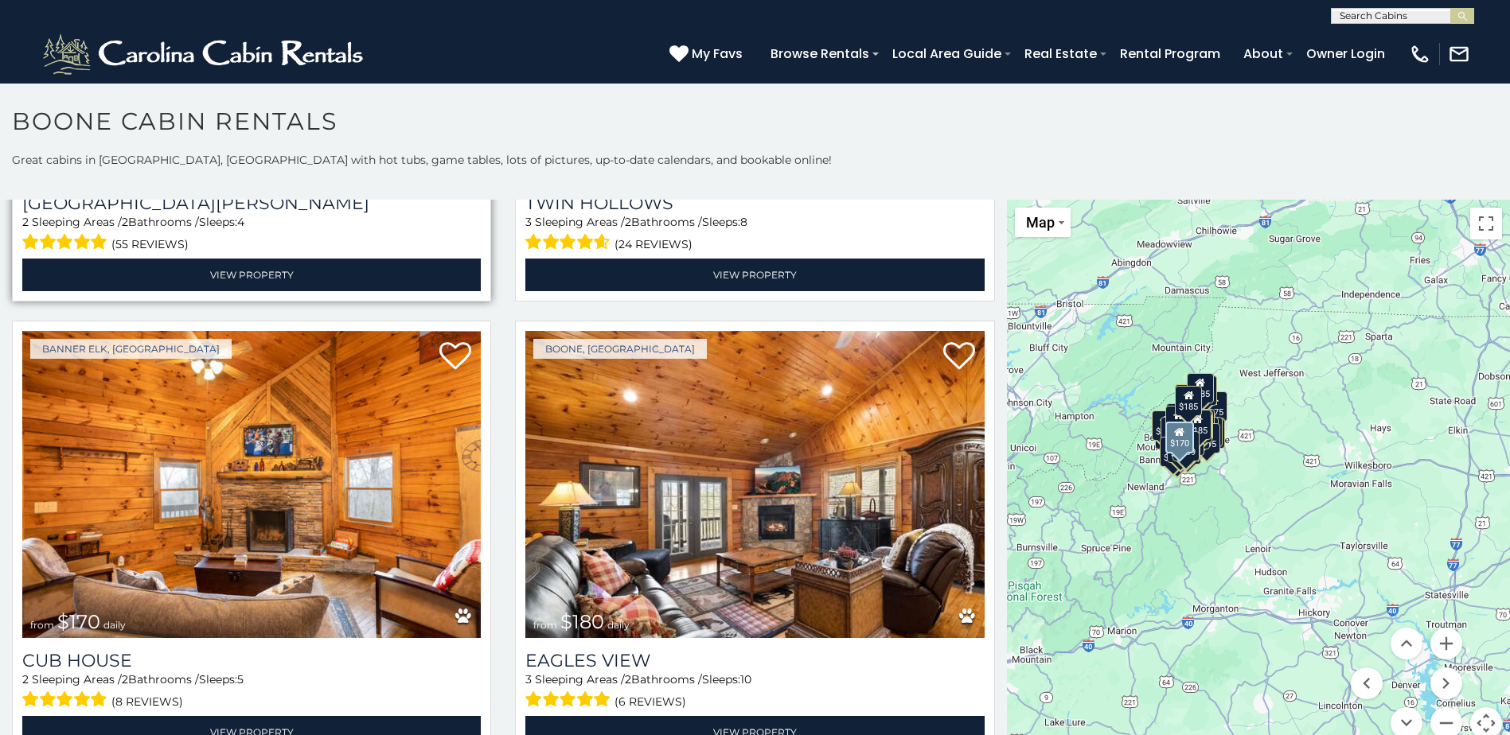
scroll to position [6685, 0]
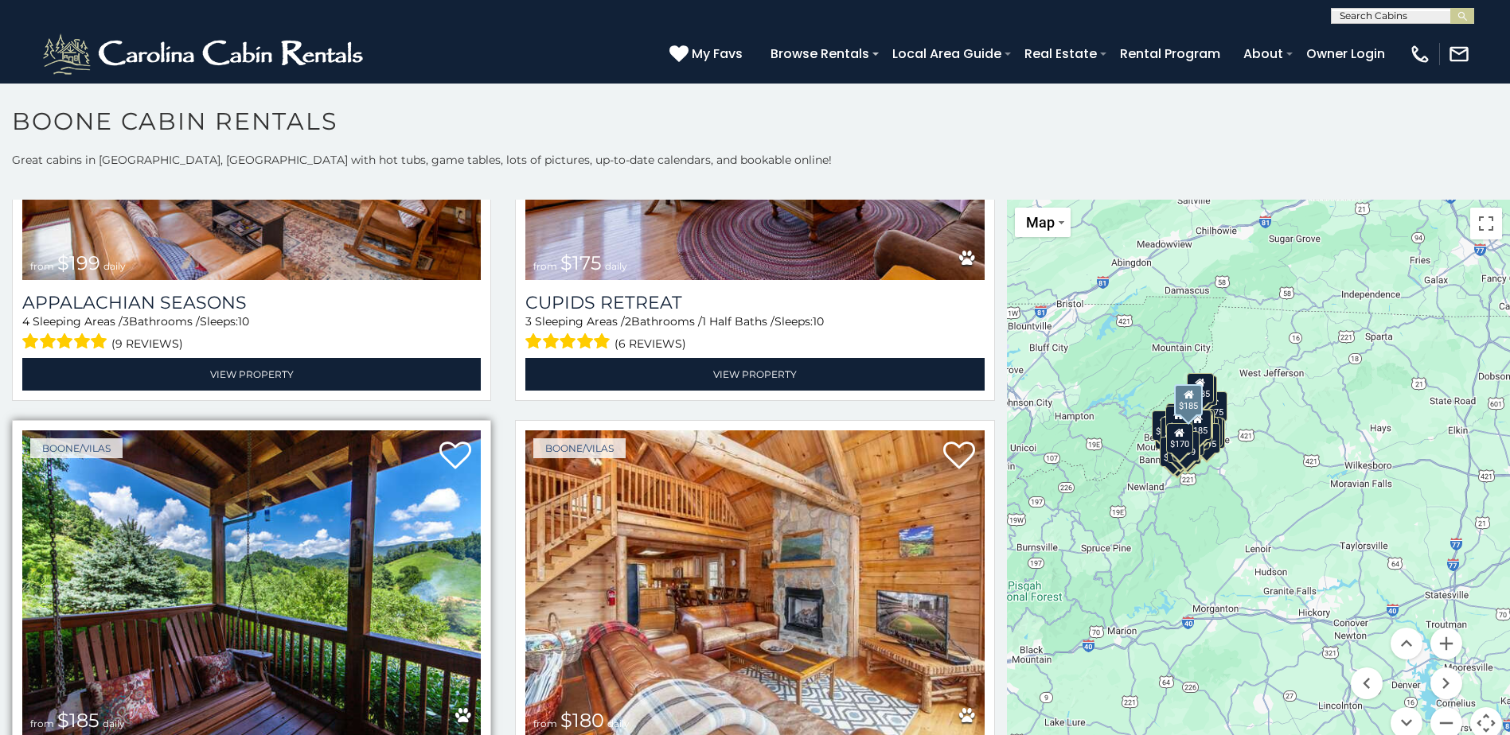
click at [229, 453] on img at bounding box center [251, 584] width 458 height 307
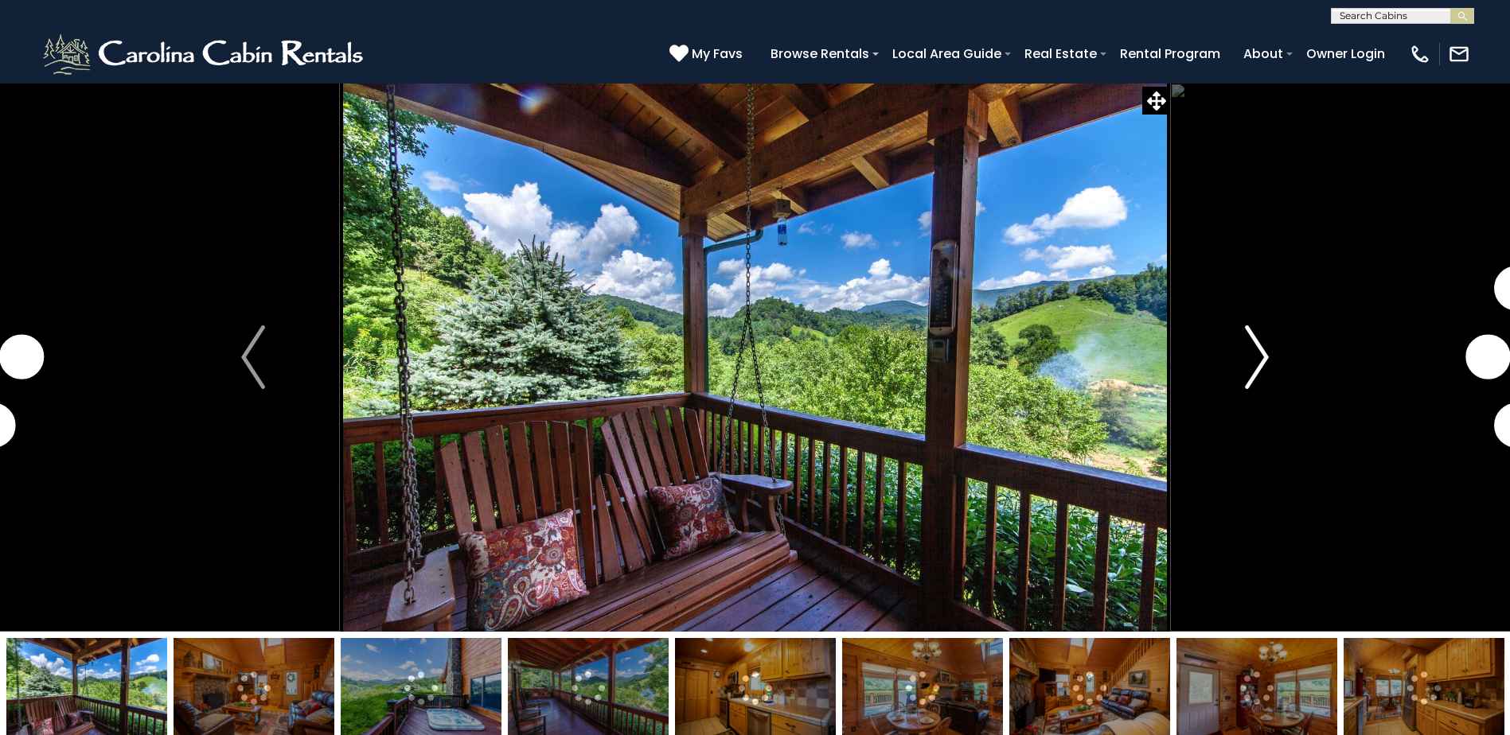
click at [1258, 357] on img "Next" at bounding box center [1257, 358] width 24 height 64
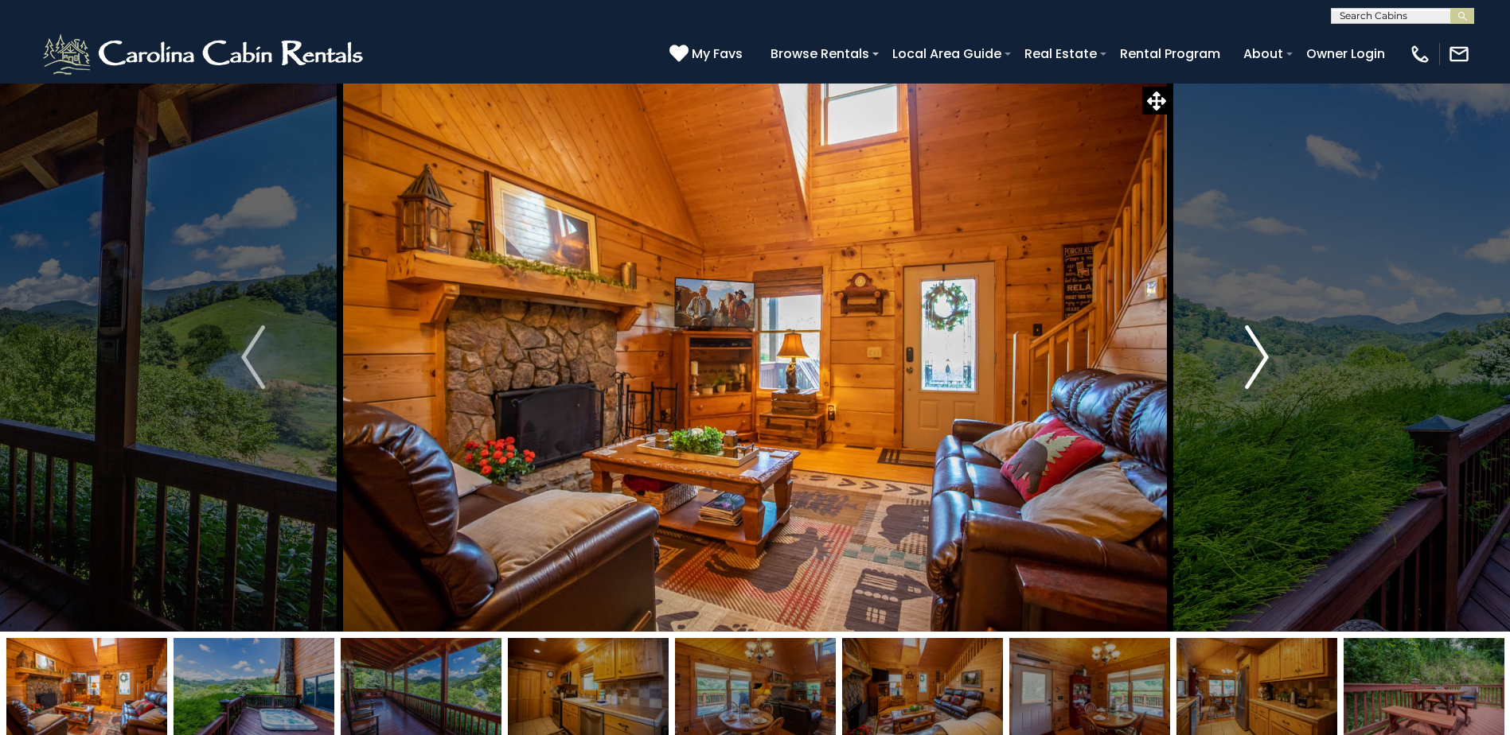
click at [1258, 357] on img "Next" at bounding box center [1257, 358] width 24 height 64
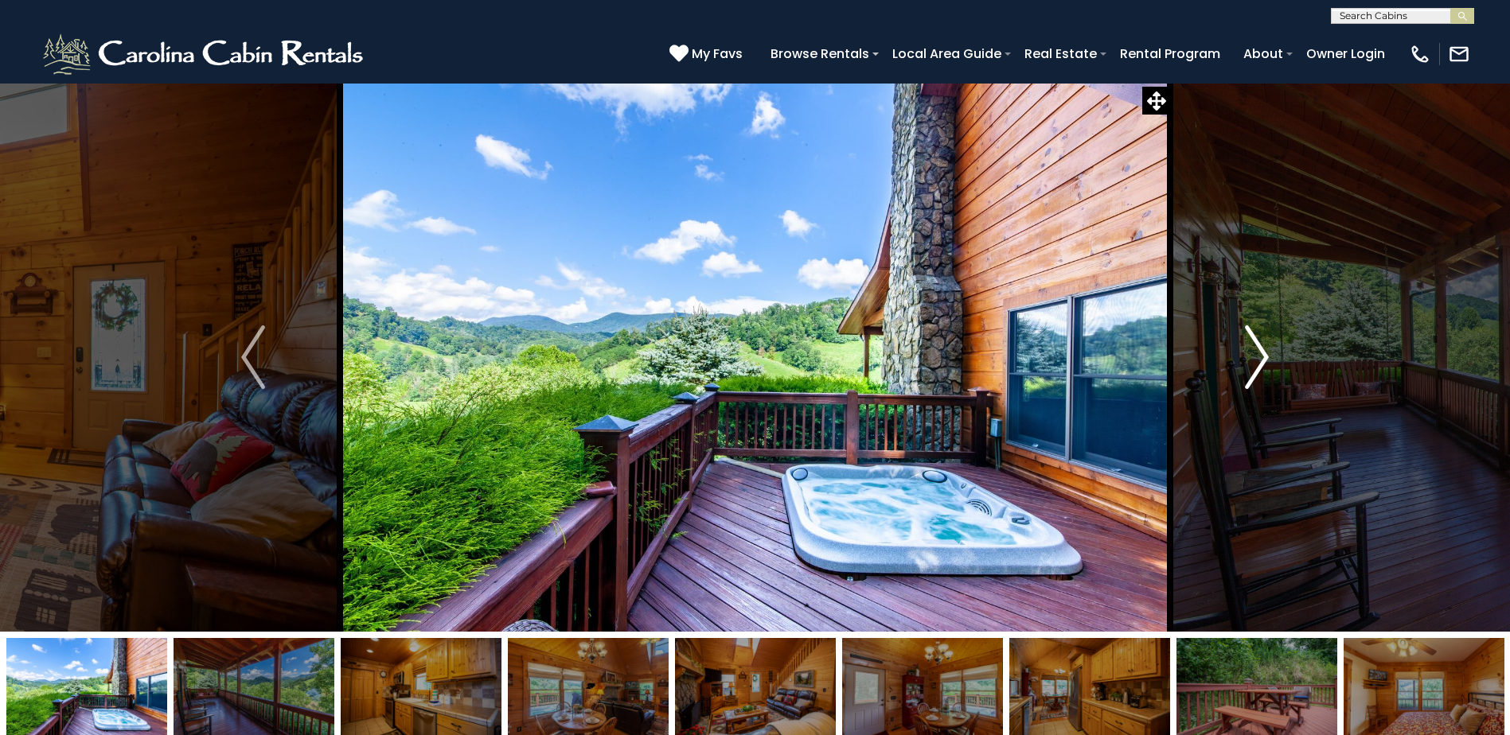
click at [1258, 357] on img "Next" at bounding box center [1257, 358] width 24 height 64
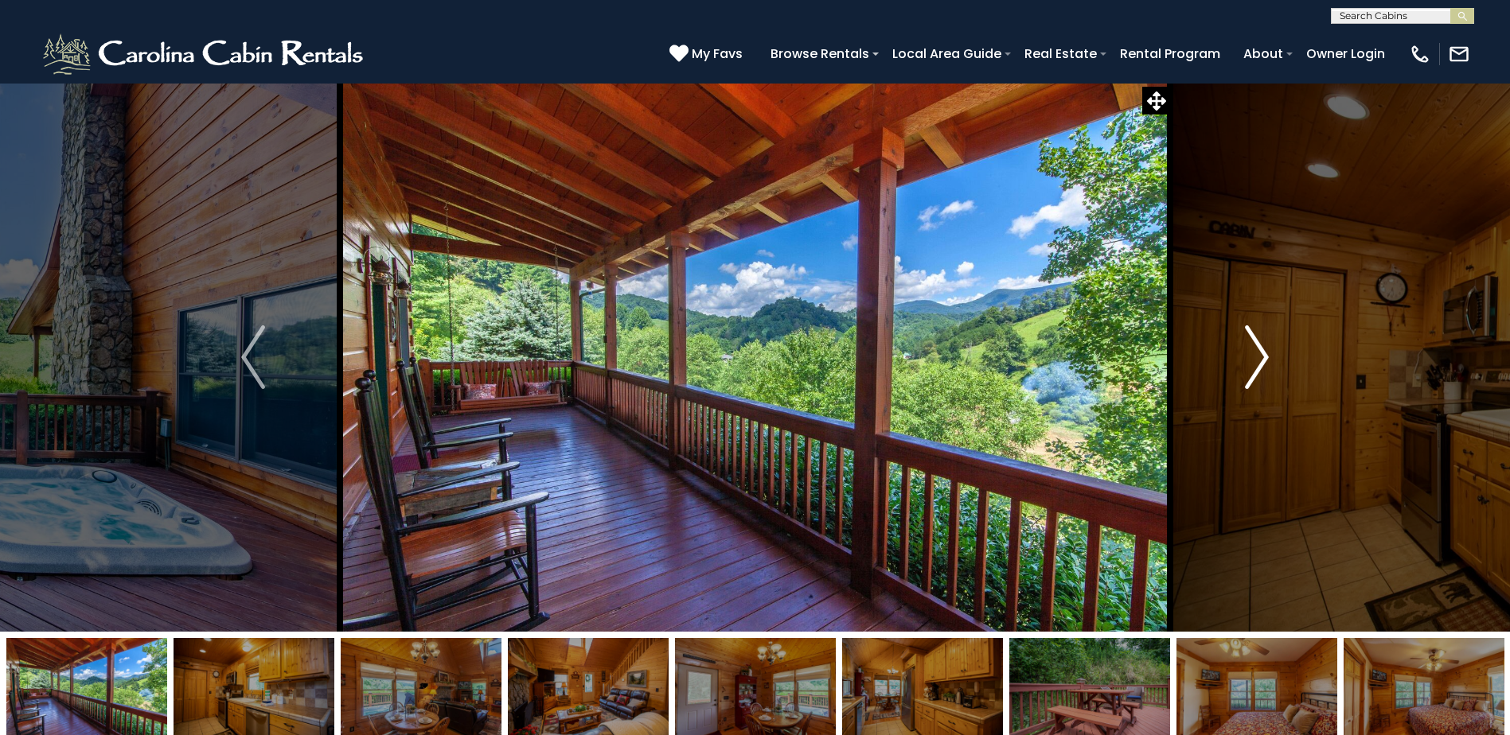
click at [1255, 358] on img "Next" at bounding box center [1257, 358] width 24 height 64
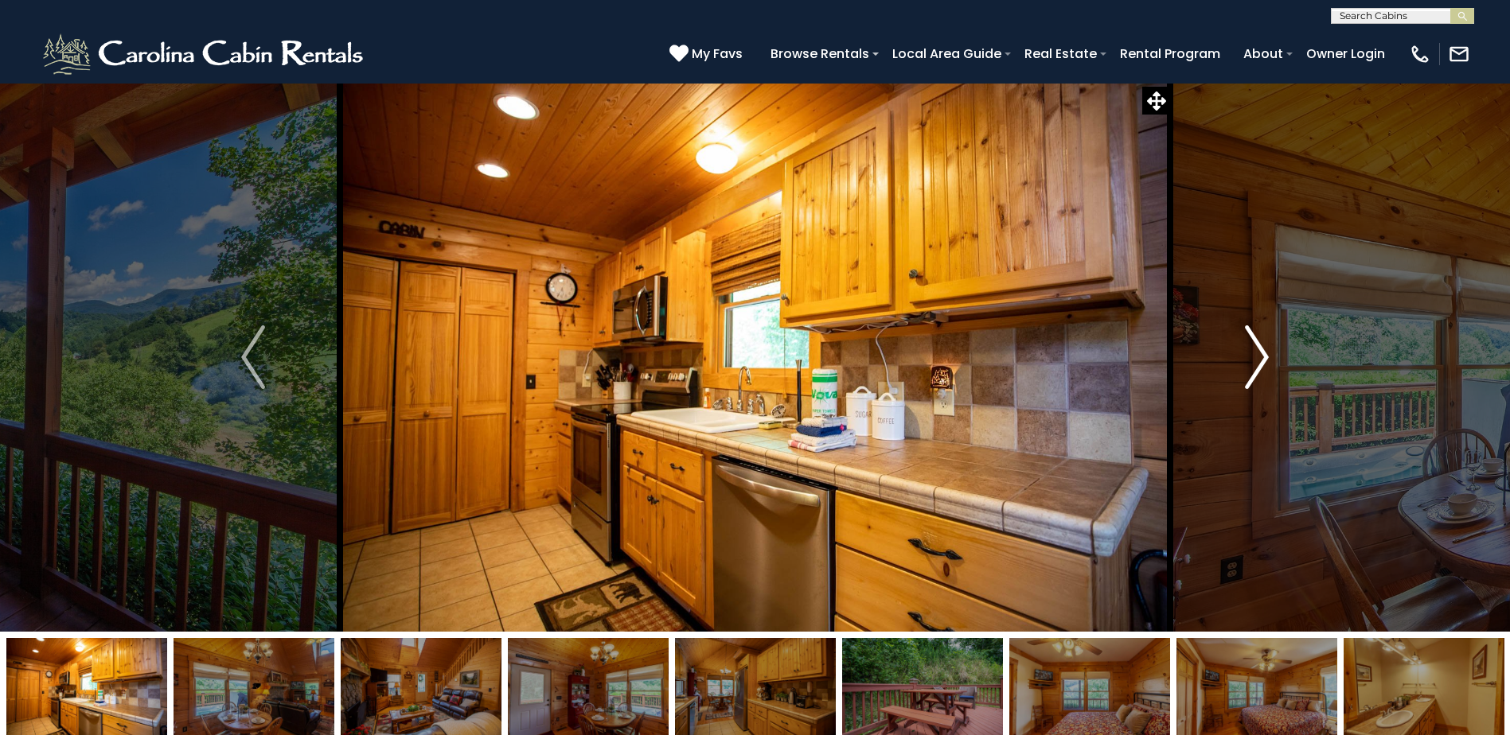
click at [1251, 361] on img "Next" at bounding box center [1257, 358] width 24 height 64
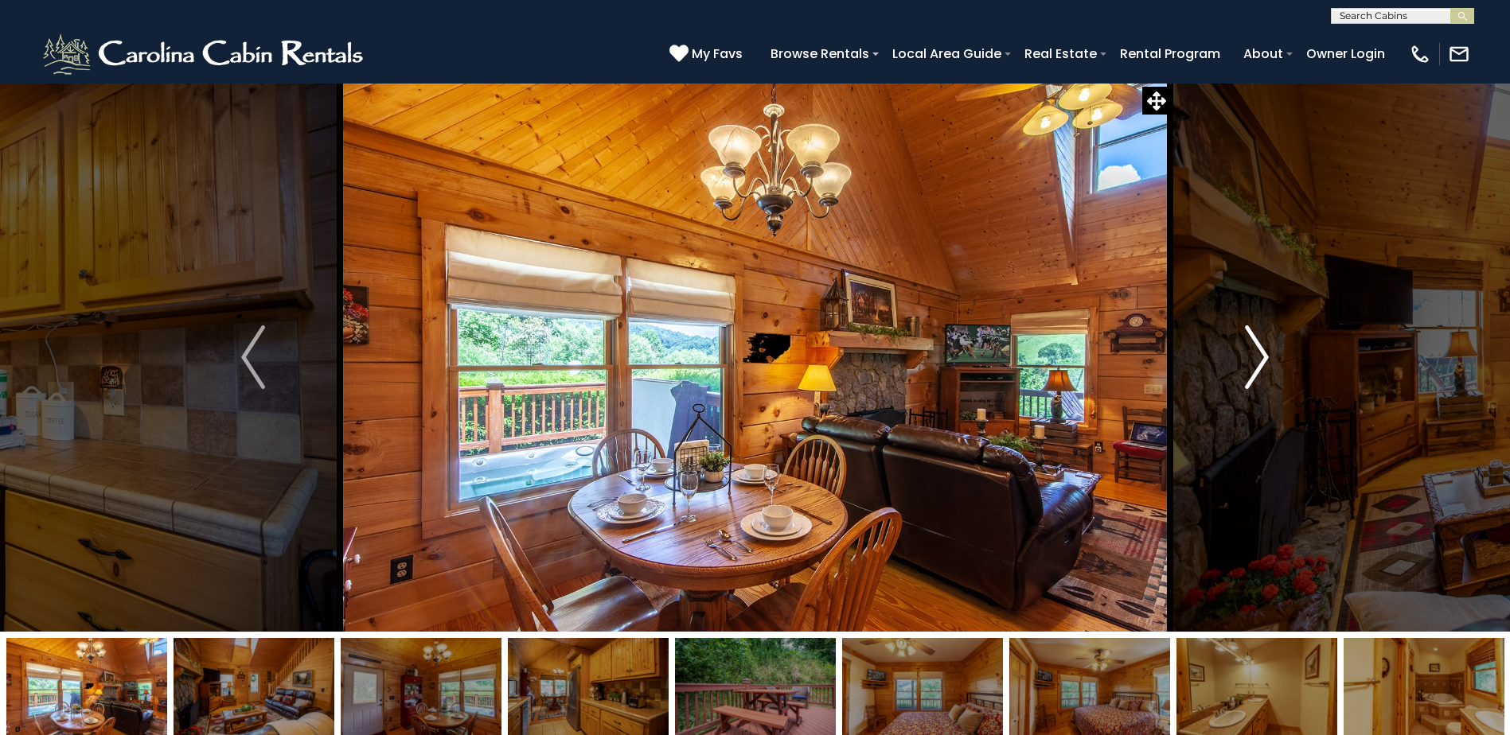
click at [1257, 354] on img "Next" at bounding box center [1257, 358] width 24 height 64
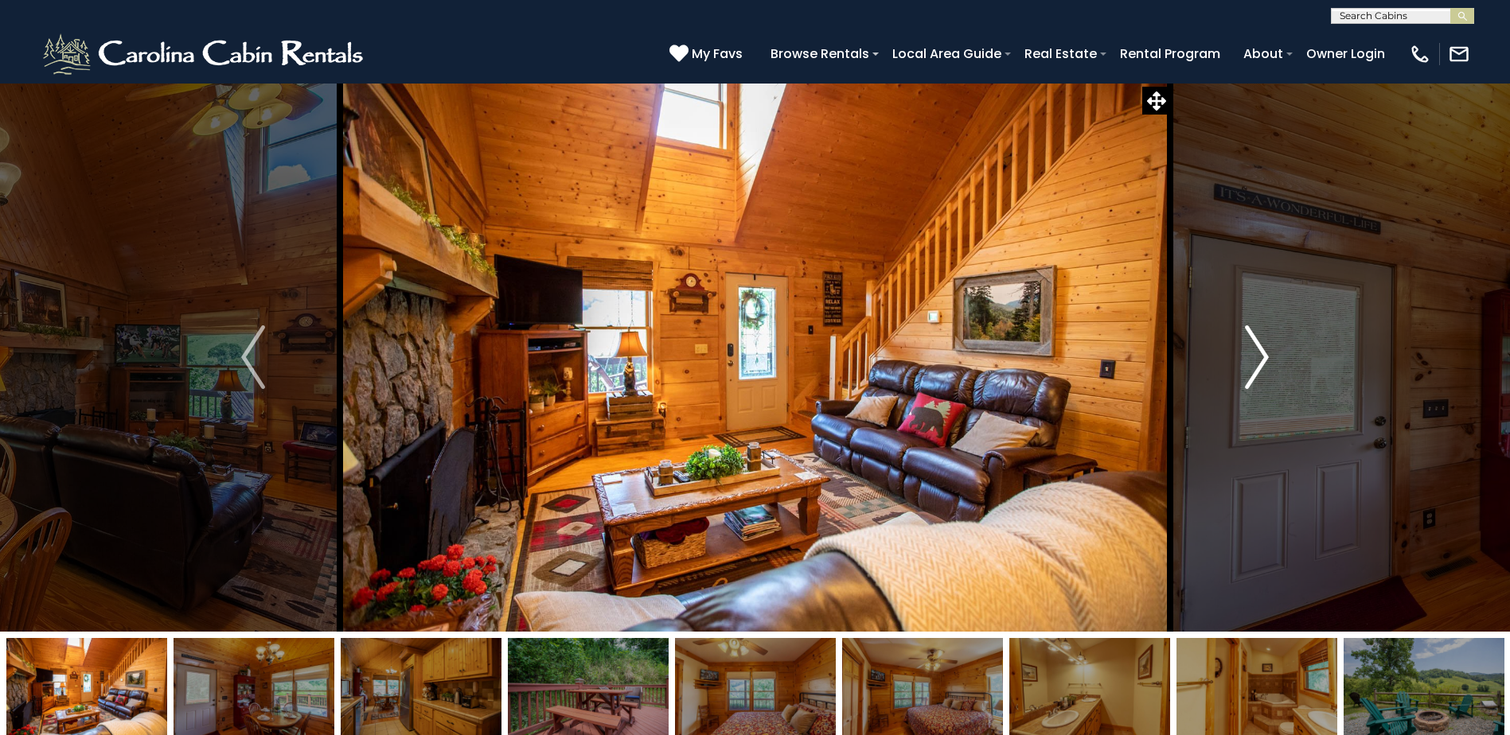
click at [1257, 354] on img "Next" at bounding box center [1257, 358] width 24 height 64
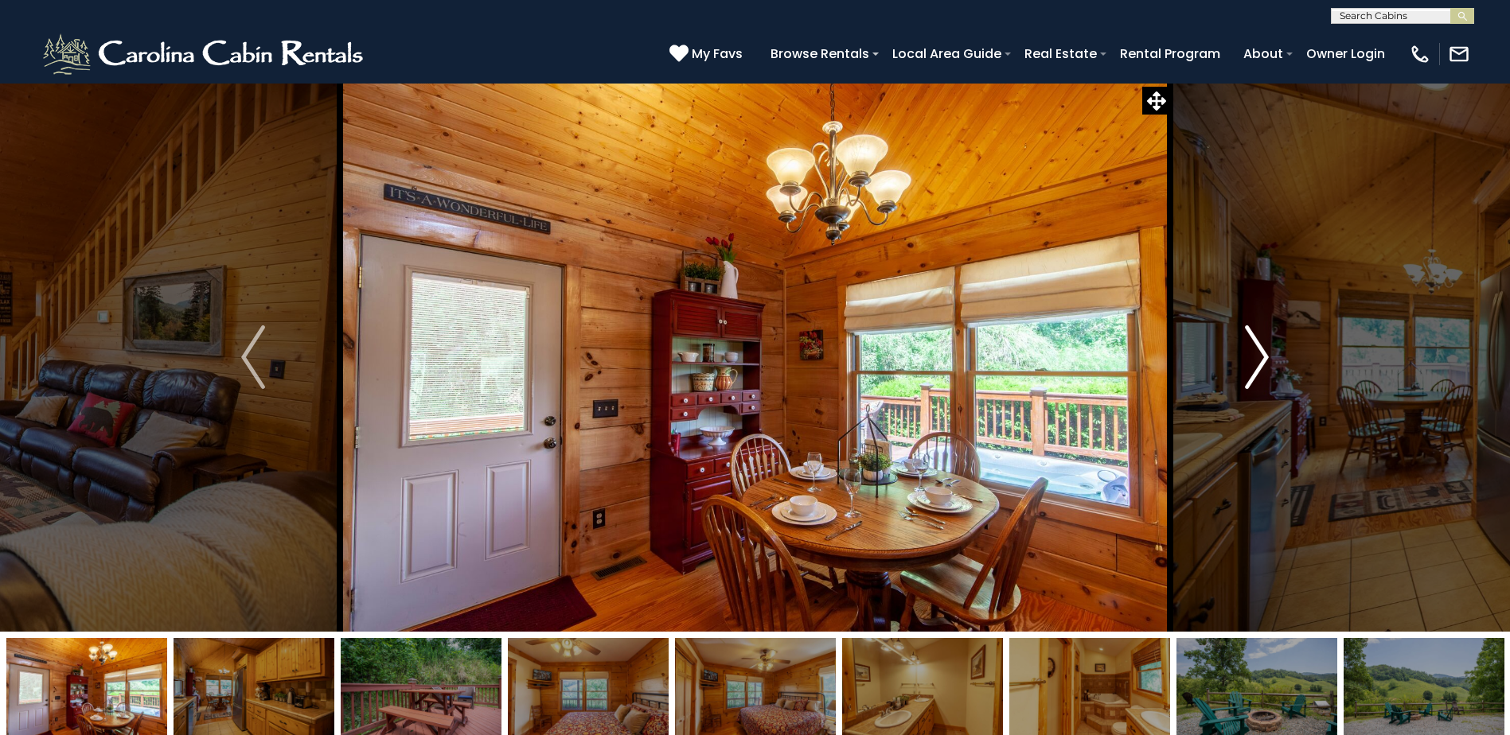
click at [1257, 353] on img "Next" at bounding box center [1257, 358] width 24 height 64
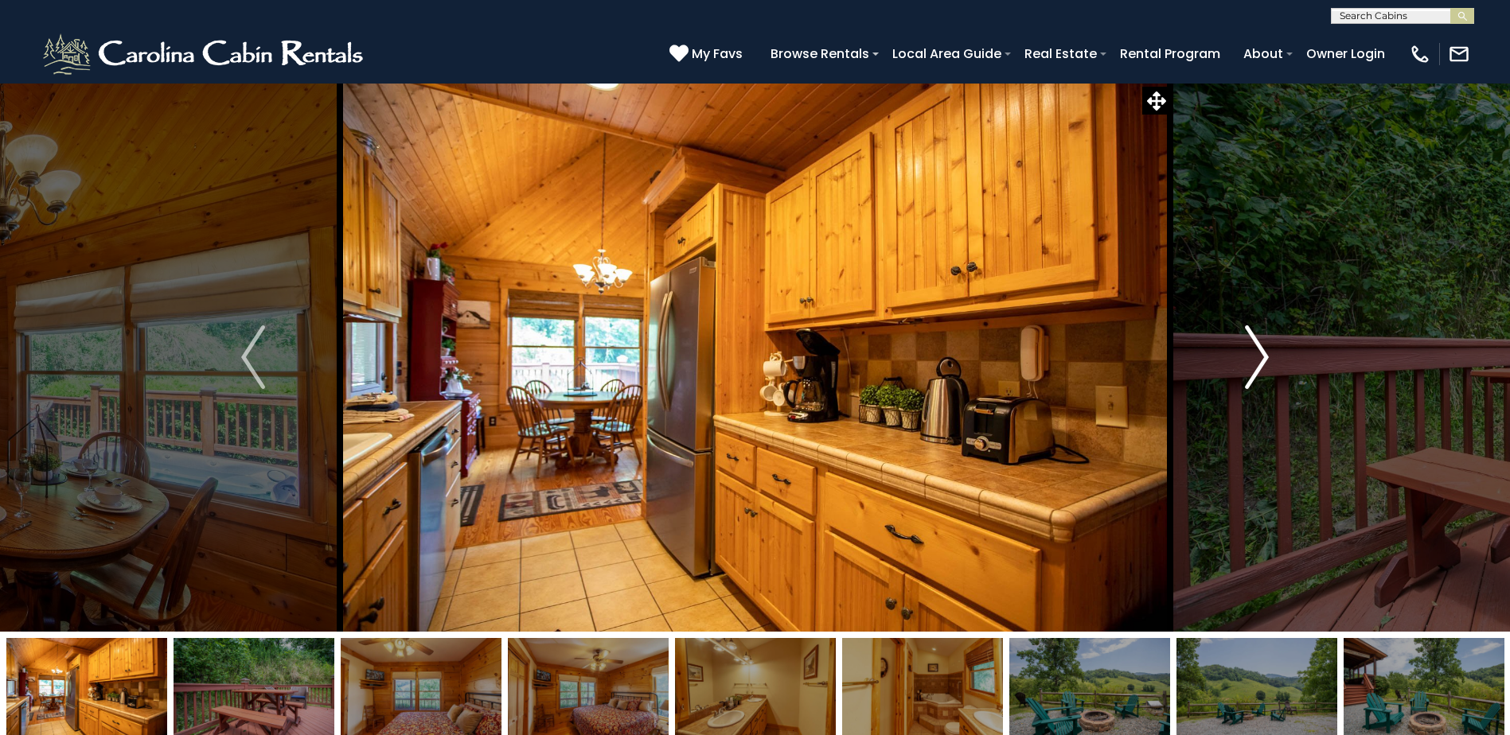
click at [1257, 353] on img "Next" at bounding box center [1257, 358] width 24 height 64
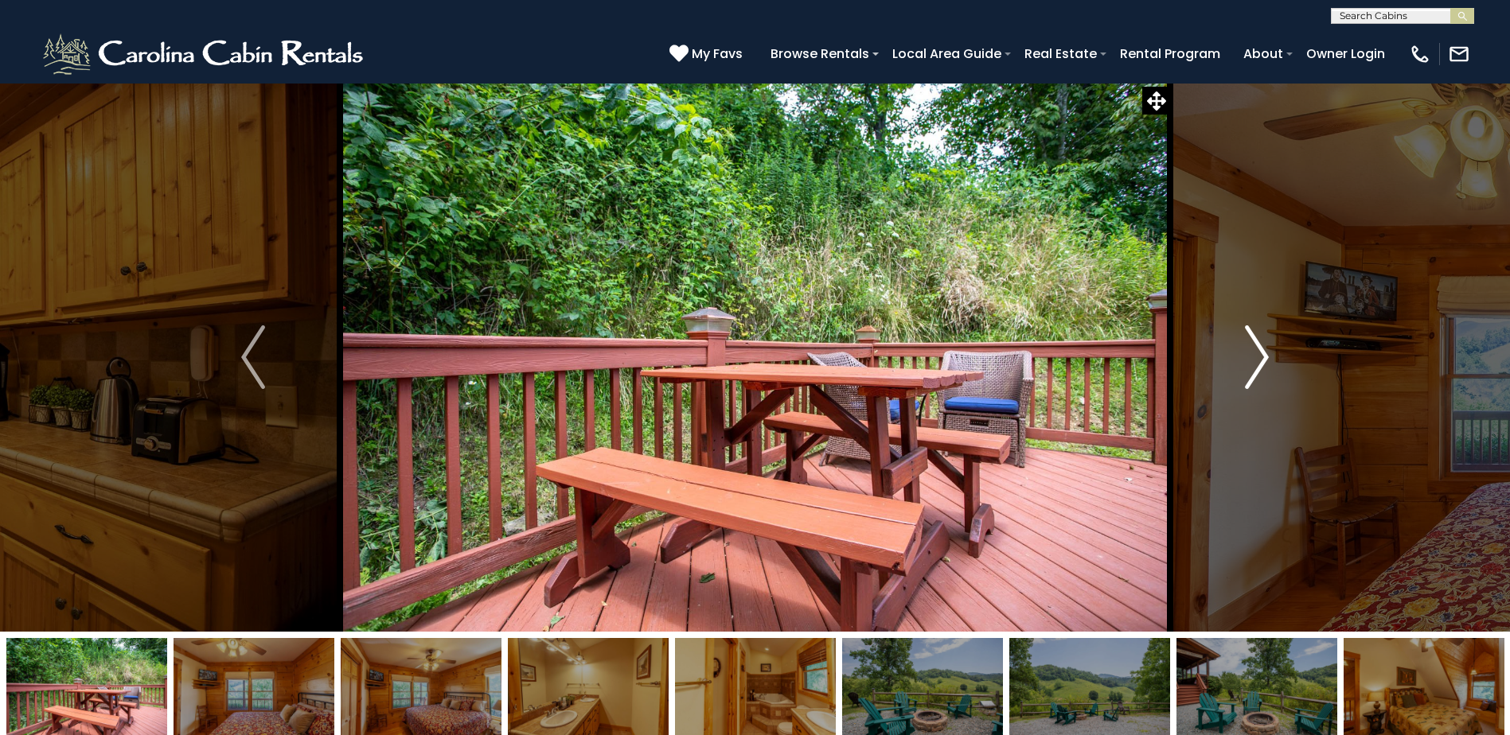
click at [1260, 352] on img "Next" at bounding box center [1257, 358] width 24 height 64
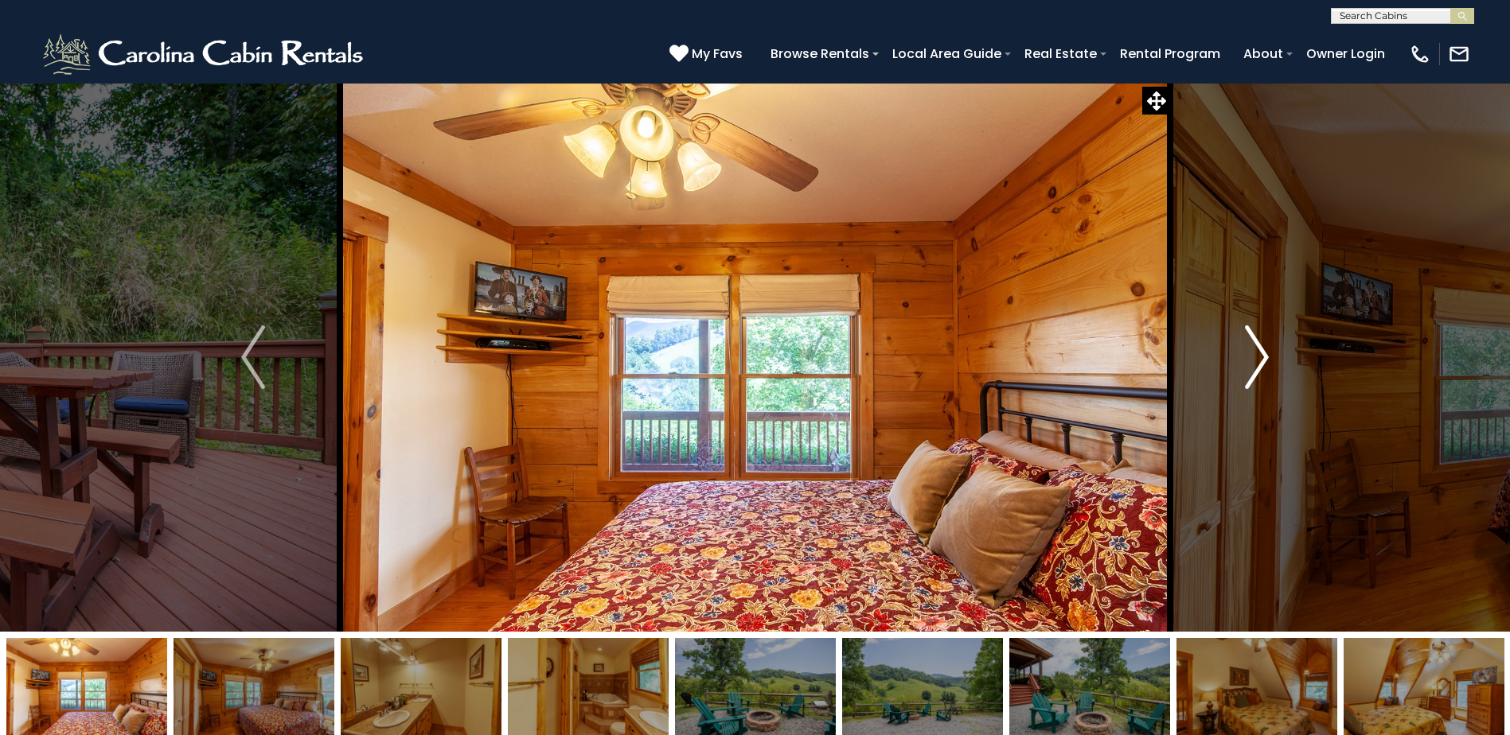
click at [1260, 351] on img "Next" at bounding box center [1257, 358] width 24 height 64
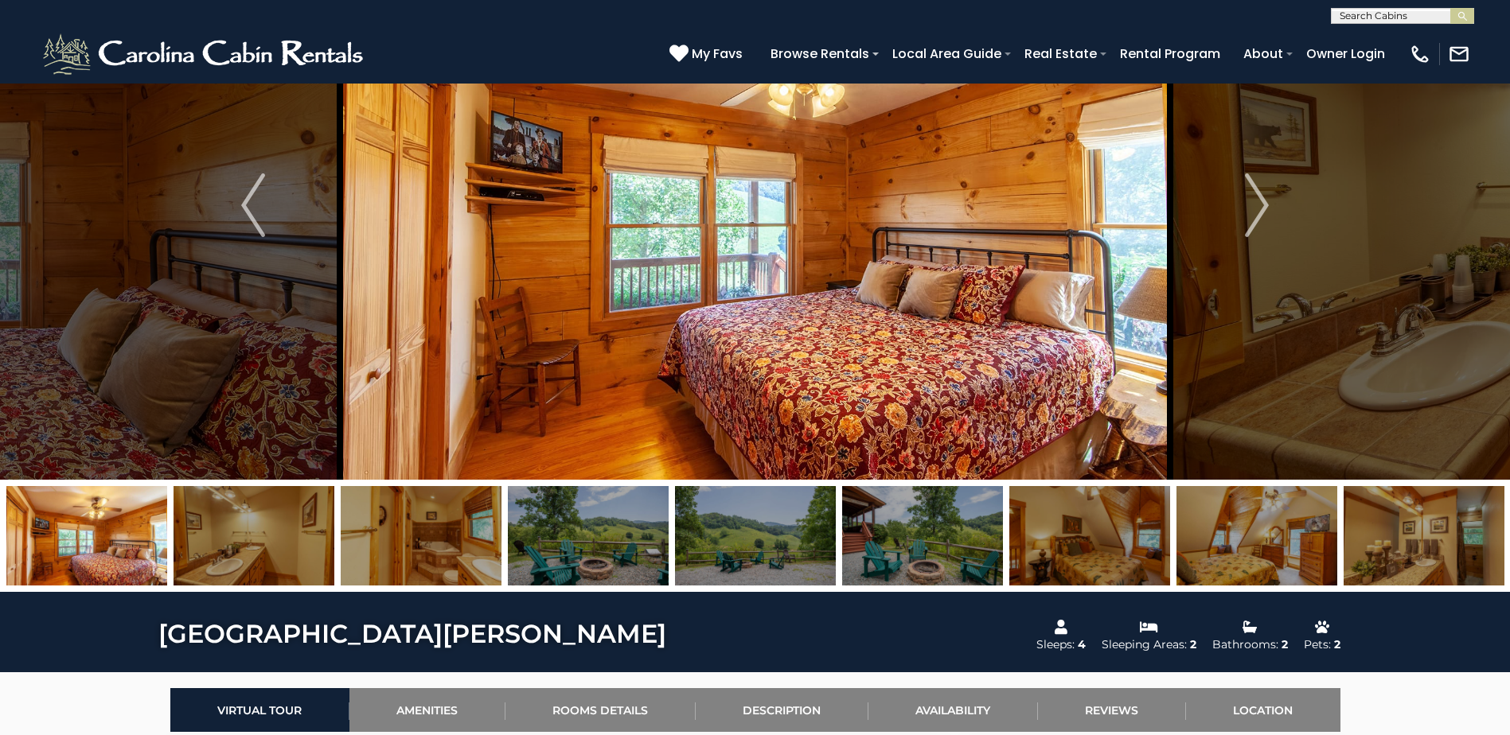
scroll to position [185, 0]
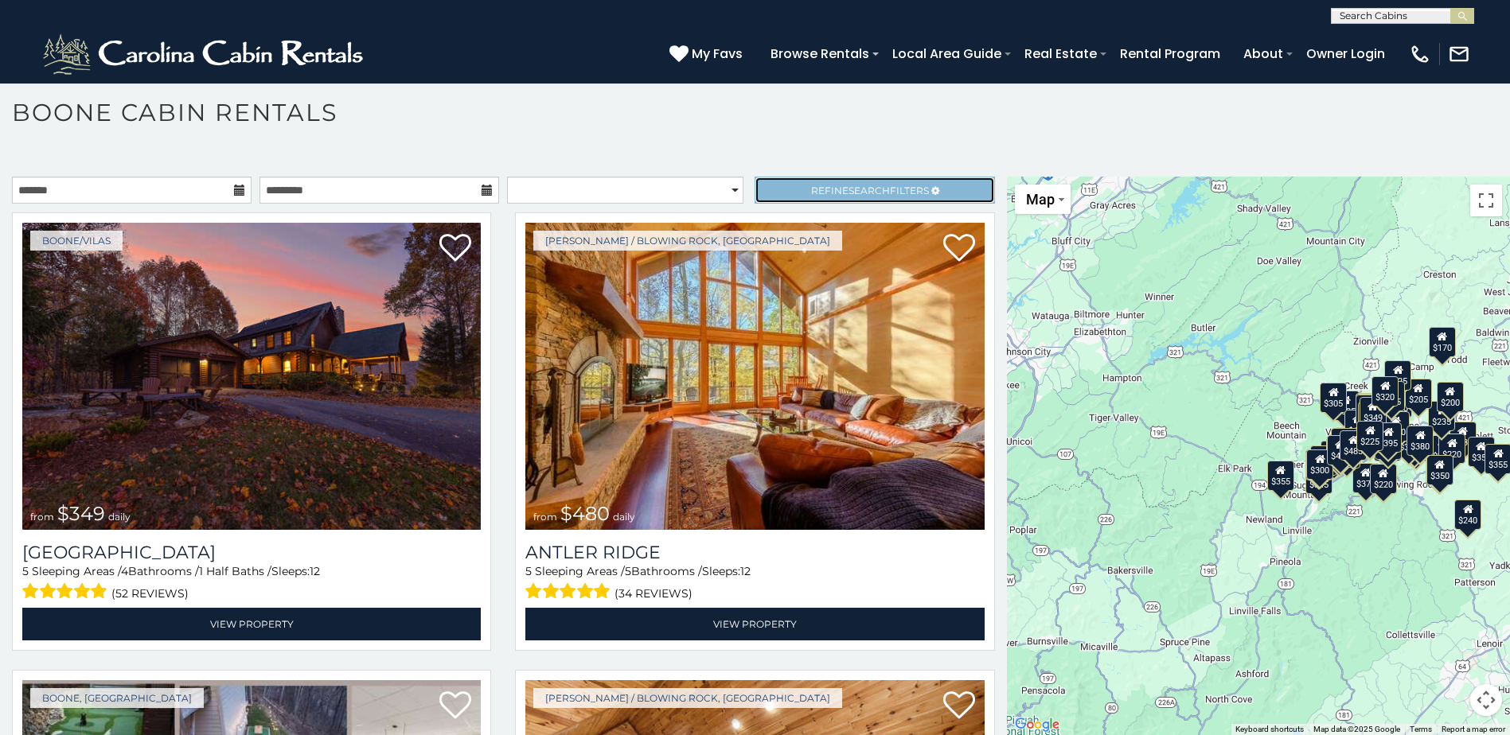
click at [890, 187] on span "Refine Search Filters" at bounding box center [870, 191] width 118 height 12
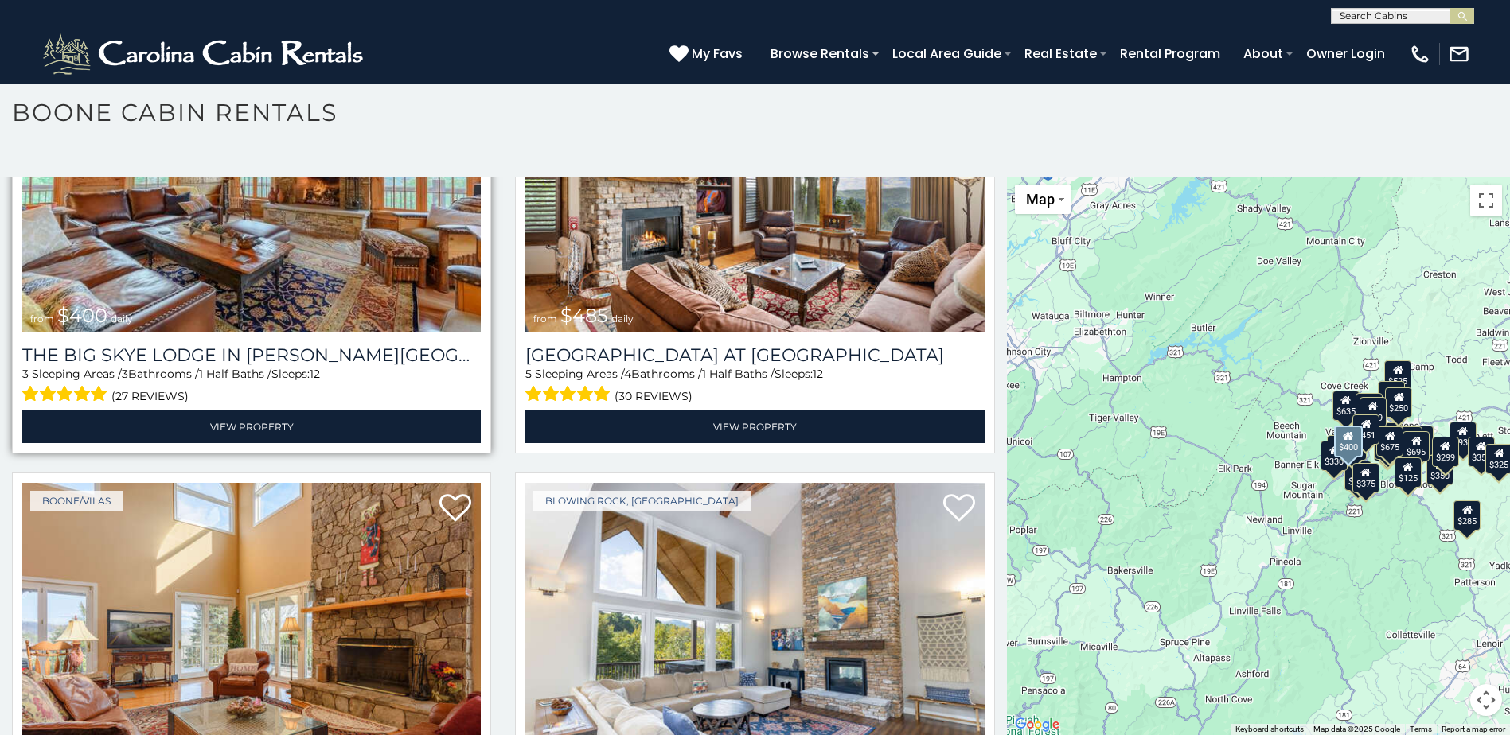
scroll to position [5386, 0]
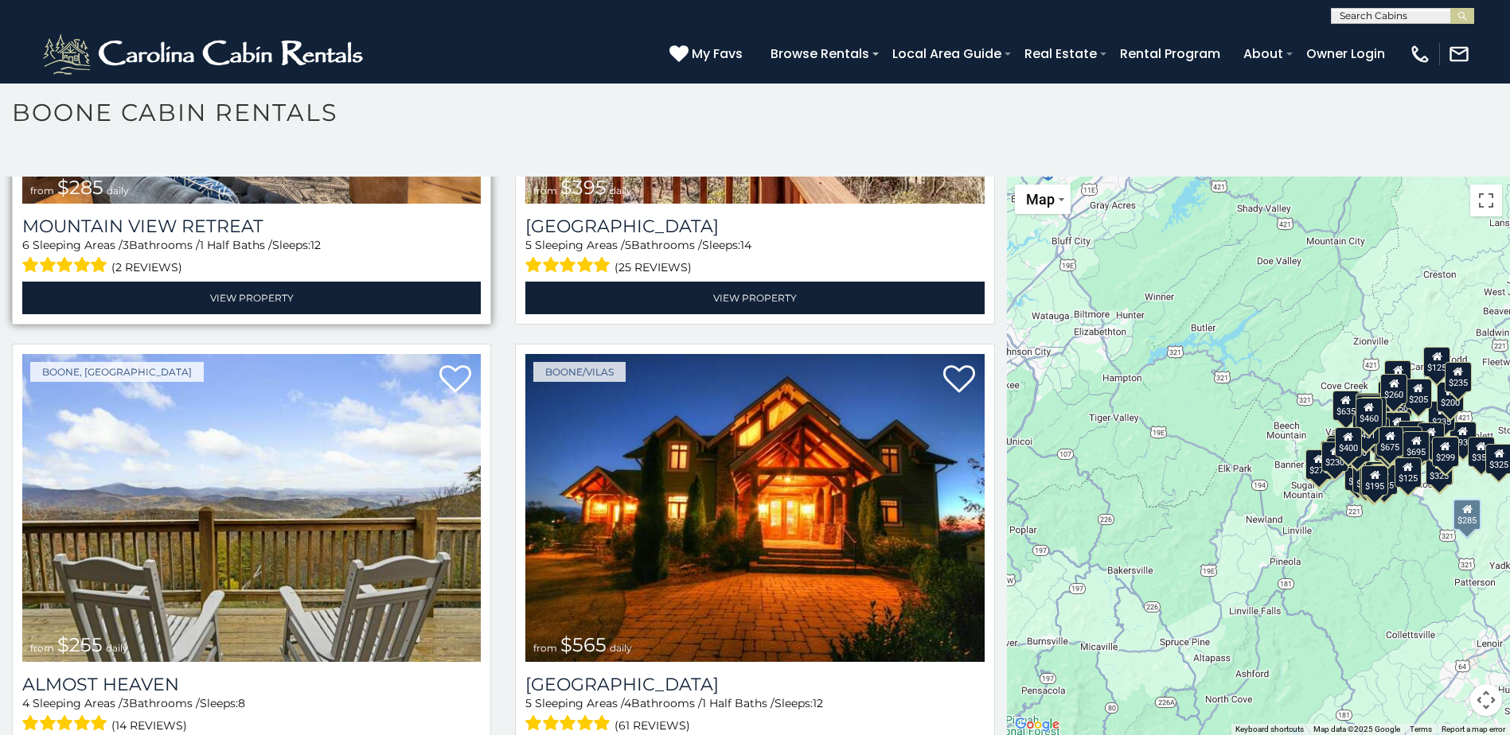
scroll to position [6314, 0]
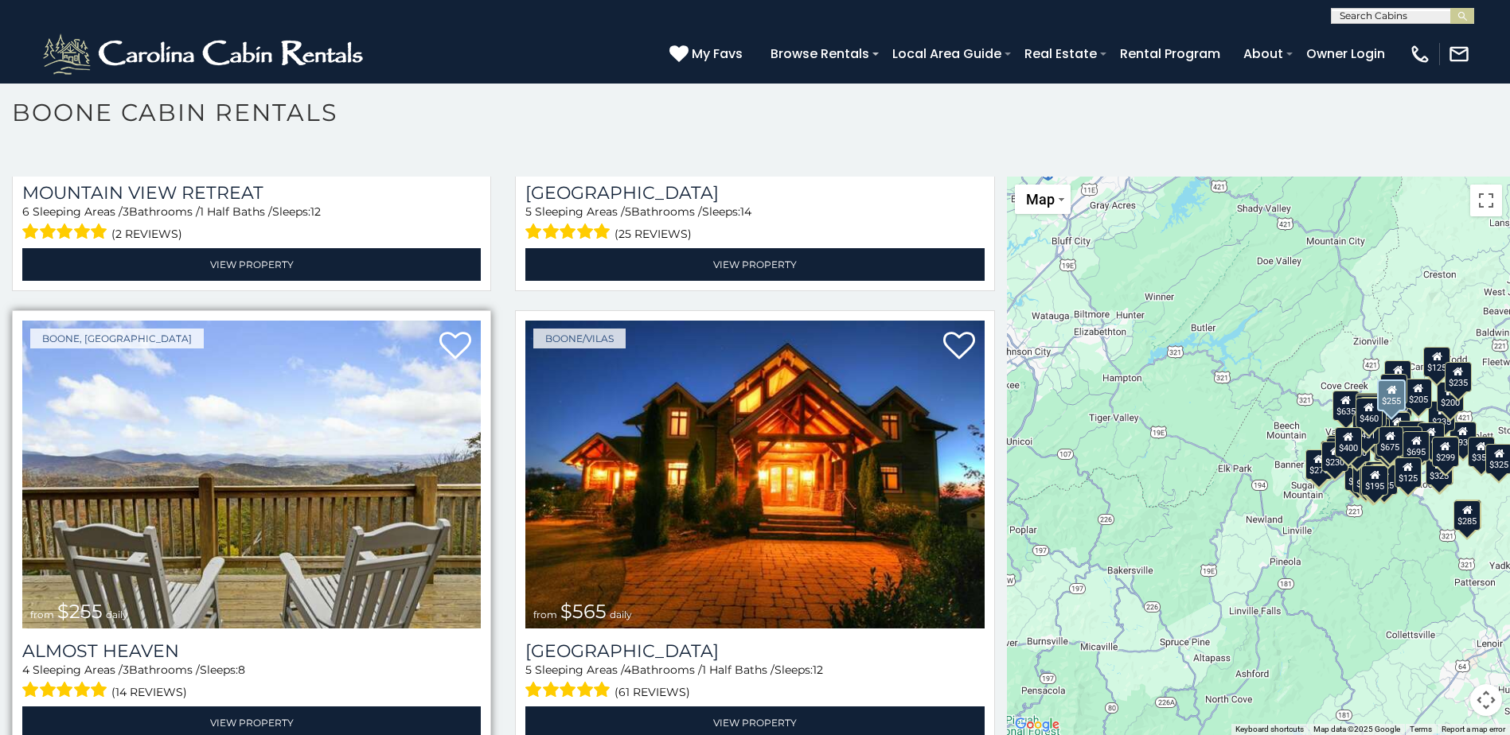
click at [278, 454] on img at bounding box center [251, 474] width 458 height 307
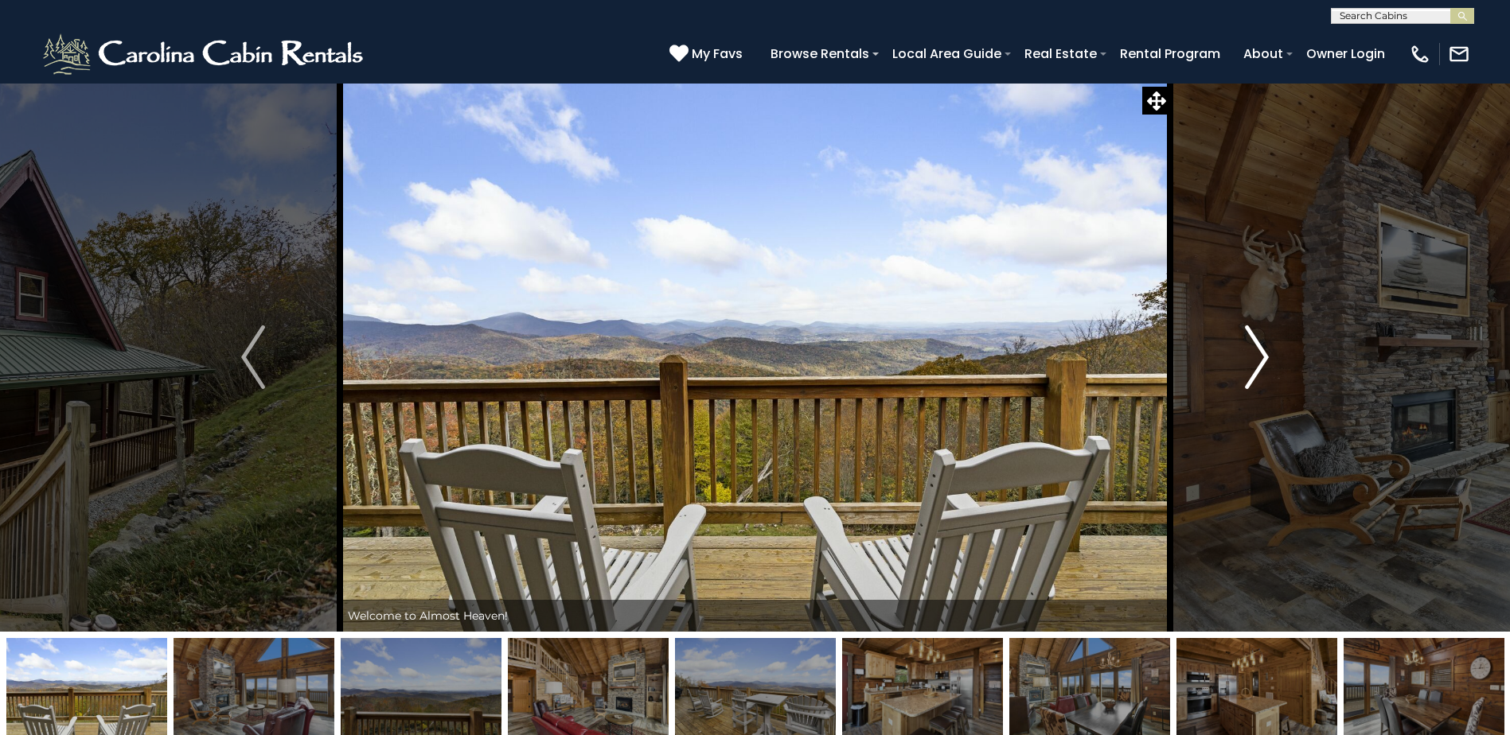
click at [1262, 353] on img "Next" at bounding box center [1257, 358] width 24 height 64
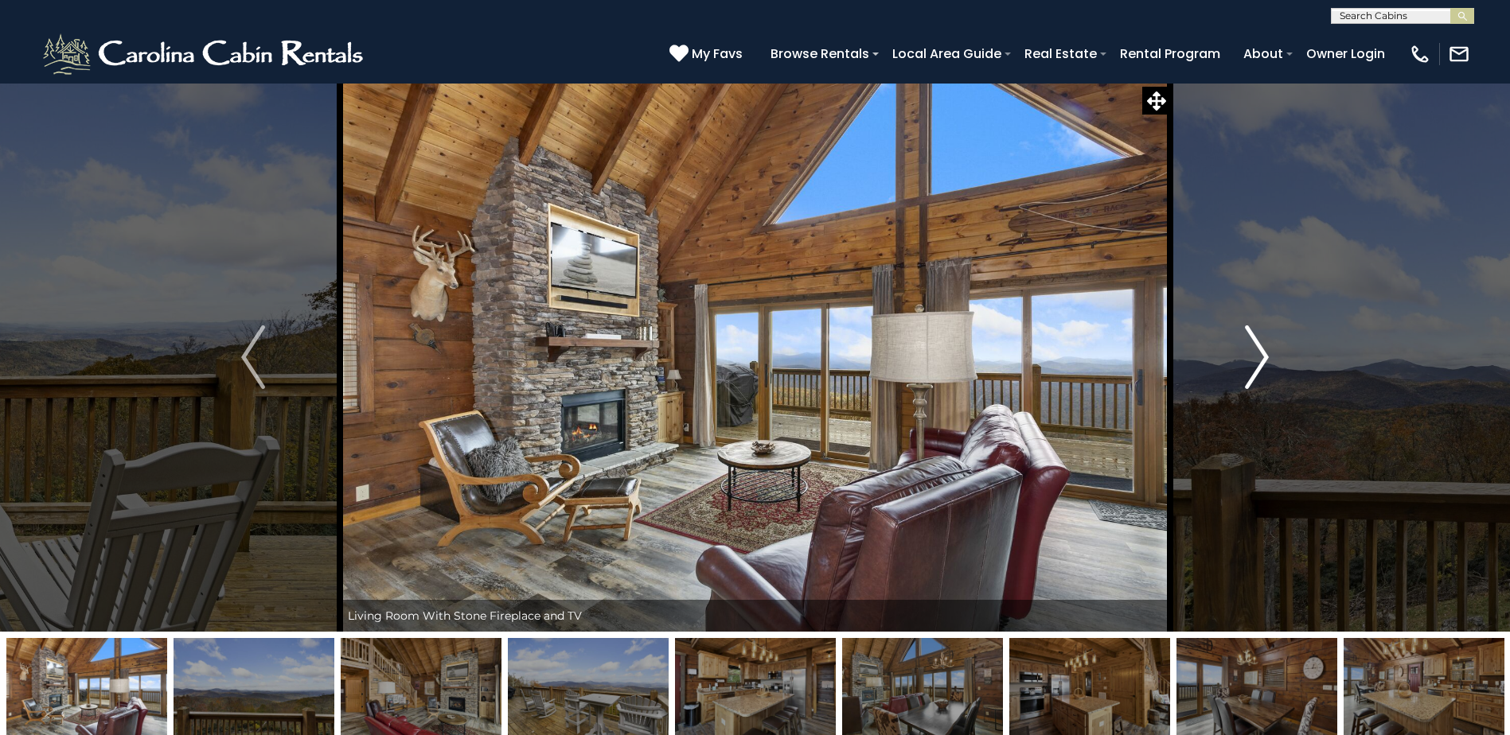
click at [1262, 353] on img "Next" at bounding box center [1257, 358] width 24 height 64
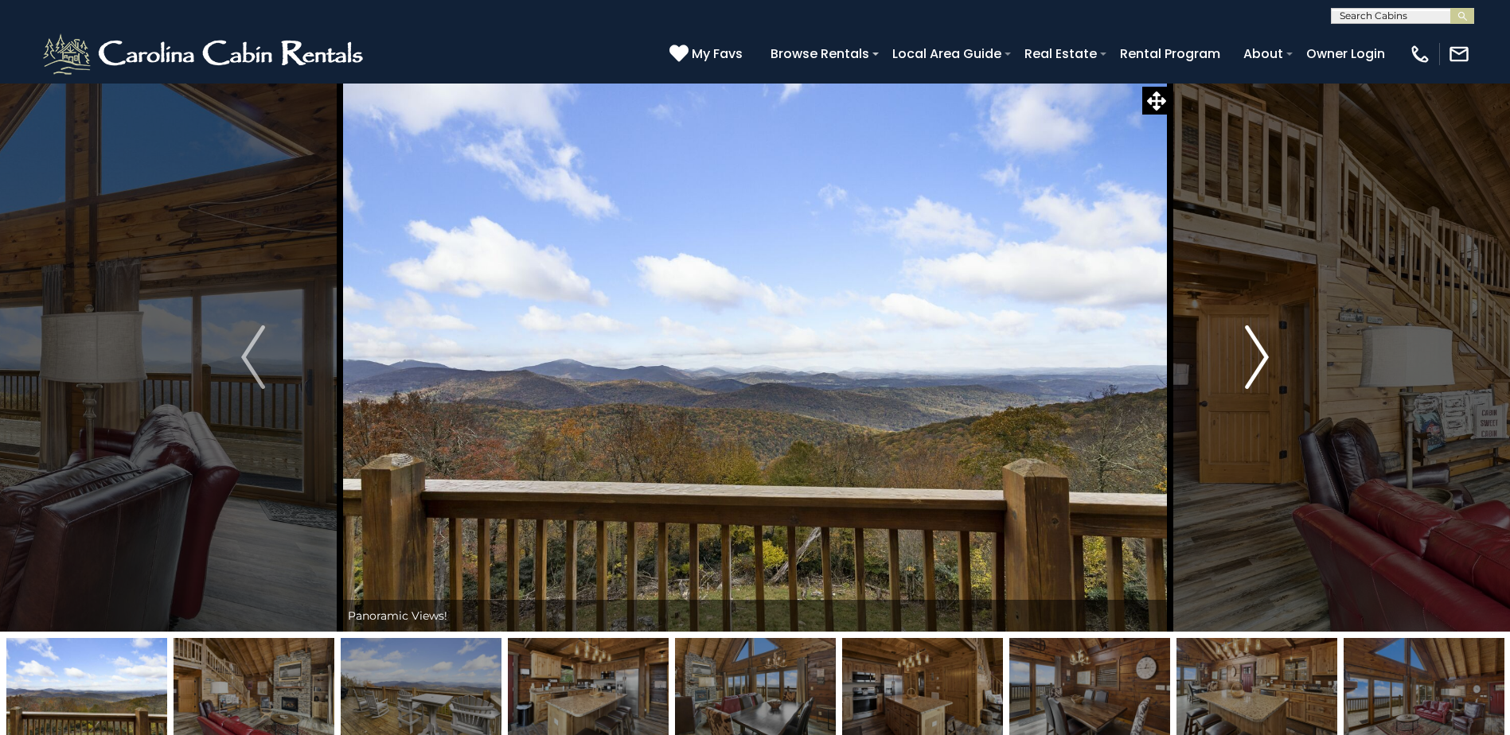
click at [1262, 353] on img "Next" at bounding box center [1257, 358] width 24 height 64
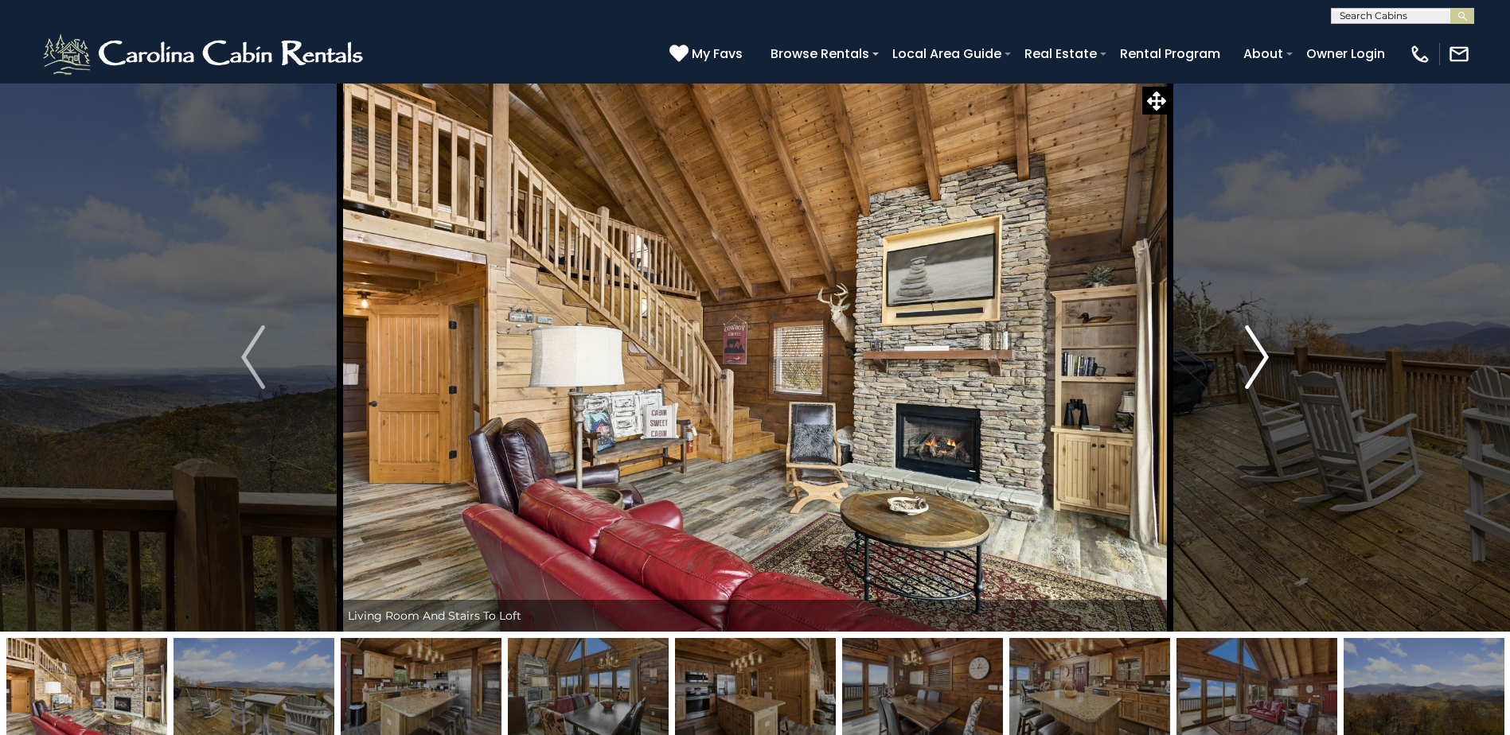
click at [1262, 353] on img "Next" at bounding box center [1257, 358] width 24 height 64
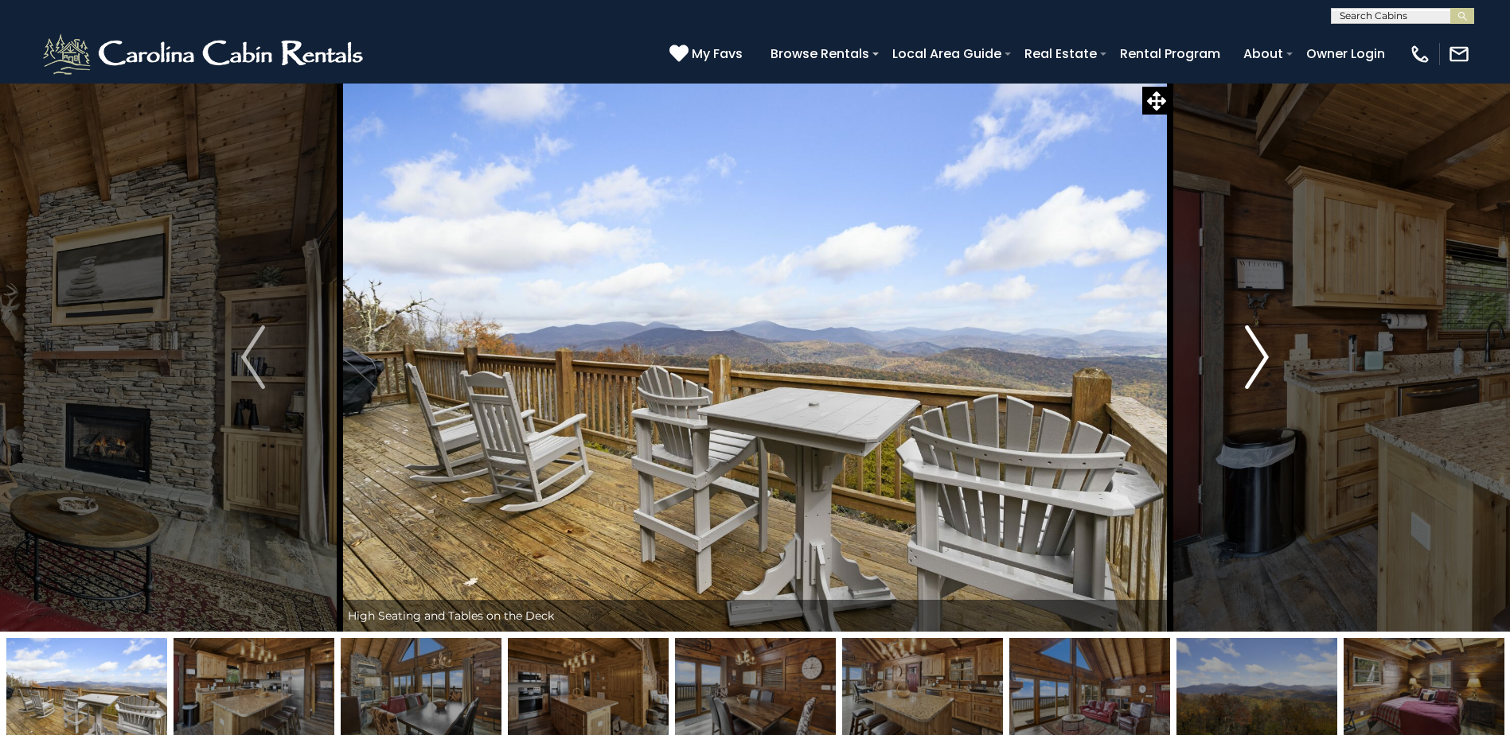
click at [1262, 353] on img "Next" at bounding box center [1257, 358] width 24 height 64
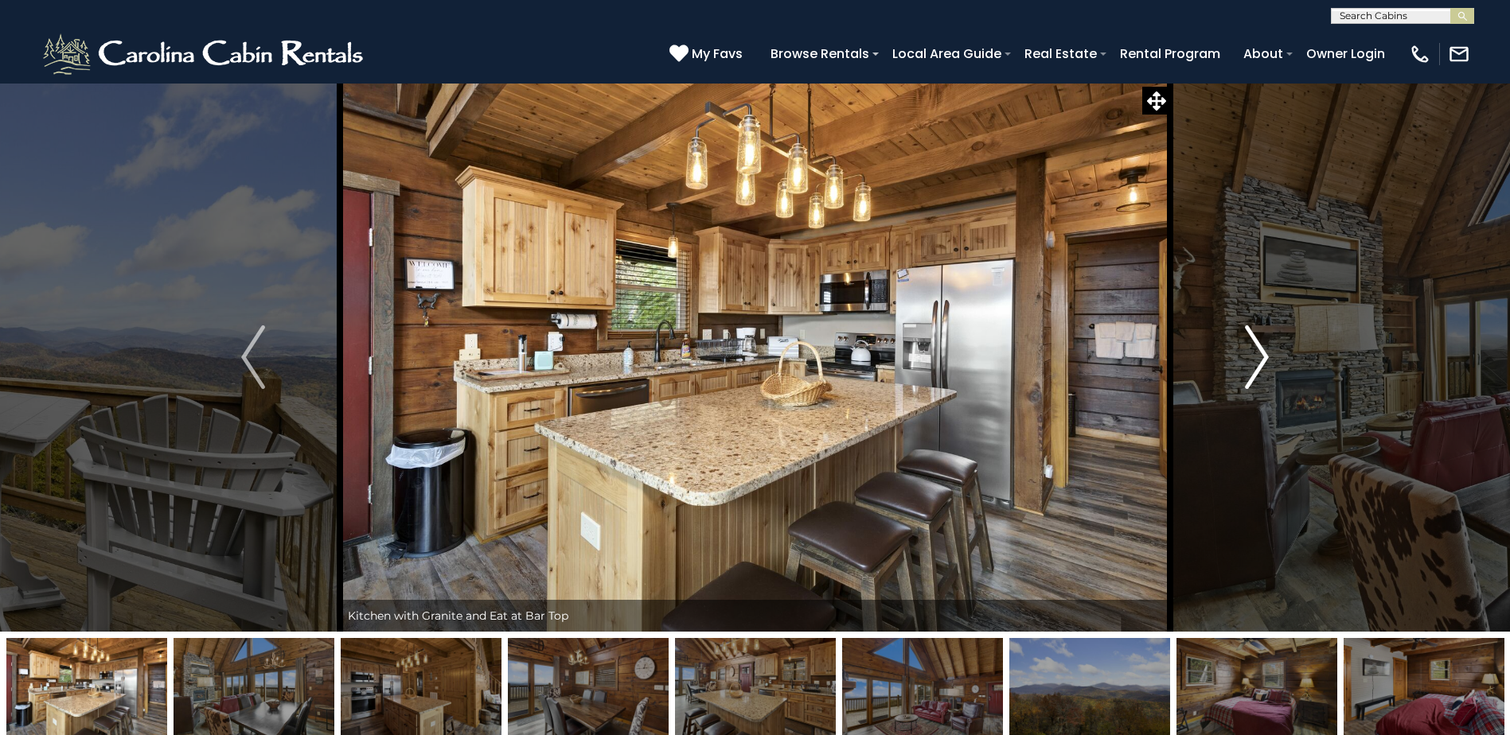
click at [1262, 353] on img "Next" at bounding box center [1257, 358] width 24 height 64
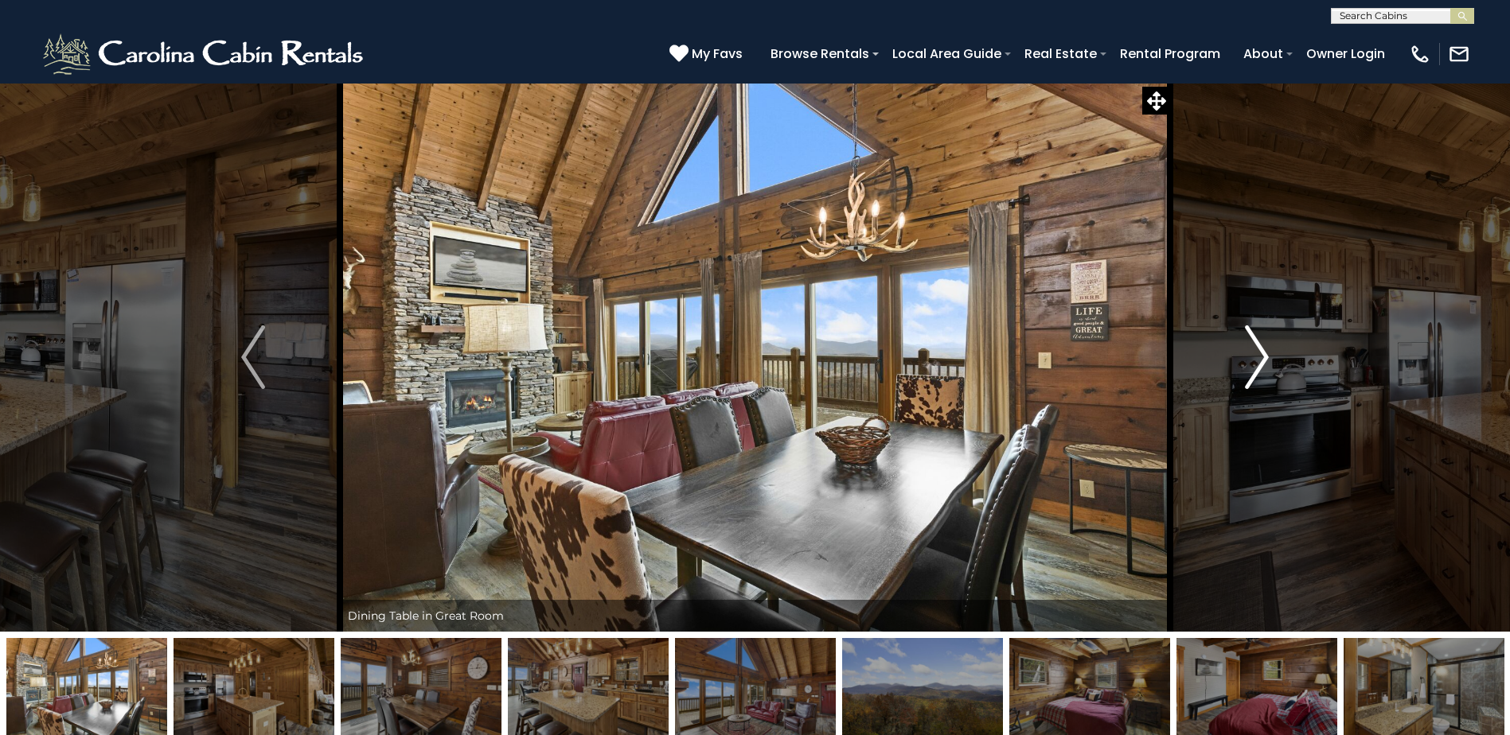
click at [1262, 353] on img "Next" at bounding box center [1257, 358] width 24 height 64
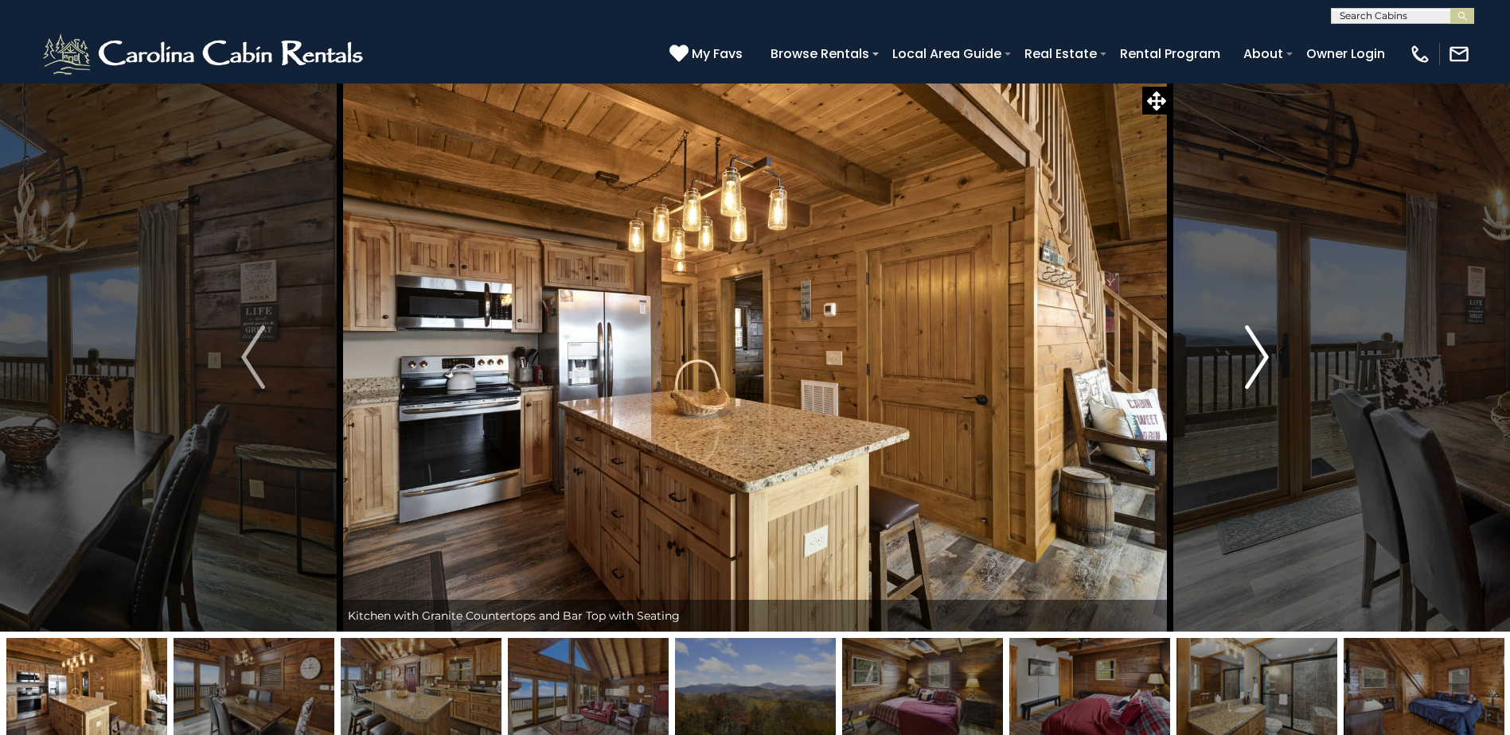
click at [1262, 353] on img "Next" at bounding box center [1257, 358] width 24 height 64
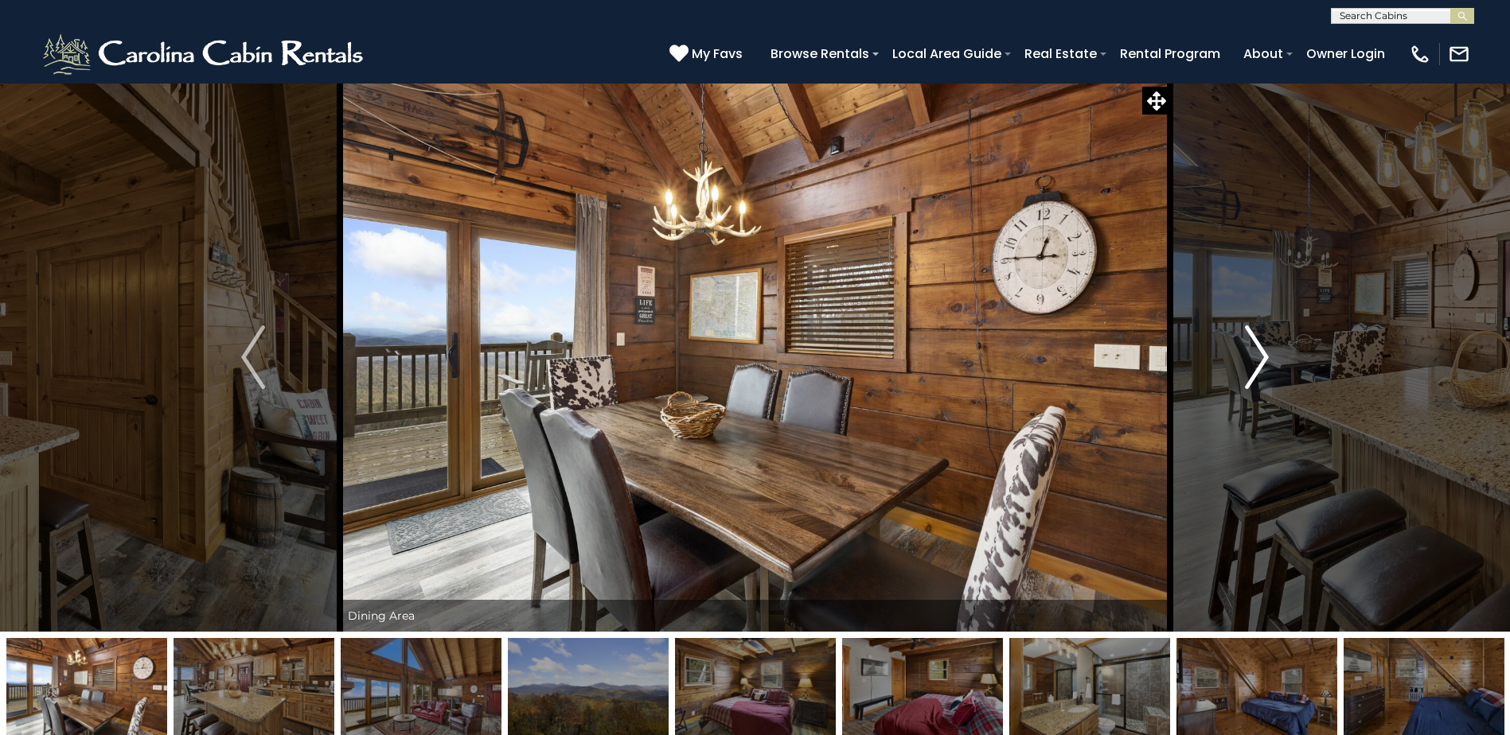
click at [1262, 353] on img "Next" at bounding box center [1257, 358] width 24 height 64
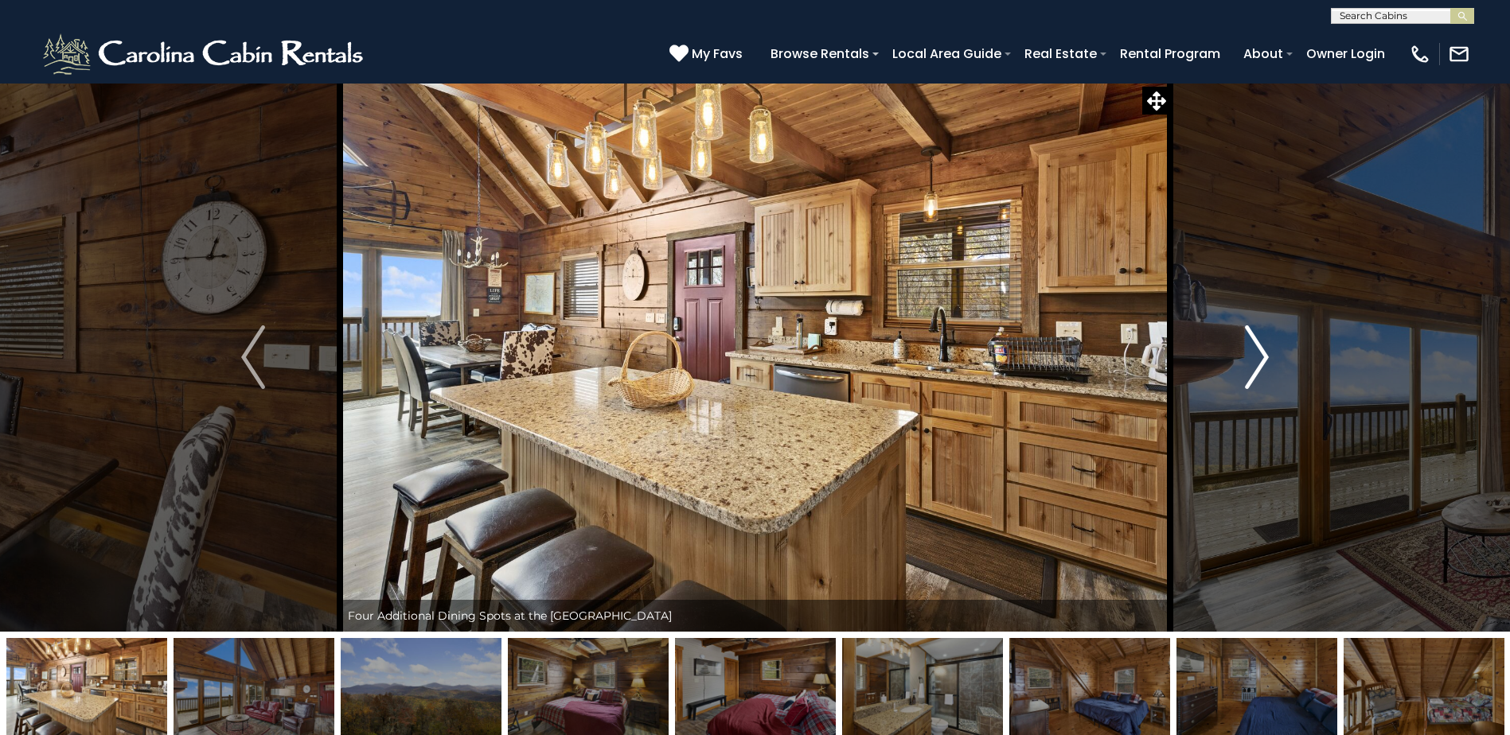
click at [1262, 353] on img "Next" at bounding box center [1257, 358] width 24 height 64
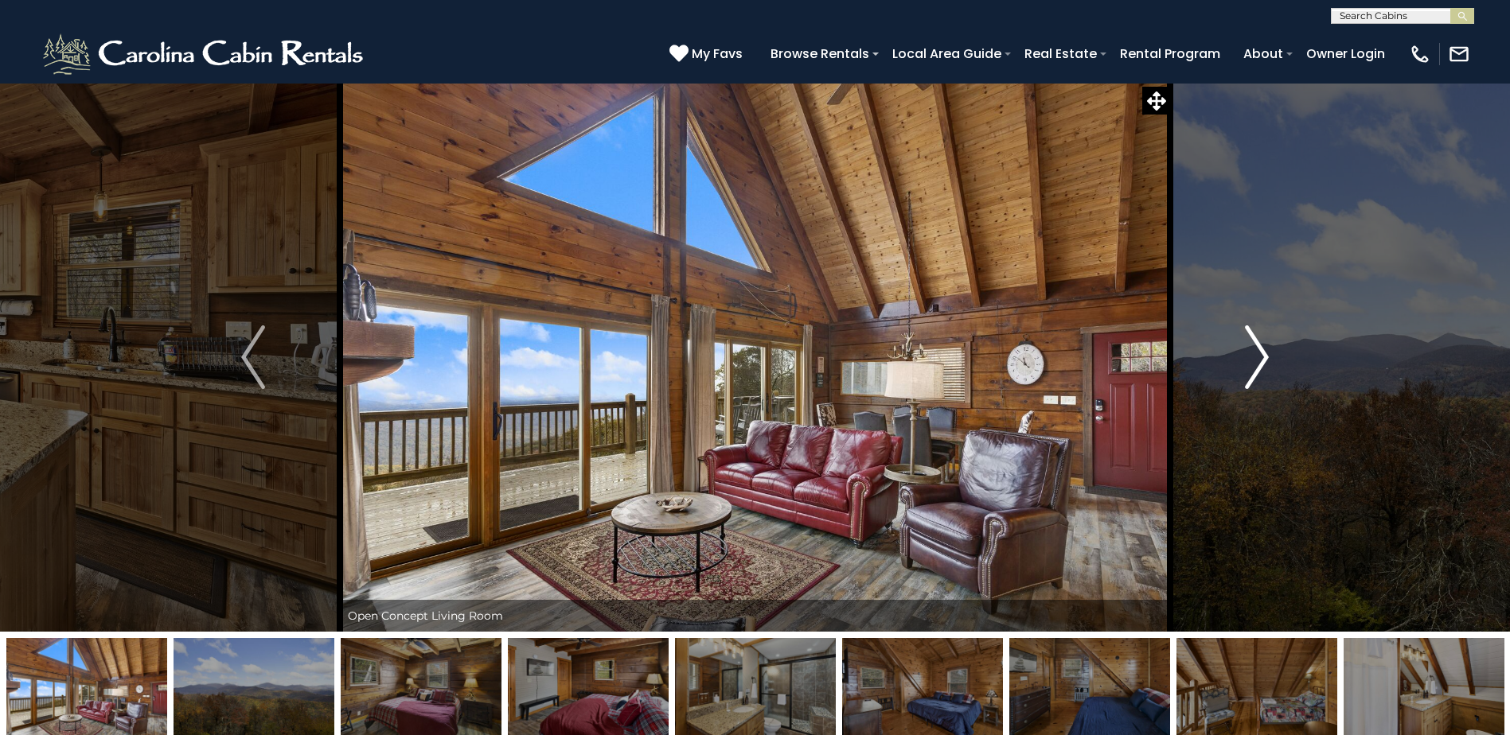
click at [1262, 353] on img "Next" at bounding box center [1257, 358] width 24 height 64
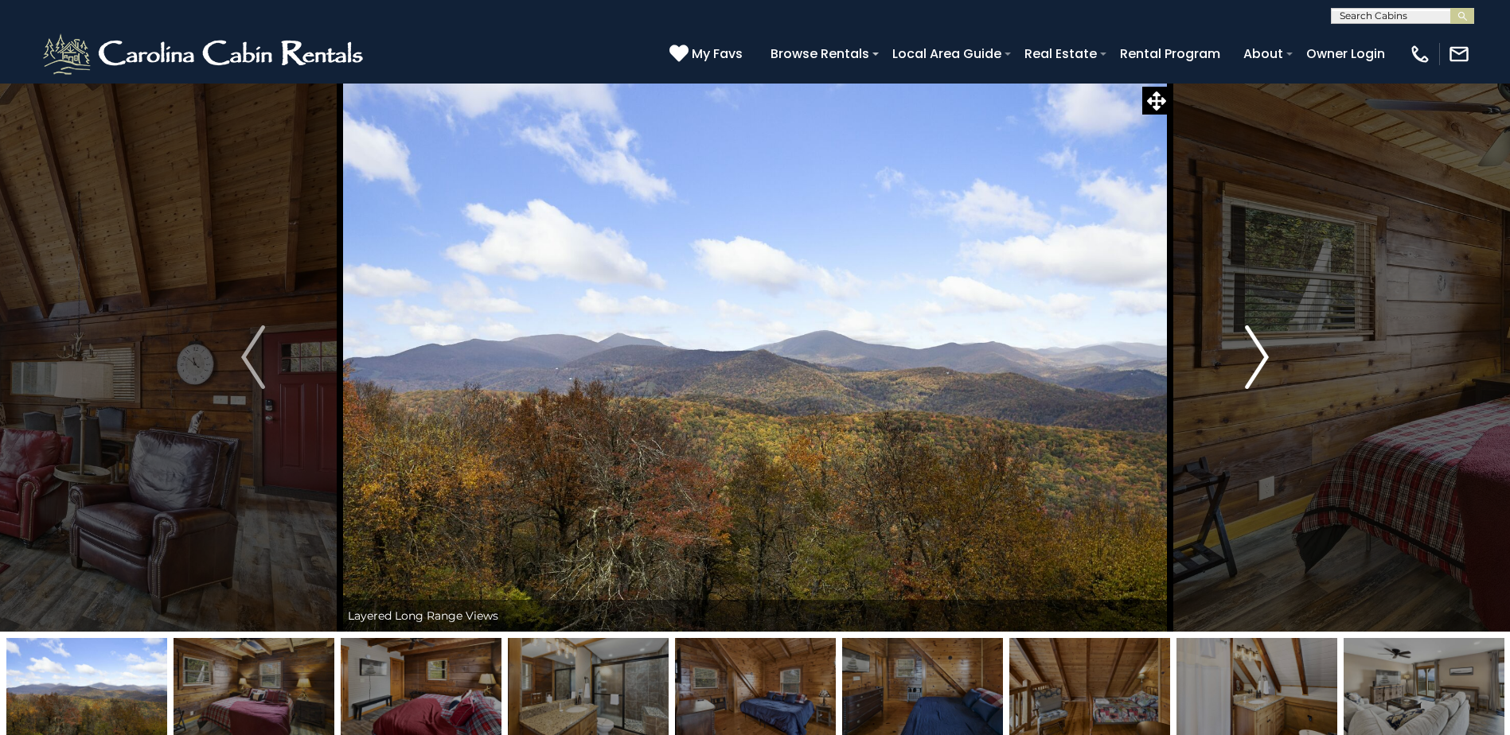
click at [1262, 353] on img "Next" at bounding box center [1257, 358] width 24 height 64
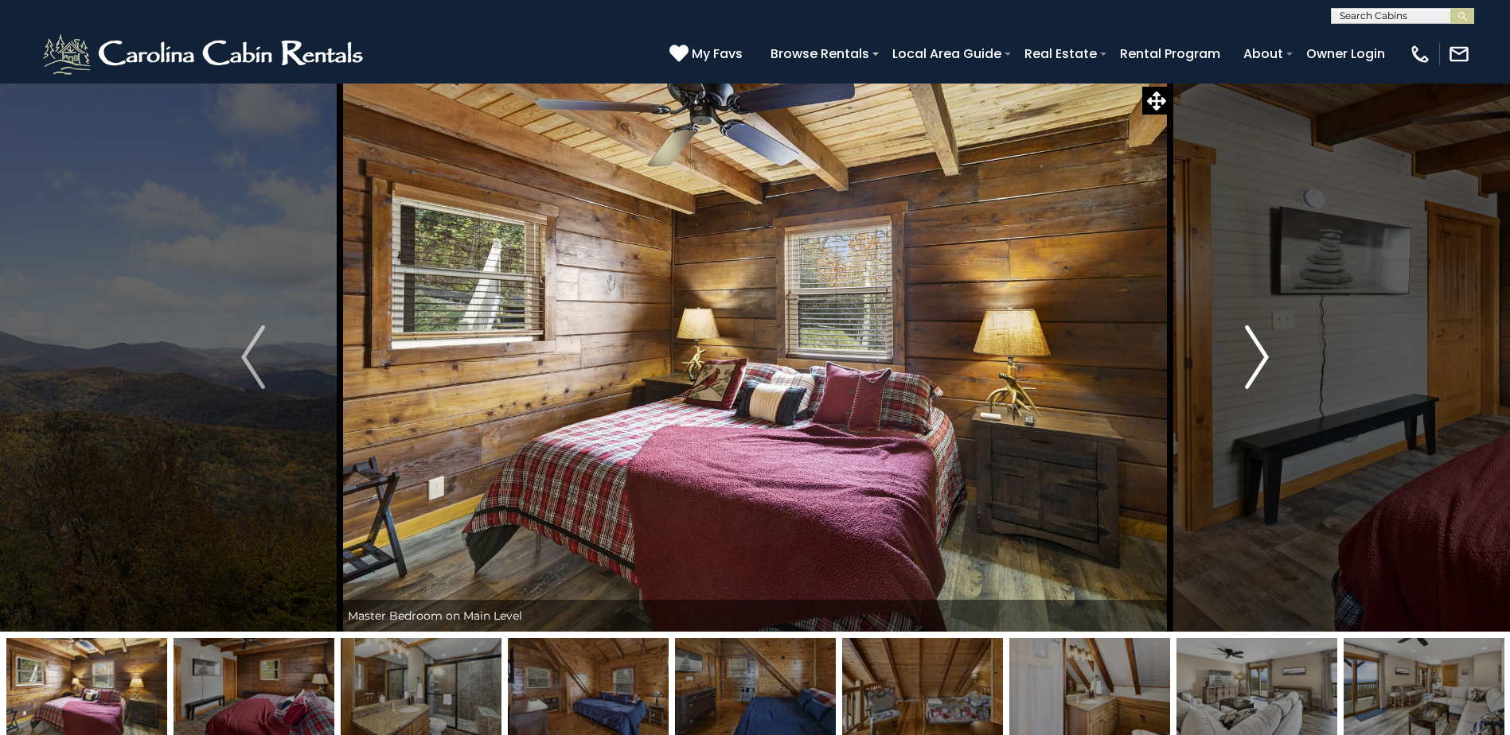
click at [1262, 353] on img "Next" at bounding box center [1257, 358] width 24 height 64
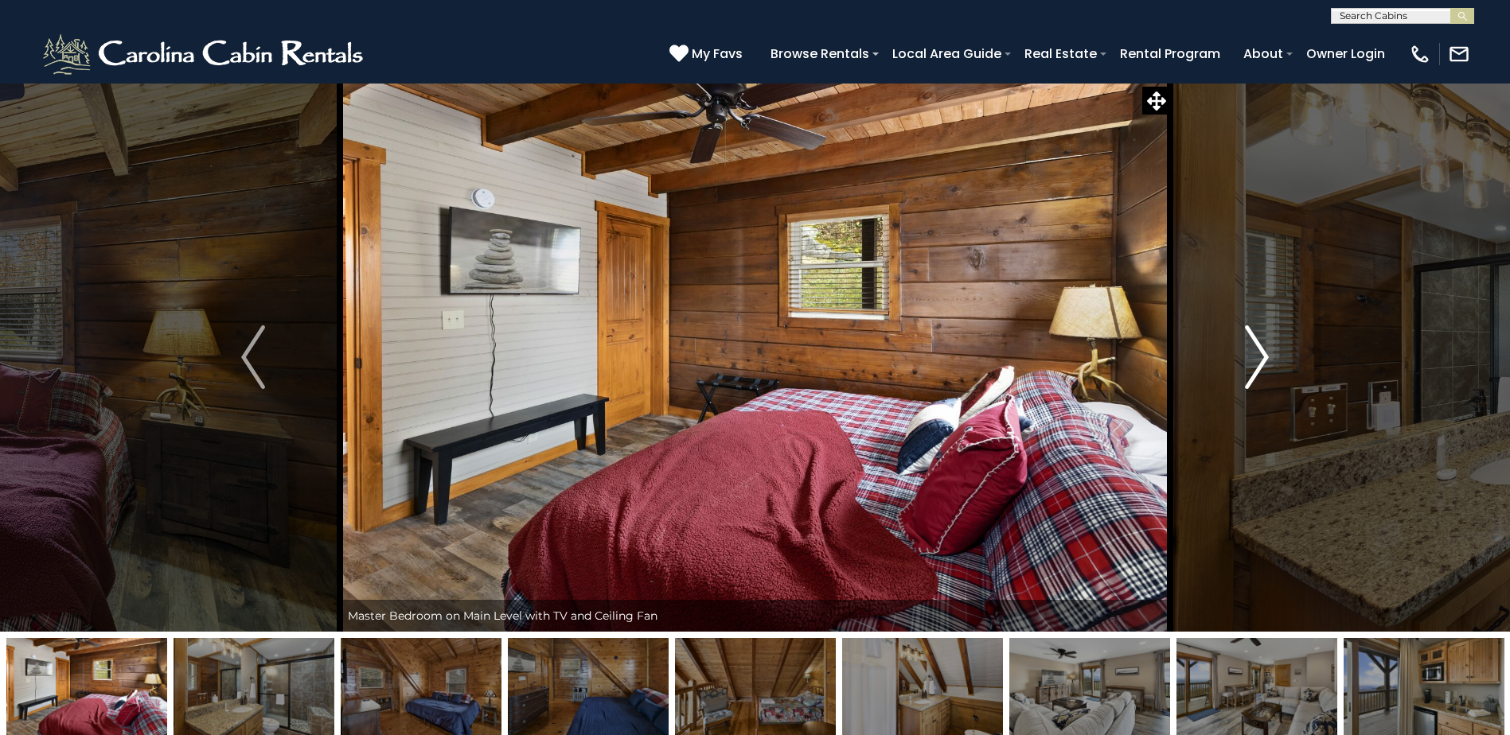
click at [1262, 353] on img "Next" at bounding box center [1257, 358] width 24 height 64
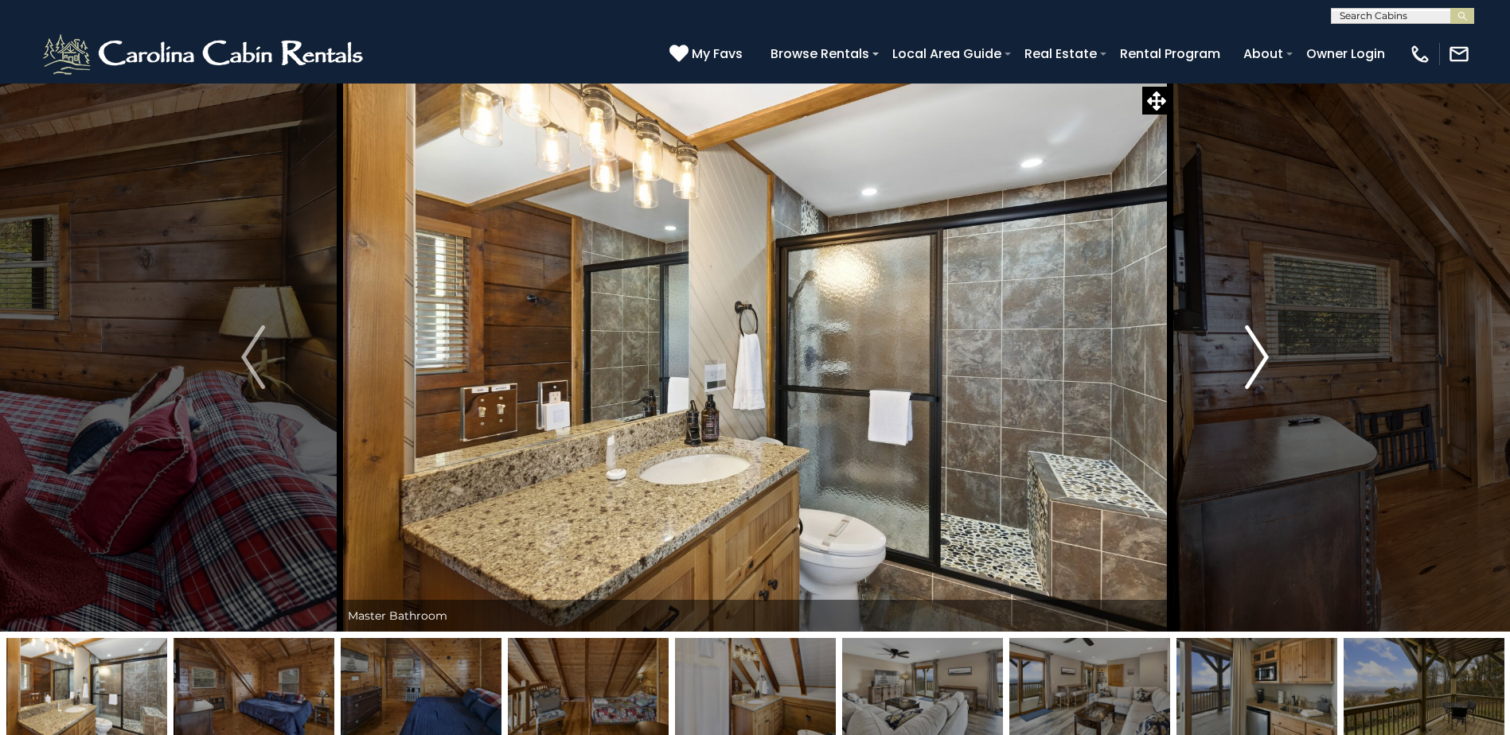
click at [1262, 353] on img "Next" at bounding box center [1257, 358] width 24 height 64
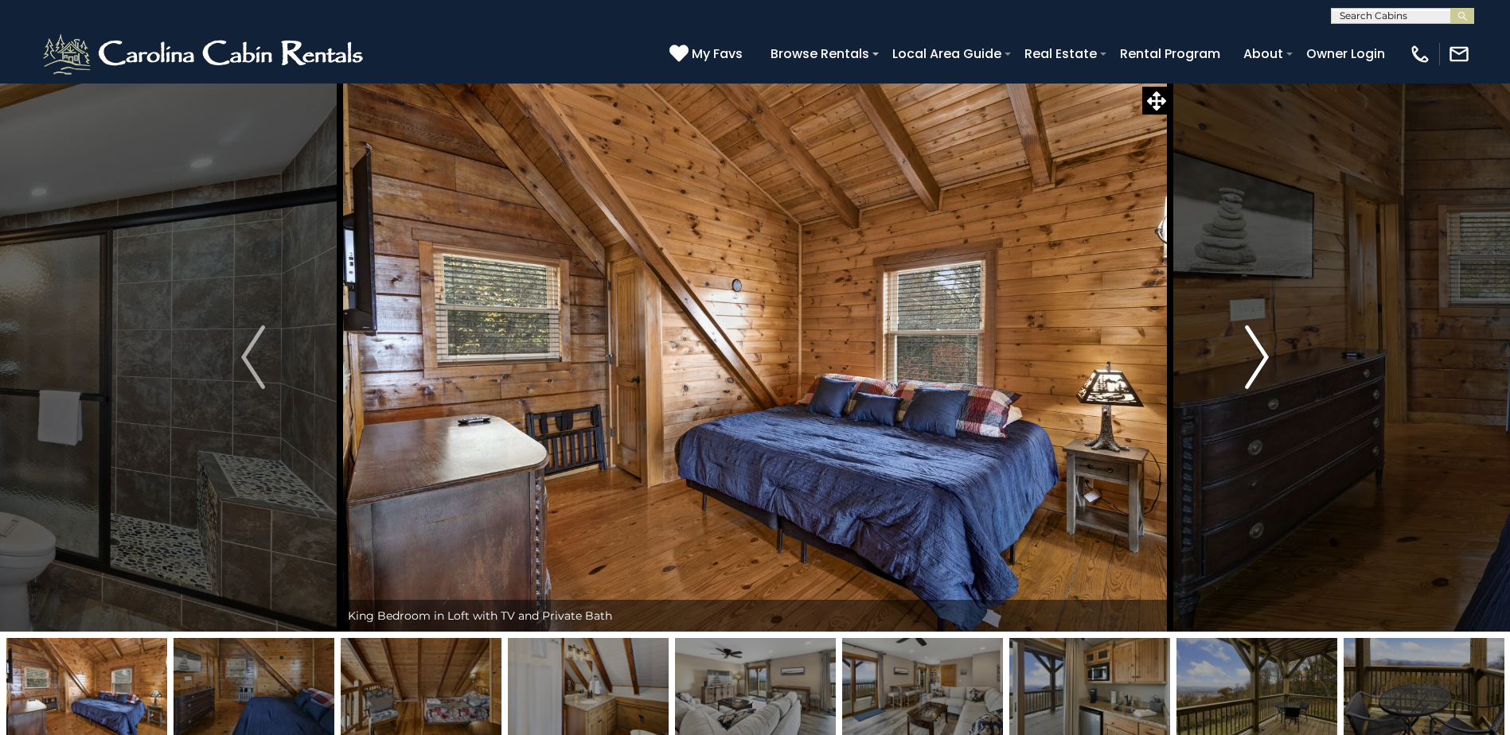
click at [1262, 353] on img "Next" at bounding box center [1257, 358] width 24 height 64
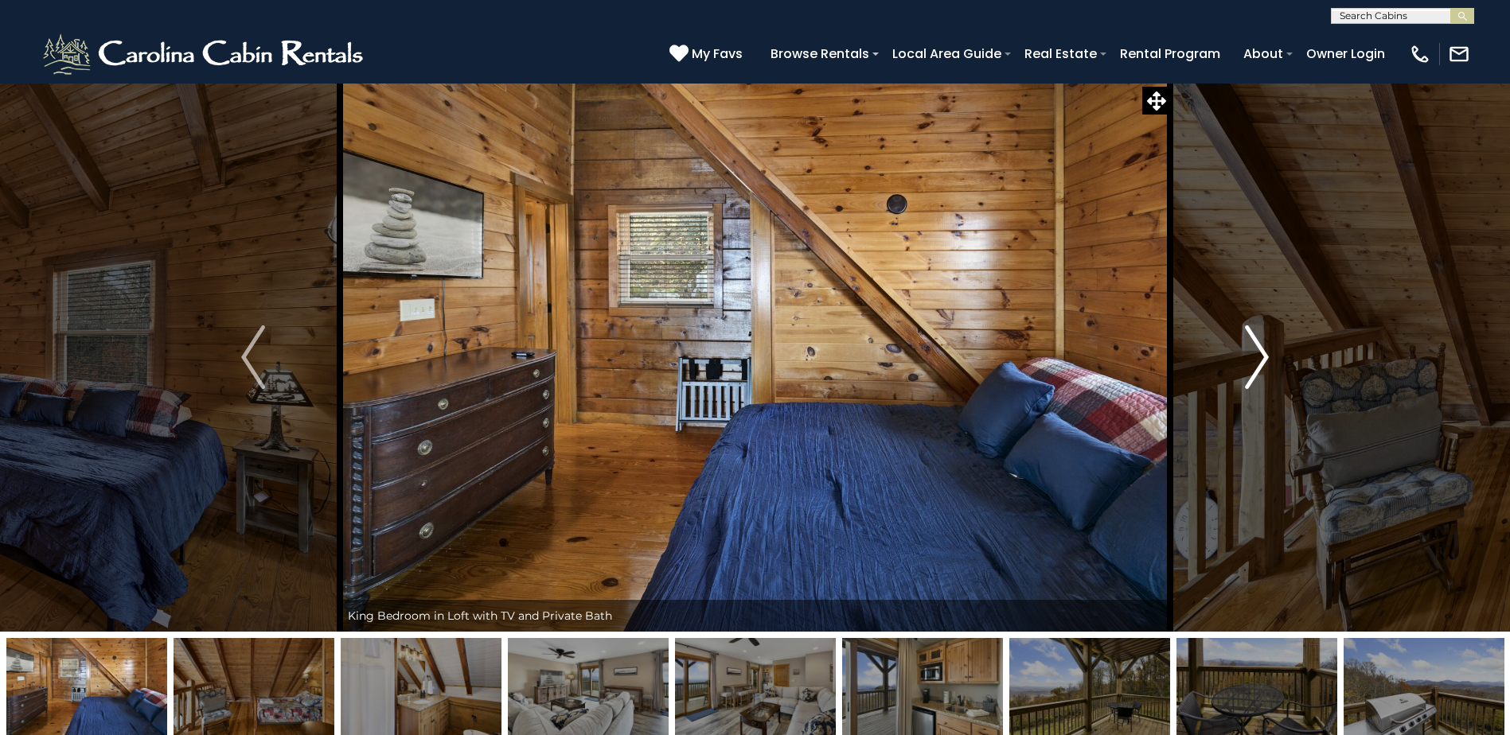
click at [1261, 353] on img "Next" at bounding box center [1257, 358] width 24 height 64
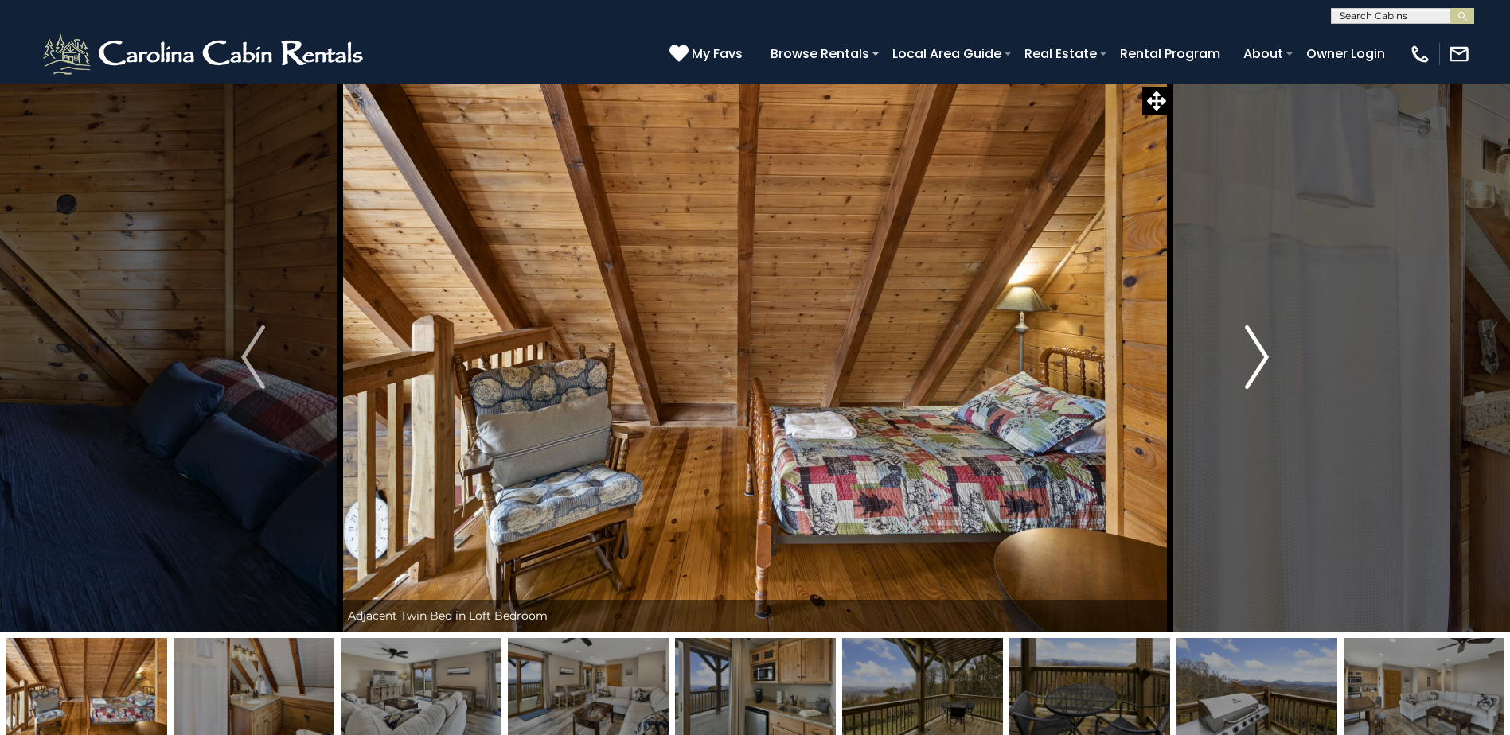
click at [1260, 353] on img "Next" at bounding box center [1257, 358] width 24 height 64
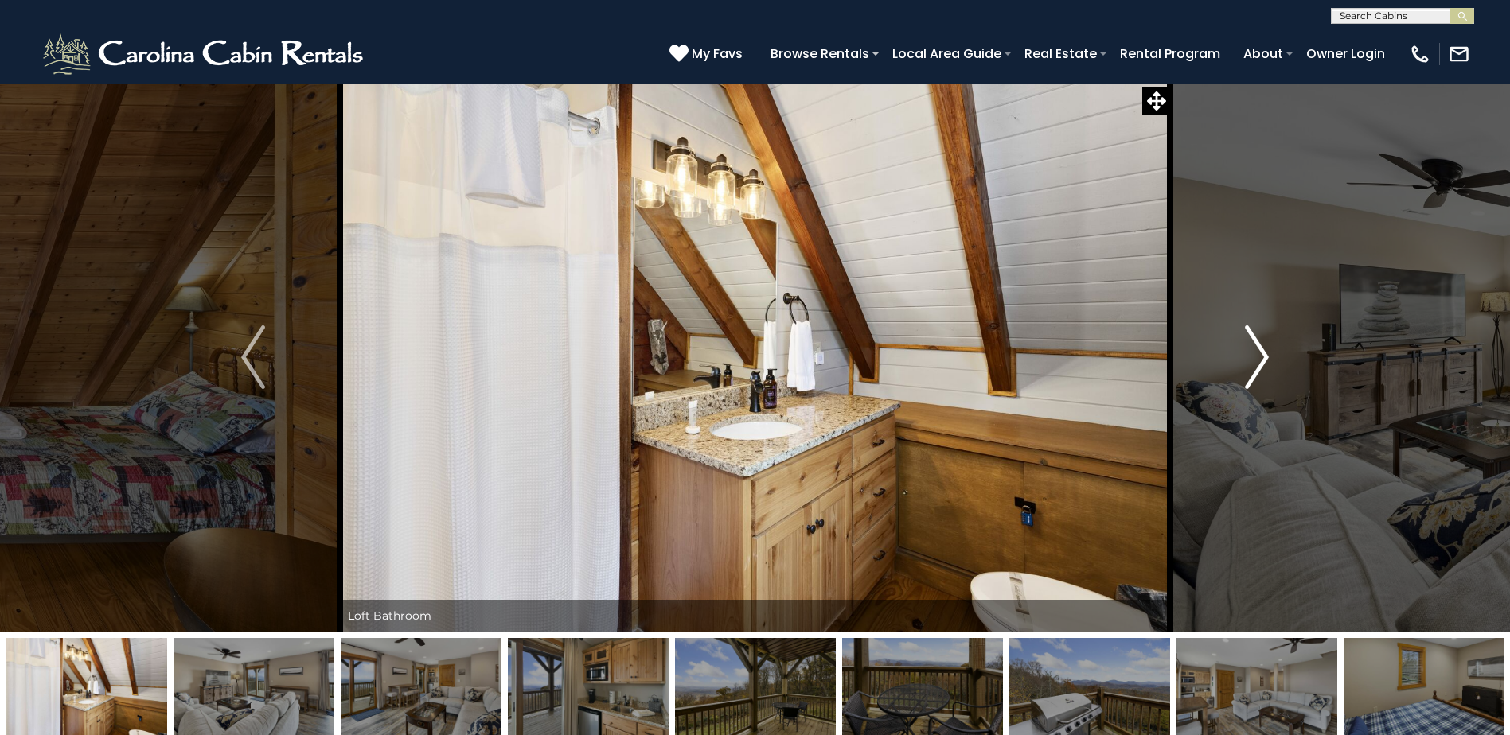
click at [1260, 353] on img "Next" at bounding box center [1257, 358] width 24 height 64
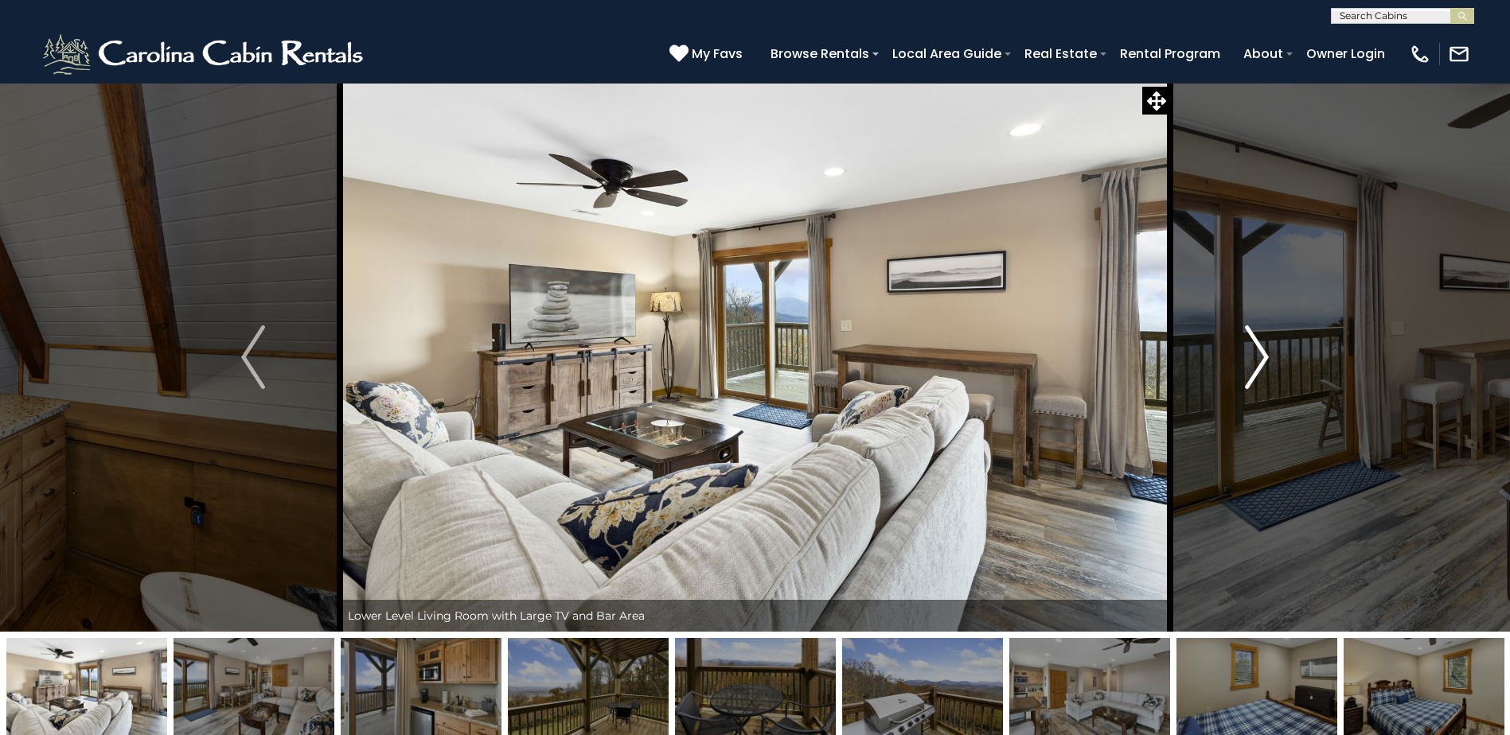
click at [1260, 353] on img "Next" at bounding box center [1257, 358] width 24 height 64
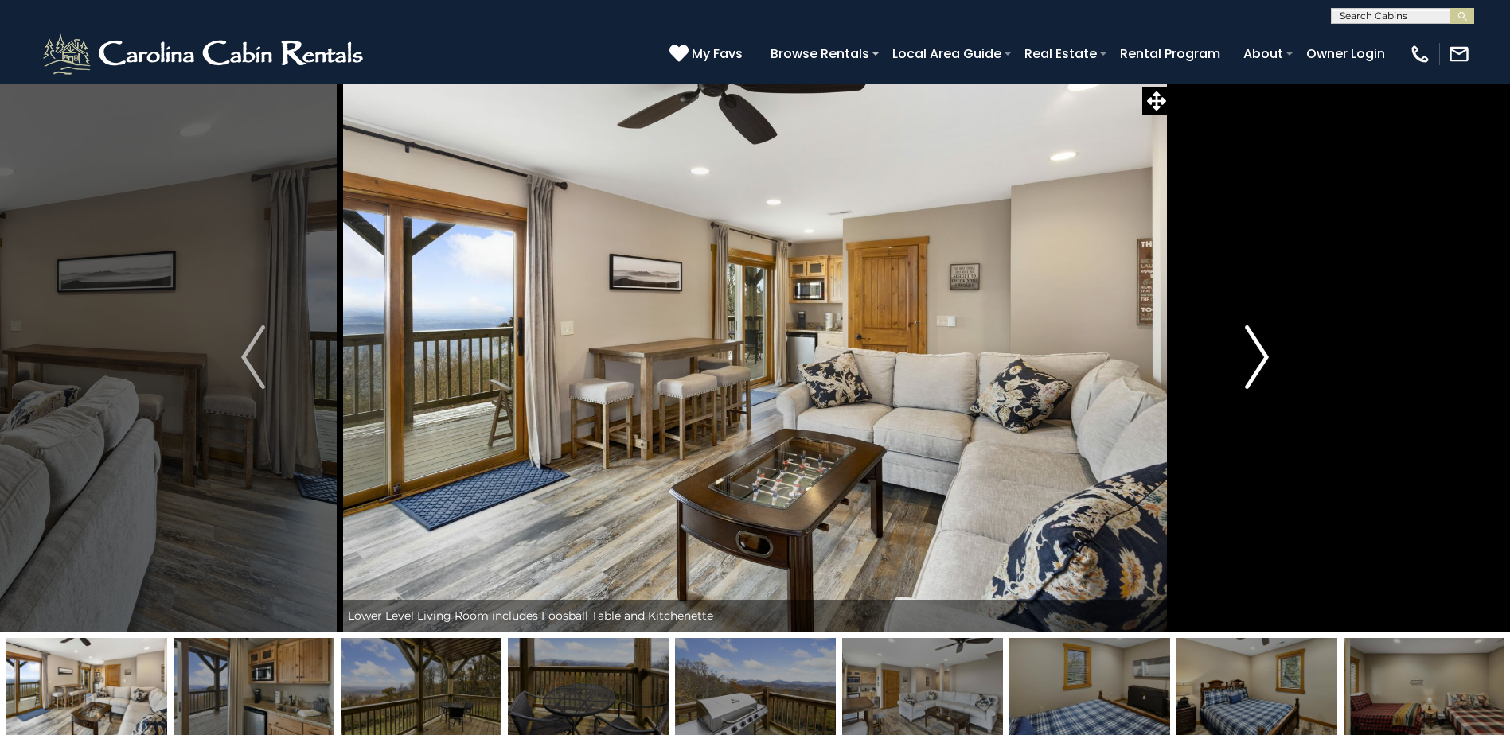
click at [1260, 353] on img "Next" at bounding box center [1257, 358] width 24 height 64
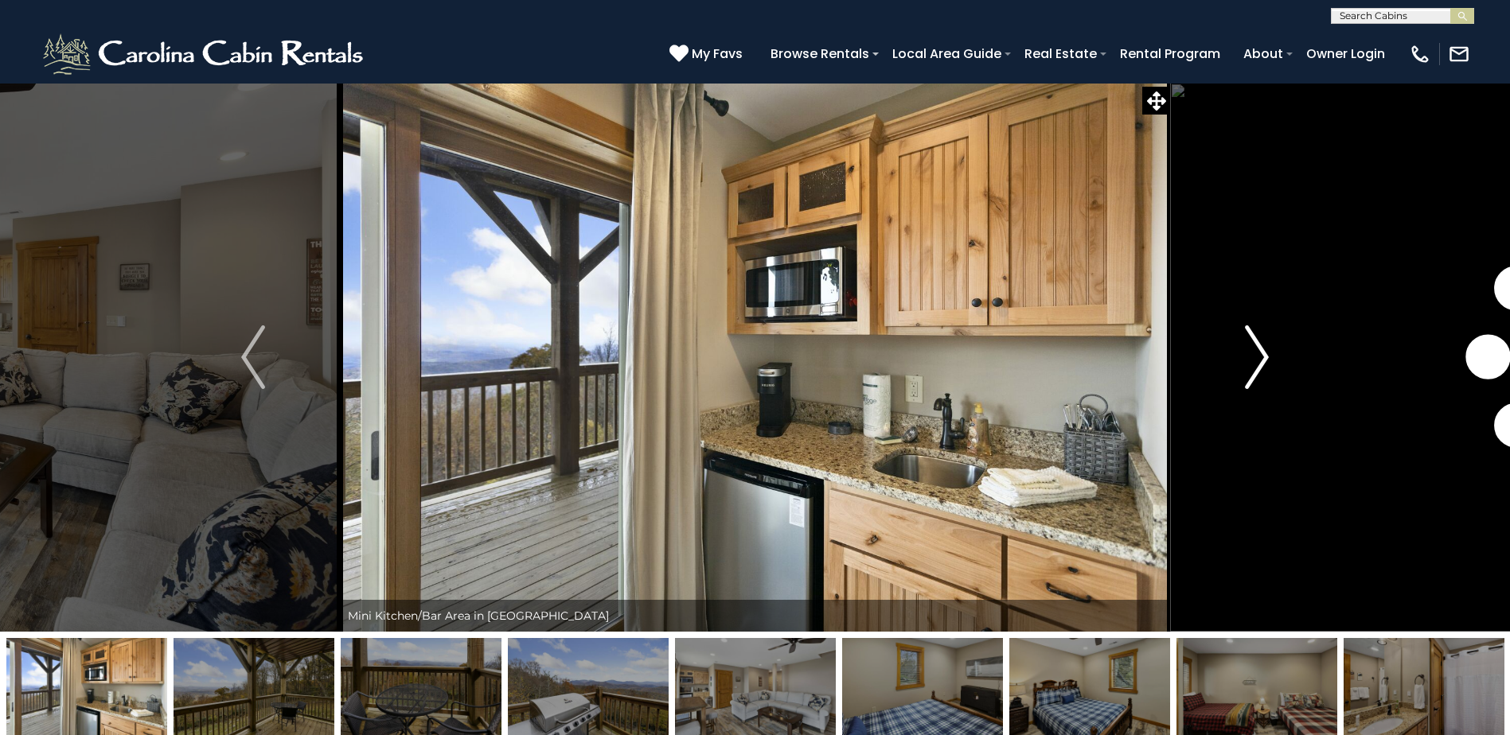
click at [1260, 353] on img "Next" at bounding box center [1257, 358] width 24 height 64
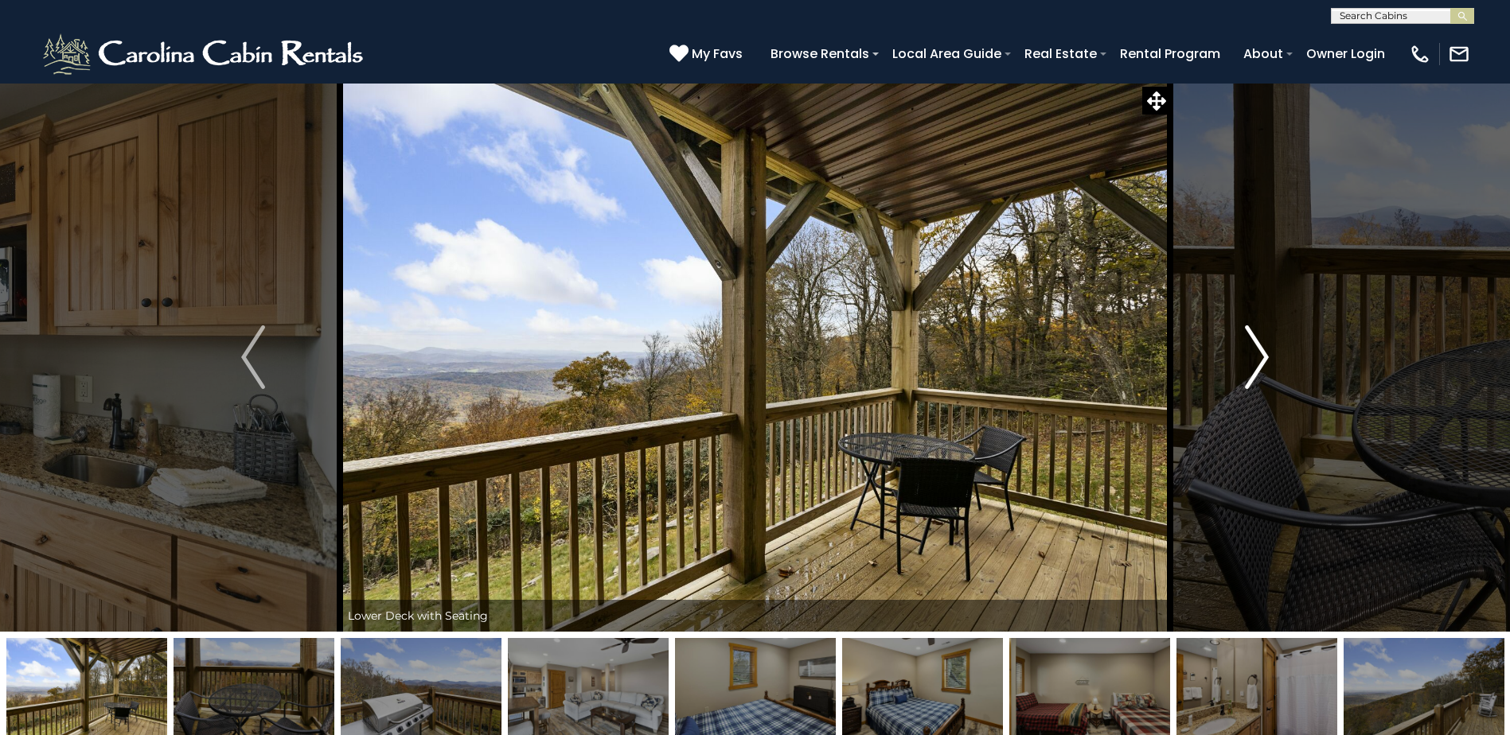
click at [1260, 353] on img "Next" at bounding box center [1257, 358] width 24 height 64
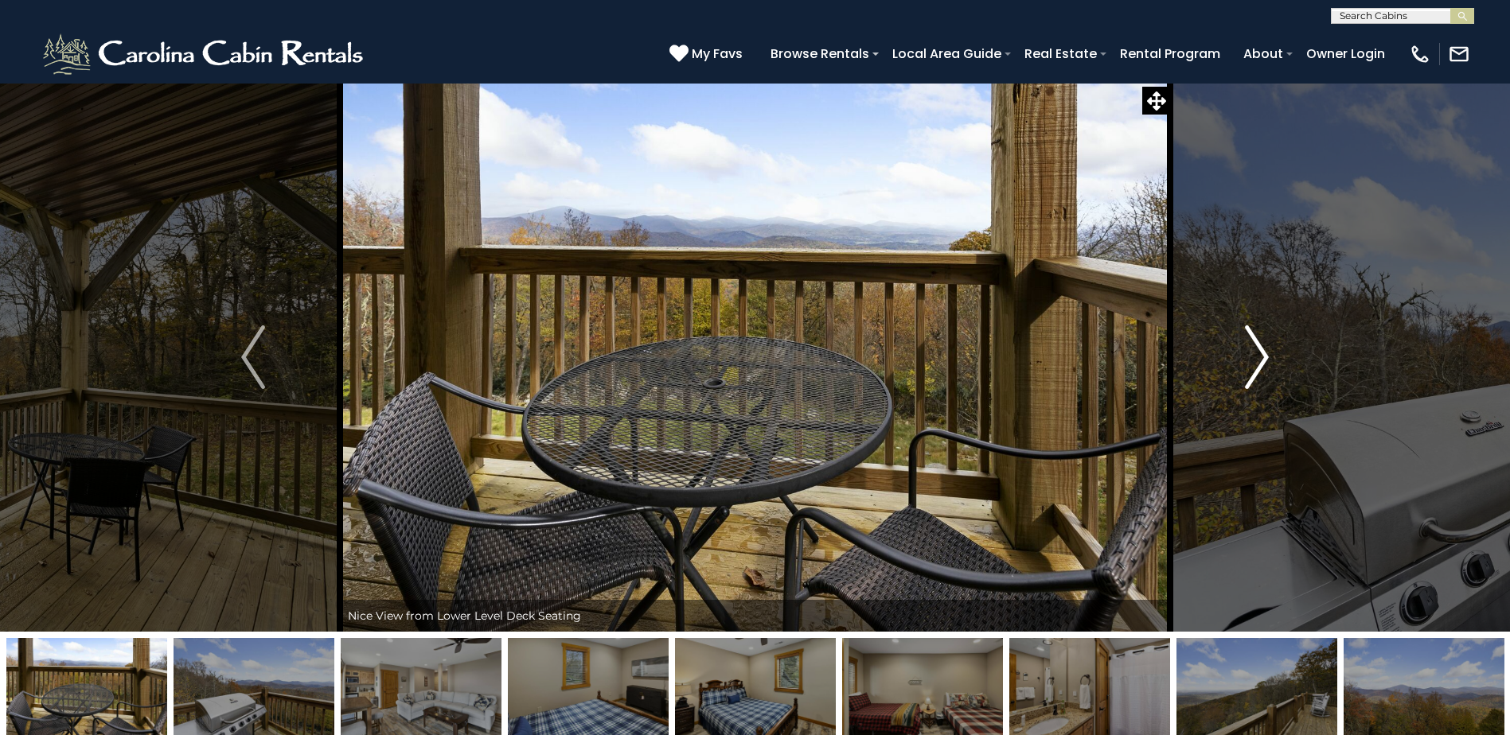
click at [1259, 353] on img "Next" at bounding box center [1257, 358] width 24 height 64
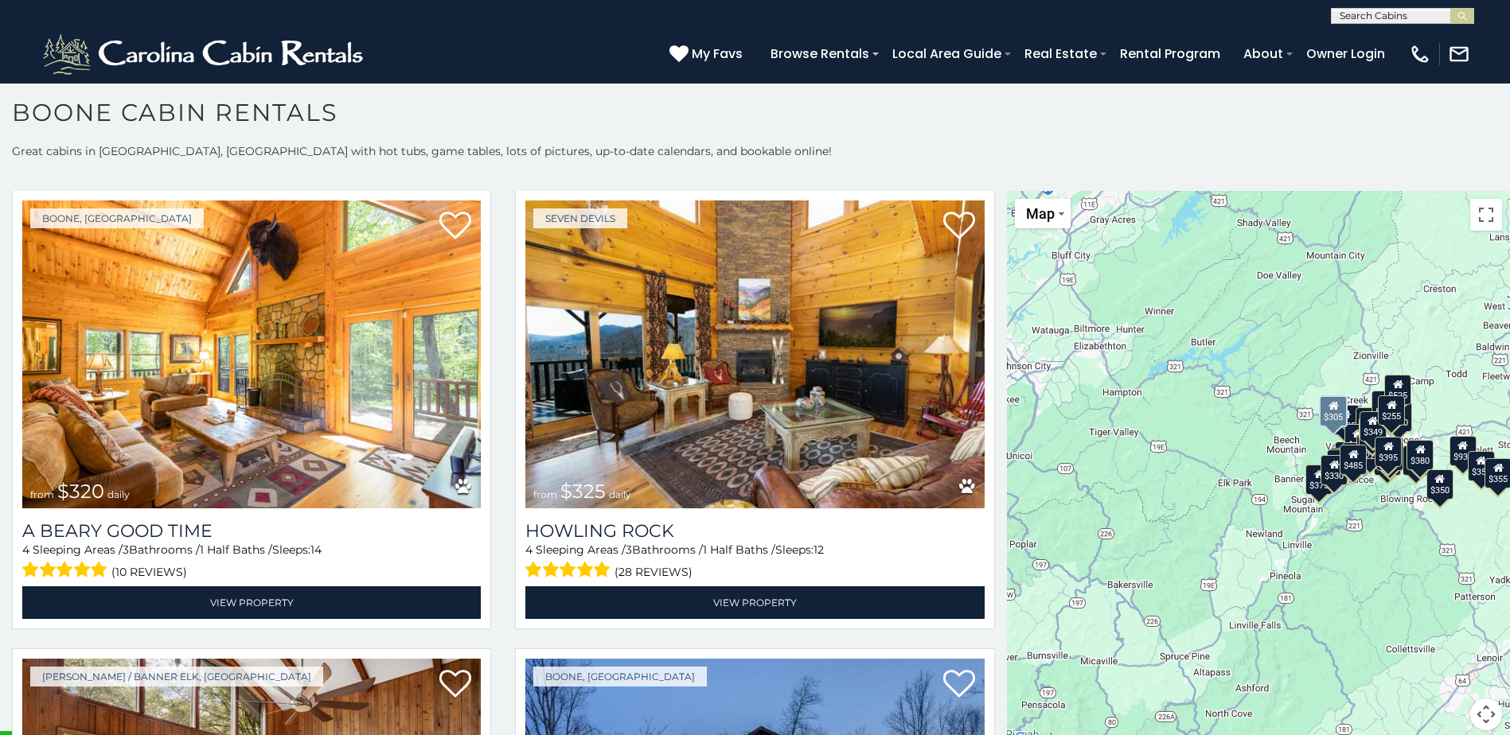
scroll to position [6128, 0]
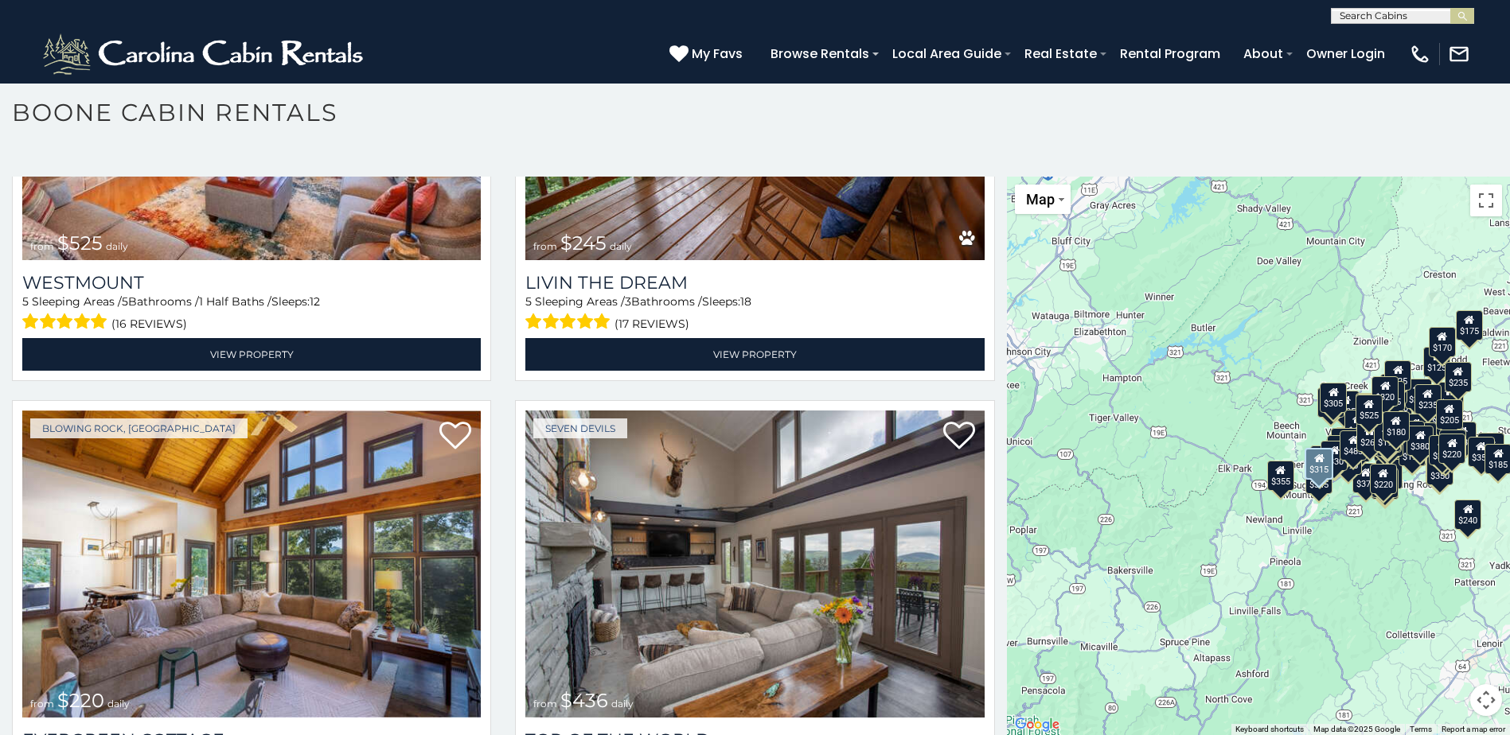
scroll to position [11223, 0]
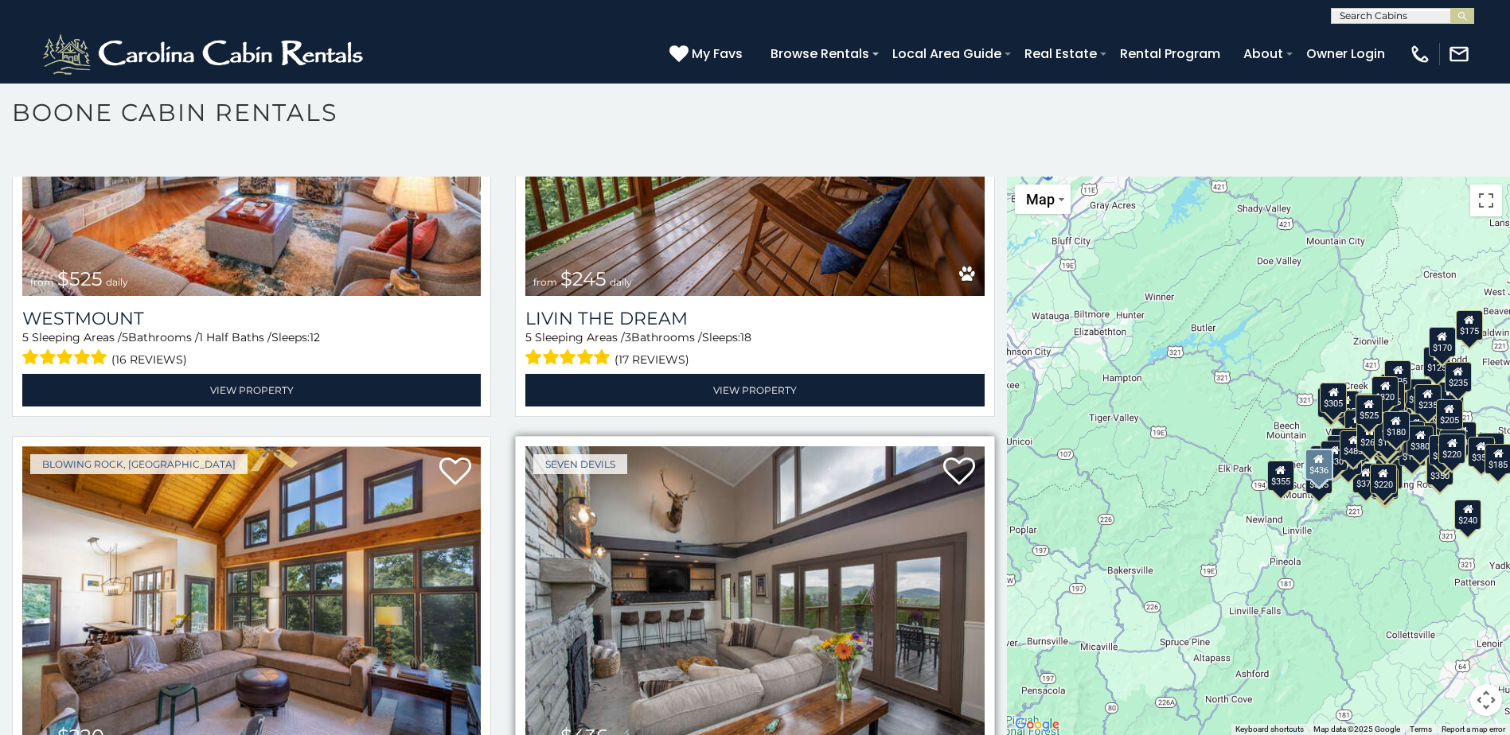
drag, startPoint x: 712, startPoint y: 462, endPoint x: 702, endPoint y: 466, distance: 10.3
click at [712, 463] on img at bounding box center [754, 599] width 458 height 307
click at [711, 529] on img at bounding box center [754, 599] width 458 height 307
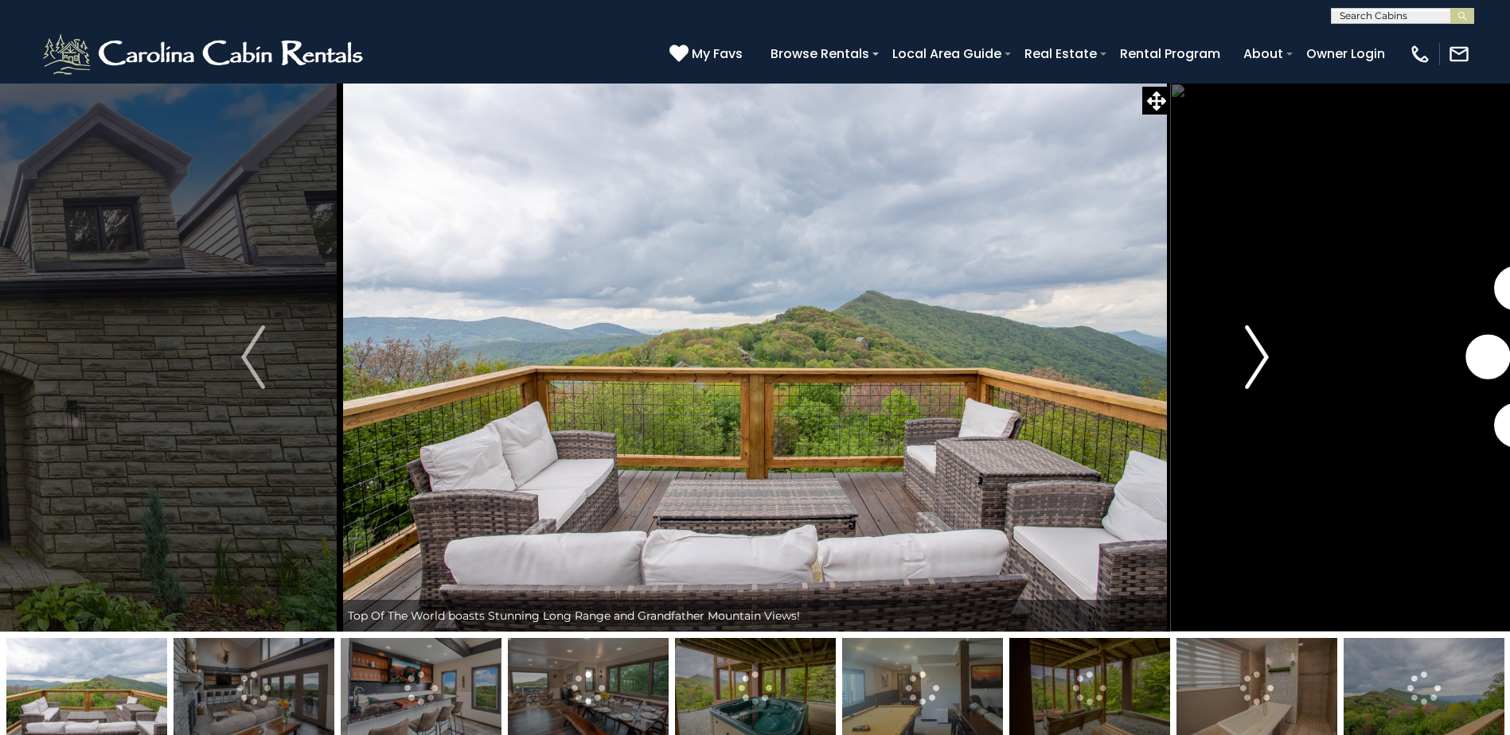
click at [1261, 349] on img "Next" at bounding box center [1257, 358] width 24 height 64
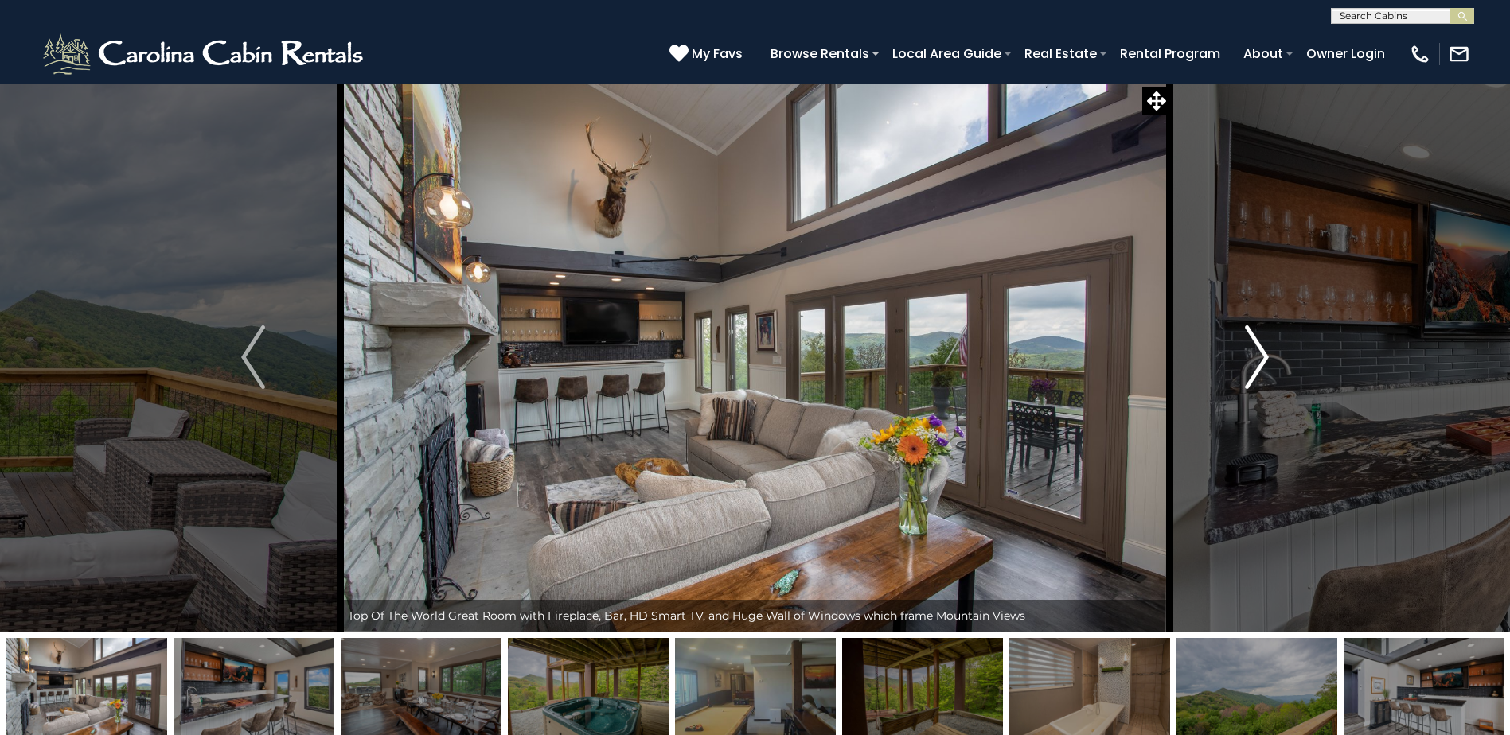
click at [1261, 349] on img "Next" at bounding box center [1257, 358] width 24 height 64
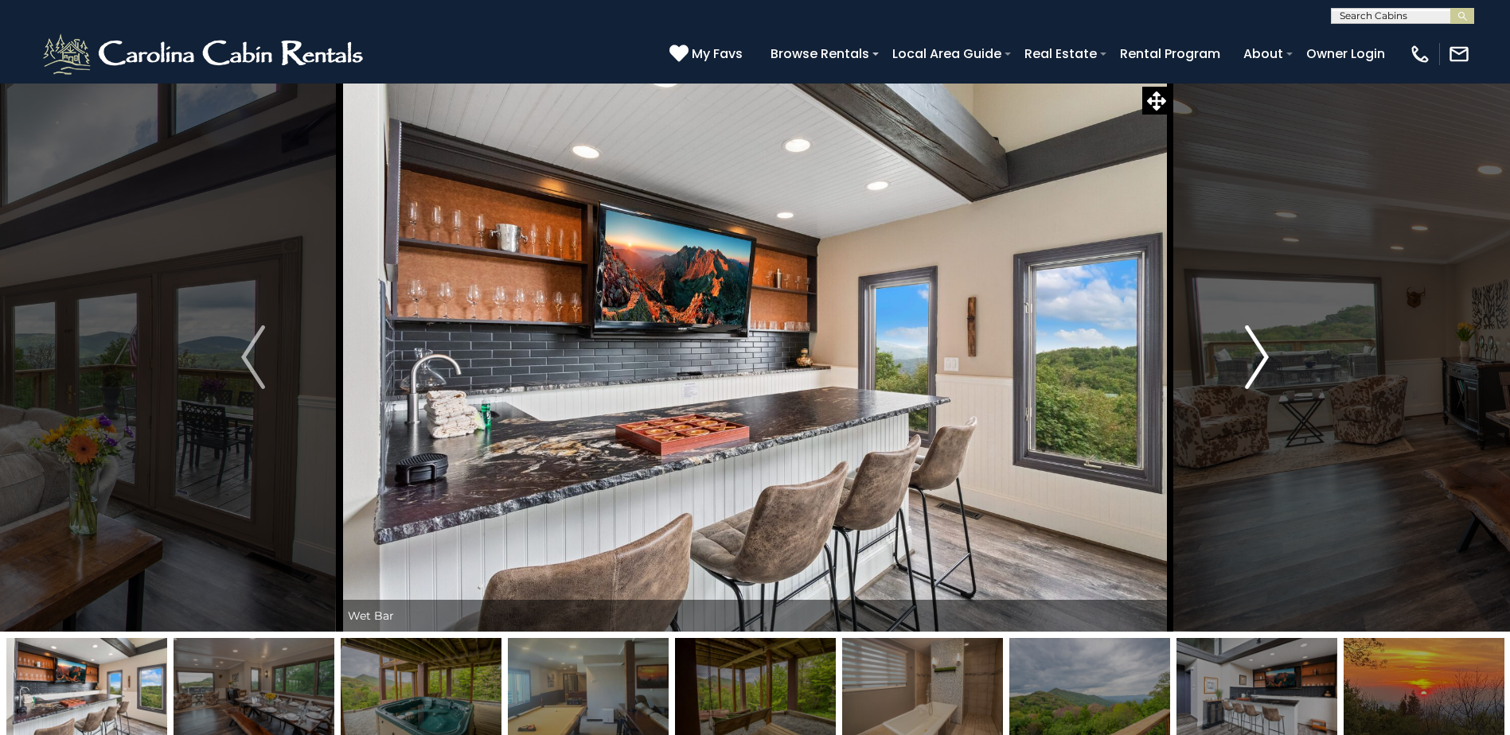
click at [1261, 349] on img "Next" at bounding box center [1257, 358] width 24 height 64
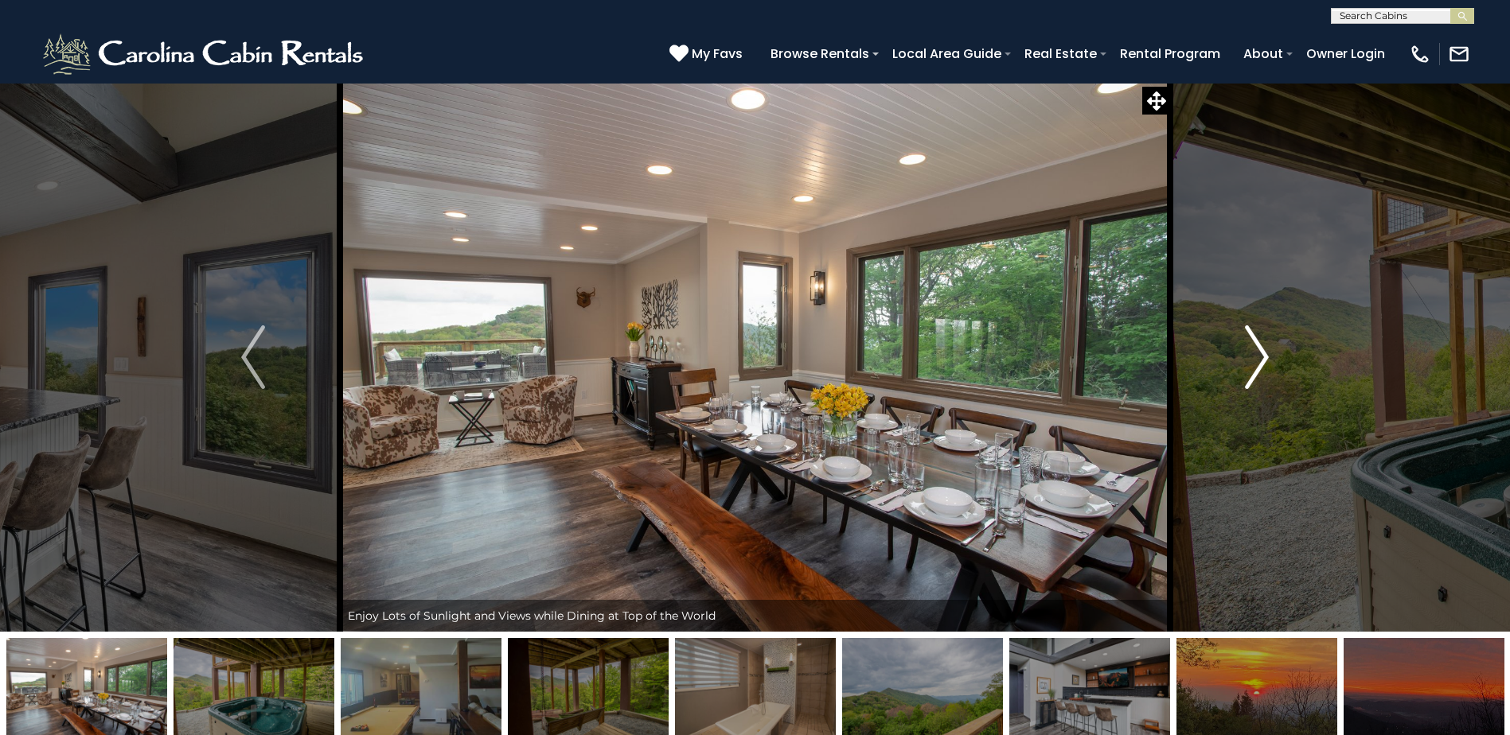
click at [1261, 349] on img "Next" at bounding box center [1257, 358] width 24 height 64
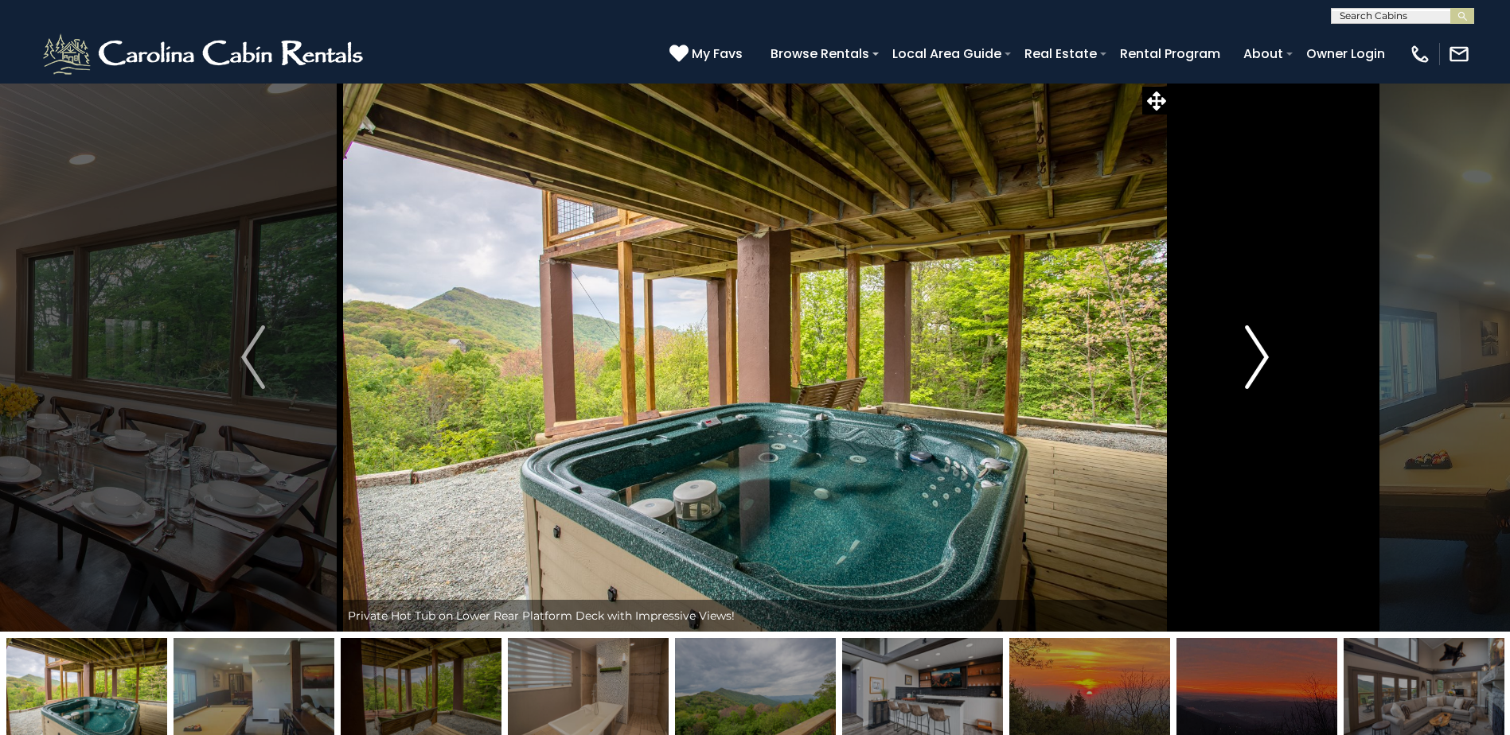
click at [1261, 349] on img "Next" at bounding box center [1257, 358] width 24 height 64
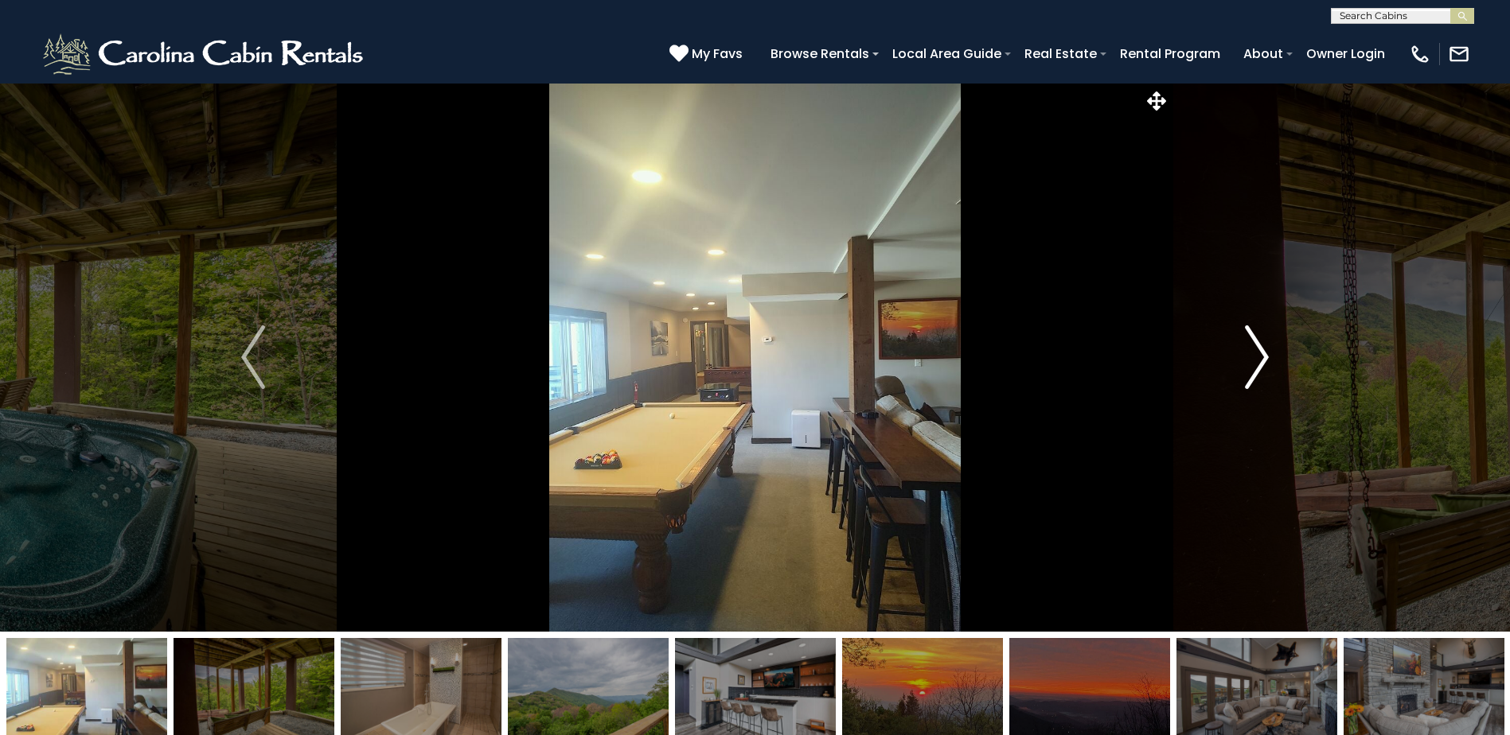
click at [1261, 349] on img "Next" at bounding box center [1257, 358] width 24 height 64
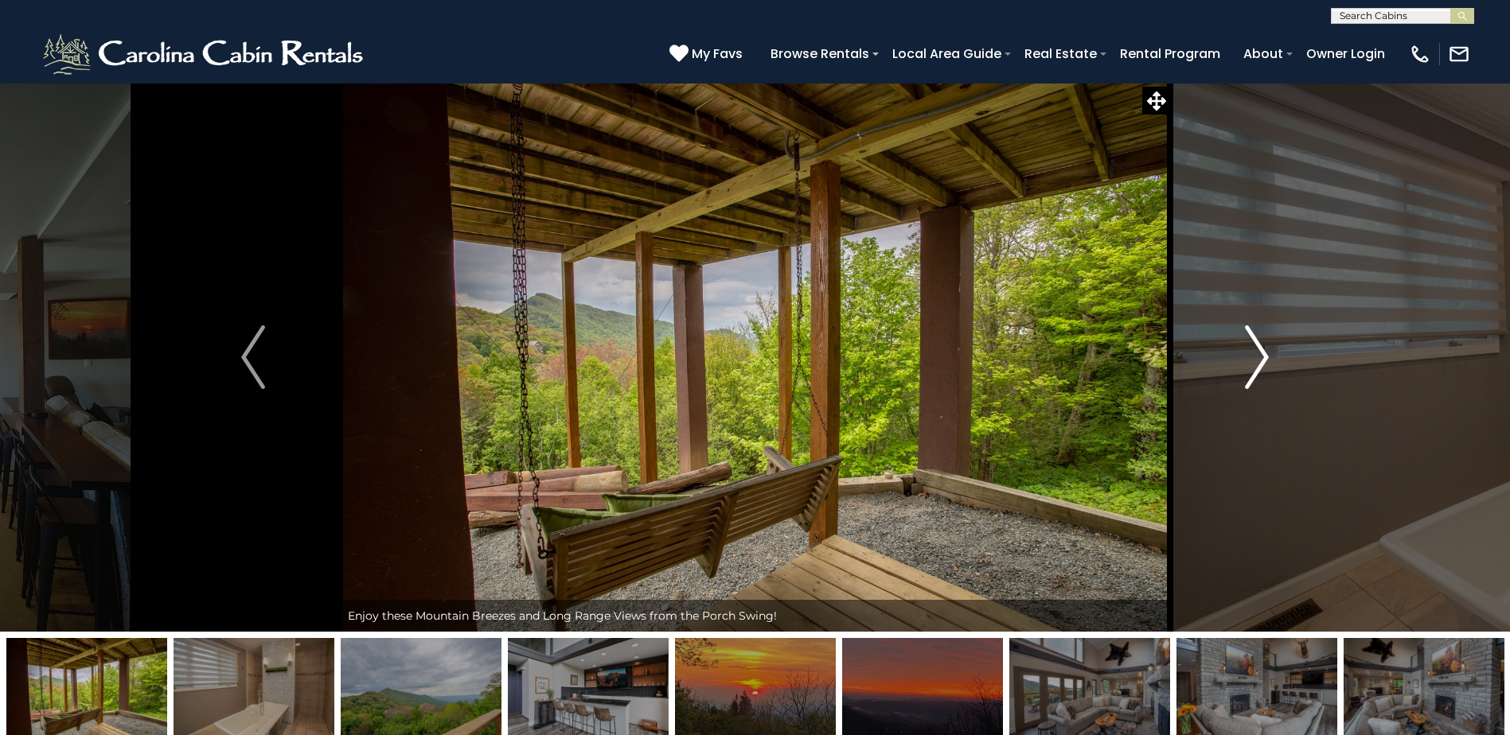
click at [1261, 349] on img "Next" at bounding box center [1257, 358] width 24 height 64
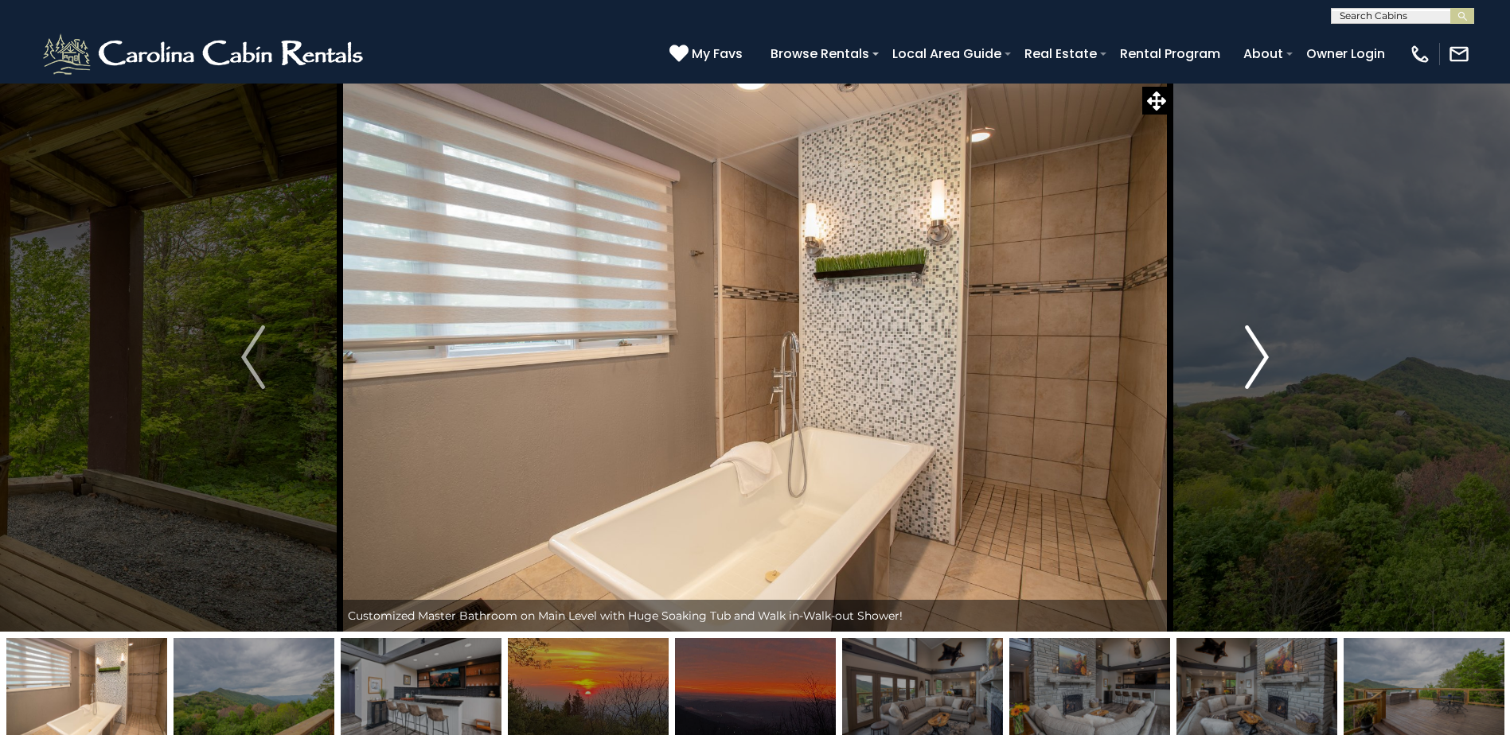
click at [1261, 349] on img "Next" at bounding box center [1257, 358] width 24 height 64
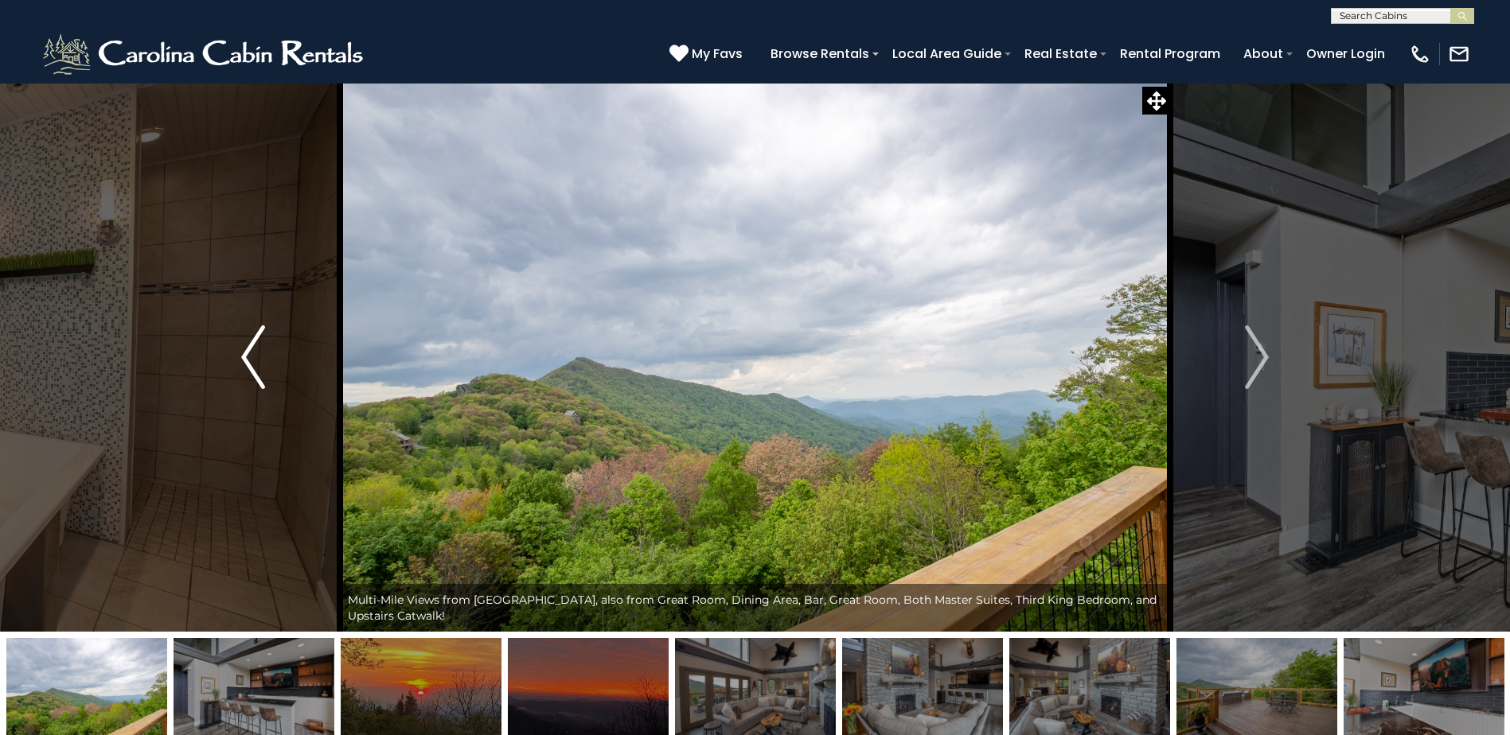
click at [251, 365] on img "Previous" at bounding box center [253, 358] width 24 height 64
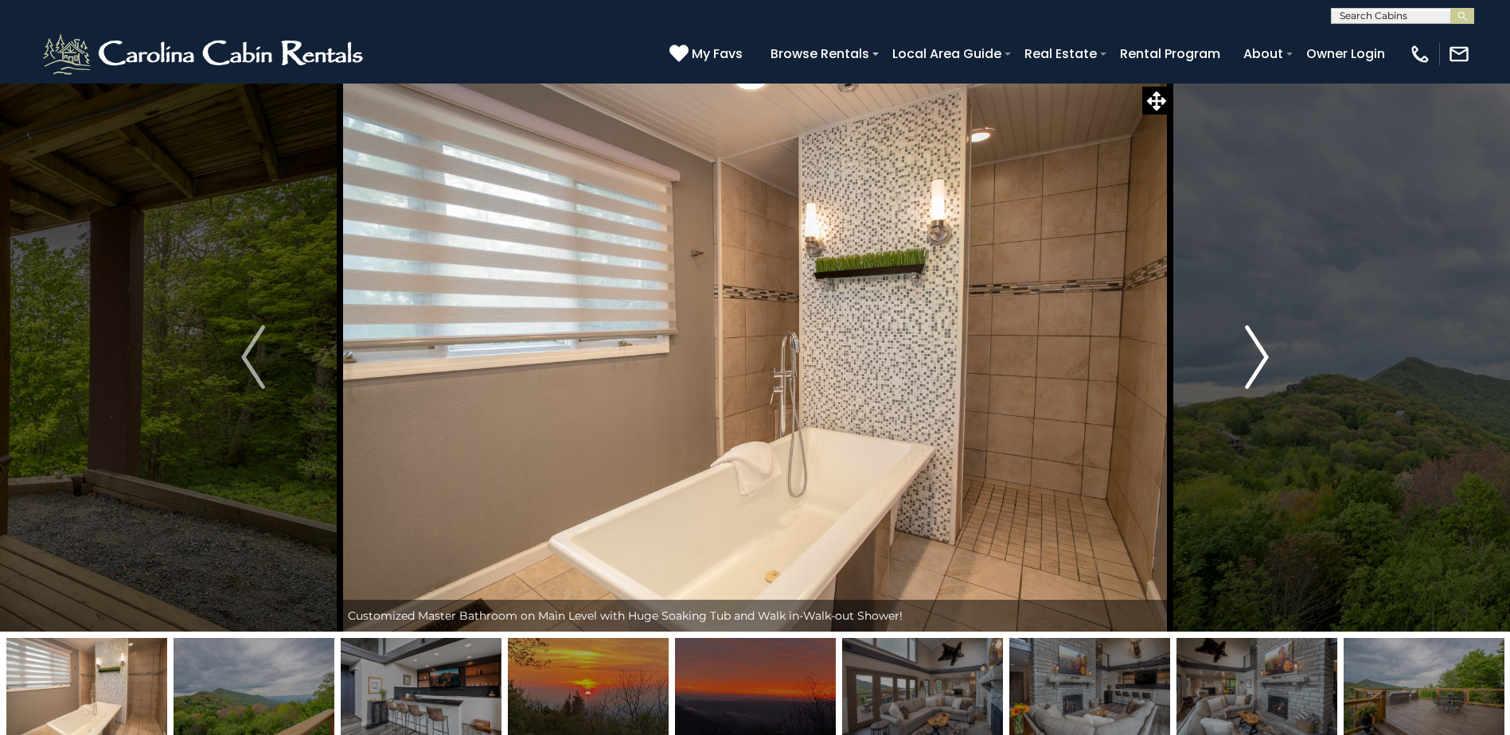
click at [1269, 345] on img "Next" at bounding box center [1257, 358] width 24 height 64
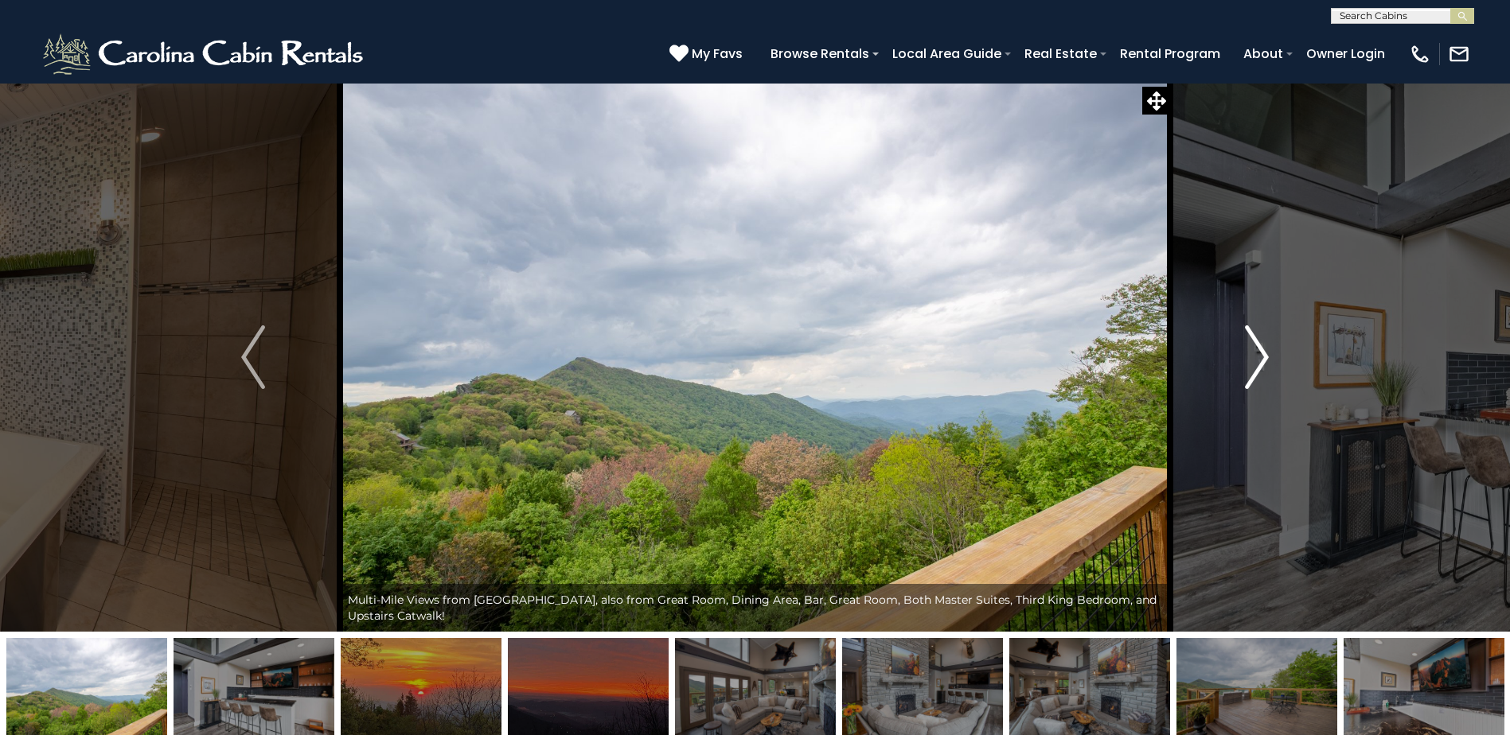
click at [1264, 350] on img "Next" at bounding box center [1257, 358] width 24 height 64
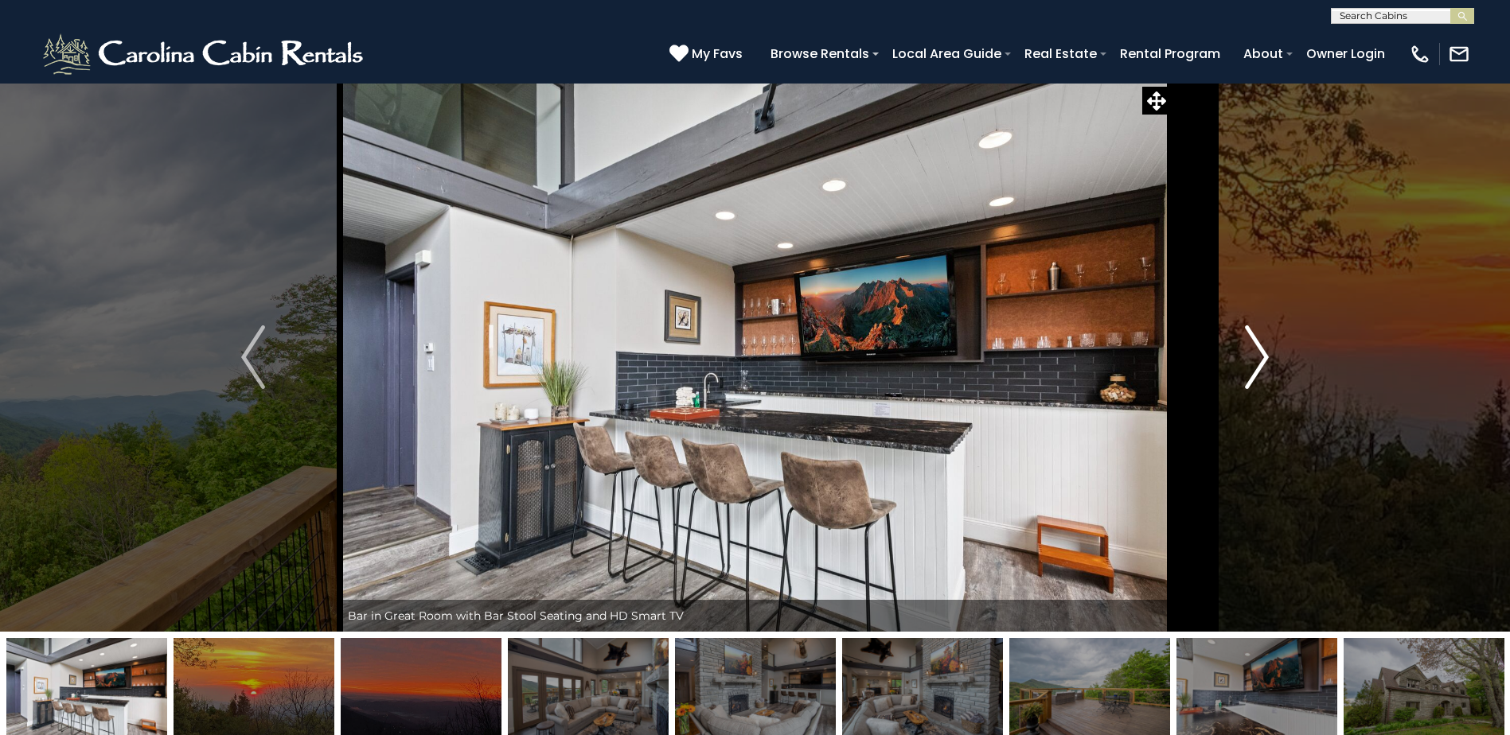
click at [1262, 350] on img "Next" at bounding box center [1257, 358] width 24 height 64
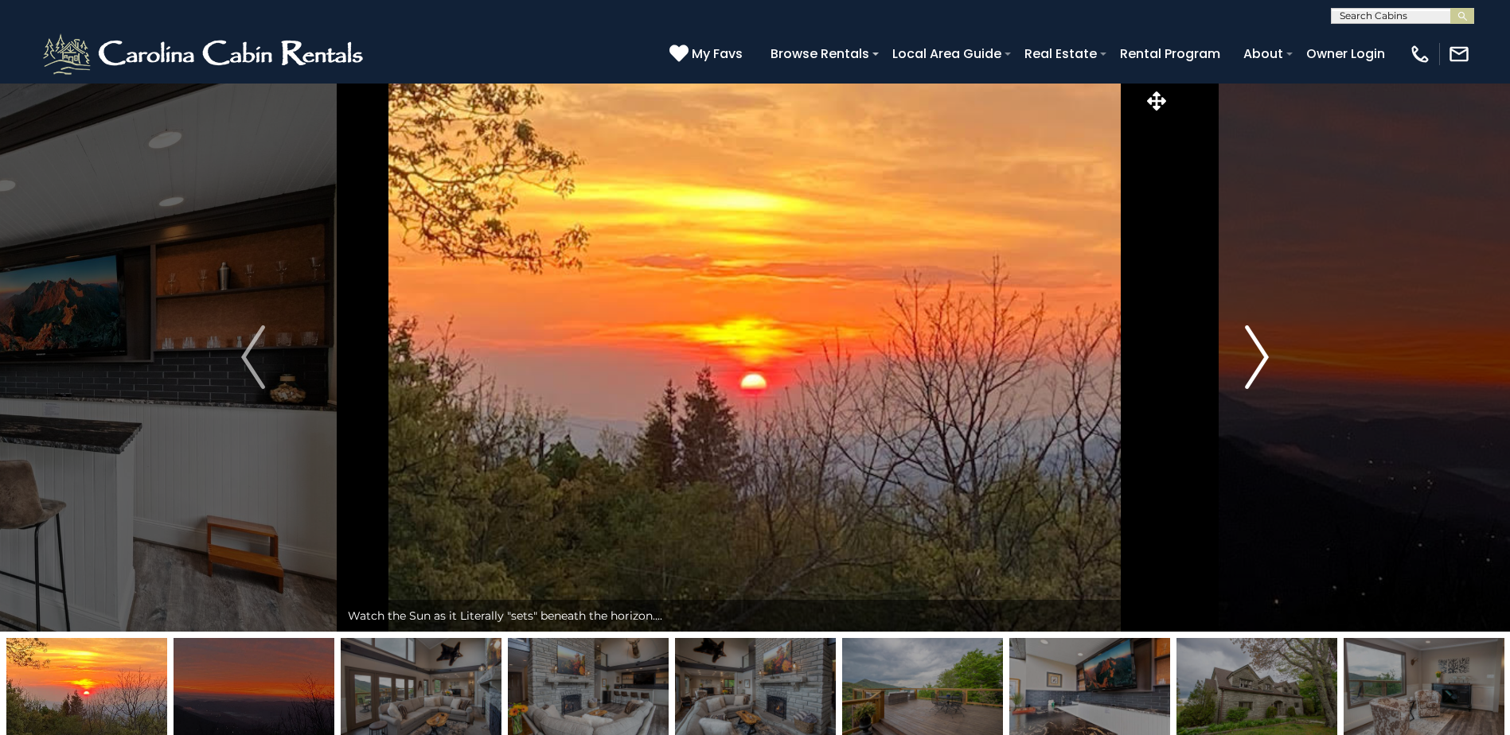
click at [1262, 350] on img "Next" at bounding box center [1257, 358] width 24 height 64
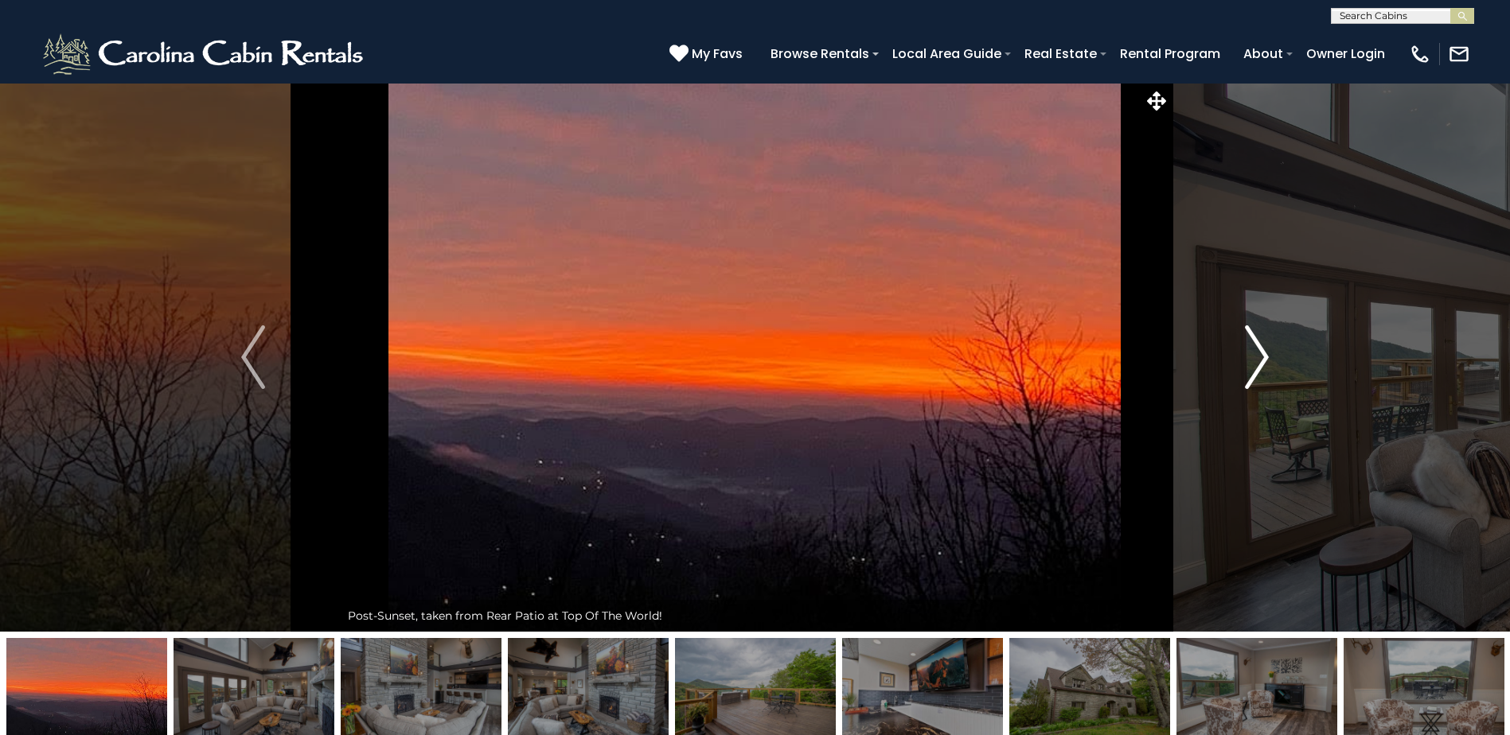
click at [1262, 350] on img "Next" at bounding box center [1257, 358] width 24 height 64
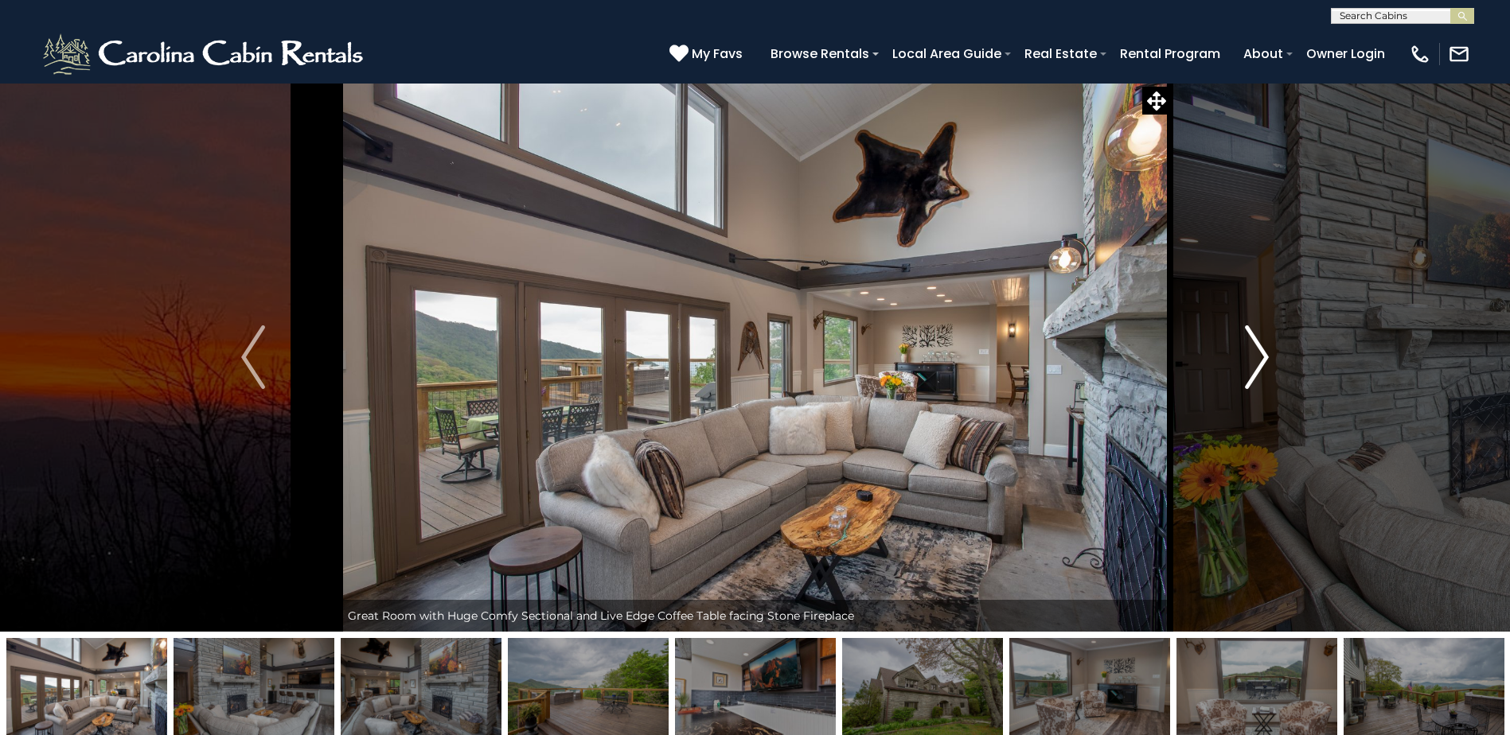
click at [1262, 350] on img "Next" at bounding box center [1257, 358] width 24 height 64
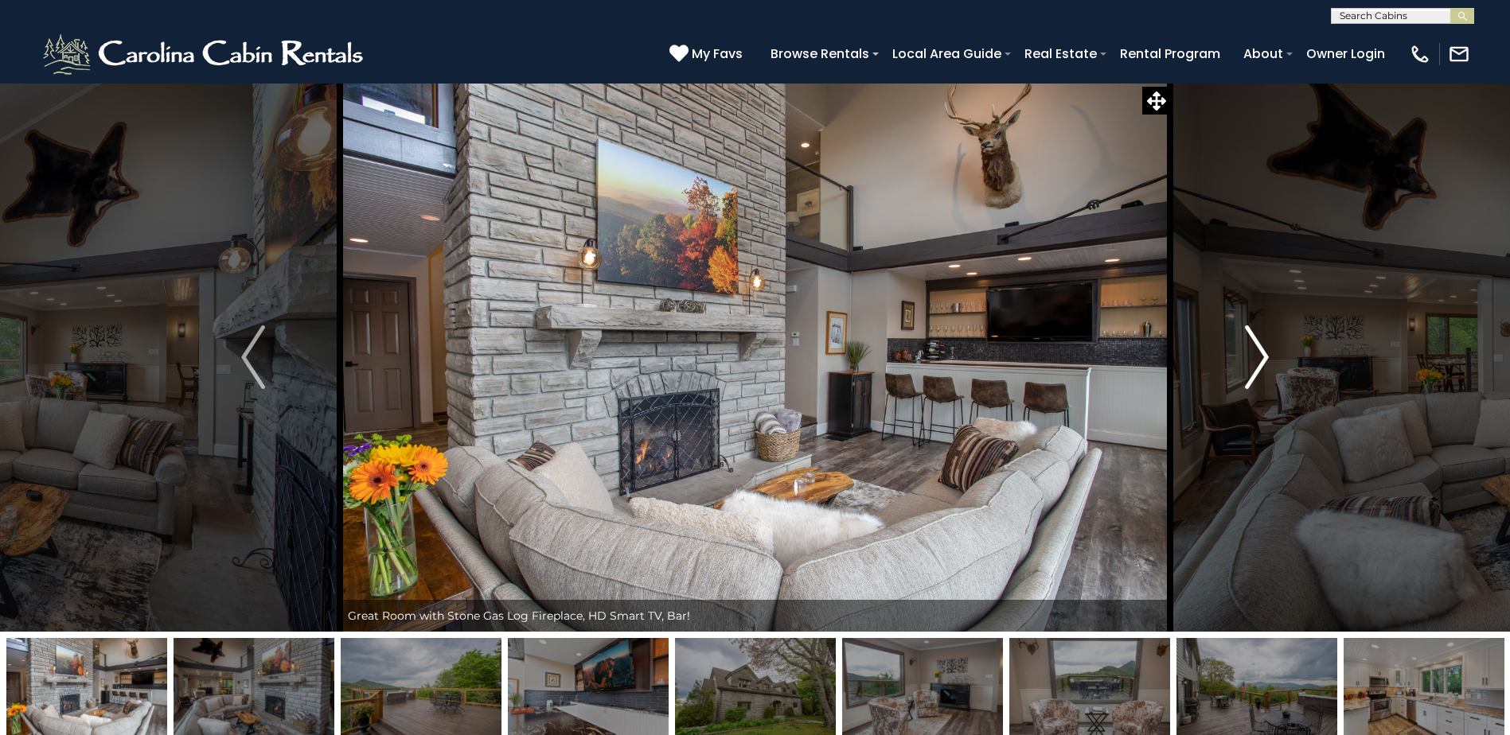
click at [1262, 350] on img "Next" at bounding box center [1257, 358] width 24 height 64
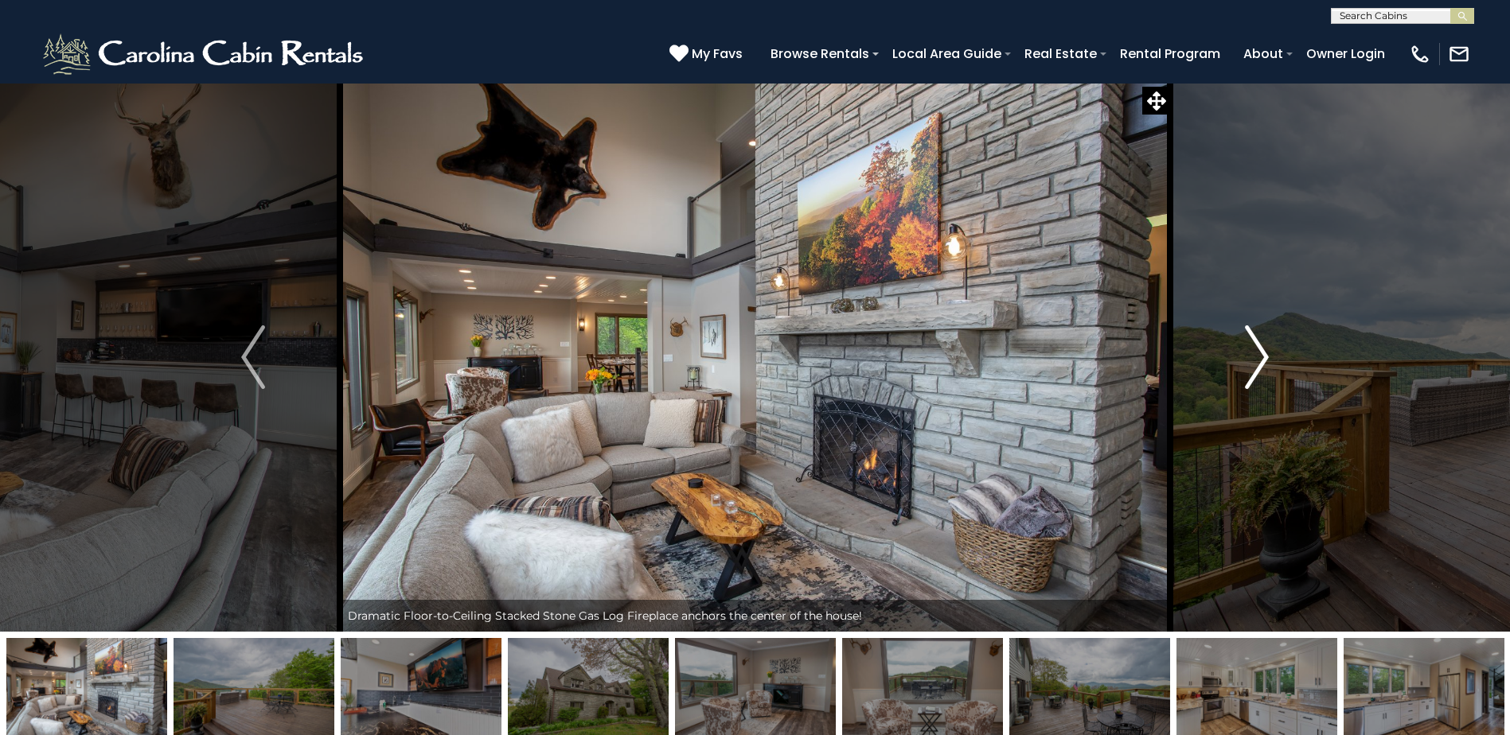
click at [1262, 350] on img "Next" at bounding box center [1257, 358] width 24 height 64
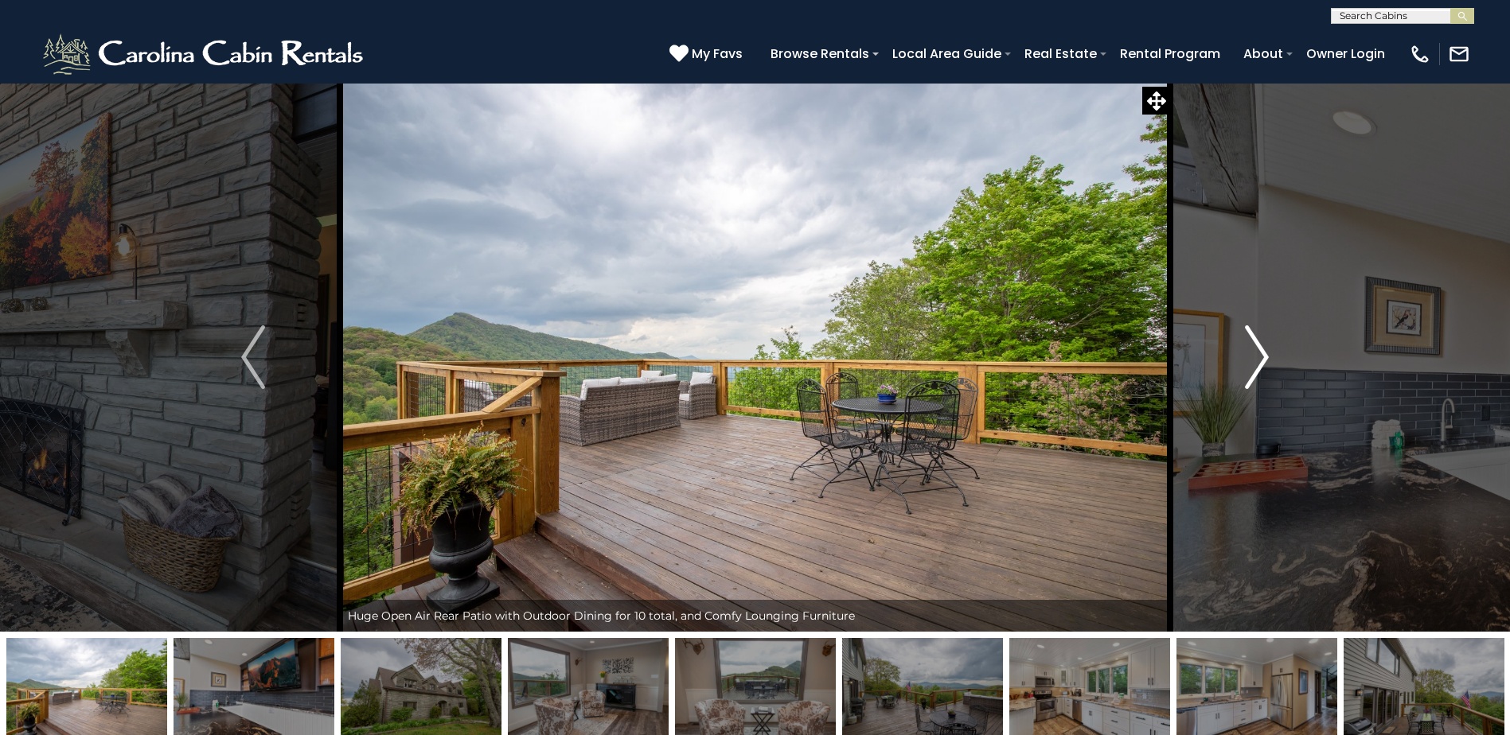
click at [1261, 350] on img "Next" at bounding box center [1257, 358] width 24 height 64
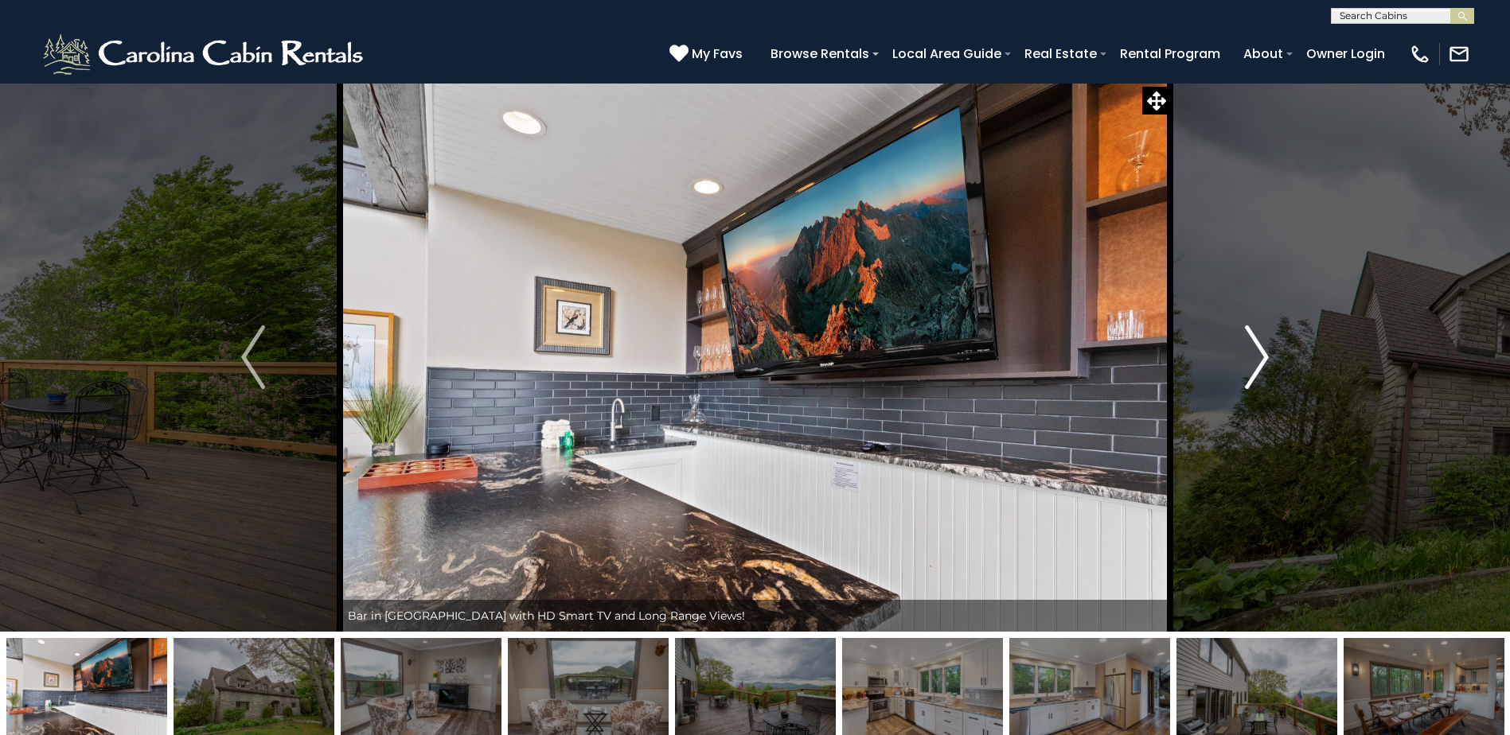
click at [1261, 350] on img "Next" at bounding box center [1257, 358] width 24 height 64
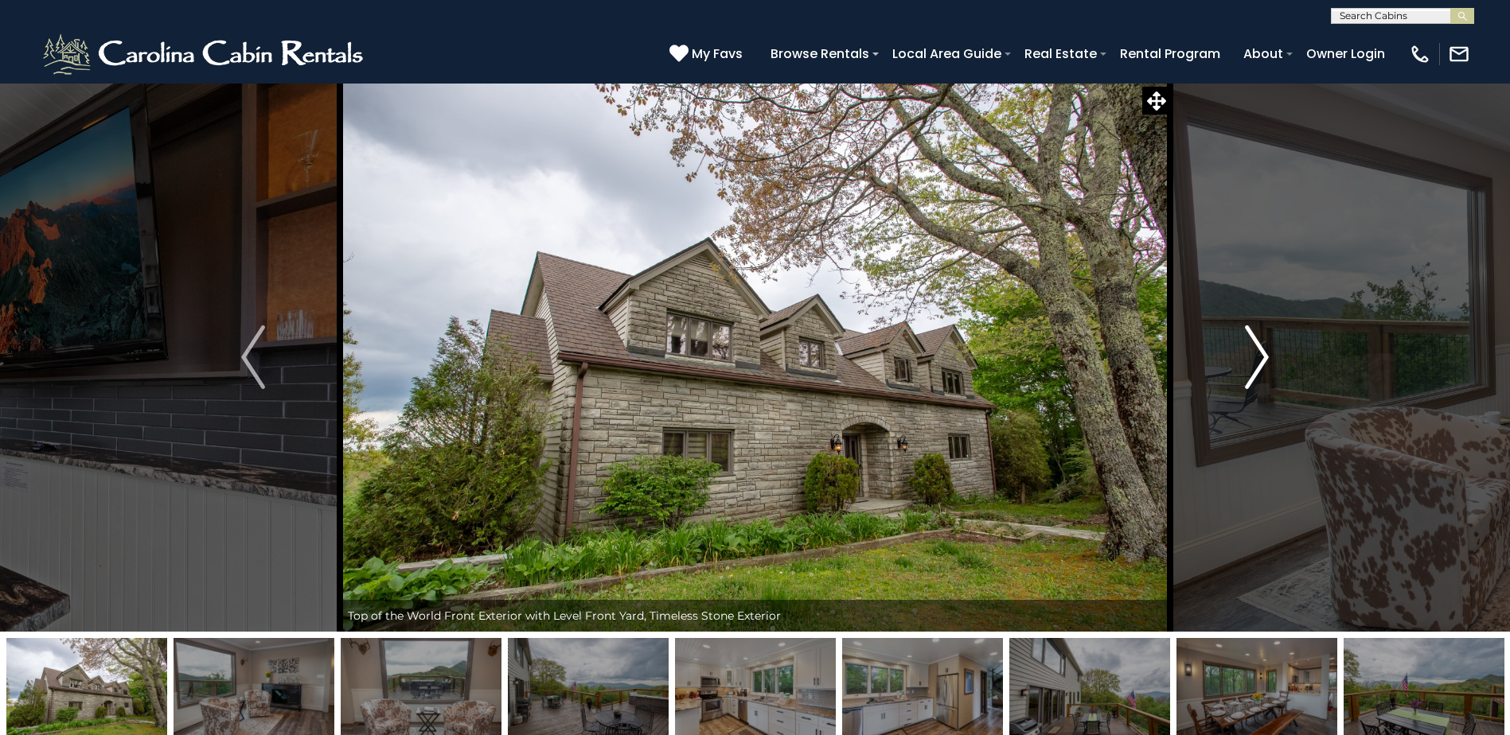
click at [1261, 350] on img "Next" at bounding box center [1257, 358] width 24 height 64
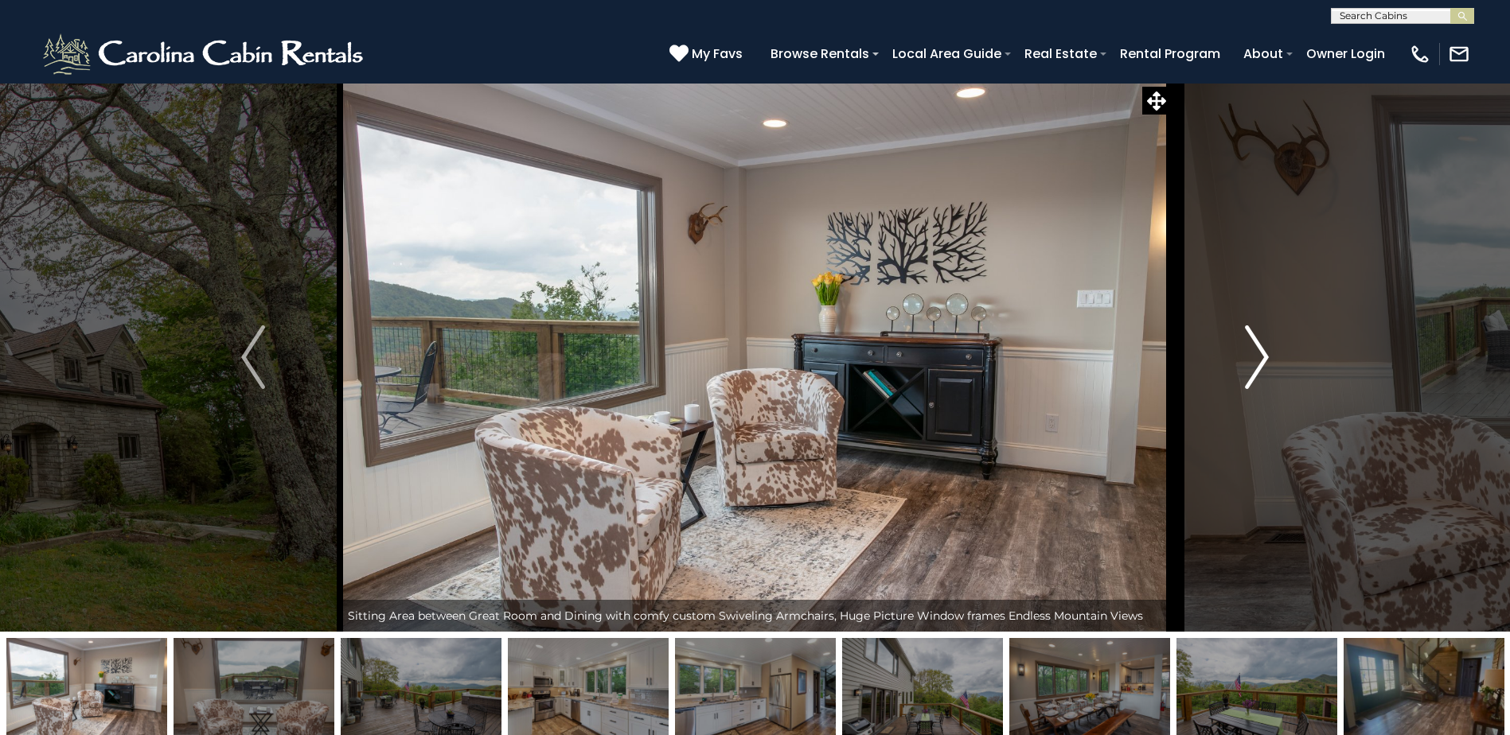
click at [1261, 350] on img "Next" at bounding box center [1257, 358] width 24 height 64
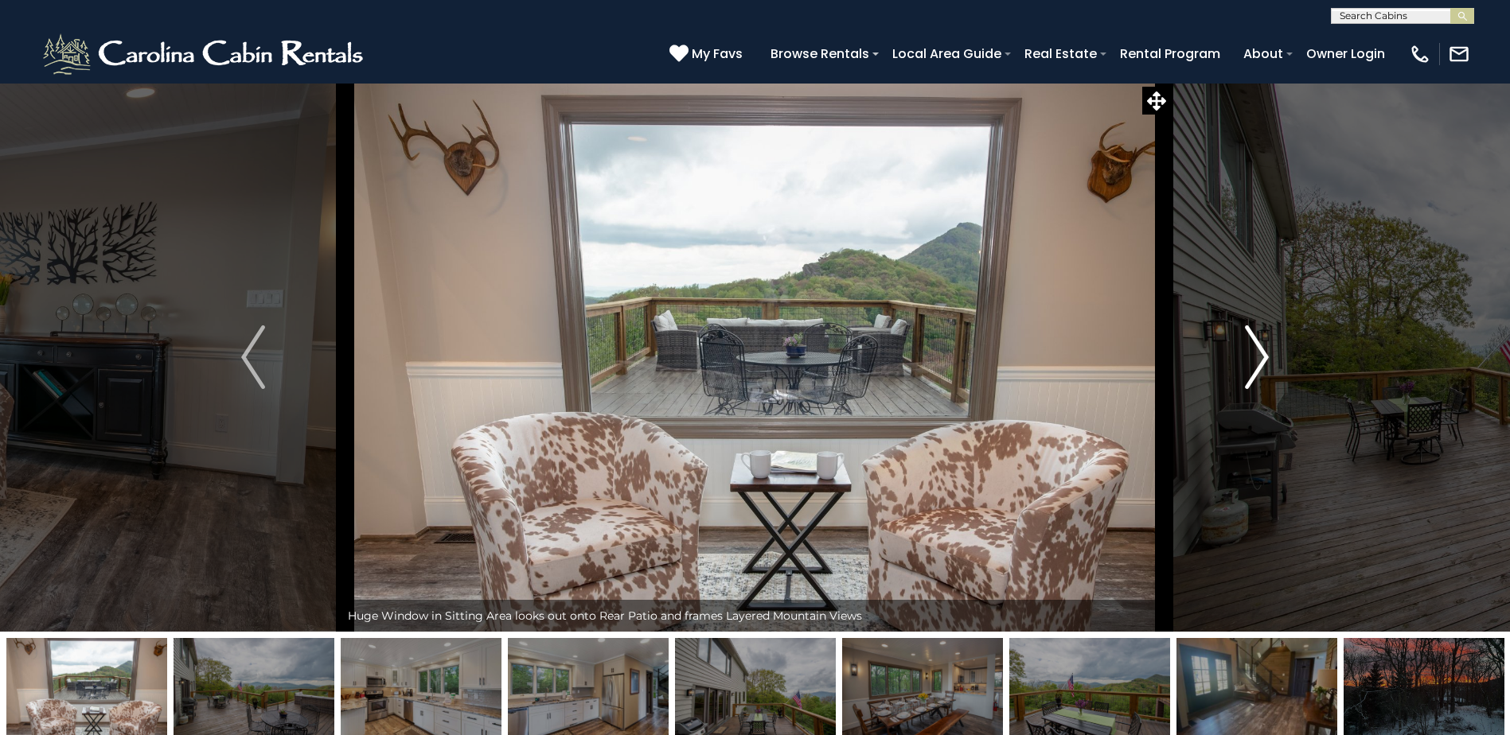
click at [1261, 350] on img "Next" at bounding box center [1257, 358] width 24 height 64
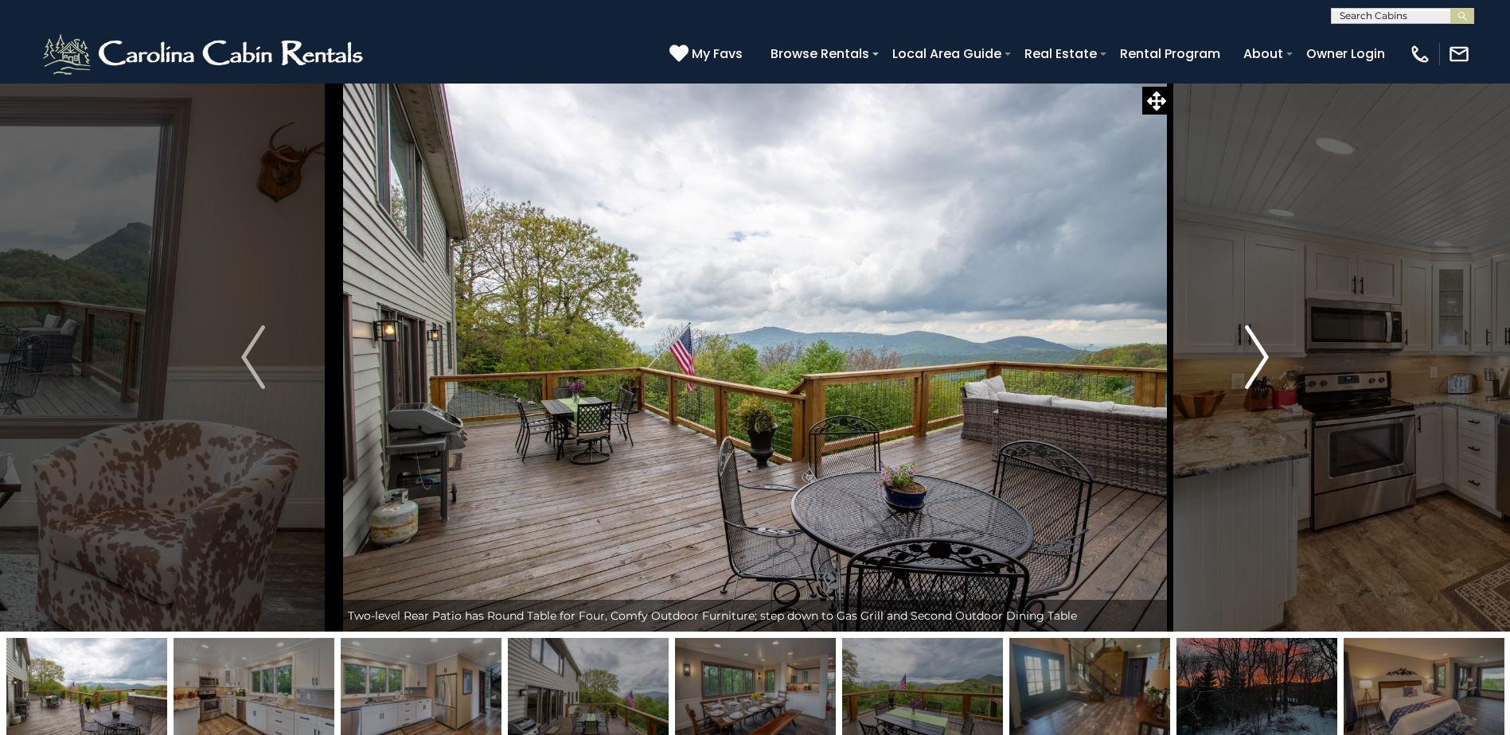
click at [1261, 350] on img "Next" at bounding box center [1257, 358] width 24 height 64
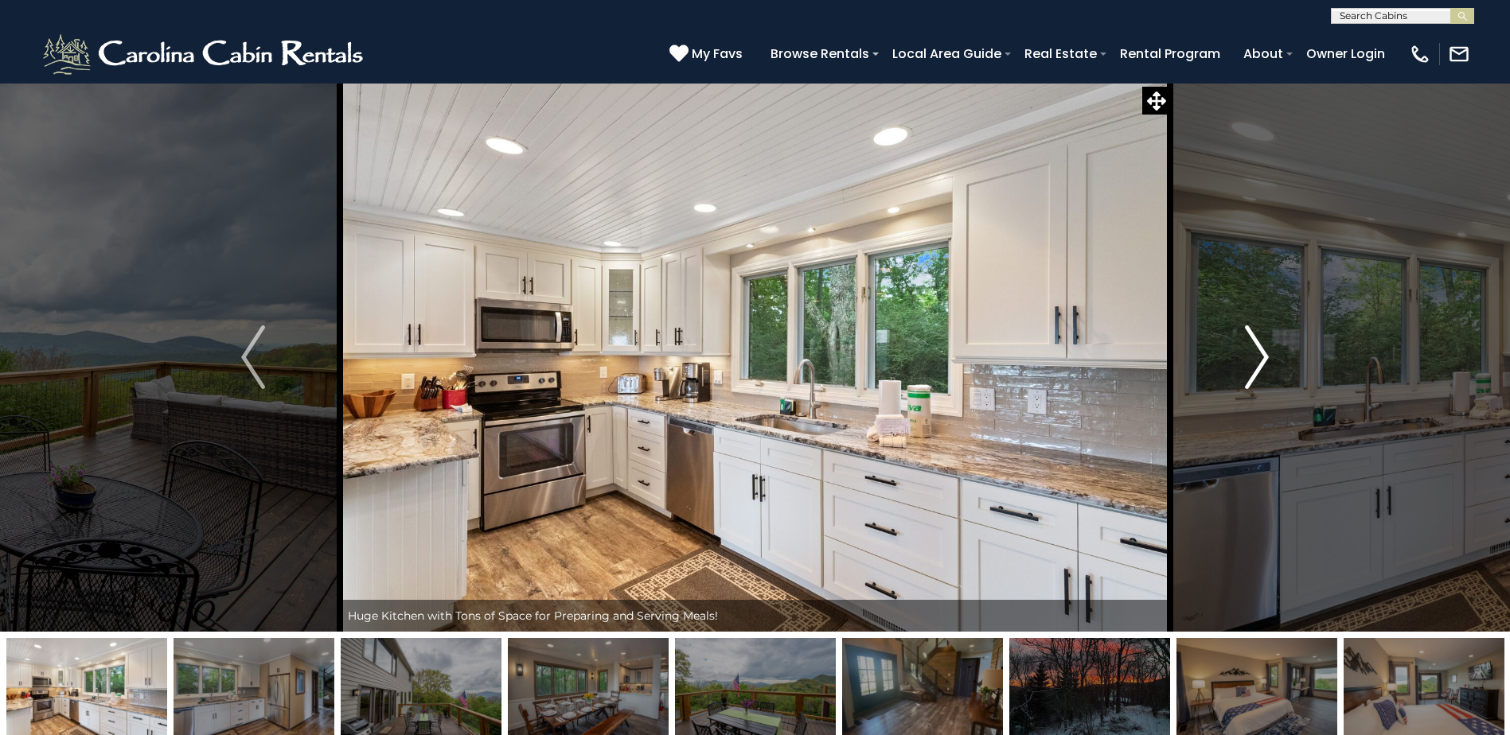
click at [1261, 350] on img "Next" at bounding box center [1257, 358] width 24 height 64
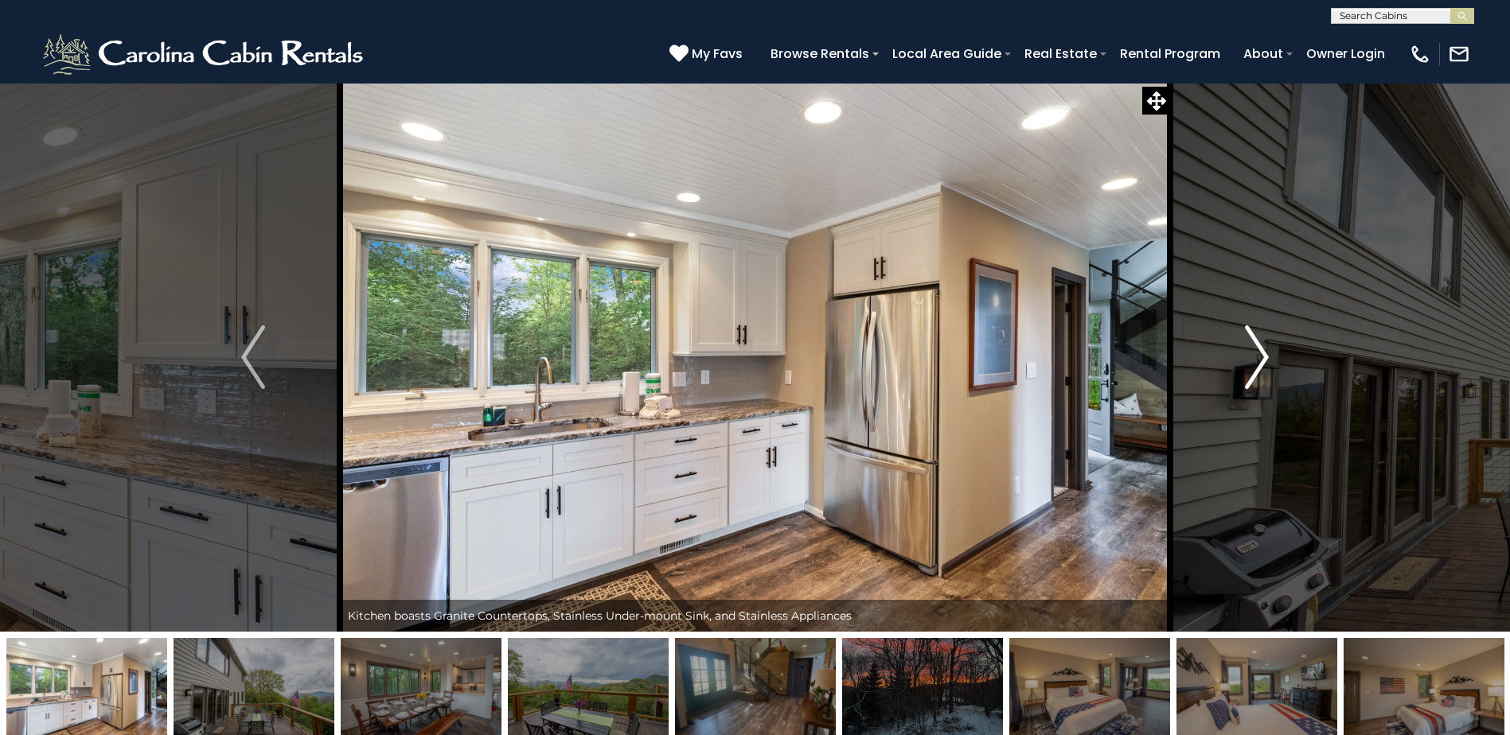
click at [1261, 350] on img "Next" at bounding box center [1257, 358] width 24 height 64
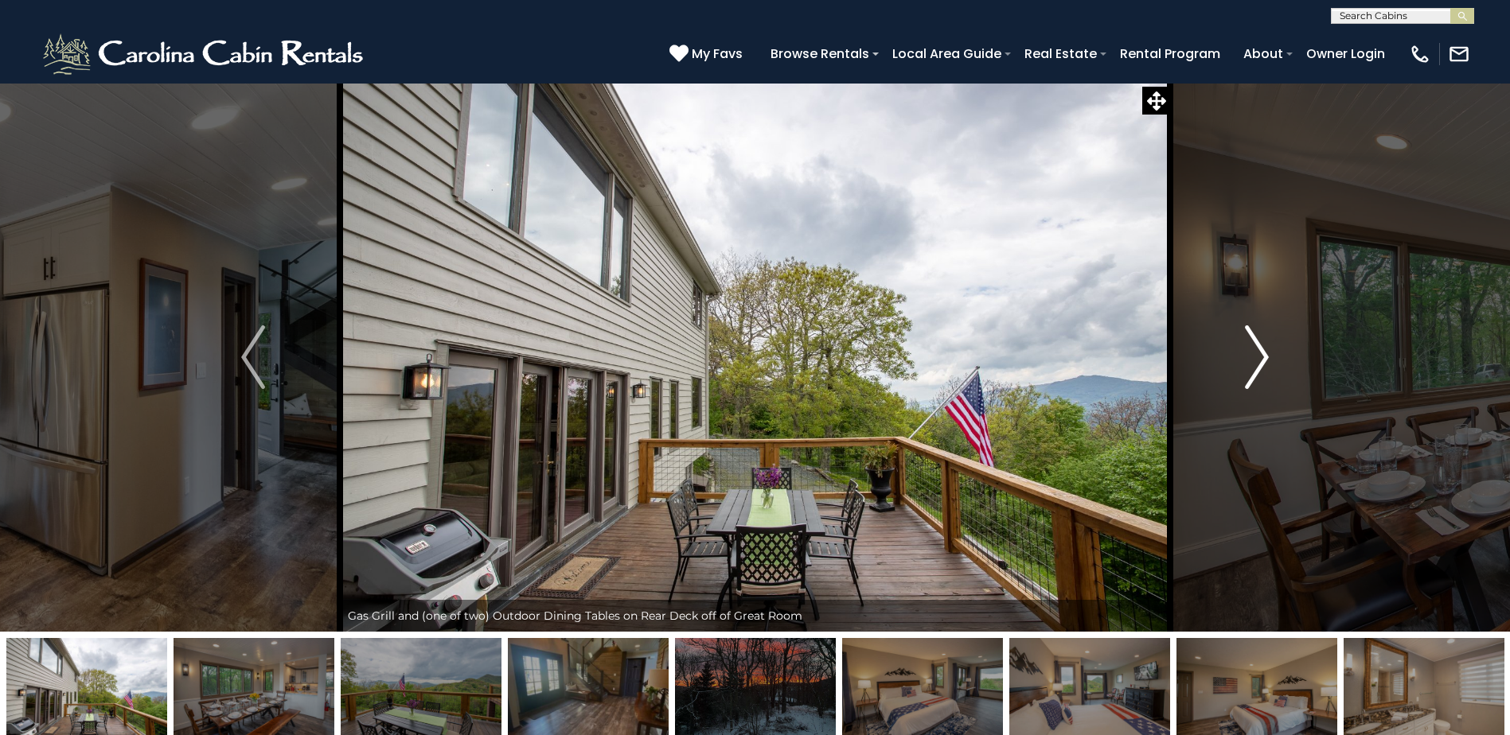
click at [1261, 350] on img "Next" at bounding box center [1257, 358] width 24 height 64
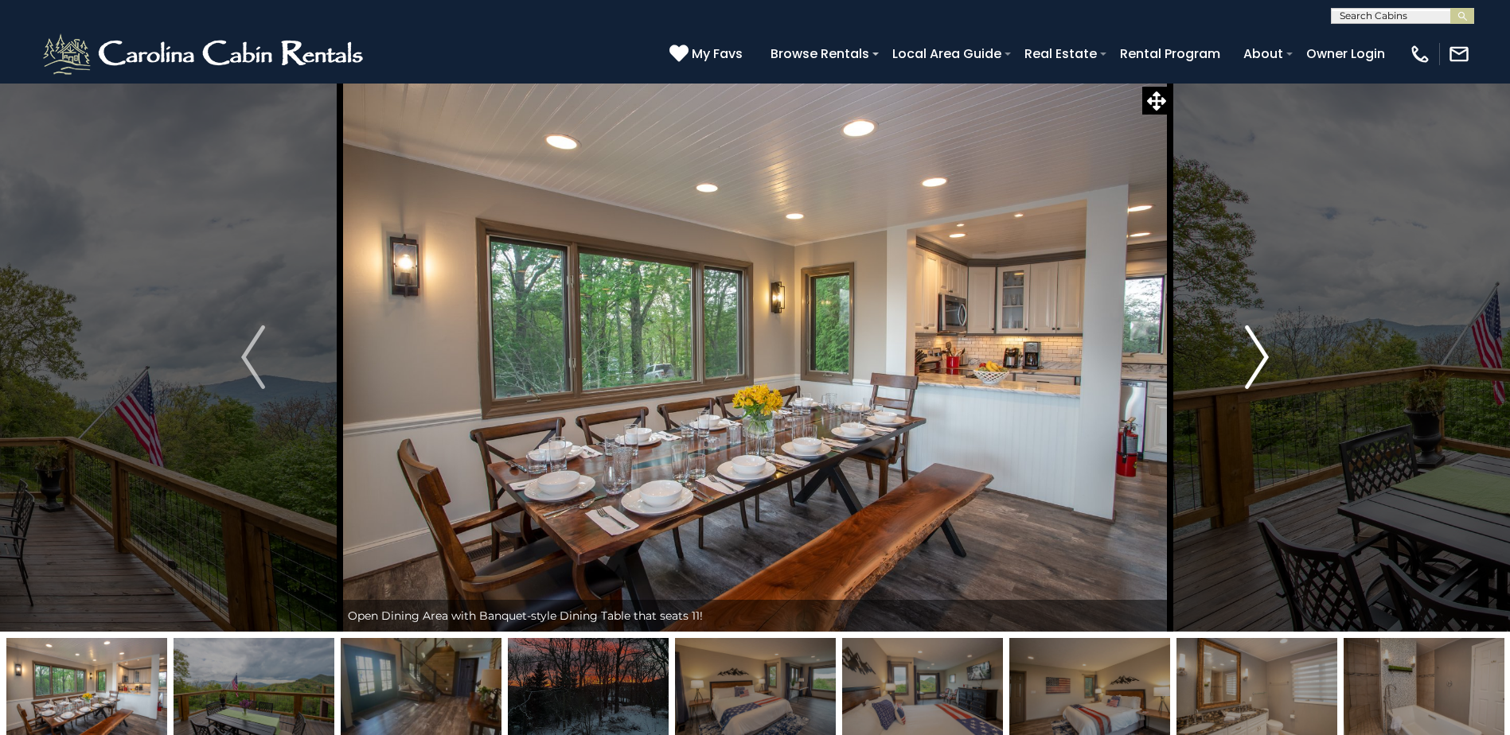
click at [1261, 350] on img "Next" at bounding box center [1257, 358] width 24 height 64
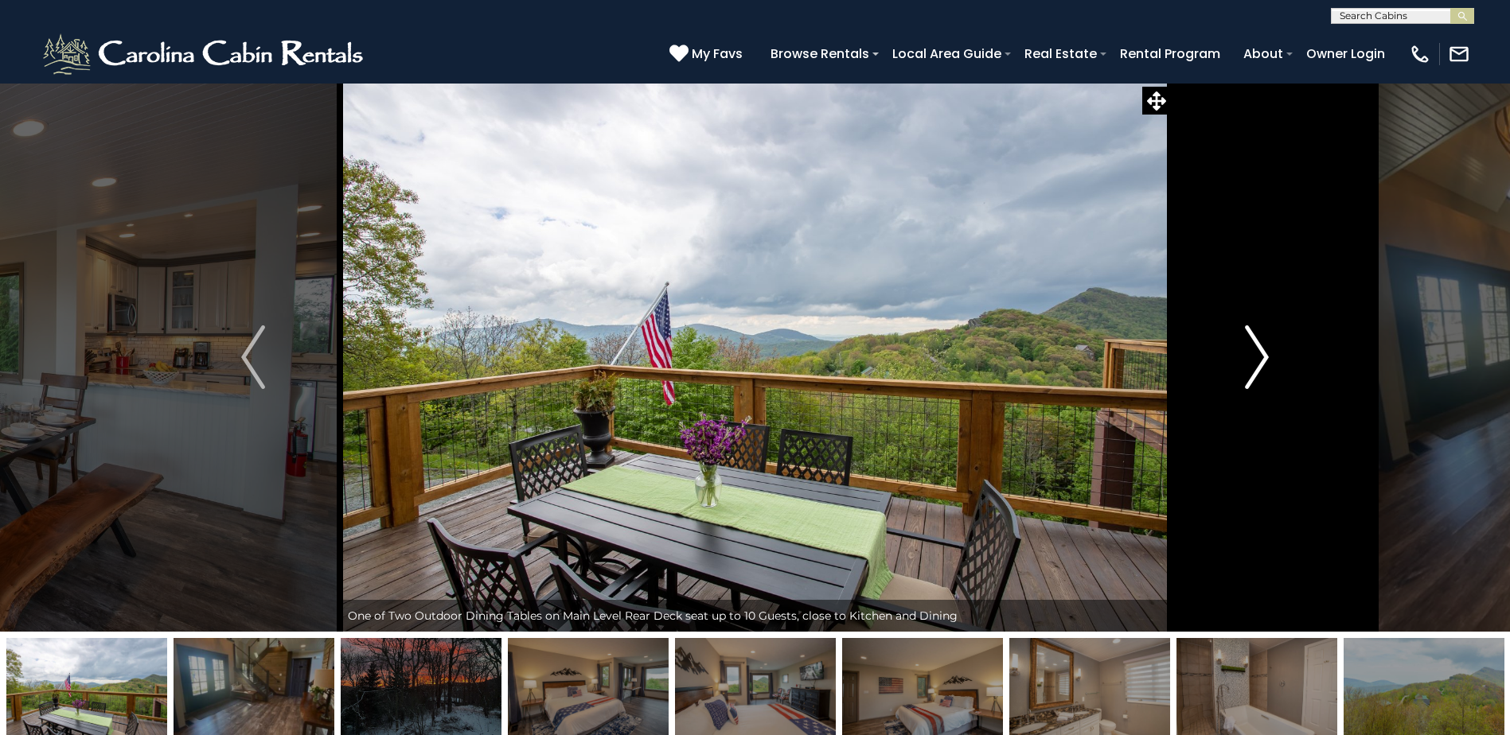
click at [1261, 350] on img "Next" at bounding box center [1257, 358] width 24 height 64
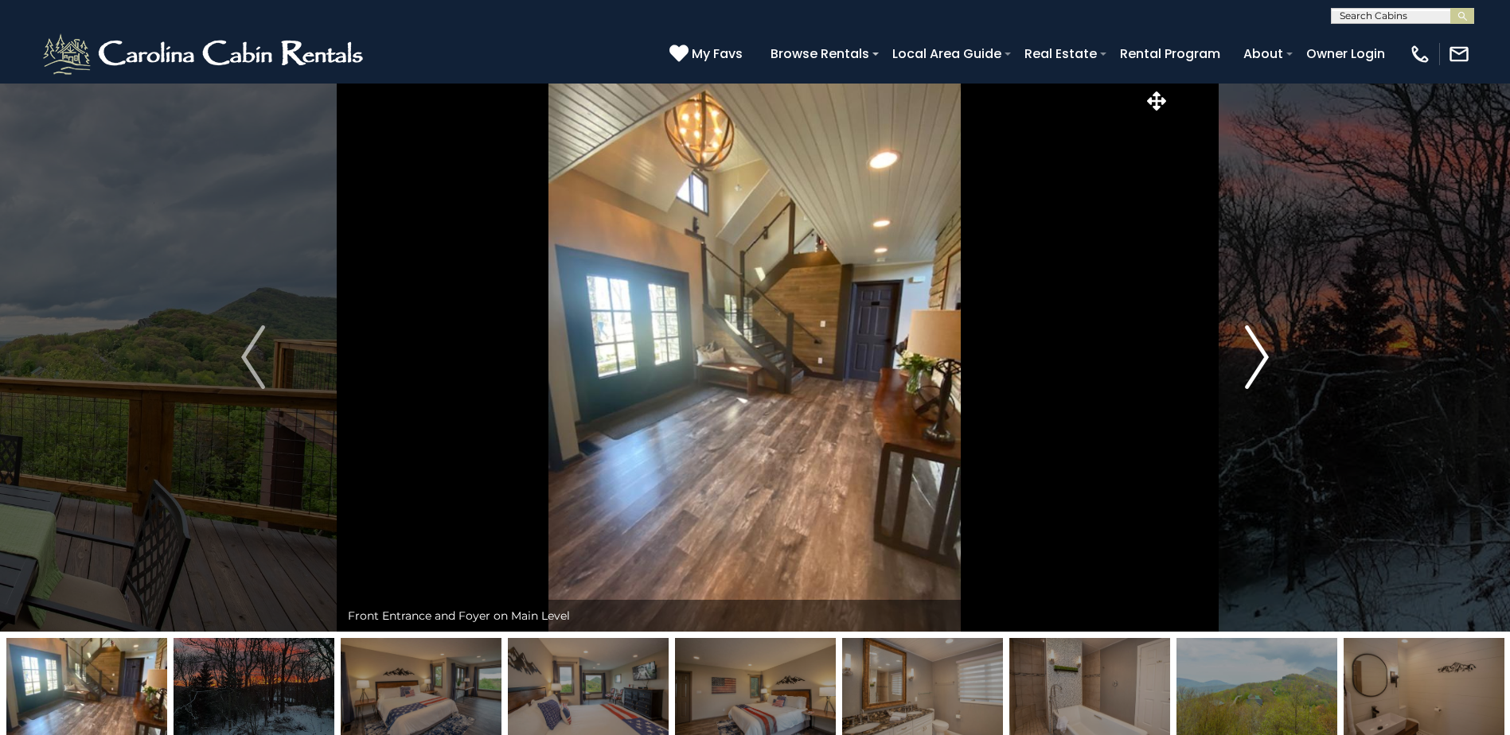
click at [1261, 350] on img "Next" at bounding box center [1257, 358] width 24 height 64
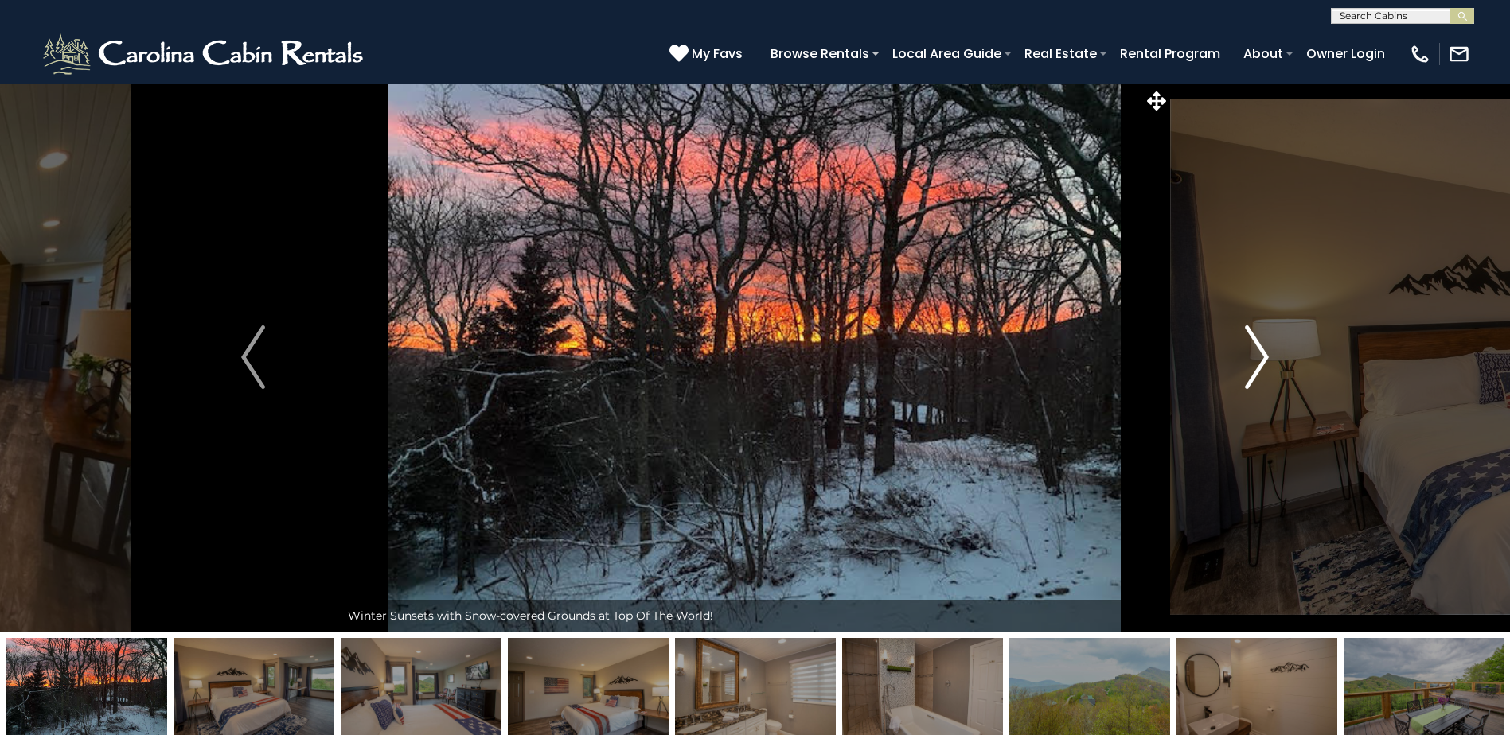
click at [1259, 350] on img "Next" at bounding box center [1257, 358] width 24 height 64
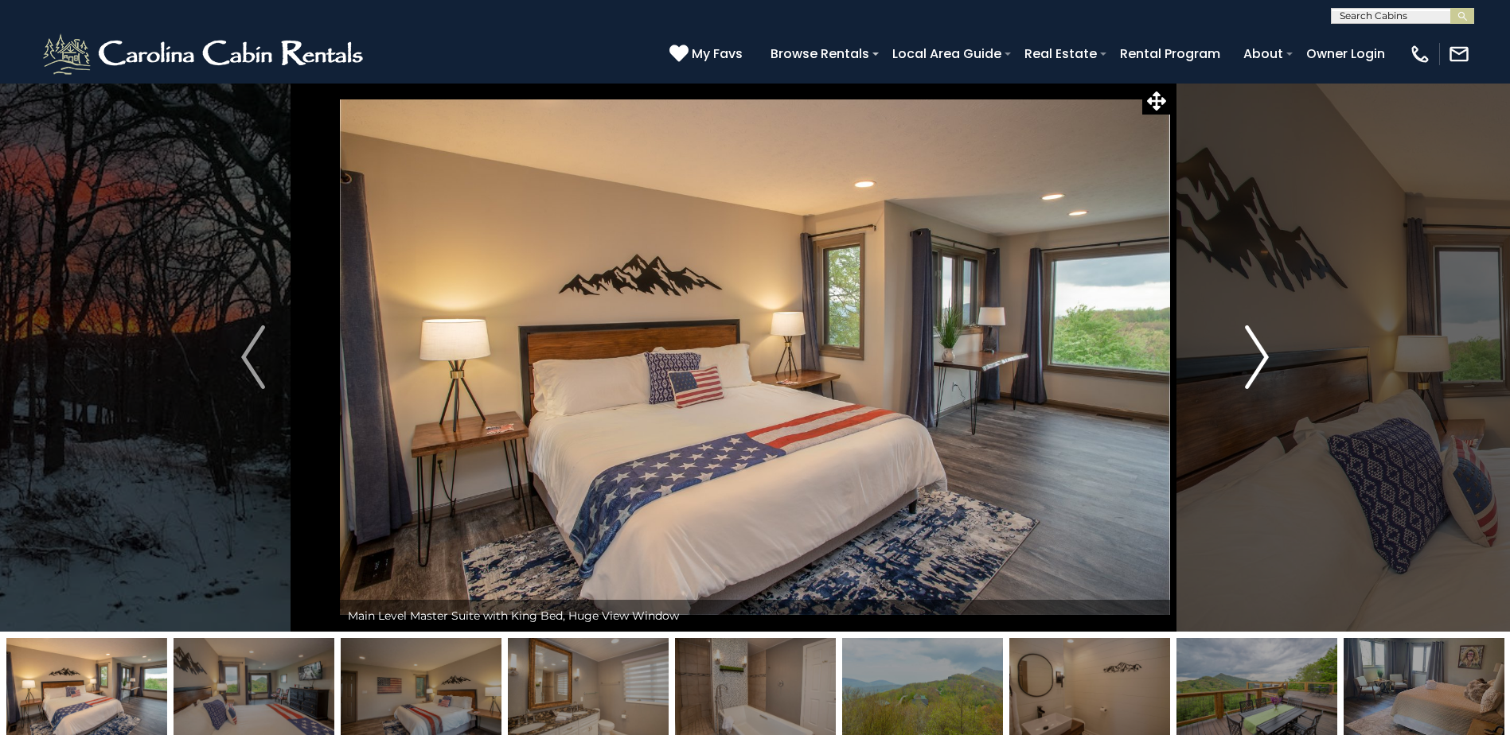
click at [1257, 350] on img "Next" at bounding box center [1257, 358] width 24 height 64
